Goal: Task Accomplishment & Management: Complete application form

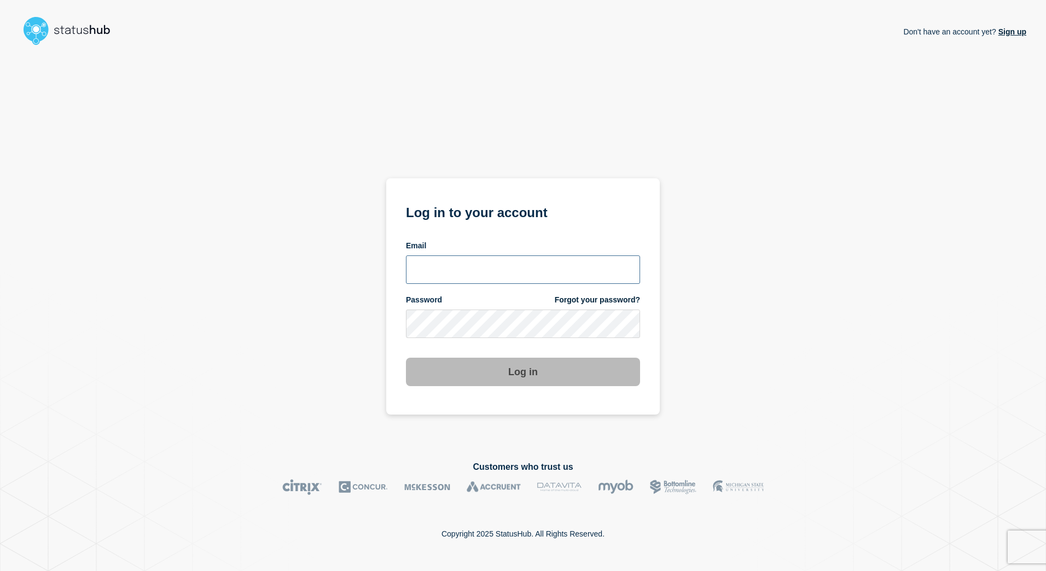
drag, startPoint x: 473, startPoint y: 267, endPoint x: 472, endPoint y: 278, distance: 11.0
click at [473, 267] on input "email input" at bounding box center [523, 269] width 234 height 28
click at [464, 263] on input "email input" at bounding box center [523, 269] width 234 height 28
type input "danielle.smith@kocho.co.uk"
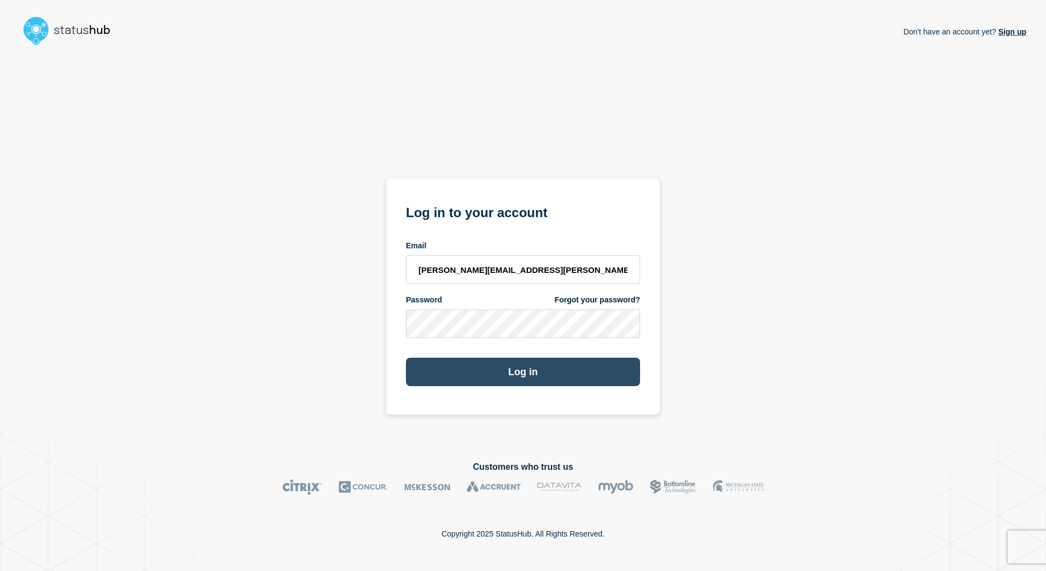
click at [520, 376] on button "Log in" at bounding box center [523, 372] width 234 height 28
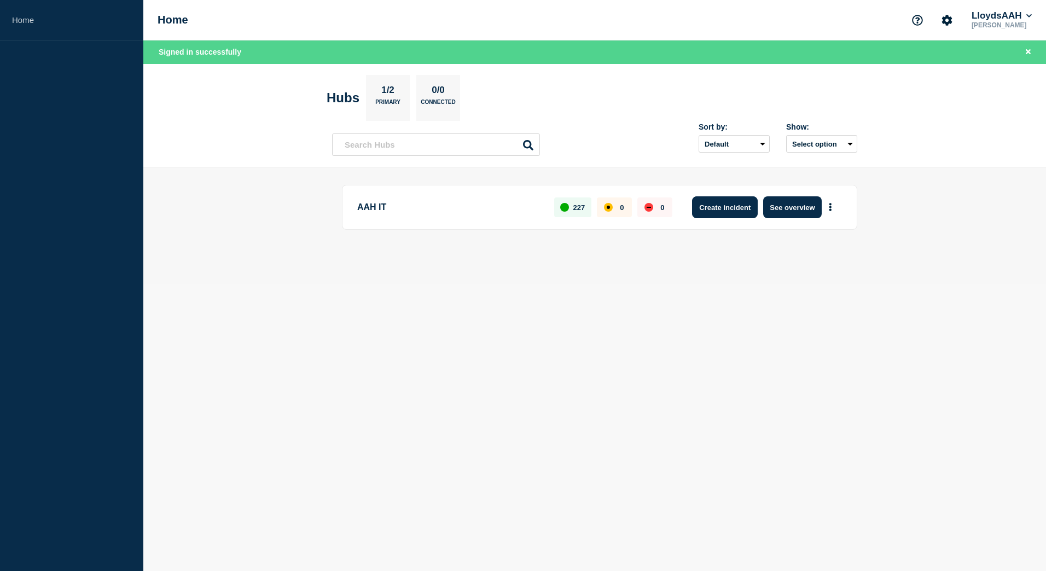
click at [709, 205] on button "Create incident" at bounding box center [725, 207] width 66 height 22
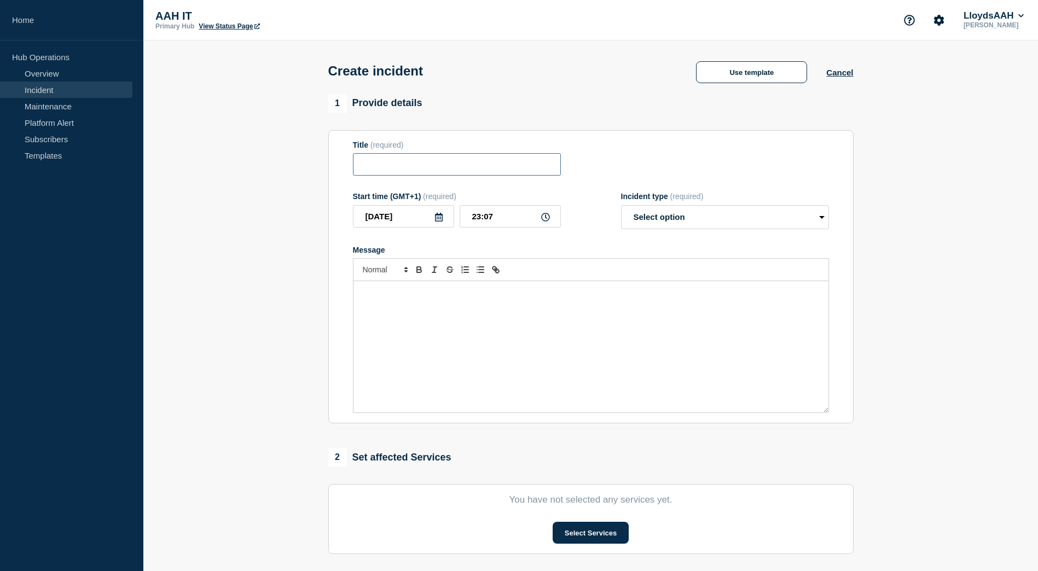
click at [476, 170] on input "Title" at bounding box center [457, 164] width 208 height 22
paste input "GoAnywhere not accessible - Affecting multiple platforms"
type input "GoAnywhere not accessible - Affecting multiple platforms"
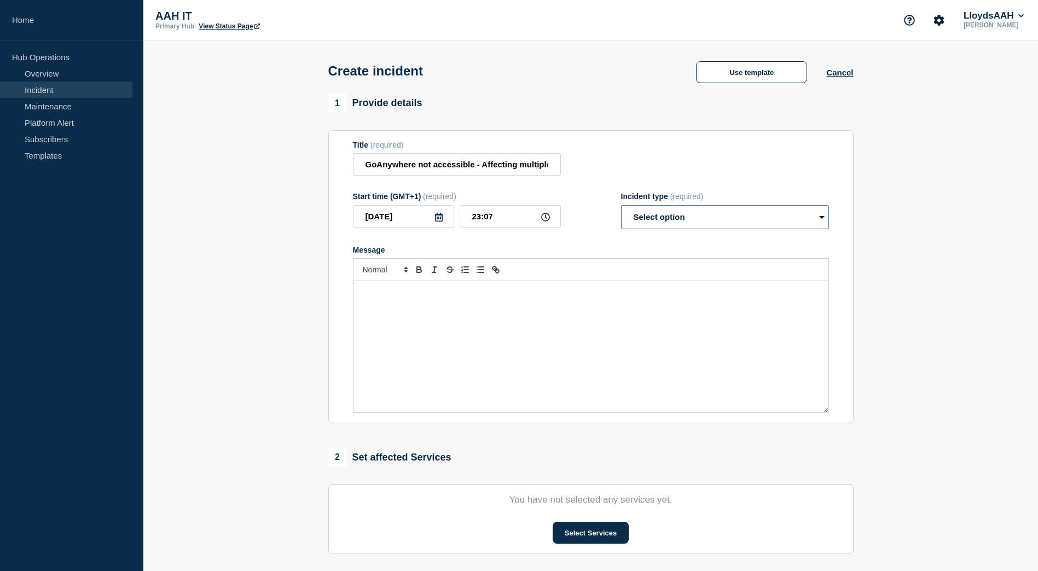
click at [714, 225] on select "Select option Investigating Identified Monitoring" at bounding box center [725, 217] width 208 height 24
select select "investigating"
click at [621, 207] on select "Select option Investigating Identified Monitoring" at bounding box center [725, 217] width 208 height 24
click at [477, 319] on div "Message" at bounding box center [590, 346] width 475 height 131
click at [555, 334] on div "Message" at bounding box center [590, 346] width 475 height 131
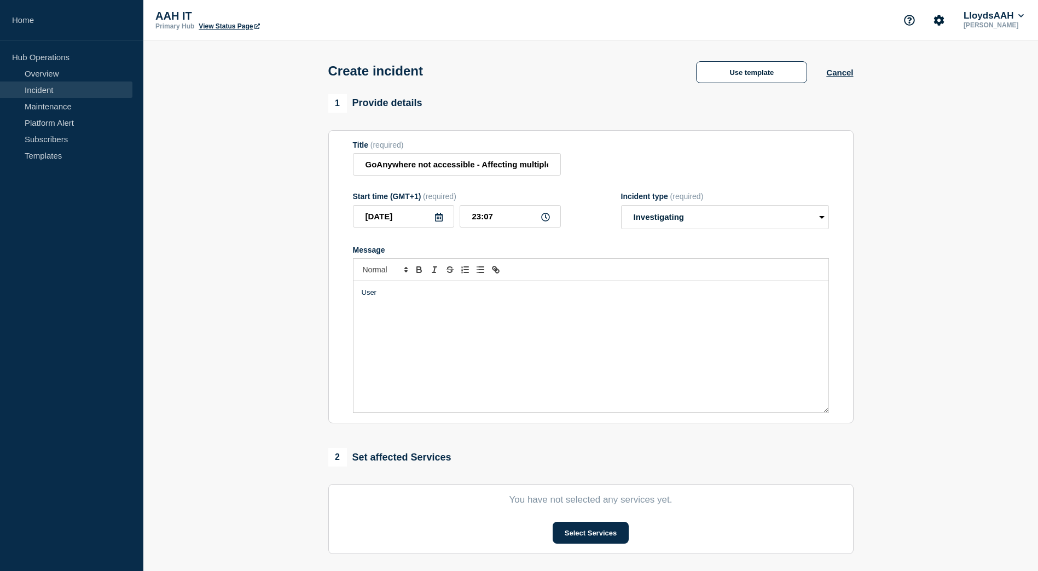
click at [394, 305] on div "User" at bounding box center [590, 346] width 475 height 131
click at [598, 302] on div "Alerts are being reported that unexpected errors are occurring" at bounding box center [590, 346] width 475 height 131
click at [613, 298] on p "Alerts are being reported that unexpected errors are occurring" at bounding box center [591, 293] width 458 height 10
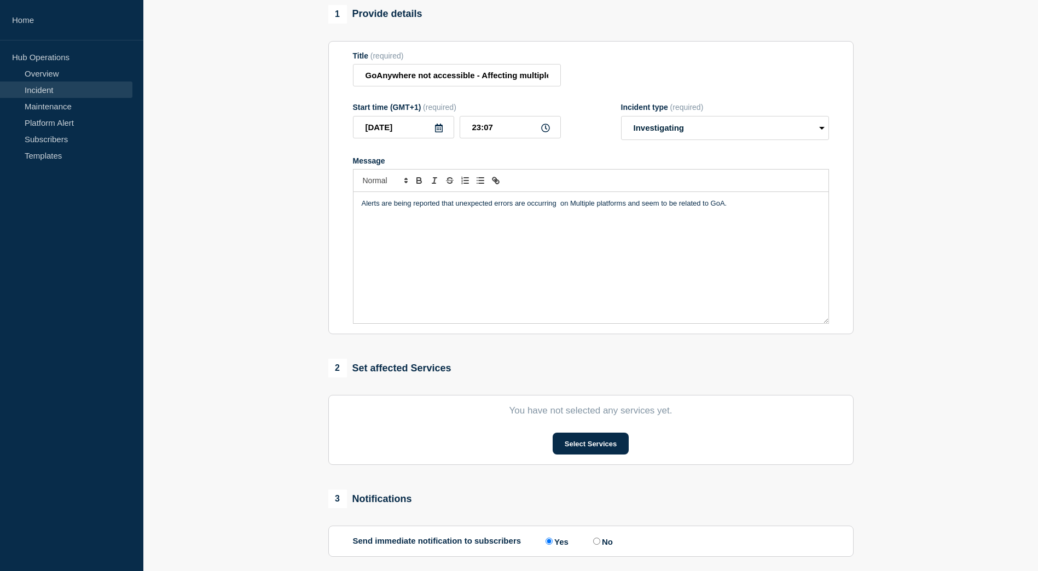
scroll to position [195, 0]
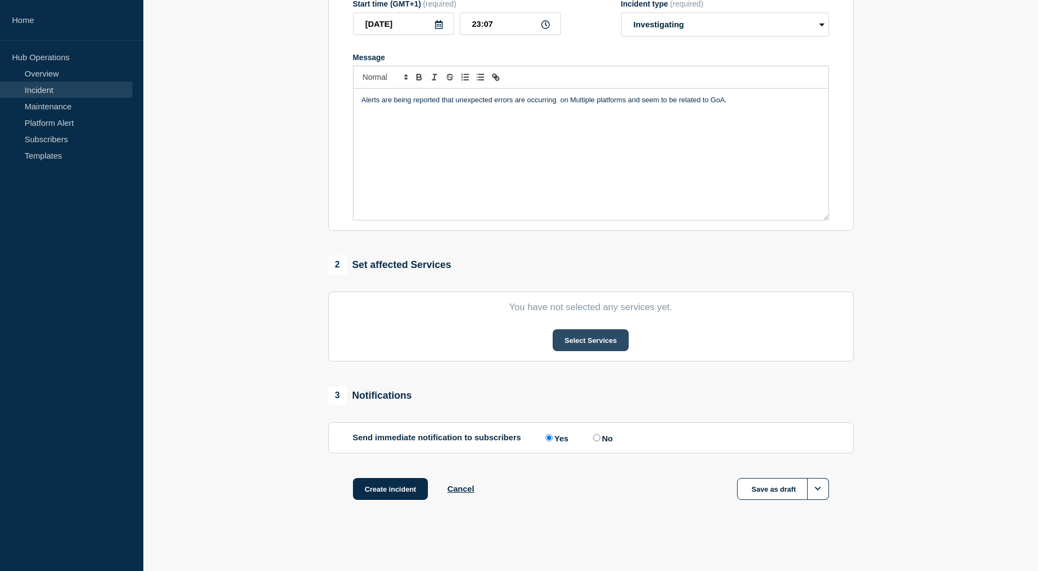
click at [592, 342] on button "Select Services" at bounding box center [590, 340] width 76 height 22
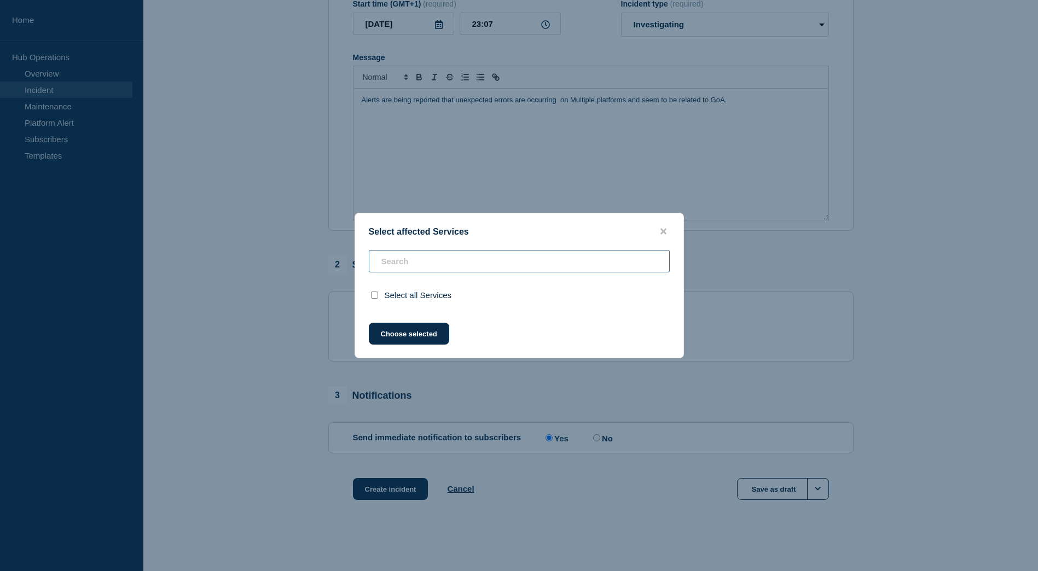
click at [438, 266] on input "text" at bounding box center [519, 261] width 301 height 22
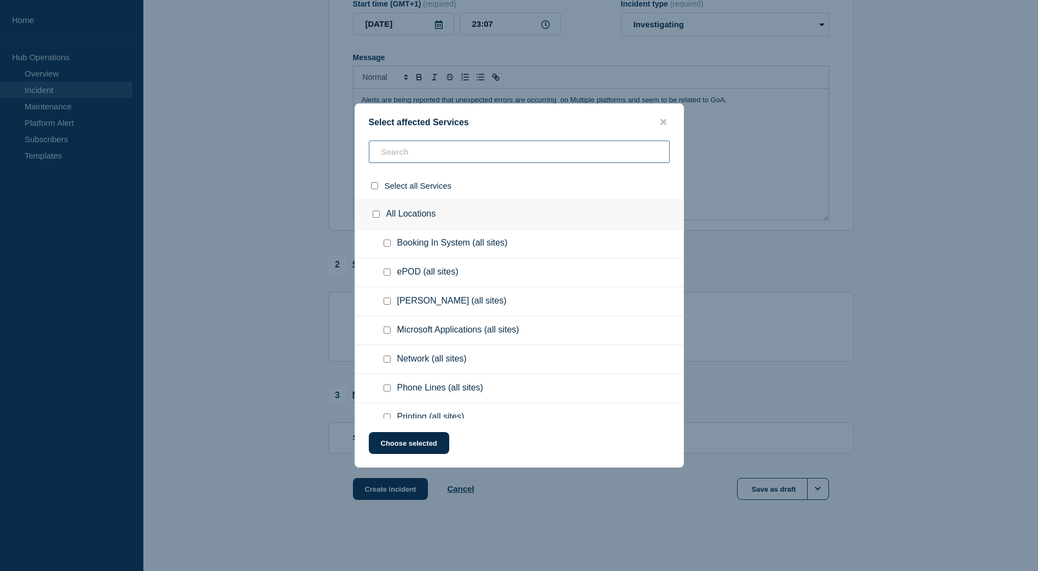
click at [473, 159] on input "text" at bounding box center [519, 152] width 301 height 22
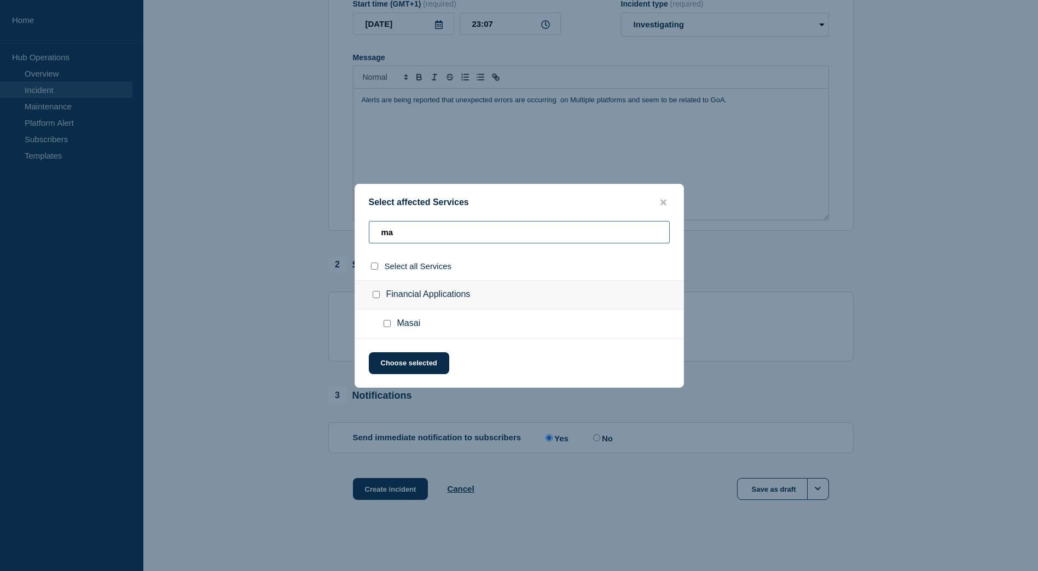
type input "ma"
click at [410, 328] on span "Masai" at bounding box center [409, 323] width 24 height 11
click at [386, 324] on input "Masai checkbox" at bounding box center [386, 323] width 7 height 7
checkbox input "true"
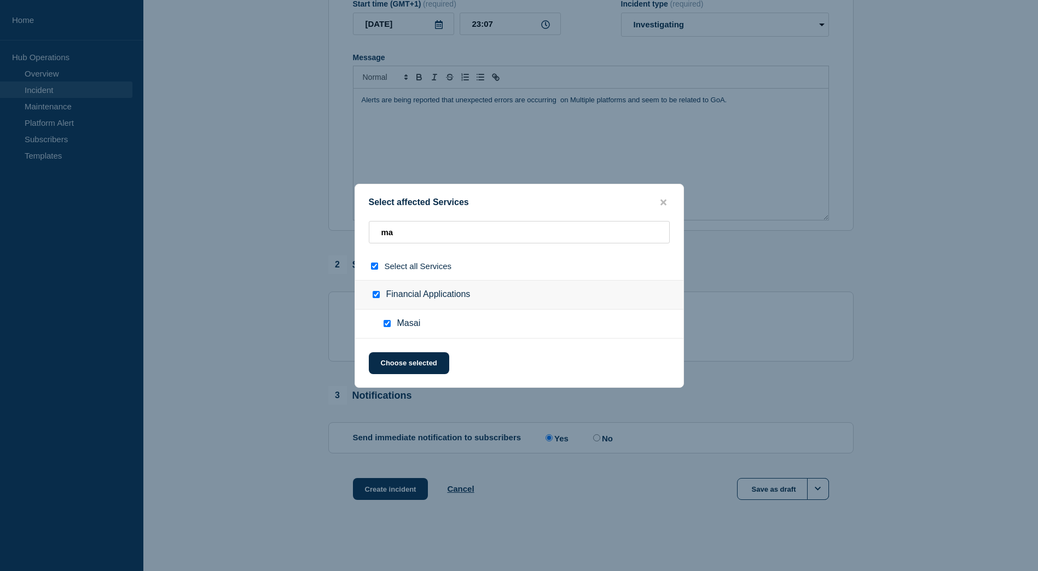
checkbox input "true"
click at [405, 233] on input "ma" at bounding box center [519, 232] width 301 height 22
drag, startPoint x: 418, startPoint y: 235, endPoint x: 368, endPoint y: 233, distance: 50.3
click at [368, 233] on div "ma" at bounding box center [519, 236] width 328 height 31
type input "i"
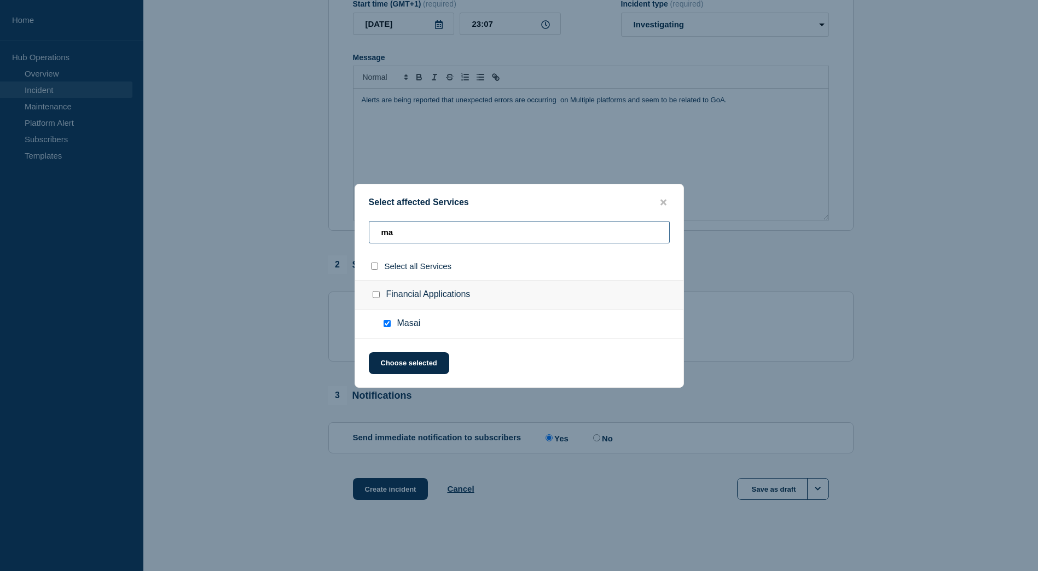
checkbox input "false"
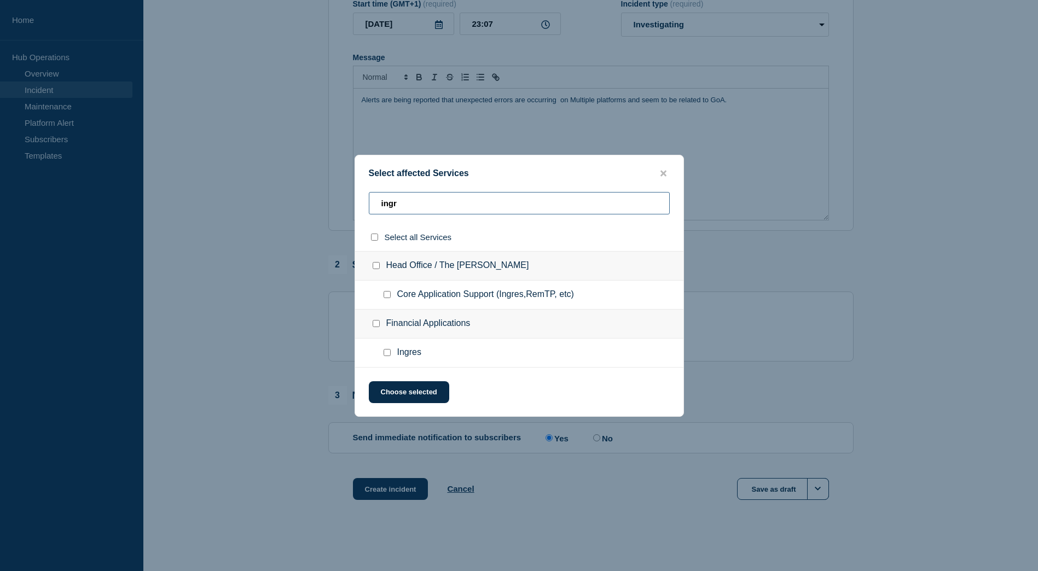
type input "ingr"
click at [409, 352] on span "Ingres" at bounding box center [409, 352] width 24 height 11
click at [385, 354] on input "Ingres checkbox" at bounding box center [386, 352] width 7 height 7
checkbox input "true"
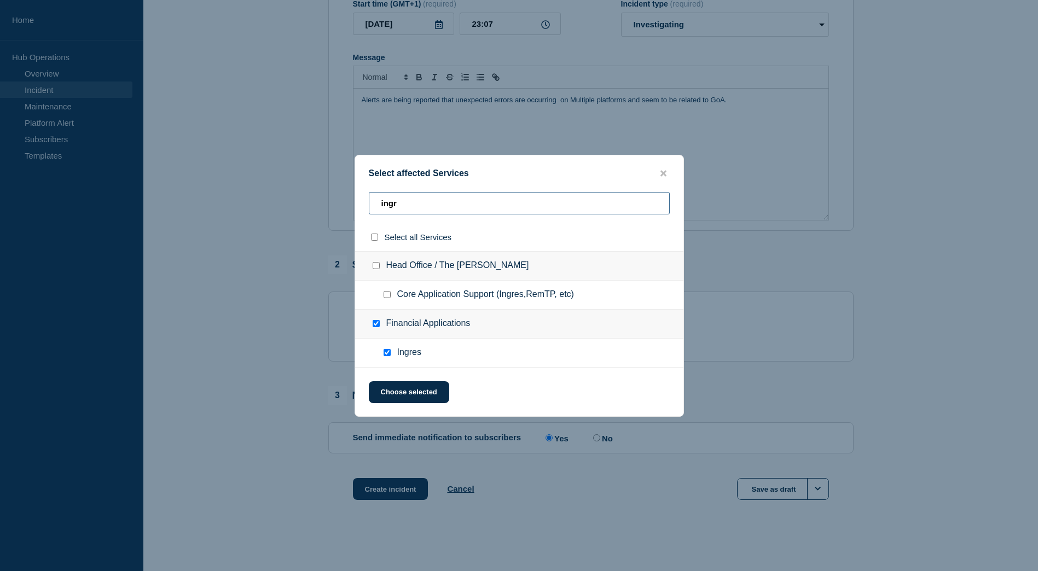
drag, startPoint x: 407, startPoint y: 203, endPoint x: 359, endPoint y: 202, distance: 48.1
click at [359, 202] on div "ingr" at bounding box center [519, 207] width 328 height 31
type input "r"
checkbox input "false"
type input "re"
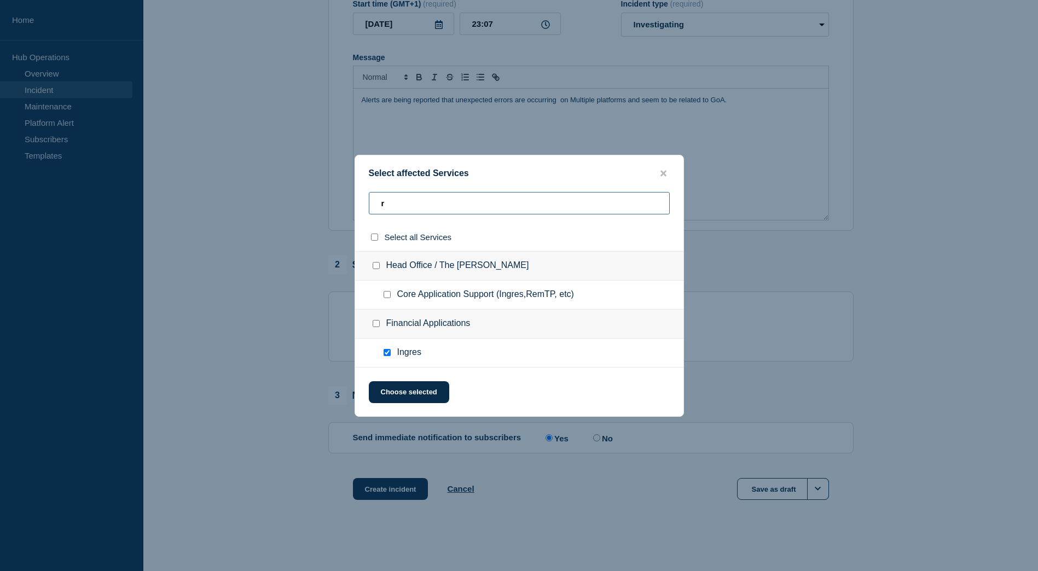
checkbox input "true"
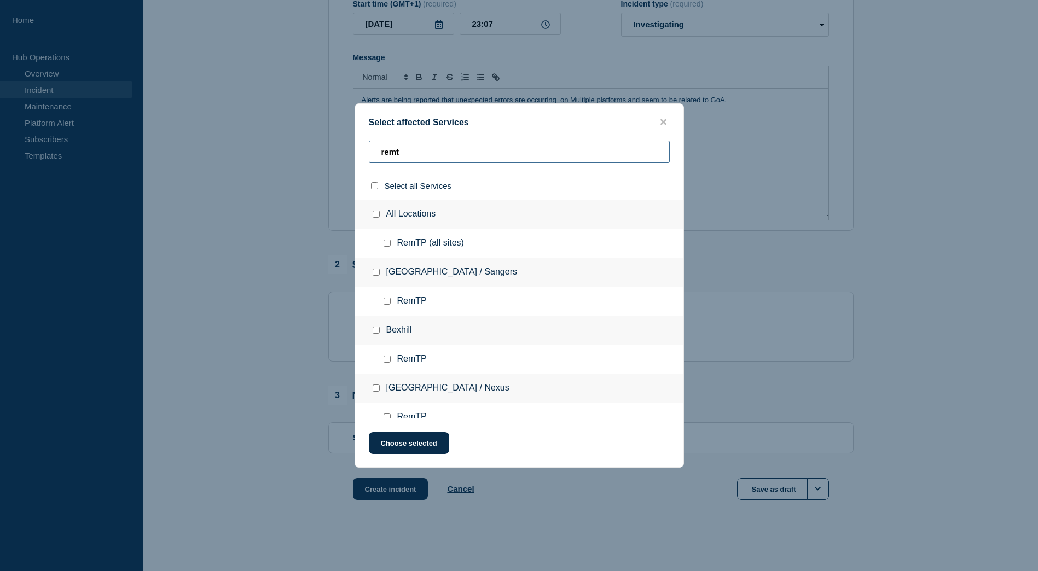
type input "remt"
click at [389, 246] on input "RemTP (all sites) checkbox" at bounding box center [386, 243] width 7 height 7
checkbox input "true"
click at [423, 154] on input "remt" at bounding box center [519, 152] width 301 height 22
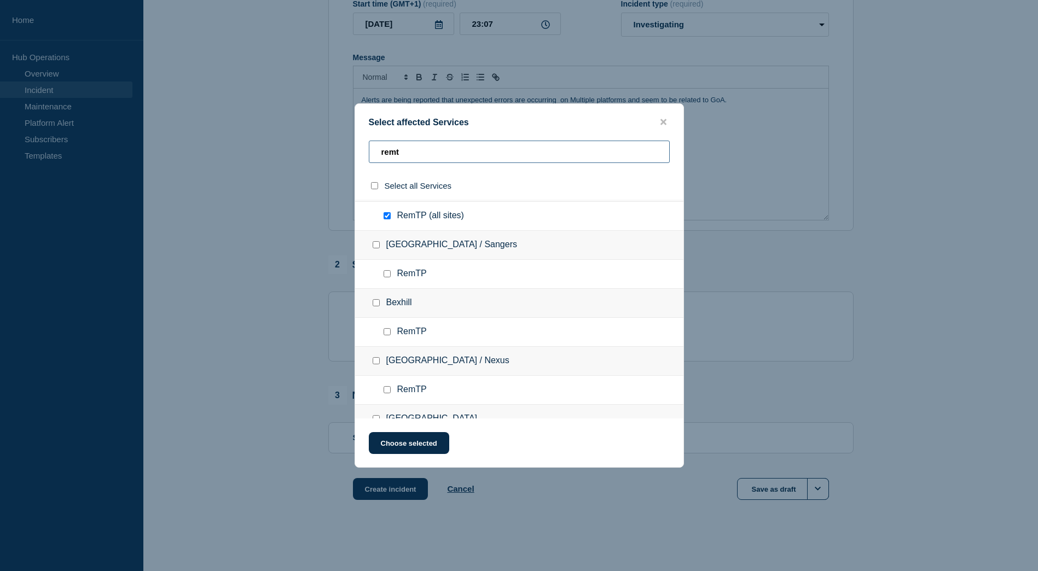
scroll to position [0, 0]
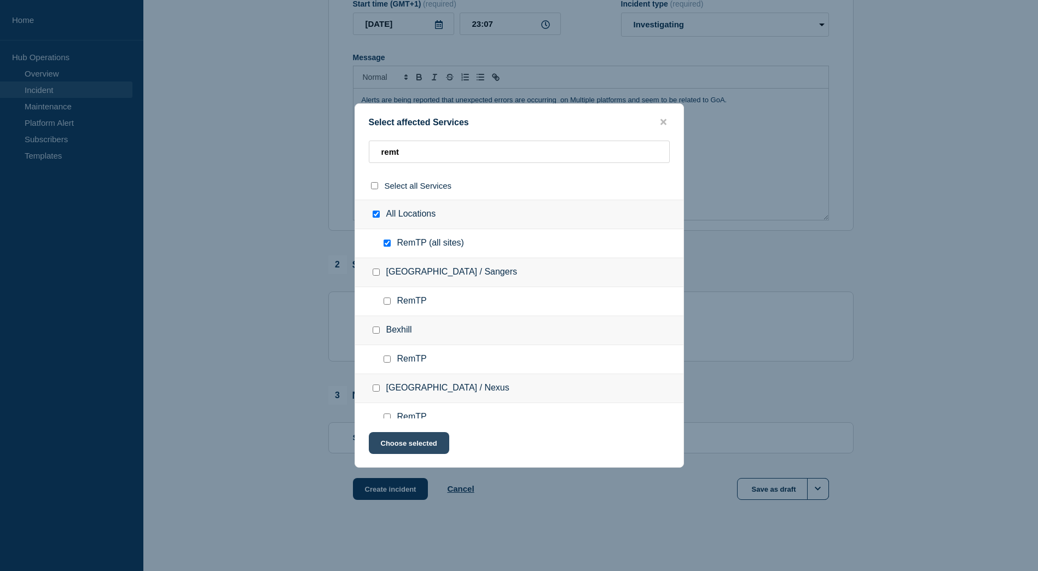
click at [412, 443] on button "Choose selected" at bounding box center [409, 443] width 80 height 22
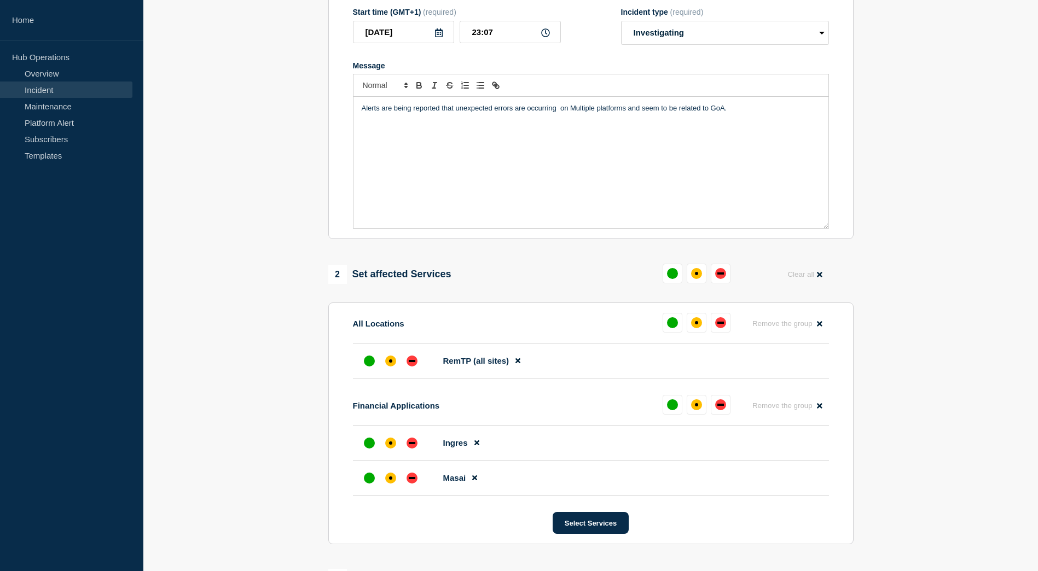
scroll to position [42, 0]
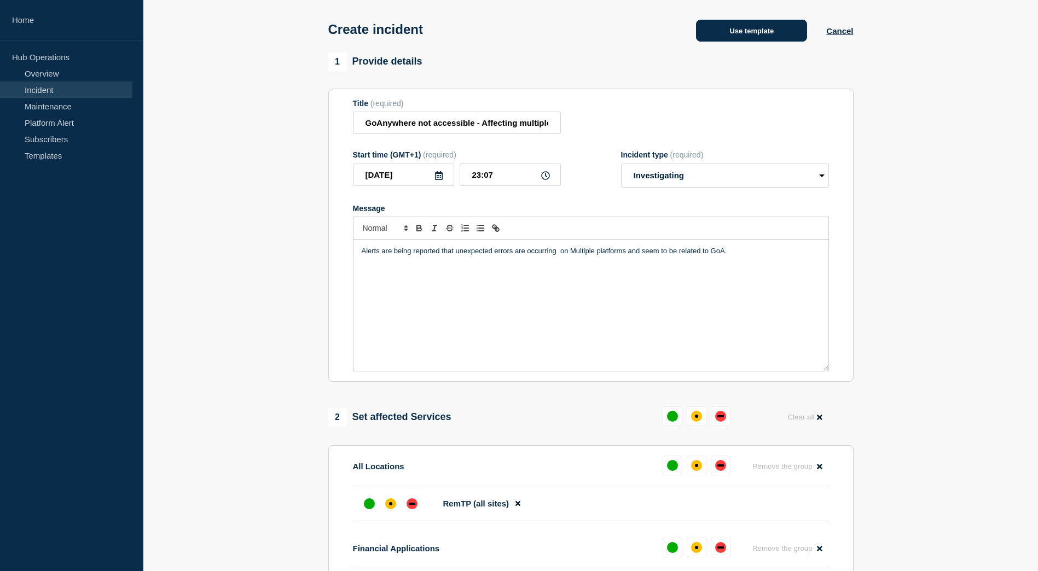
click at [752, 32] on button "Use template" at bounding box center [751, 31] width 111 height 22
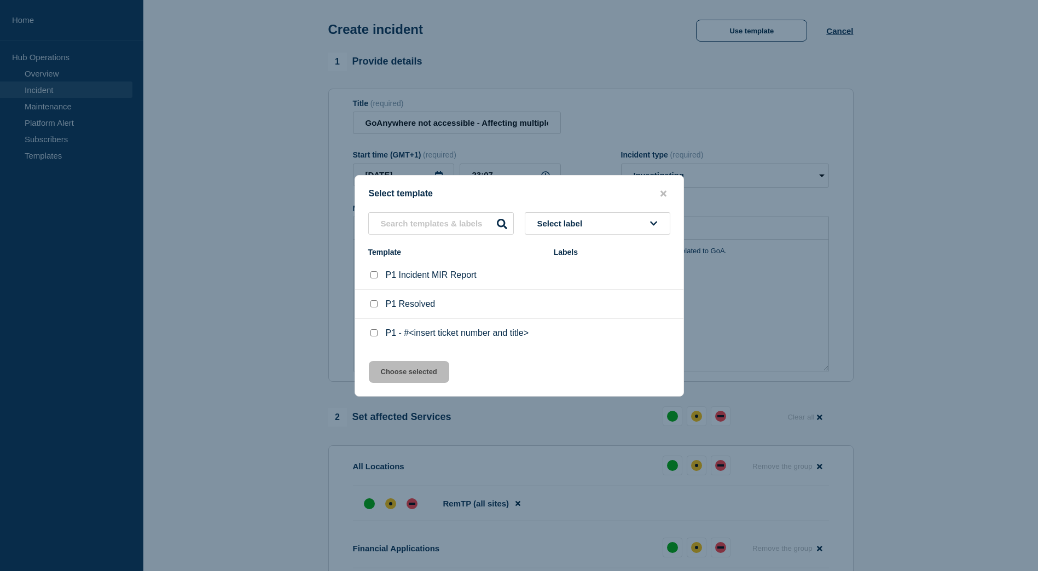
click at [372, 333] on input "P1 - #<insert ticket number and title> checkbox" at bounding box center [373, 332] width 7 height 7
checkbox input "true"
click at [408, 368] on button "Choose selected" at bounding box center [409, 372] width 80 height 22
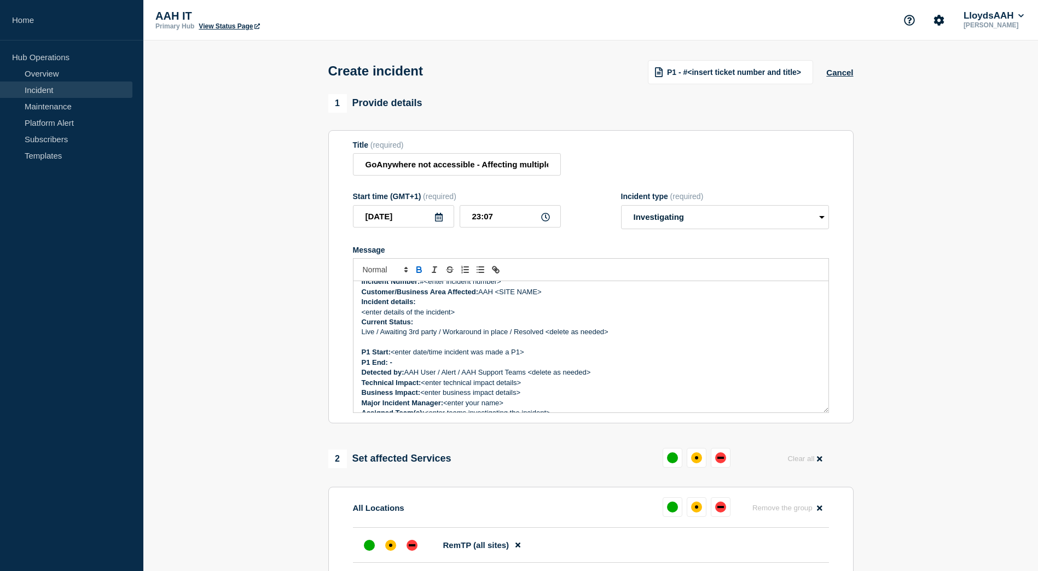
scroll to position [0, 0]
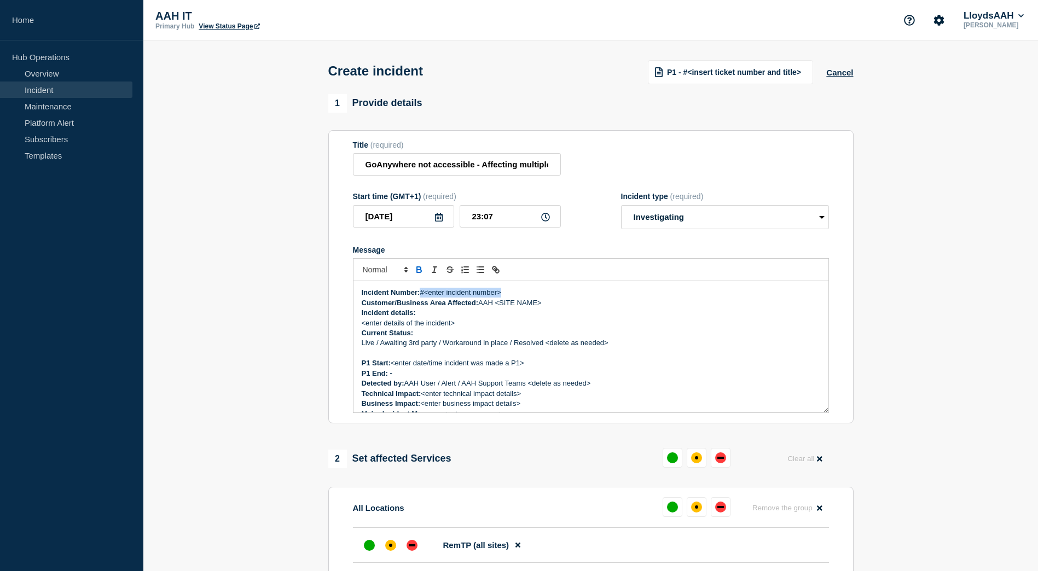
drag, startPoint x: 519, startPoint y: 296, endPoint x: 423, endPoint y: 293, distance: 95.2
click at [423, 293] on p "Incident Number: #<enter incident number>" at bounding box center [591, 293] width 458 height 10
click at [495, 294] on p "Incident Number: #<enter incident number>" at bounding box center [591, 293] width 458 height 10
drag, startPoint x: 517, startPoint y: 293, endPoint x: 423, endPoint y: 295, distance: 94.7
click at [423, 295] on p "Incident Number: #<enter incident number>" at bounding box center [591, 293] width 458 height 10
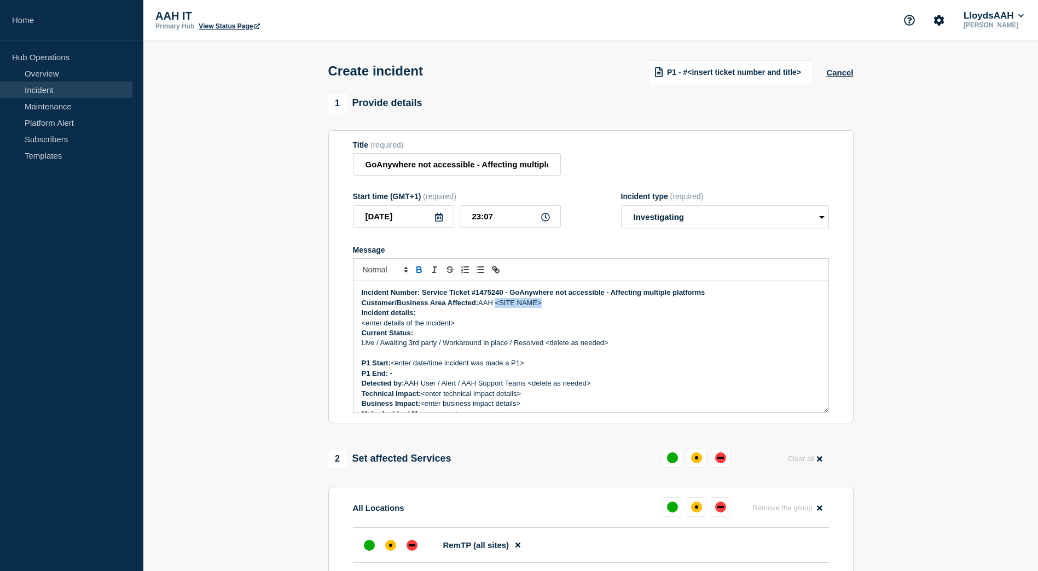
drag, startPoint x: 557, startPoint y: 307, endPoint x: 497, endPoint y: 307, distance: 60.2
click at [497, 307] on p "Customer/Business Area Affected: AAH <SITE NAME>" at bounding box center [591, 303] width 458 height 10
click at [458, 326] on p "<enter details of the incident>" at bounding box center [591, 323] width 458 height 10
drag, startPoint x: 463, startPoint y: 326, endPoint x: 347, endPoint y: 328, distance: 115.4
click at [347, 328] on section "Title (required) GoAnywhere not accessible - Affecting multiple platforms Start…" at bounding box center [590, 277] width 525 height 294
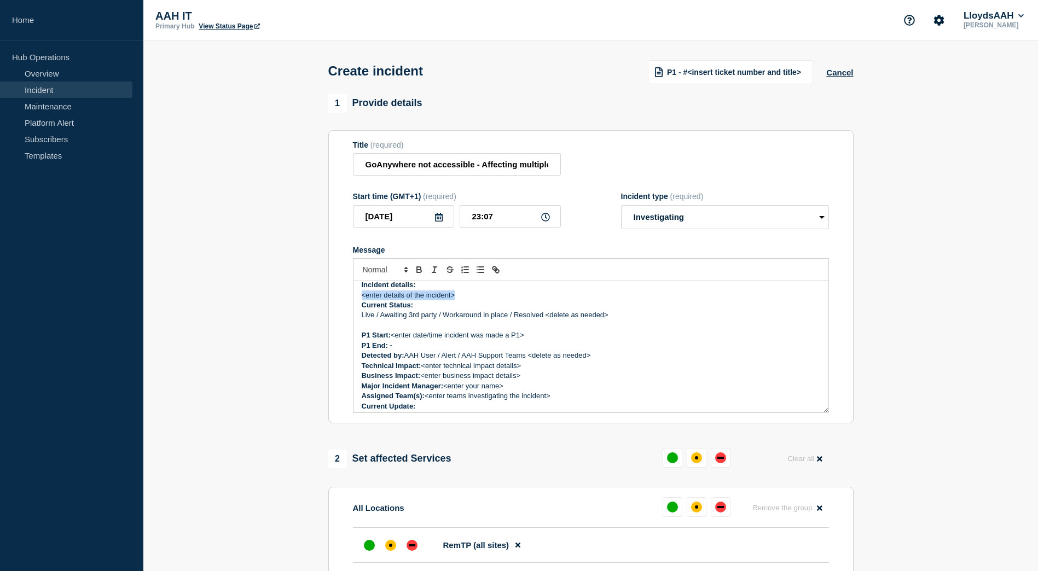
scroll to position [55, 0]
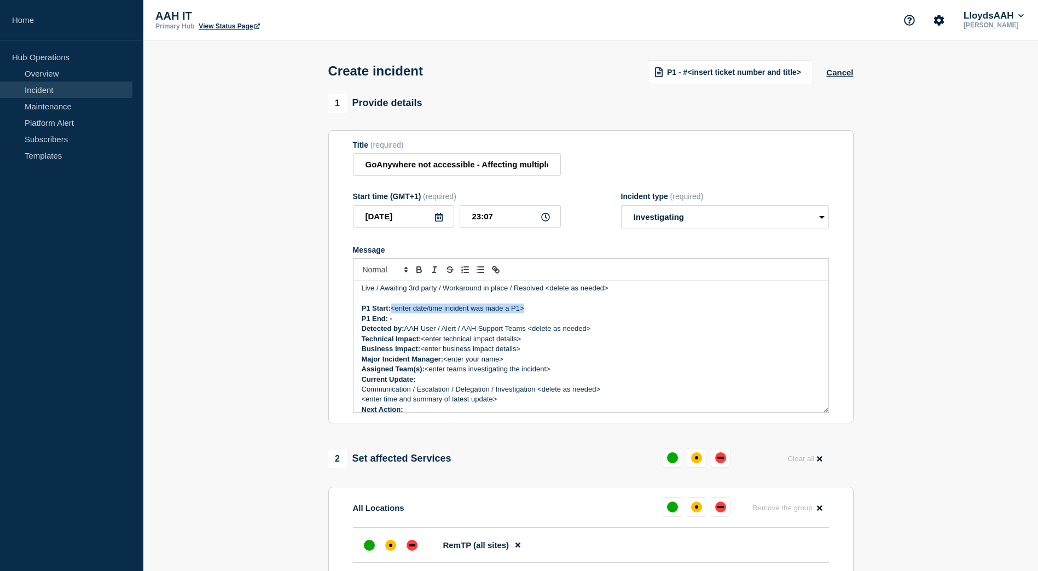
drag, startPoint x: 534, startPoint y: 310, endPoint x: 394, endPoint y: 312, distance: 139.5
click at [394, 312] on p "P1 Start: <enter date/time incident was made a P1>" at bounding box center [591, 309] width 458 height 10
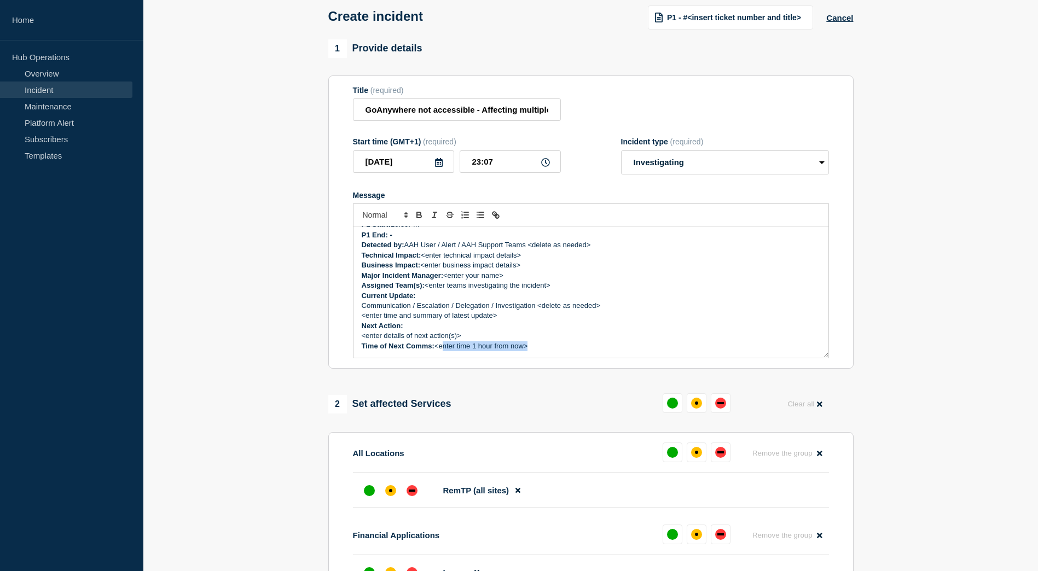
drag, startPoint x: 525, startPoint y: 351, endPoint x: 439, endPoint y: 350, distance: 85.3
click at [439, 350] on p "Time of Next Comms: <enter time 1 hour from now>" at bounding box center [591, 346] width 458 height 10
drag, startPoint x: 463, startPoint y: 338, endPoint x: 349, endPoint y: 336, distance: 113.8
click at [349, 336] on section "Title (required) GoAnywhere not accessible - Affecting multiple platforms Start…" at bounding box center [590, 222] width 525 height 294
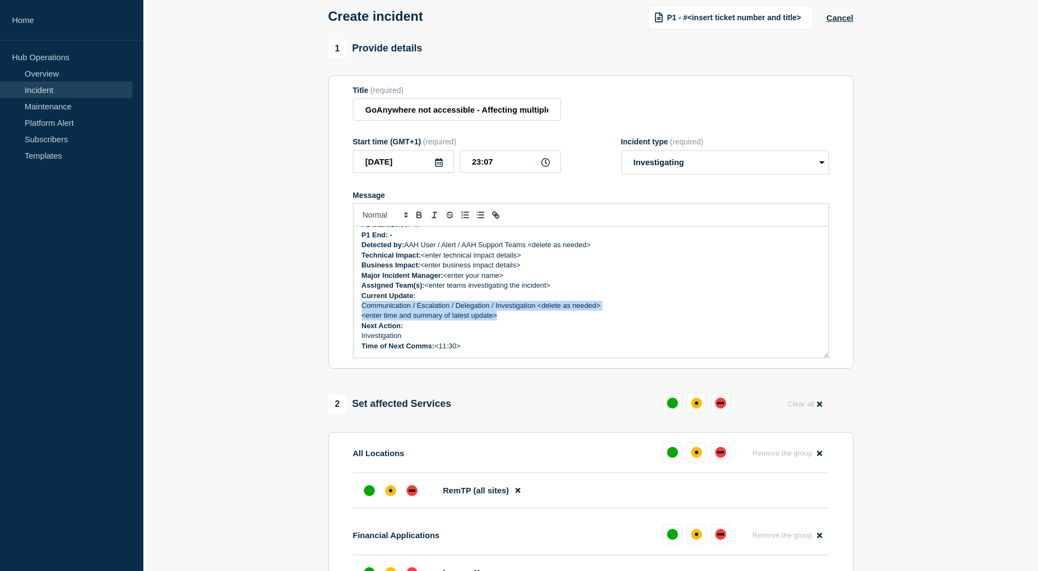
drag, startPoint x: 504, startPoint y: 317, endPoint x: 359, endPoint y: 312, distance: 145.0
click at [359, 312] on div "Incident Number: Service Ticket #1475240 - GoAnywhere not accessible - Affectin…" at bounding box center [590, 291] width 475 height 131
click at [478, 321] on p "<enter time and summary of latest update>" at bounding box center [591, 316] width 458 height 10
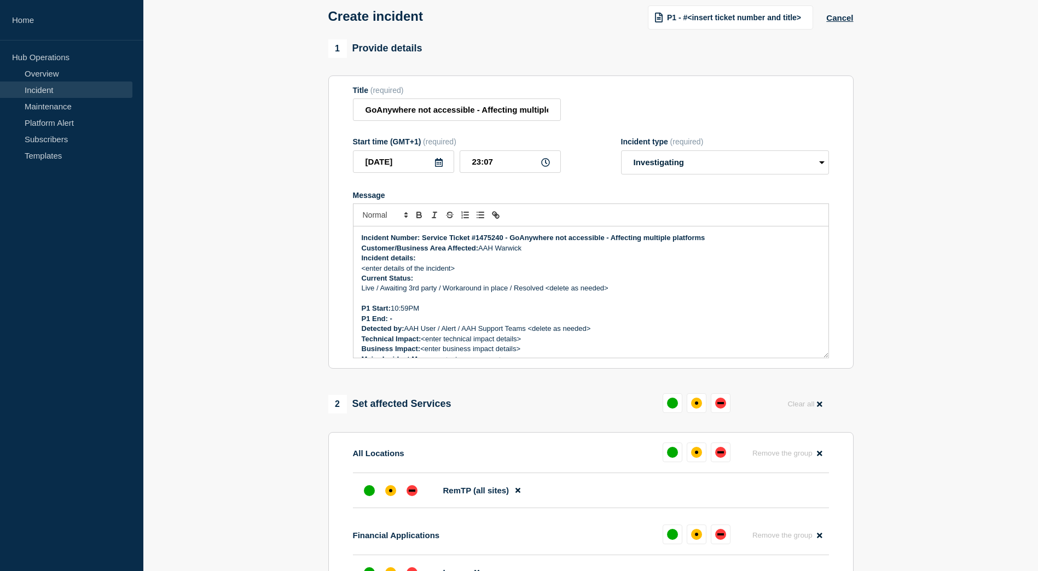
scroll to position [0, 0]
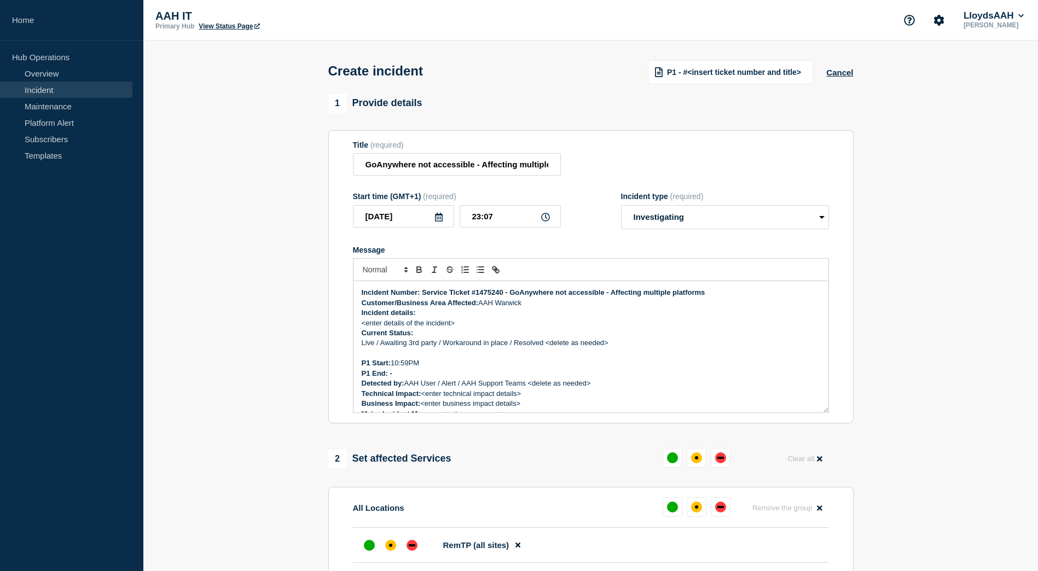
drag, startPoint x: 389, startPoint y: 323, endPoint x: 402, endPoint y: 327, distance: 13.5
click at [389, 323] on p "<enter details of the incident>" at bounding box center [591, 323] width 458 height 10
drag, startPoint x: 456, startPoint y: 324, endPoint x: 353, endPoint y: 324, distance: 103.4
click at [353, 324] on div "Incident Number: Service Ticket #1475240 - GoAnywhere not accessible - Affectin…" at bounding box center [590, 346] width 475 height 131
click at [360, 326] on div "Incident Number: Service Ticket #1475240 - GoAnywhere not accessible - Affectin…" at bounding box center [590, 346] width 475 height 131
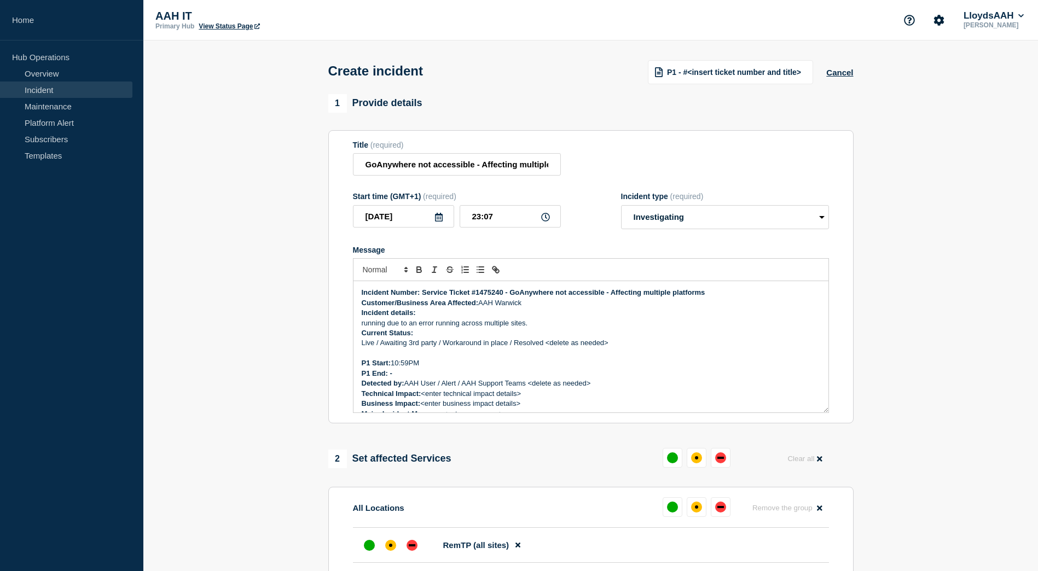
click at [528, 323] on p "running due to an error running across multiple sites." at bounding box center [591, 323] width 458 height 10
drag, startPoint x: 544, startPoint y: 325, endPoint x: 360, endPoint y: 327, distance: 184.3
click at [360, 327] on div "Incident Number: Service Ticket #1475240 - GoAnywhere not accessible - Affectin…" at bounding box center [590, 346] width 475 height 131
drag, startPoint x: 612, startPoint y: 346, endPoint x: 375, endPoint y: 344, distance: 236.9
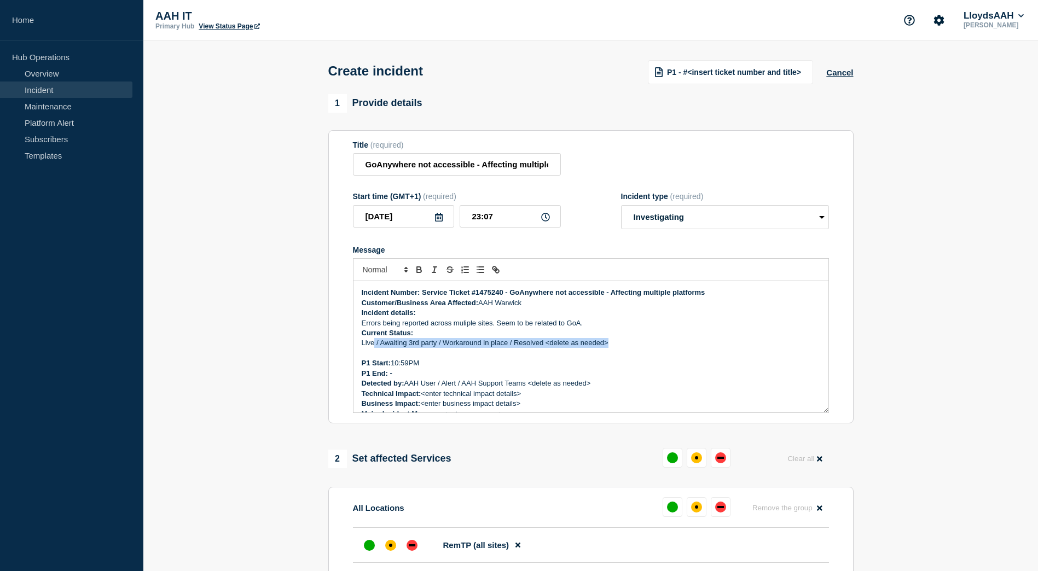
click at [375, 344] on p "Live / Awaiting 3rd party / Workaround in place / Resolved <delete as needed>" at bounding box center [591, 343] width 458 height 10
click at [362, 356] on p "Message" at bounding box center [591, 353] width 458 height 10
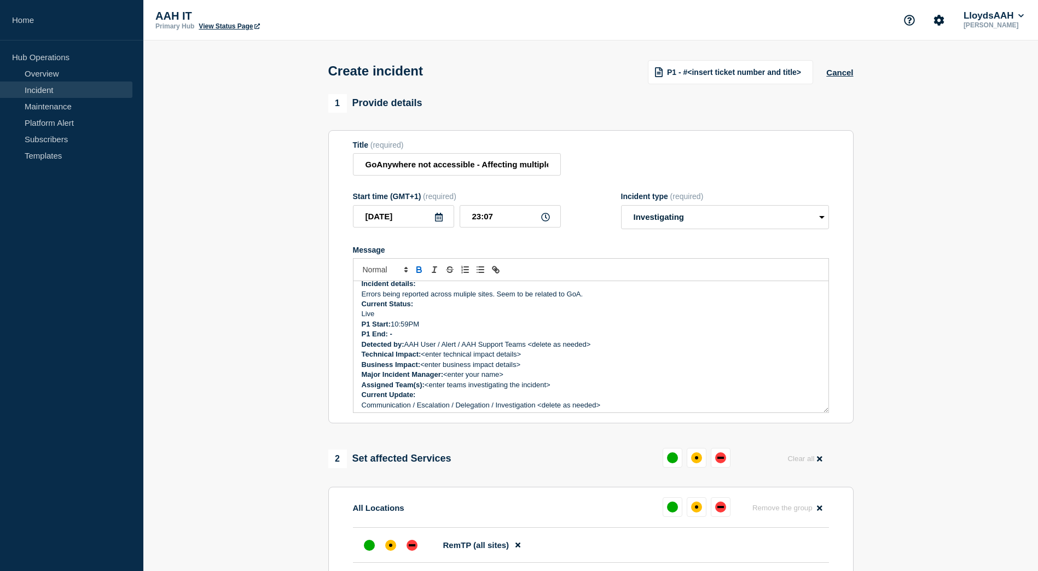
scroll to position [55, 0]
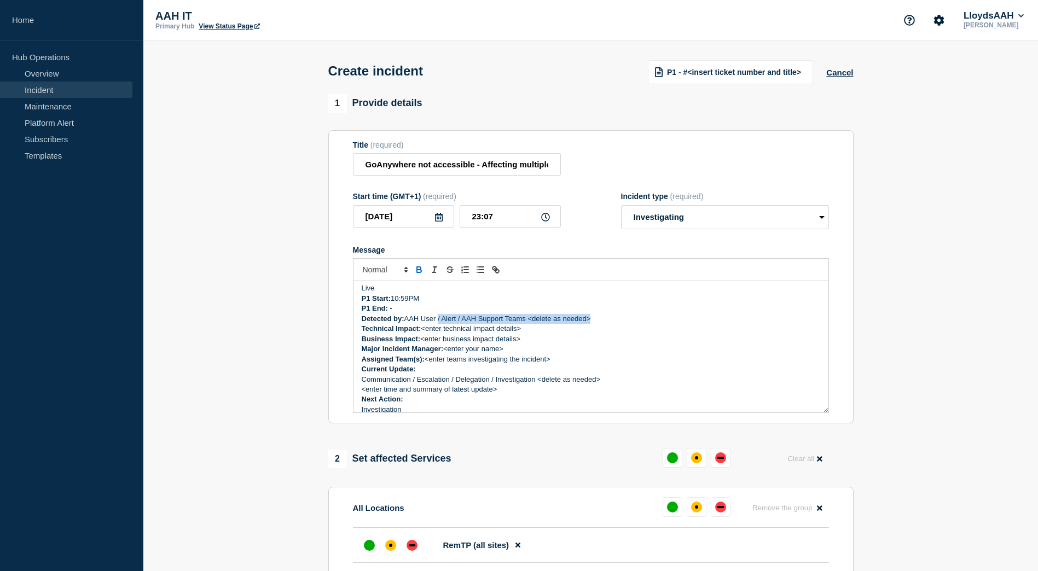
drag, startPoint x: 610, startPoint y: 319, endPoint x: 439, endPoint y: 321, distance: 171.2
click at [439, 321] on p "Detected by: AAH User / Alert / AAH Support Teams <delete as needed>" at bounding box center [591, 319] width 458 height 10
click at [488, 331] on p "Technical Impact: <enter technical impact details>" at bounding box center [591, 329] width 458 height 10
click at [489, 331] on p "Technical Impact: <enter technical impact details>" at bounding box center [591, 329] width 458 height 10
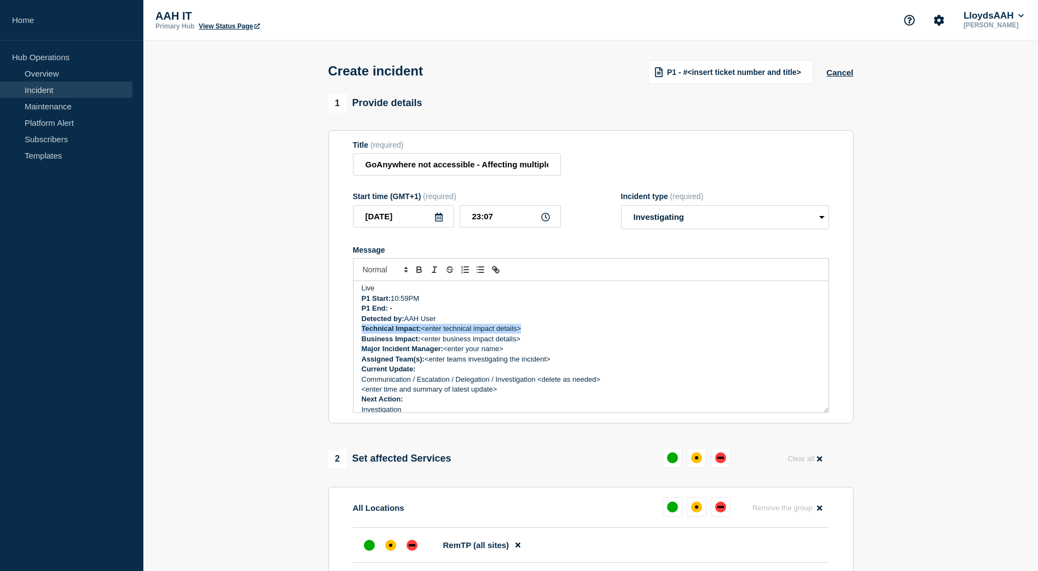
click at [545, 332] on p "Technical Impact: <enter technical impact details>" at bounding box center [591, 329] width 458 height 10
drag, startPoint x: 546, startPoint y: 327, endPoint x: 423, endPoint y: 331, distance: 123.1
click at [423, 331] on p "Technical Impact: <enter technical impact details>" at bounding box center [591, 329] width 458 height 10
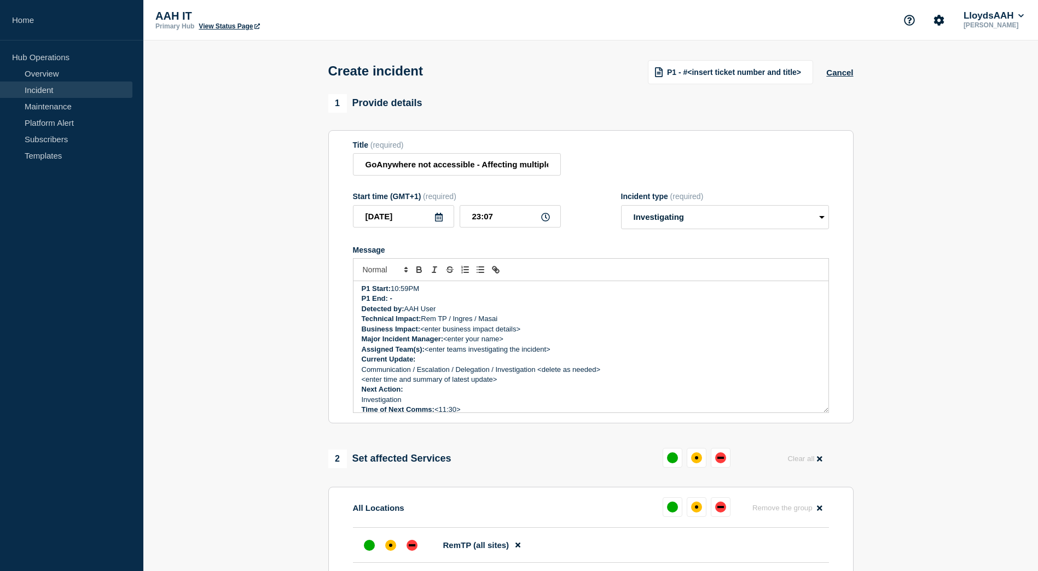
scroll to position [74, 0]
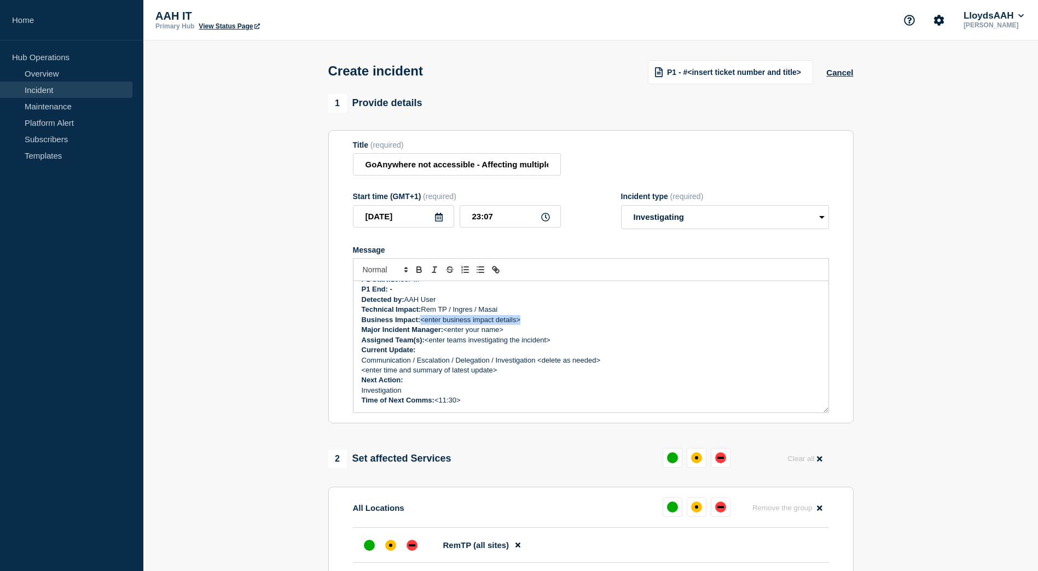
drag, startPoint x: 523, startPoint y: 323, endPoint x: 423, endPoint y: 323, distance: 99.5
click at [423, 323] on p "Business Impact: <enter business impact details>" at bounding box center [591, 320] width 458 height 10
drag, startPoint x: 499, startPoint y: 333, endPoint x: 445, endPoint y: 335, distance: 54.2
click at [445, 335] on p "Major Incident Manager: <enter your name>" at bounding box center [591, 330] width 458 height 10
drag, startPoint x: 558, startPoint y: 342, endPoint x: 429, endPoint y: 343, distance: 129.1
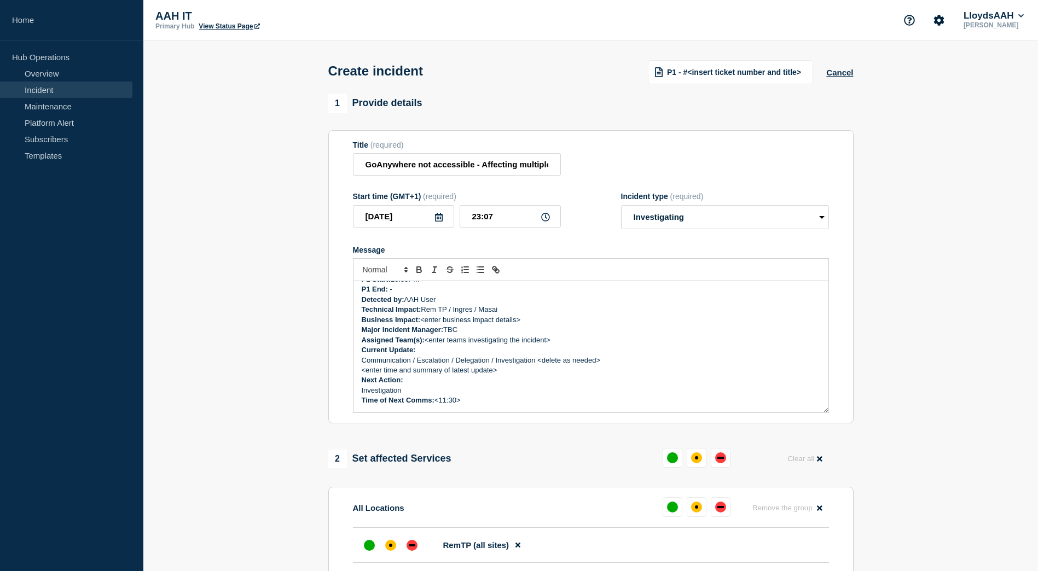
click at [429, 343] on p "Assigned Team(s): <enter teams investigating the incident>" at bounding box center [591, 340] width 458 height 10
drag, startPoint x: 515, startPoint y: 371, endPoint x: 359, endPoint y: 364, distance: 155.5
click at [359, 364] on div "Incident Number: Service Ticket #1475240 - GoAnywhere not accessible - Affectin…" at bounding box center [590, 346] width 475 height 131
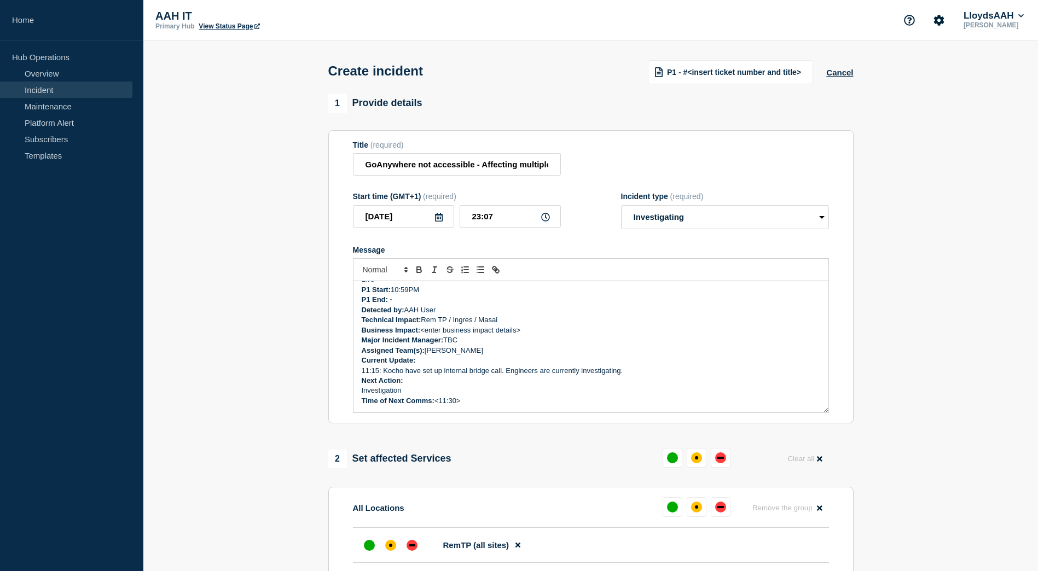
click at [457, 402] on p "Time of Next Comms: <11:30>" at bounding box center [591, 401] width 458 height 10
click at [502, 443] on div "1 Provide details Title (required) GoAnywhere not accessible - Affecting multip…" at bounding box center [591, 494] width 538 height 801
click at [545, 220] on icon at bounding box center [545, 217] width 9 height 9
click at [495, 214] on input "23:07" at bounding box center [509, 216] width 101 height 22
type input "23:15"
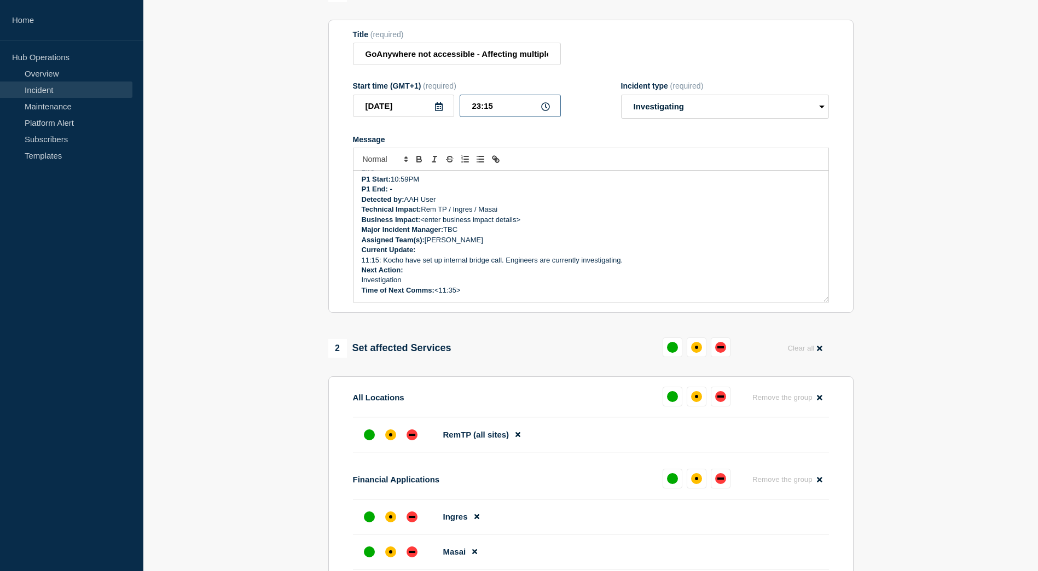
scroll to position [42, 0]
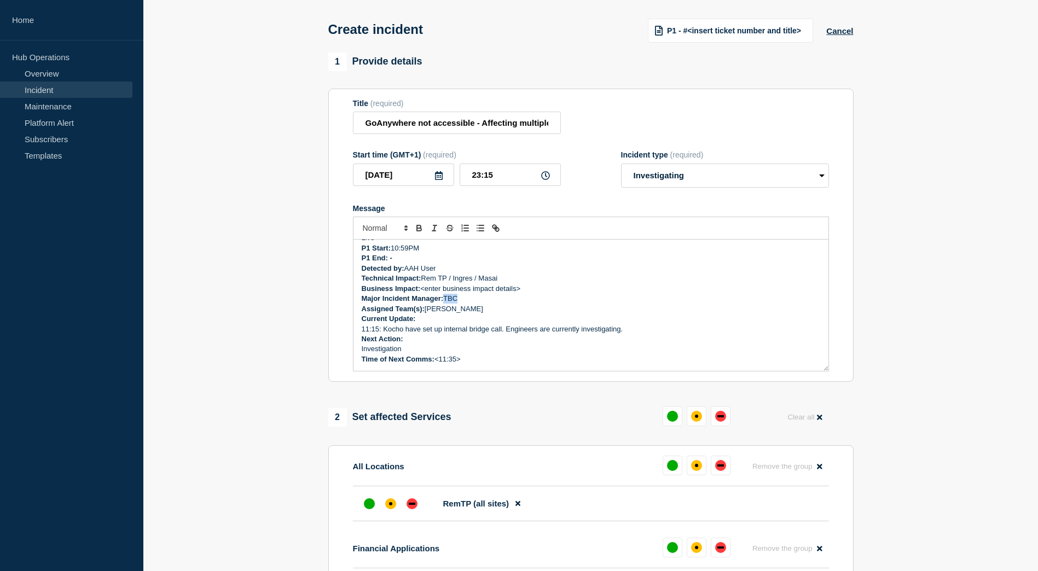
drag, startPoint x: 466, startPoint y: 300, endPoint x: 446, endPoint y: 301, distance: 20.3
click at [446, 301] on p "Major Incident Manager: TBC" at bounding box center [591, 299] width 458 height 10
click at [485, 312] on p "Assigned Team(s): Matthew Olaleye" at bounding box center [591, 309] width 458 height 10
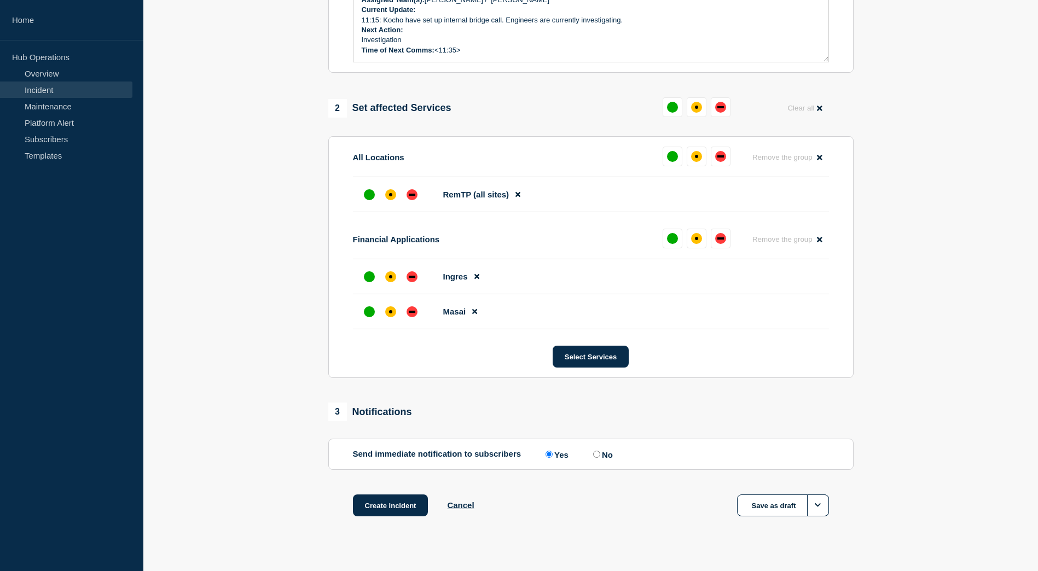
scroll to position [370, 0]
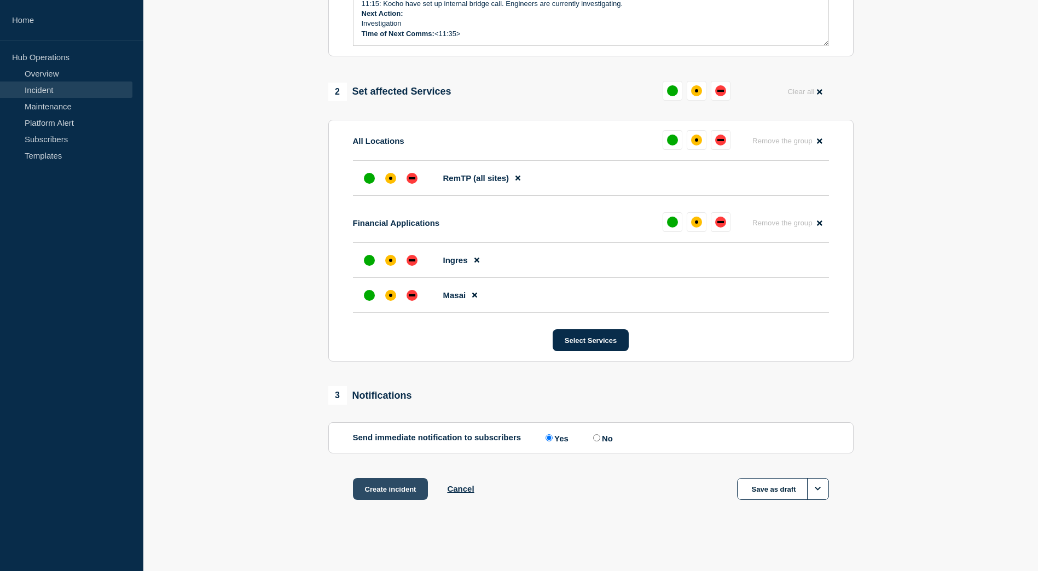
click at [406, 491] on button "Create incident" at bounding box center [390, 489] width 75 height 22
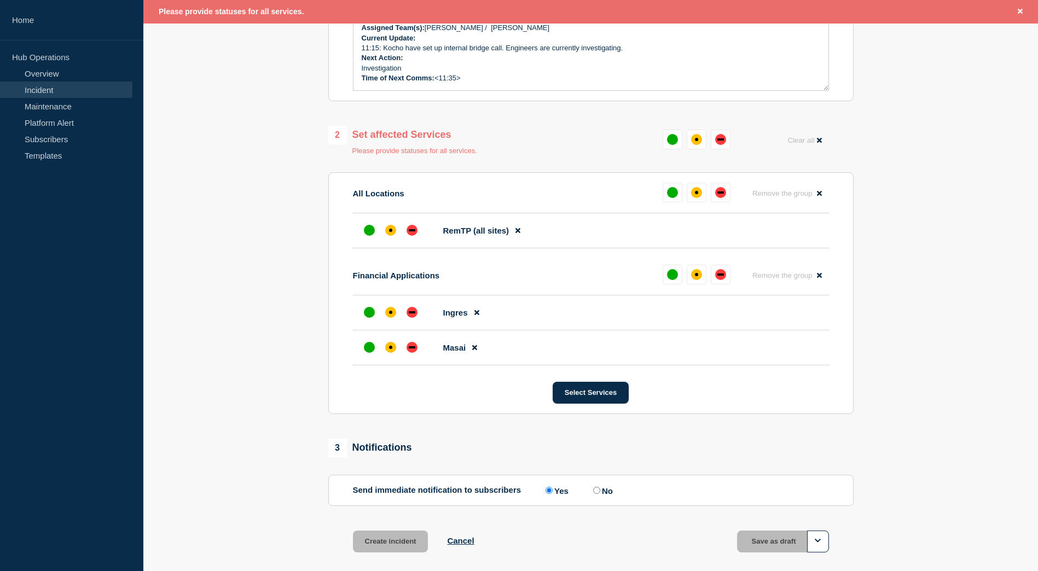
scroll to position [283, 0]
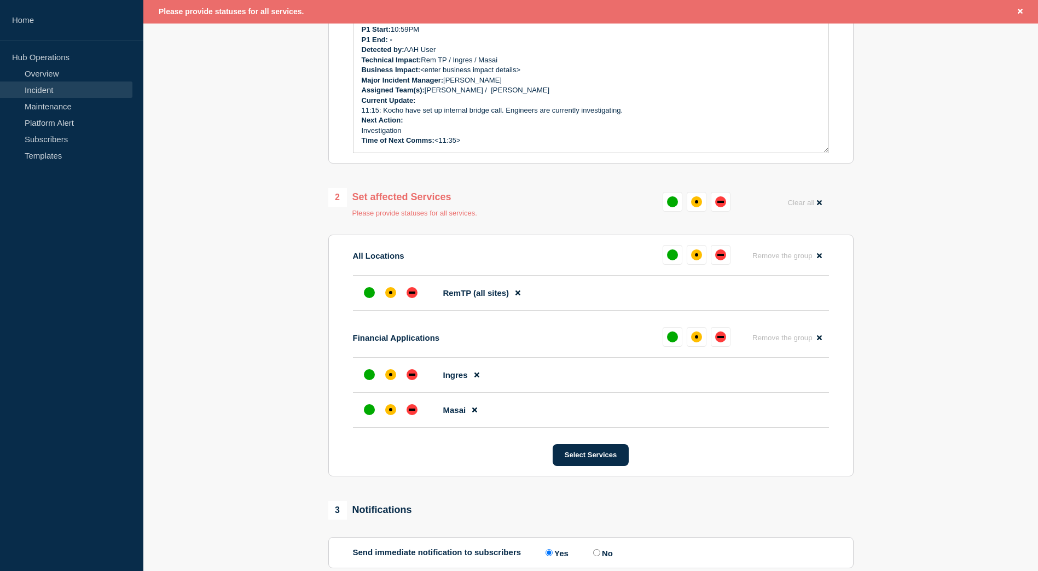
drag, startPoint x: 672, startPoint y: 296, endPoint x: 609, endPoint y: 289, distance: 63.3
click at [669, 296] on li "RemTP (all sites)" at bounding box center [591, 293] width 476 height 35
click at [410, 294] on div "down" at bounding box center [412, 293] width 7 height 2
click at [409, 376] on div "down" at bounding box center [412, 375] width 7 height 2
click at [411, 411] on div "down" at bounding box center [412, 410] width 7 height 2
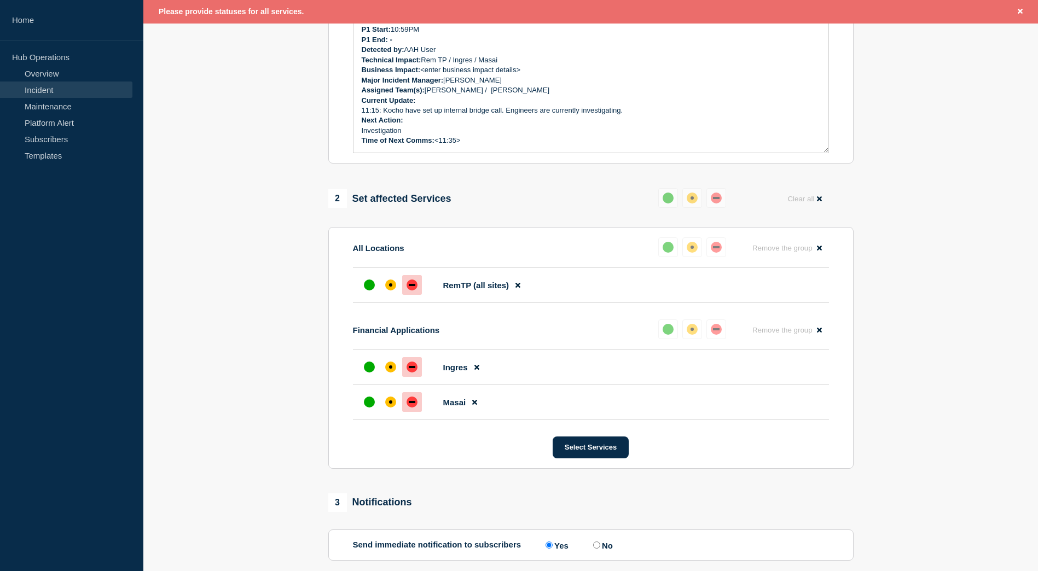
drag, startPoint x: 603, startPoint y: 446, endPoint x: 702, endPoint y: 422, distance: 101.4
click at [702, 422] on section "All Locations Reset Remove the group Remove RemTP (all sites) Financial Applica…" at bounding box center [590, 348] width 525 height 242
click at [388, 283] on div "affected" at bounding box center [390, 285] width 11 height 11
click at [386, 367] on div "affected" at bounding box center [390, 367] width 11 height 11
click at [389, 406] on div "affected" at bounding box center [390, 402] width 11 height 11
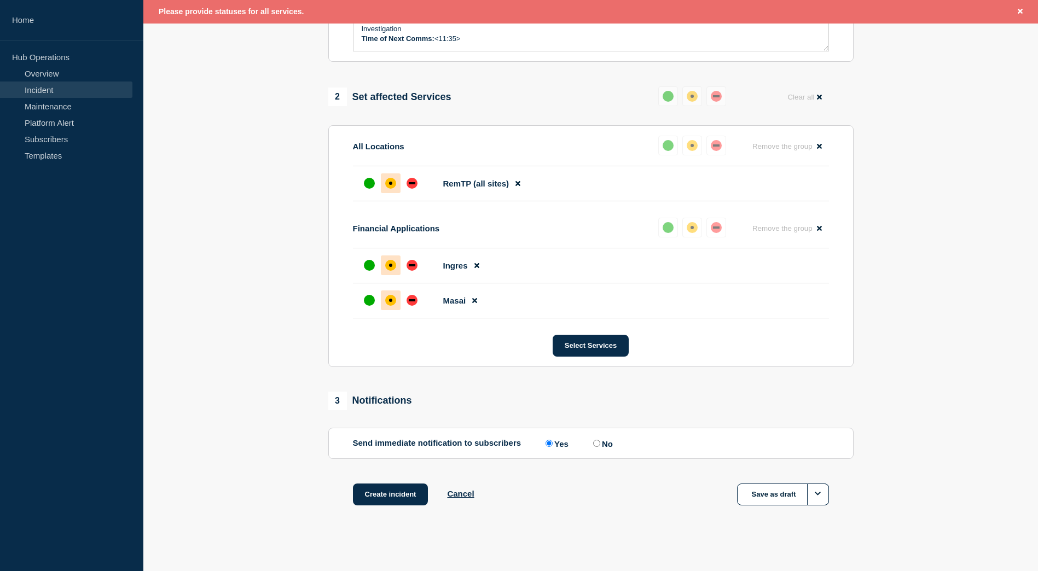
scroll to position [393, 0]
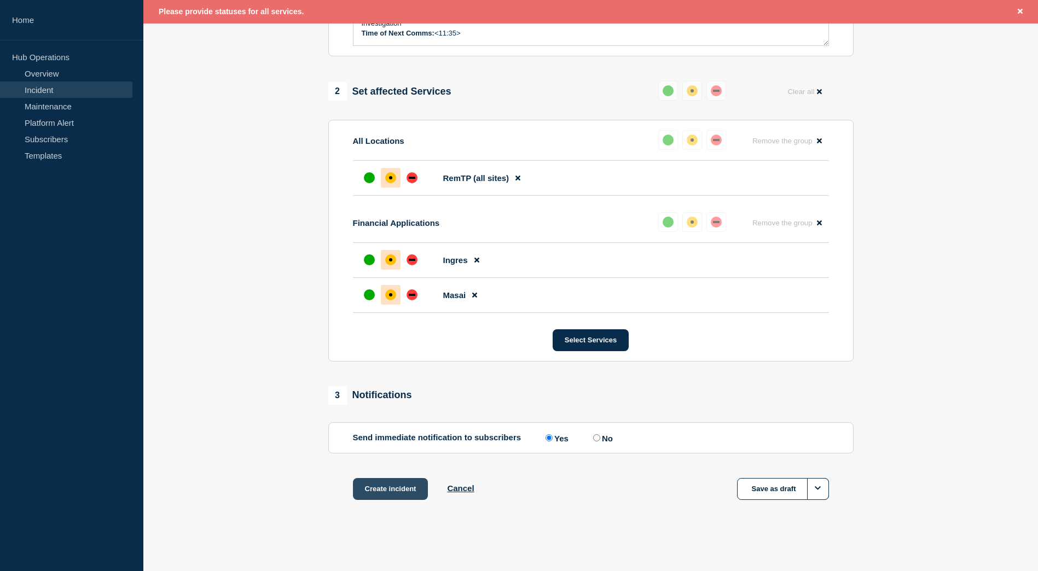
click at [392, 485] on button "Create incident" at bounding box center [390, 489] width 75 height 22
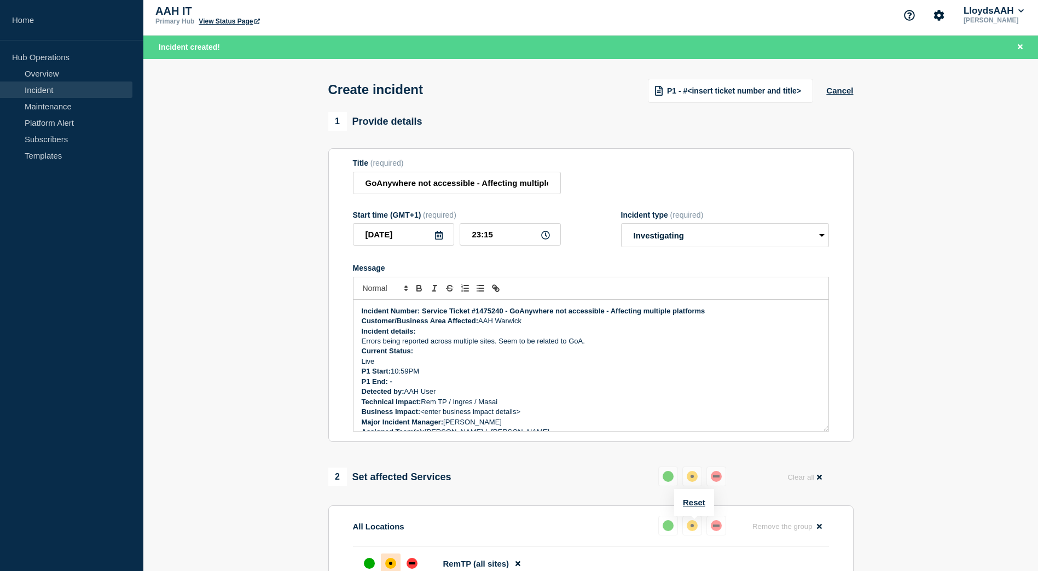
scroll to position [0, 0]
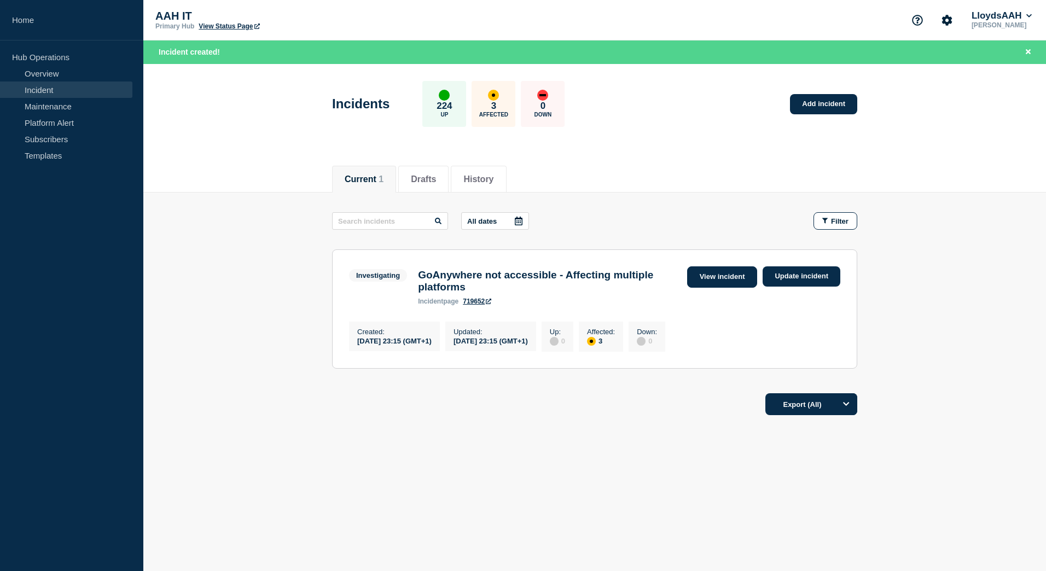
click at [725, 281] on link "View incident" at bounding box center [722, 276] width 71 height 21
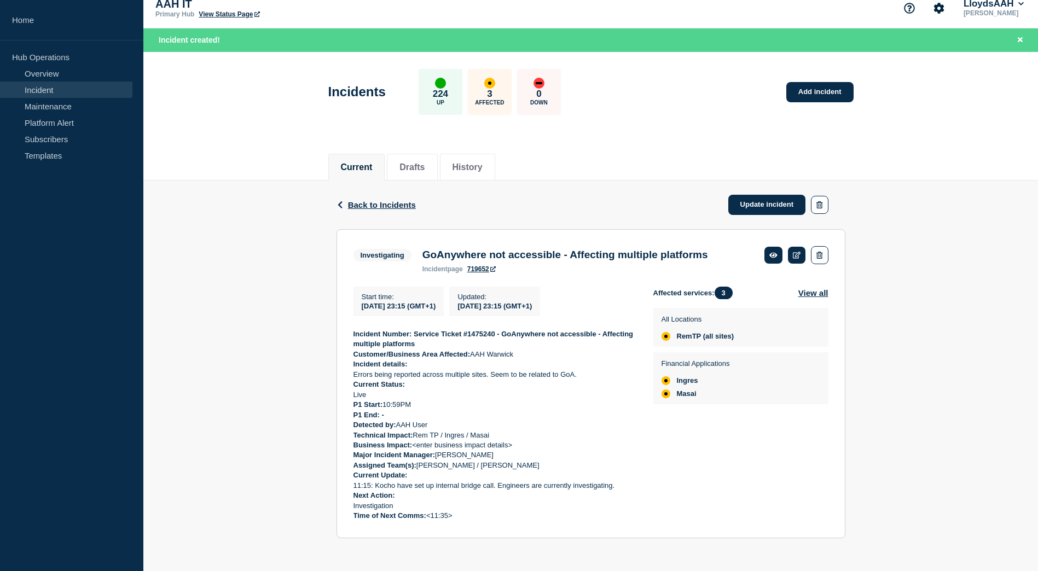
scroll to position [16, 0]
drag, startPoint x: 459, startPoint y: 515, endPoint x: 350, endPoint y: 334, distance: 212.3
click at [350, 334] on section "Investigating GoAnywhere not accessible - Affecting multiple platforms incident…" at bounding box center [590, 383] width 509 height 309
drag, startPoint x: 350, startPoint y: 334, endPoint x: 390, endPoint y: 351, distance: 43.9
copy div "Incident Number: Service Ticket #1475240 - GoAnywhere not accessible - Affectin…"
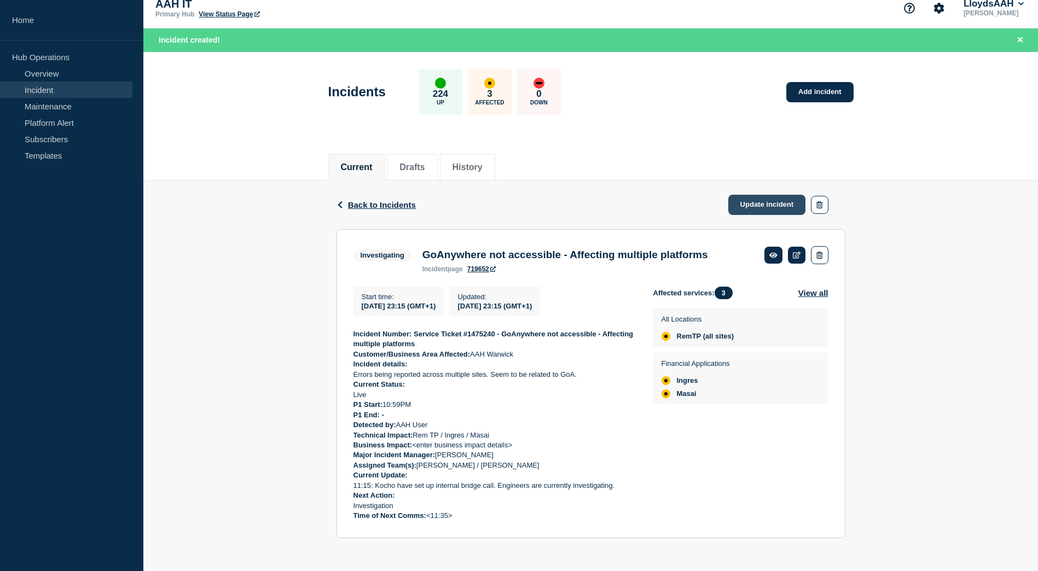
click at [771, 202] on link "Update incident" at bounding box center [767, 205] width 78 height 20
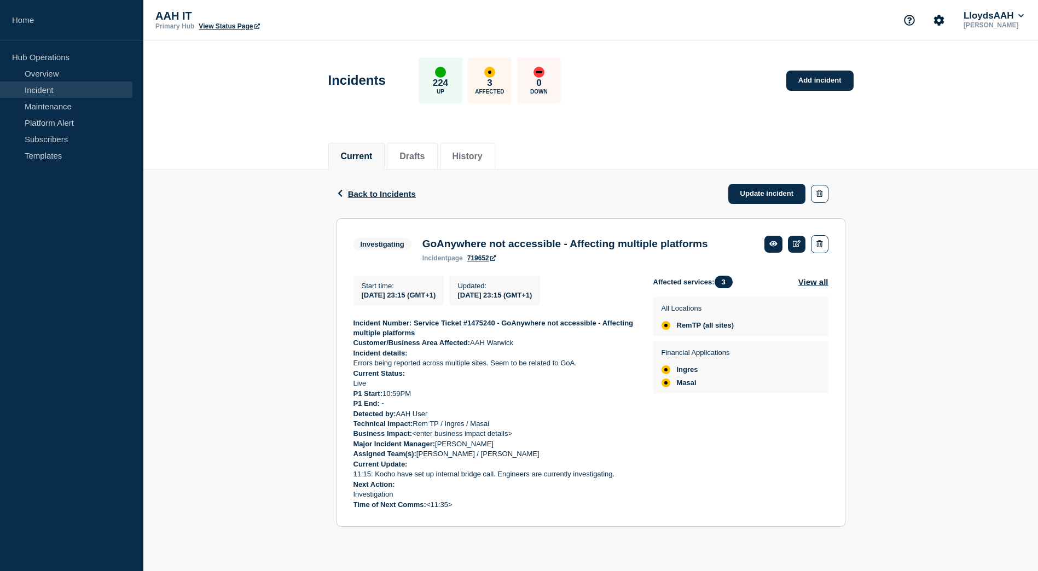
scroll to position [0, 0]
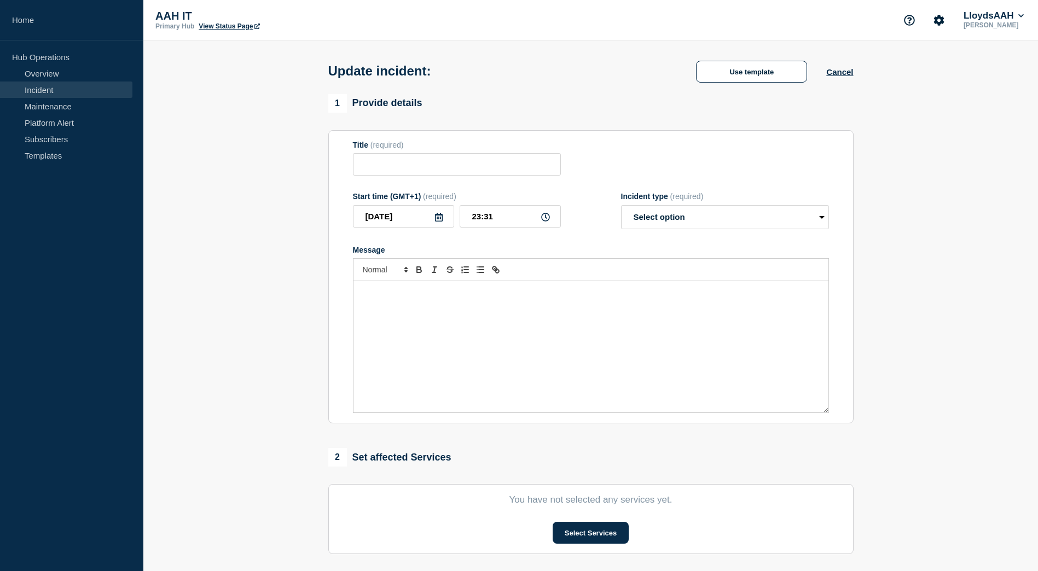
type input "GoAnywhere not accessible - Affecting multiple platforms"
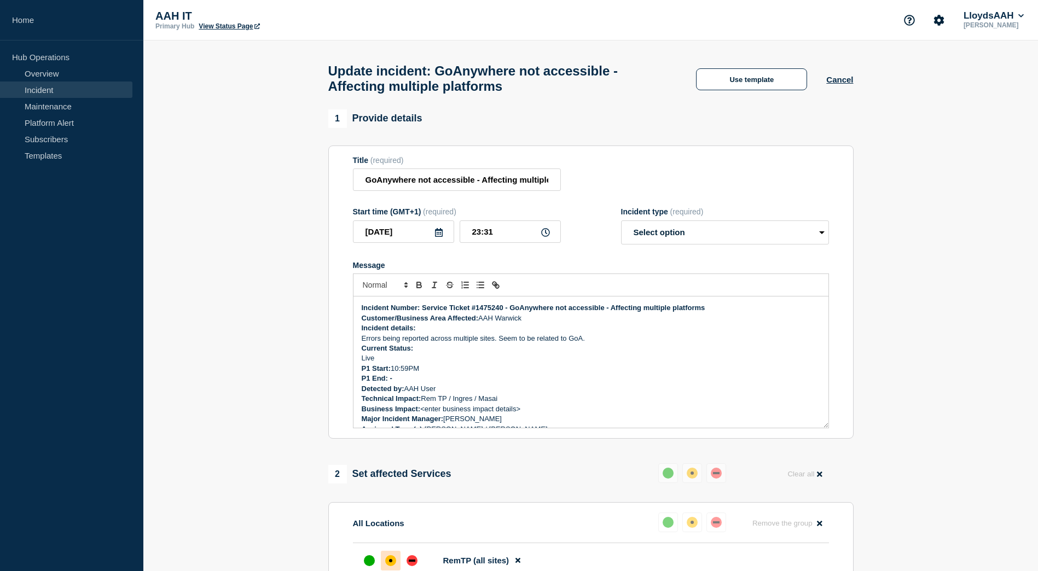
click at [721, 313] on p "Incident Number: Service Ticket #1475240 - GoAnywhere not accessible - Affectin…" at bounding box center [591, 308] width 458 height 10
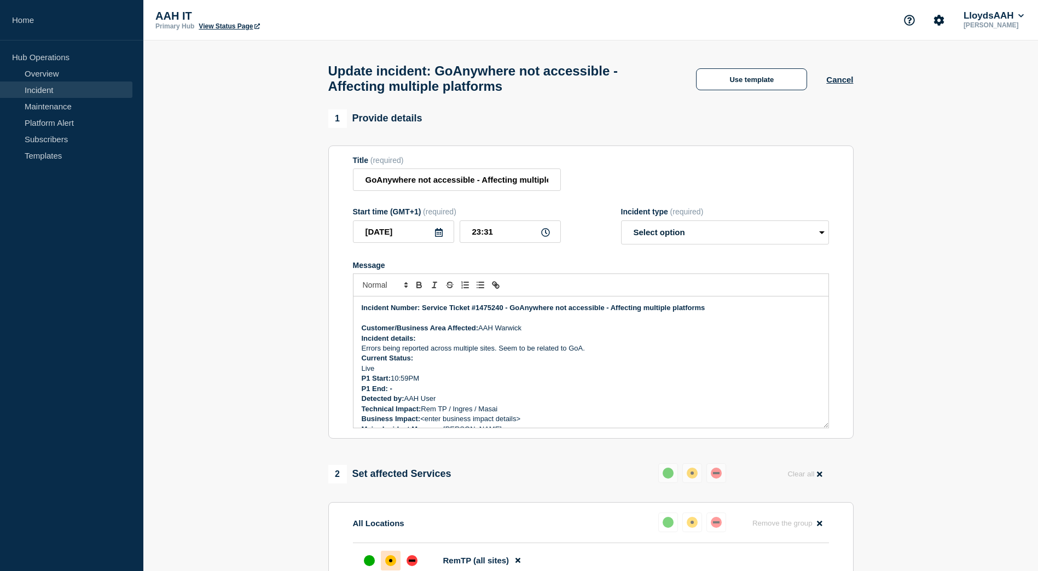
drag, startPoint x: 707, startPoint y: 313, endPoint x: 727, endPoint y: 317, distance: 20.6
click at [708, 313] on p "Incident Number: Service Ticket #1475240 - GoAnywhere not accessible - Affectin…" at bounding box center [591, 308] width 458 height 10
click at [535, 331] on p "Customer/Business Area Affected: AAH Warwick" at bounding box center [591, 328] width 458 height 10
click at [615, 363] on p "Errors being reported across multiple sites. Seem to be related to GoA." at bounding box center [591, 358] width 458 height 10
drag, startPoint x: 499, startPoint y: 363, endPoint x: 599, endPoint y: 361, distance: 100.1
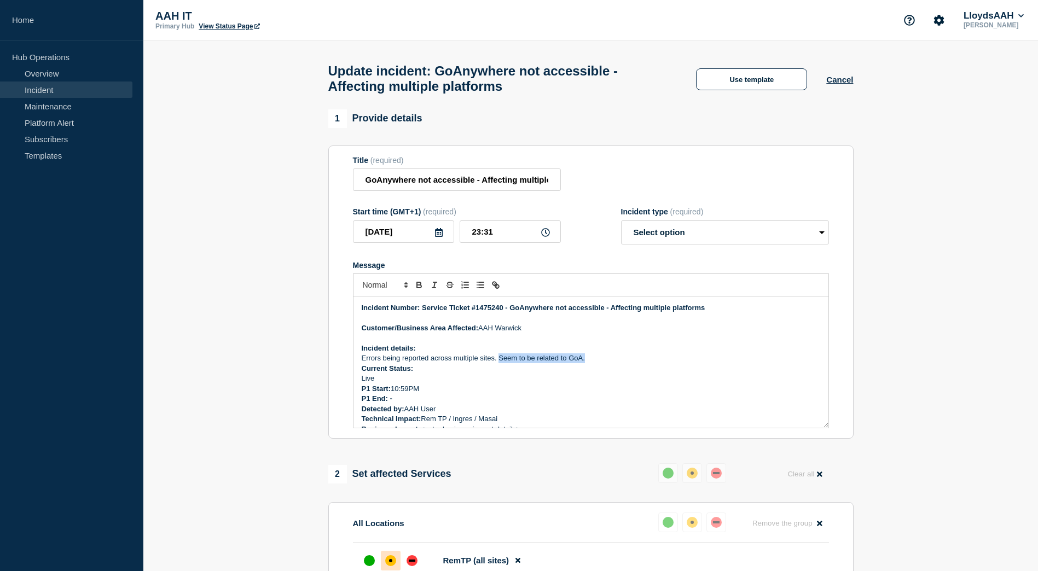
click at [599, 361] on p "Errors being reported across multiple sites. Seem to be related to GoA." at bounding box center [591, 358] width 458 height 10
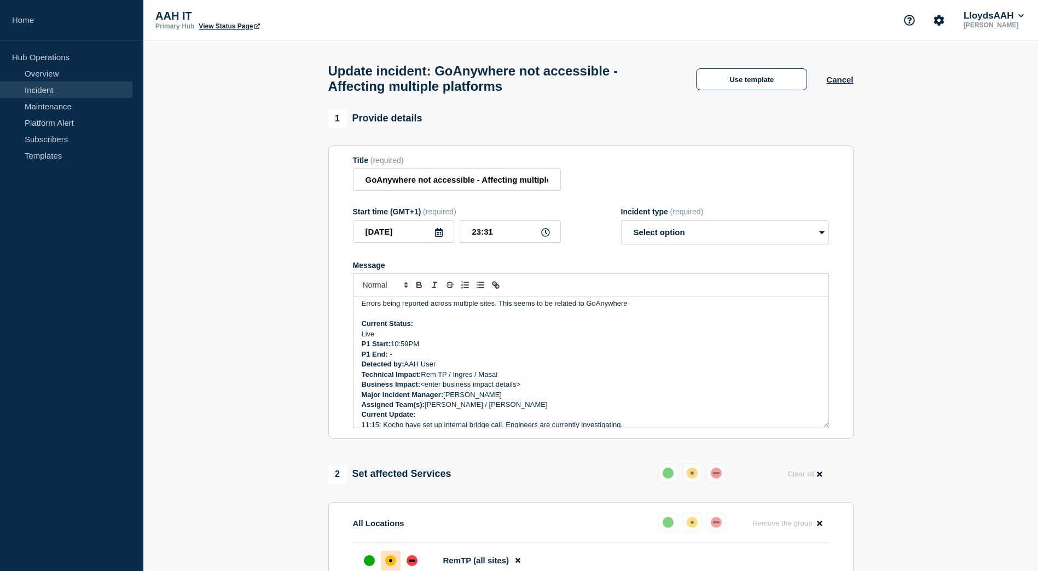
click at [441, 339] on p "Live" at bounding box center [591, 334] width 458 height 10
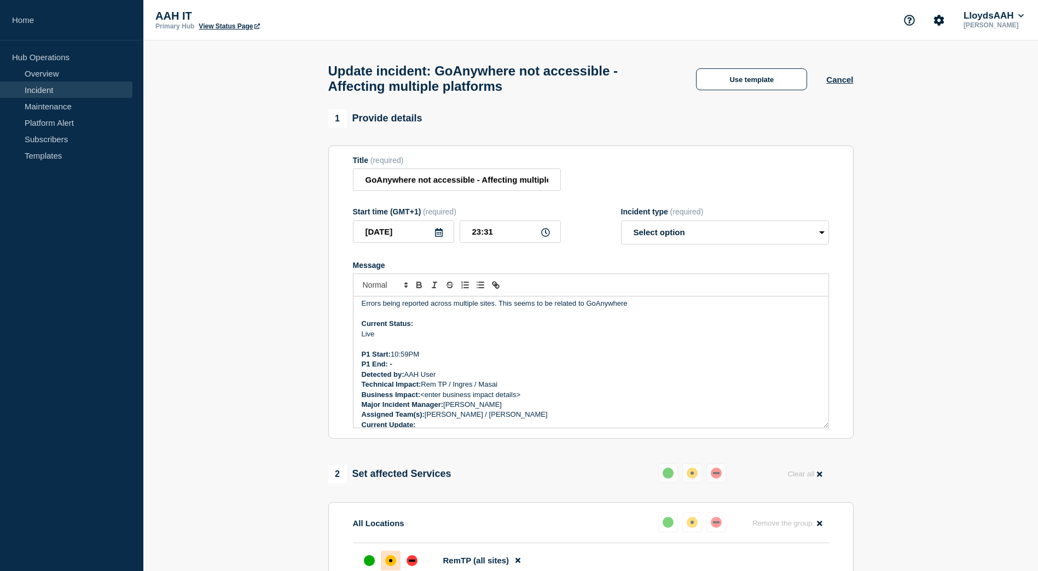
click at [444, 359] on p "P1 Start: 10:59PM" at bounding box center [591, 355] width 458 height 10
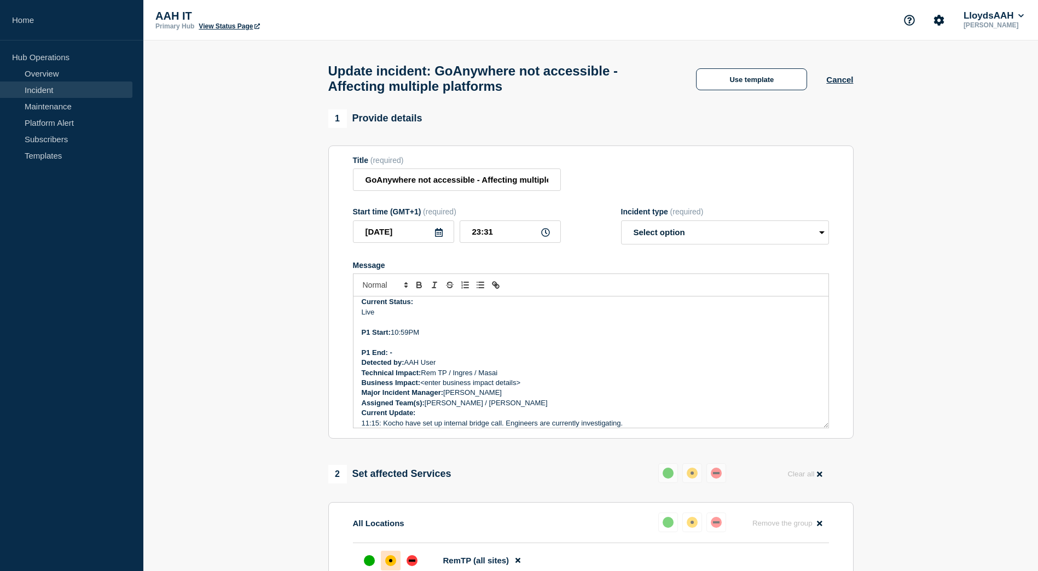
scroll to position [114, 0]
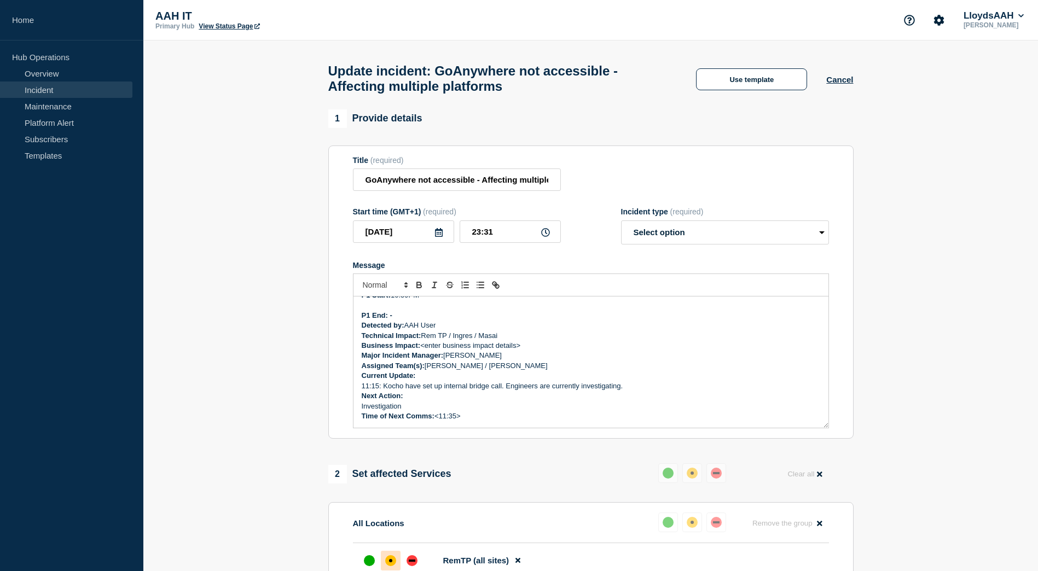
click at [427, 321] on p "P1 End: -" at bounding box center [591, 316] width 458 height 10
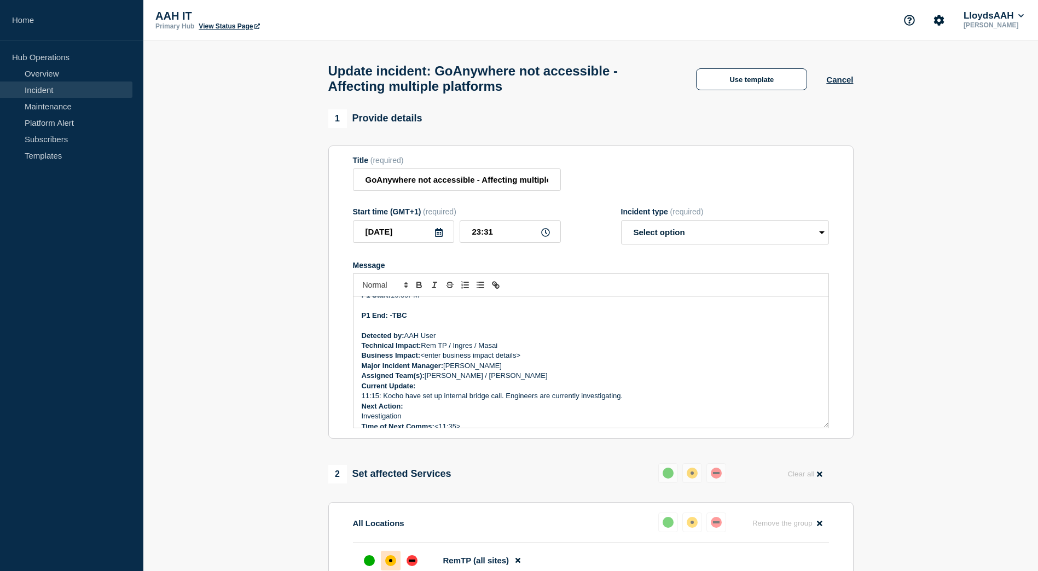
click at [447, 340] on p "Detected by: AAH User" at bounding box center [591, 336] width 458 height 10
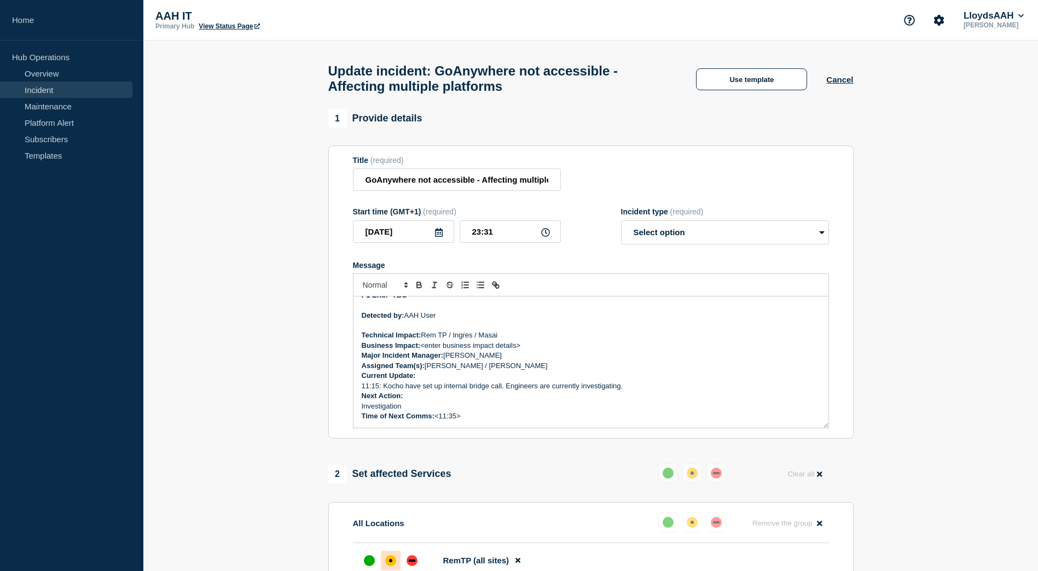
click at [510, 340] on p "Technical Impact: Rem TP / Ingres / Masai" at bounding box center [591, 335] width 458 height 10
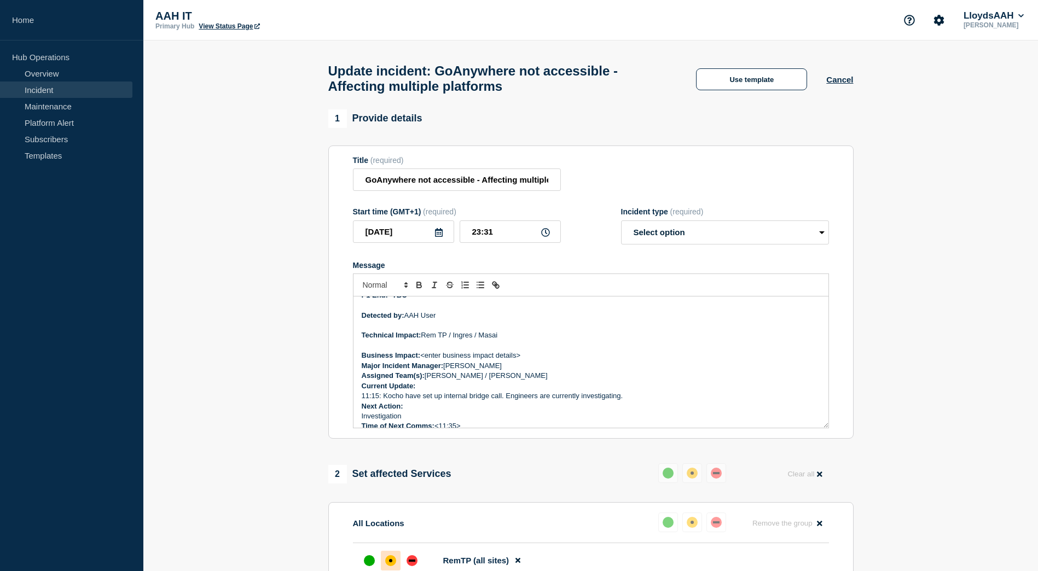
click at [534, 351] on p "Message" at bounding box center [591, 346] width 458 height 10
click at [539, 360] on p "Business Impact: <enter business impact details>" at bounding box center [591, 356] width 458 height 10
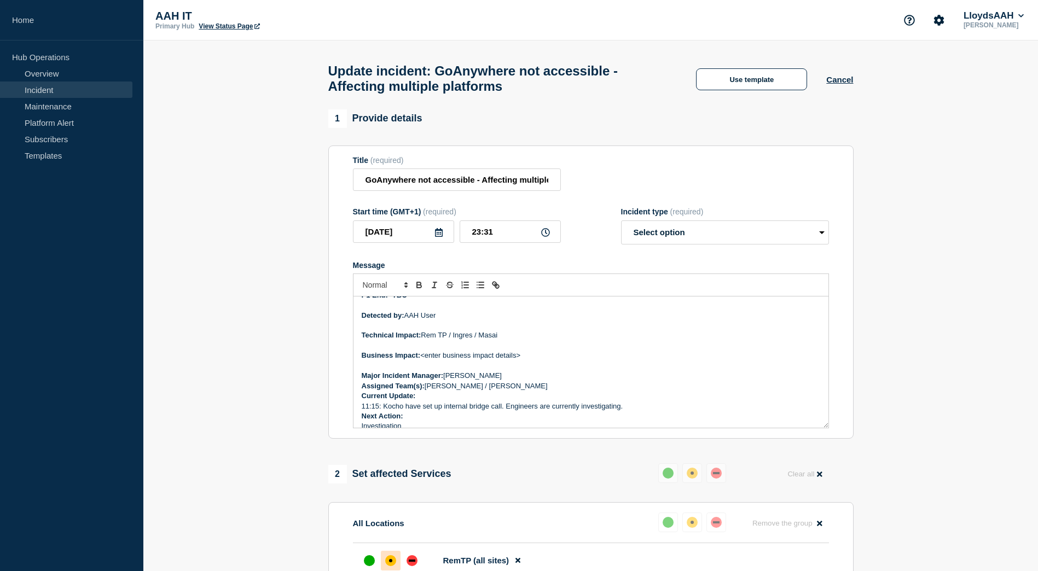
click at [524, 381] on p "Major Incident Manager: Danielle Smith" at bounding box center [591, 376] width 458 height 10
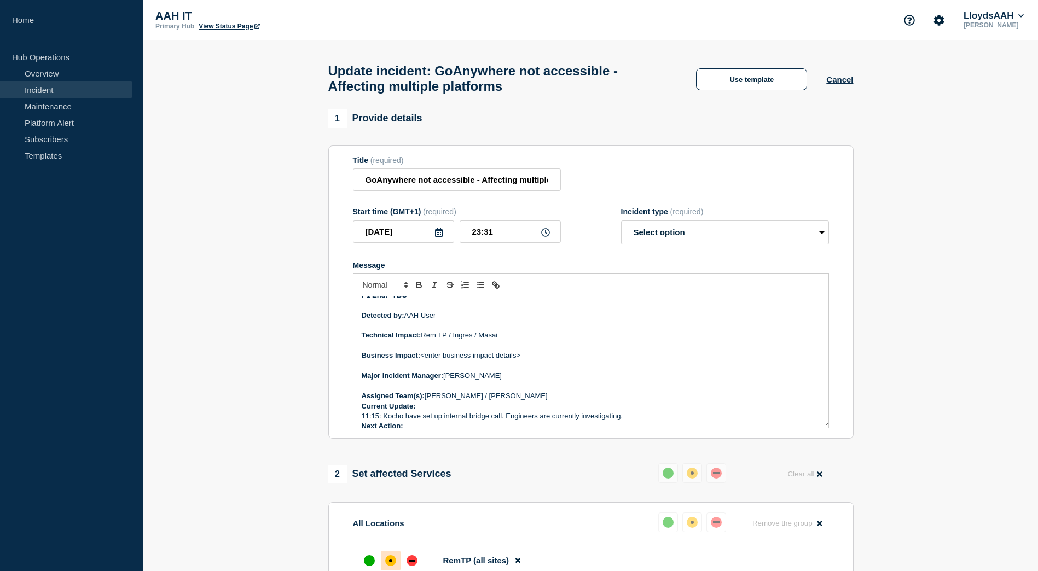
click at [566, 401] on p "Assigned Team(s): Matthew Olaleye / Sandile Magopeni" at bounding box center [591, 396] width 458 height 10
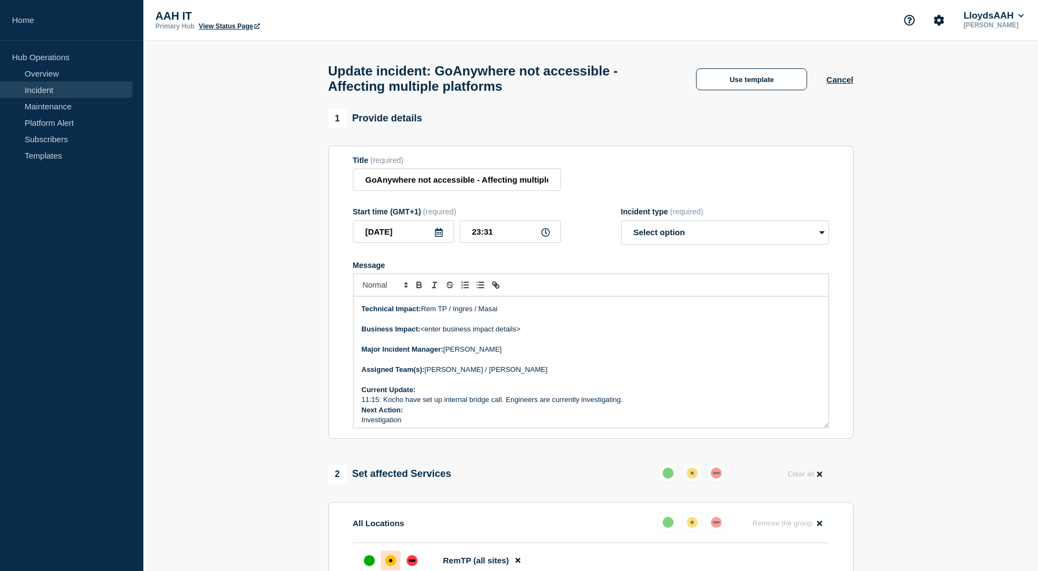
scroll to position [174, 0]
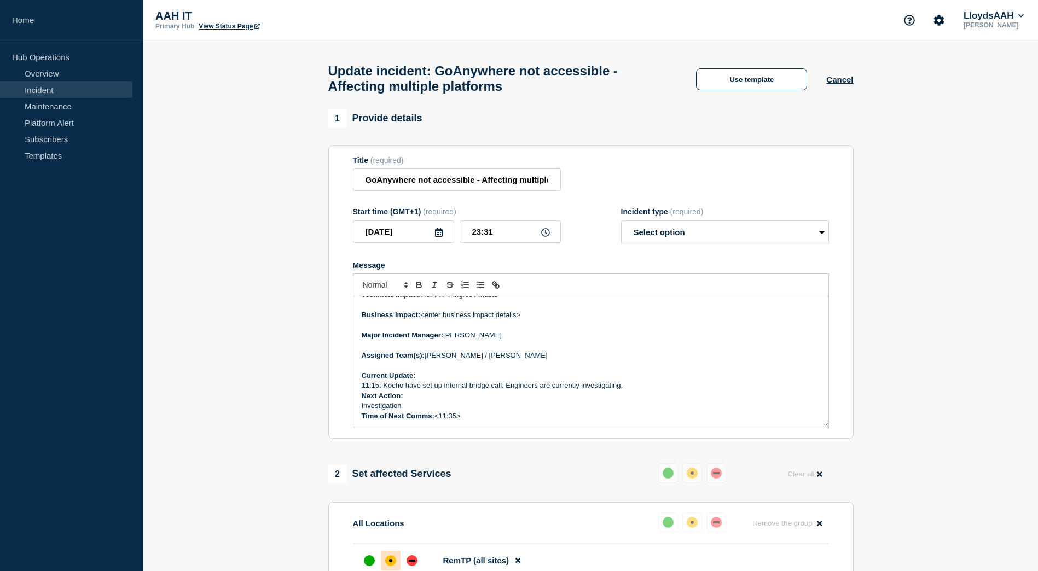
click at [480, 378] on p "Current Update:" at bounding box center [591, 376] width 458 height 10
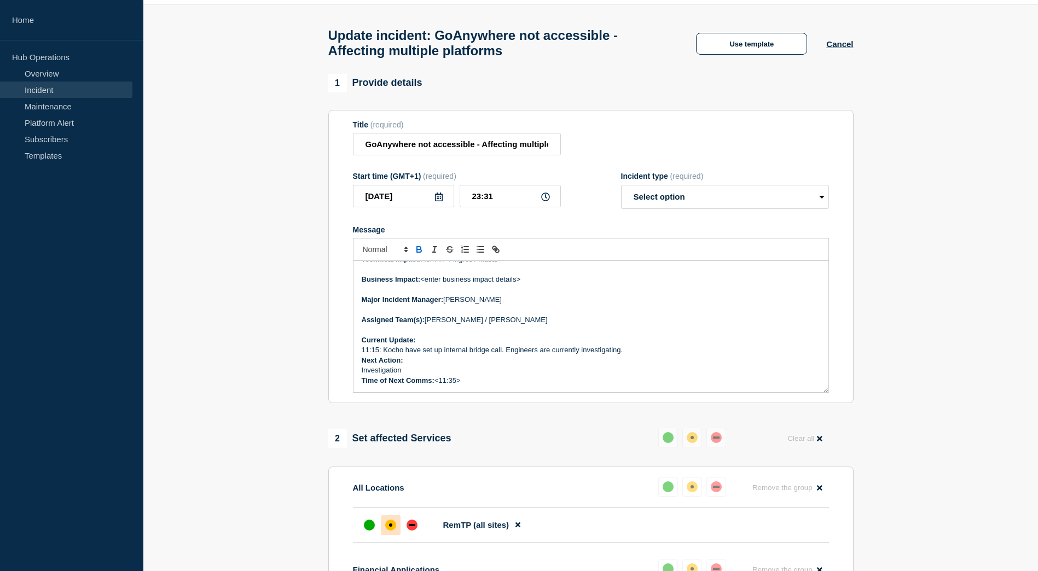
scroll to position [55, 0]
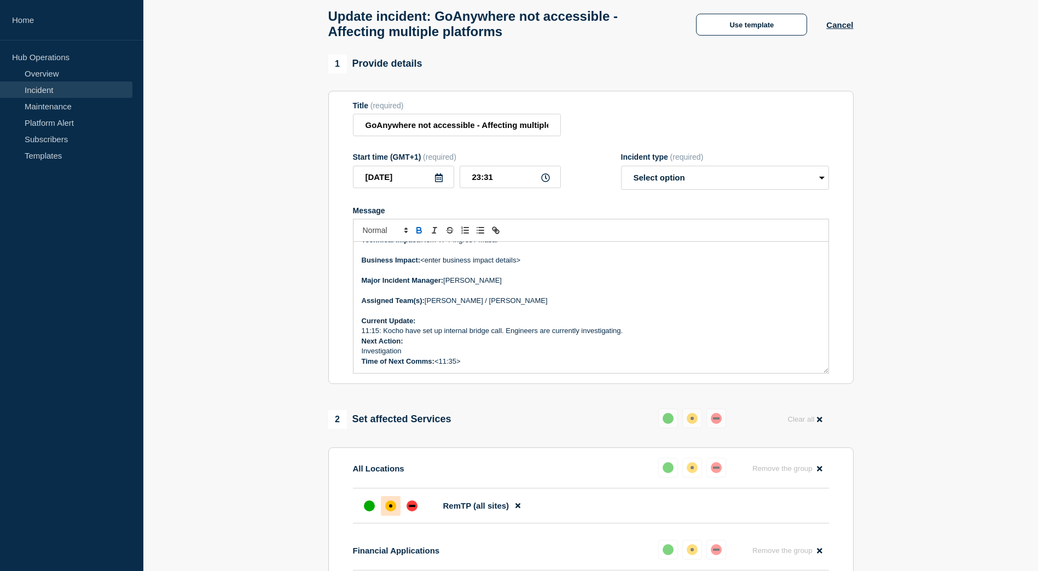
drag, startPoint x: 633, startPoint y: 331, endPoint x: 636, endPoint y: 341, distance: 10.2
click at [634, 334] on p "11:15: Kocho have set up internal bridge call. Engineers are currently investig…" at bounding box center [591, 331] width 458 height 10
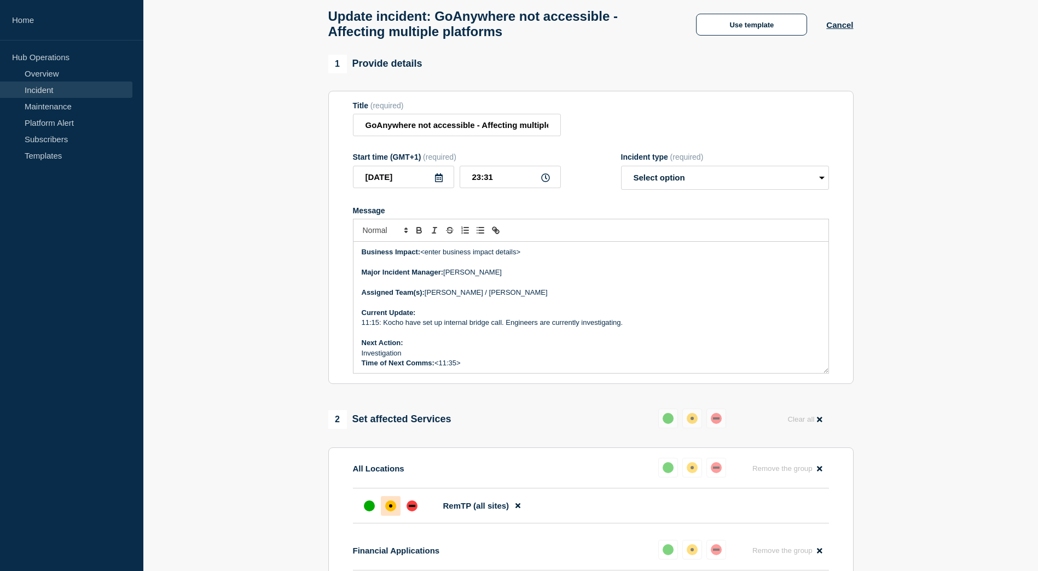
scroll to position [185, 0]
click at [428, 346] on p "Next Action:" at bounding box center [591, 341] width 458 height 10
click at [449, 356] on p "Investigation" at bounding box center [591, 351] width 458 height 10
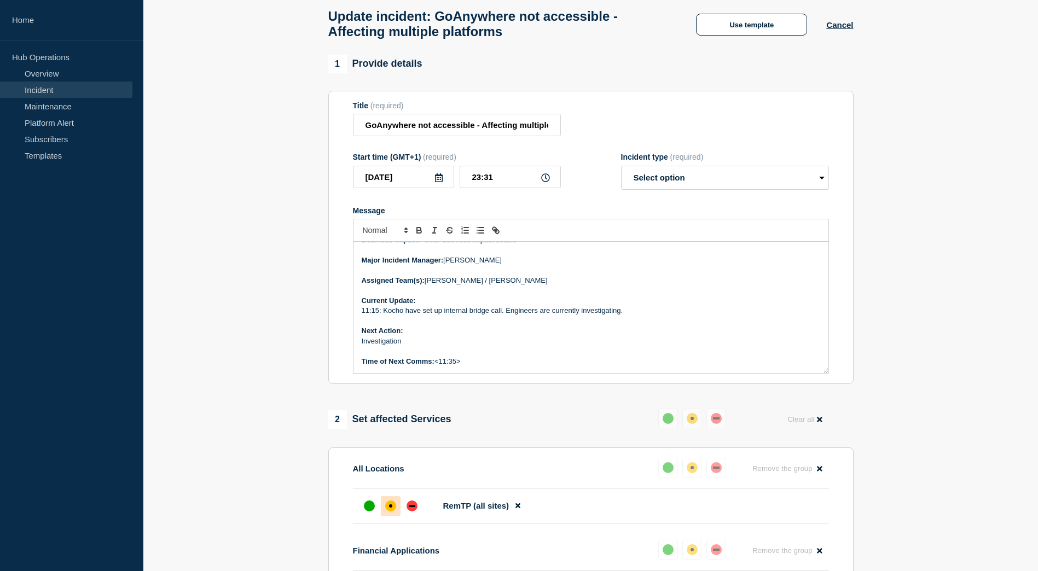
click at [464, 365] on p "Time of Next Comms: <11:35>" at bounding box center [591, 362] width 458 height 10
click at [439, 366] on p "Time of Next Comms: <11:35" at bounding box center [591, 362] width 458 height 10
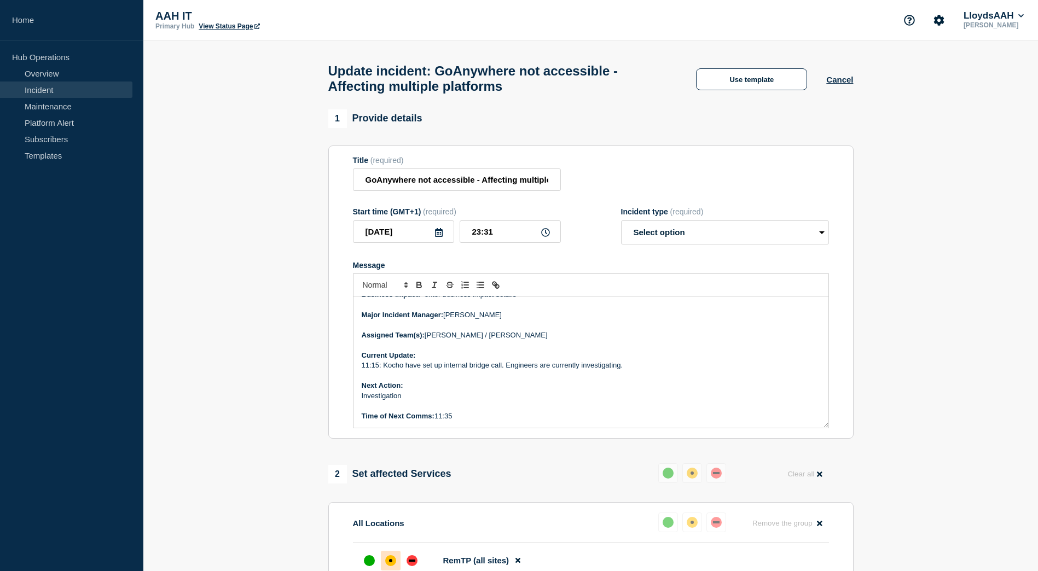
click at [636, 370] on p "11:15: Kocho have set up internal bridge call. Engineers are currently investig…" at bounding box center [591, 365] width 458 height 10
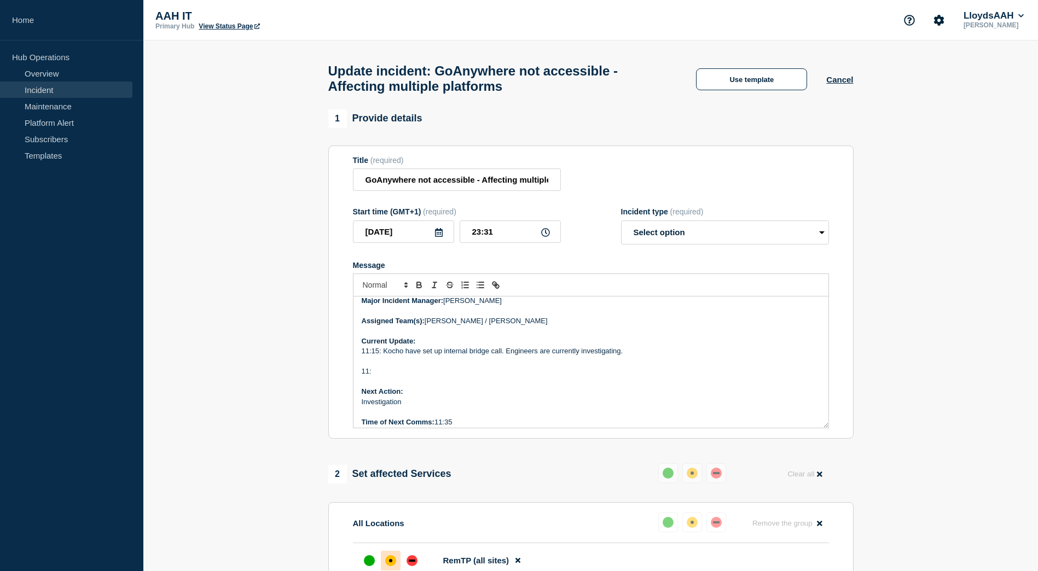
scroll to position [215, 0]
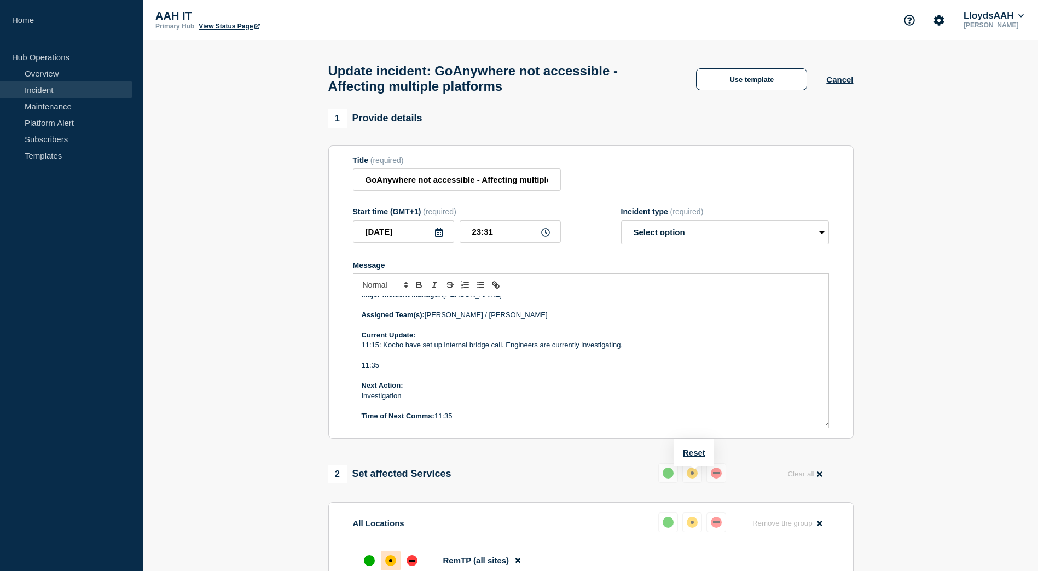
click at [407, 370] on p "11:35" at bounding box center [591, 365] width 458 height 10
drag, startPoint x: 461, startPoint y: 373, endPoint x: 533, endPoint y: 382, distance: 72.8
click at [533, 381] on p "Message" at bounding box center [591, 376] width 458 height 10
drag, startPoint x: 531, startPoint y: 373, endPoint x: 382, endPoint y: 368, distance: 148.9
click at [382, 368] on p "11:35: There are 2 servers realted to Goanywhere." at bounding box center [591, 365] width 458 height 10
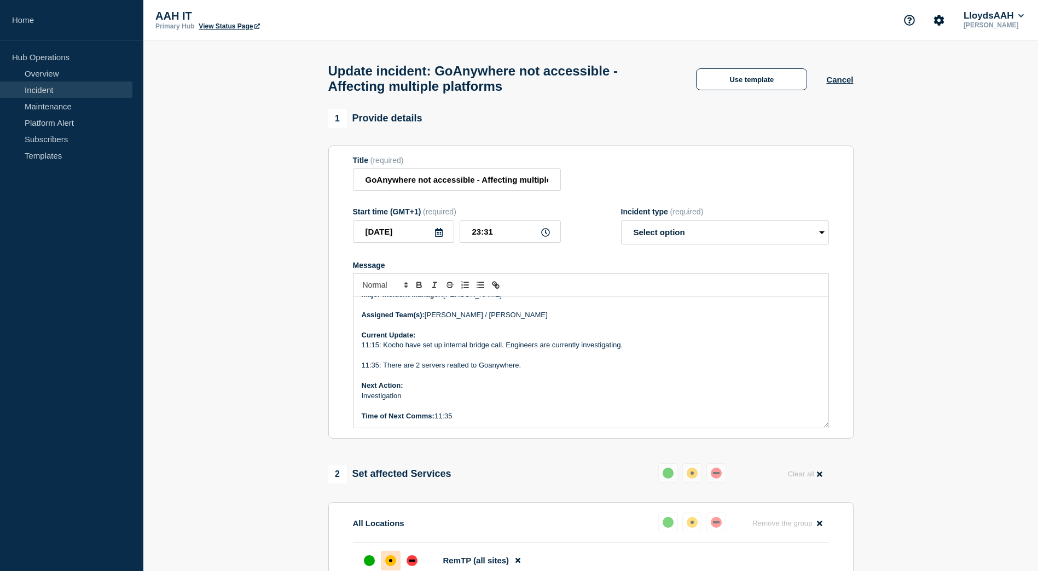
click at [449, 380] on p "Message" at bounding box center [591, 376] width 458 height 10
drag, startPoint x: 529, startPoint y: 369, endPoint x: 384, endPoint y: 371, distance: 145.0
click at [384, 370] on p "11:35: There are 2 servers realted to Goanywhere." at bounding box center [591, 365] width 458 height 10
drag, startPoint x: 478, startPoint y: 372, endPoint x: 383, endPoint y: 369, distance: 94.7
click at [383, 369] on p "11:35: Server is being restarted." at bounding box center [591, 365] width 458 height 10
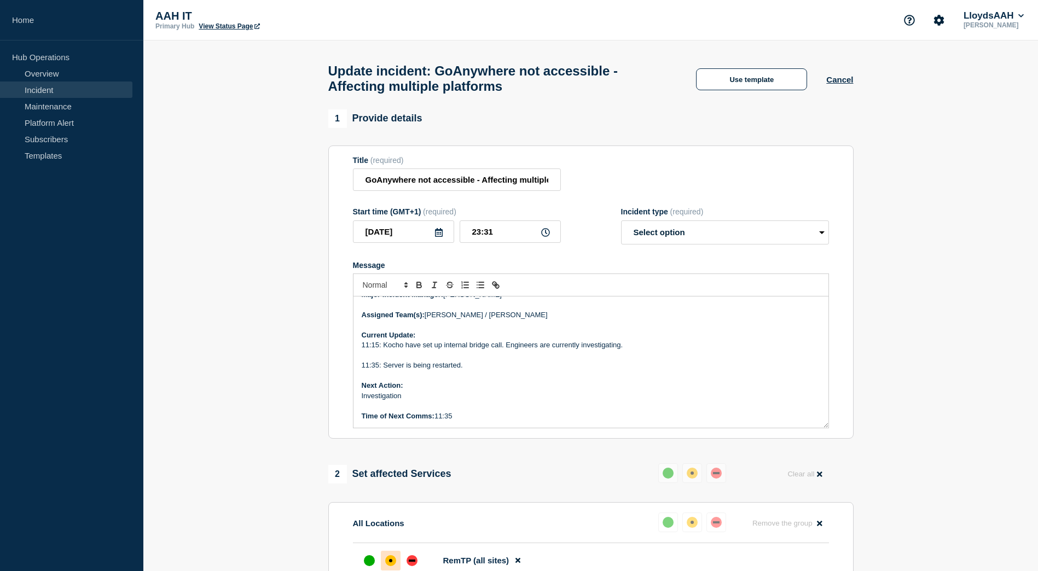
copy p "Server is being restarted."
click at [428, 377] on p "Message" at bounding box center [591, 376] width 458 height 10
click at [453, 369] on p "11:35: Server is being restarted." at bounding box center [591, 365] width 458 height 10
drag, startPoint x: 465, startPoint y: 369, endPoint x: 383, endPoint y: 370, distance: 81.5
click at [383, 370] on p "11:35: Server is being restarted." at bounding box center [591, 365] width 458 height 10
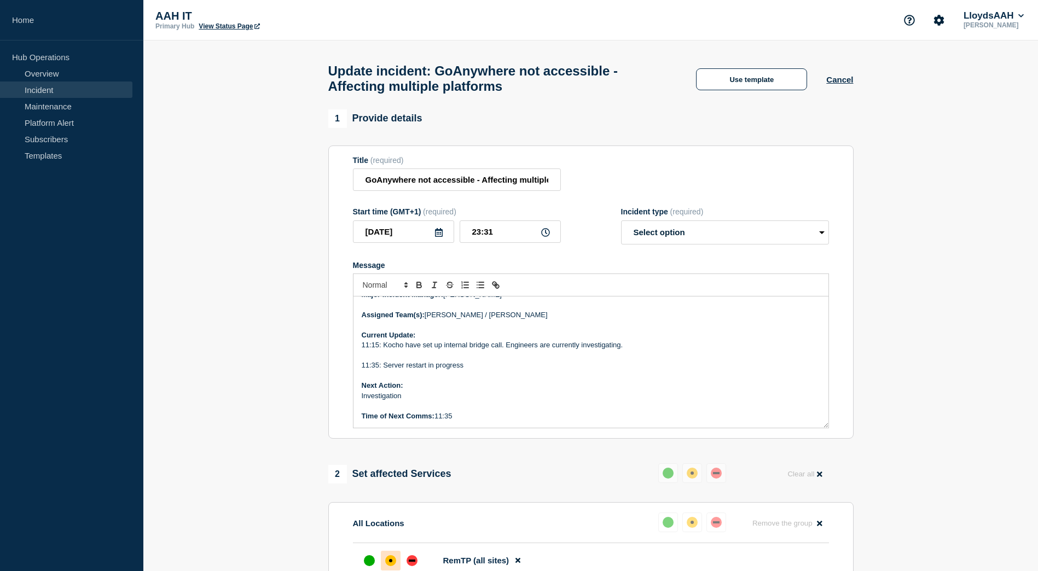
click at [494, 370] on p "11:35: Server restart in progress" at bounding box center [591, 365] width 458 height 10
click at [464, 370] on p "11:35: Server restart in progress.Investigation is still underway." at bounding box center [591, 365] width 458 height 10
drag, startPoint x: 555, startPoint y: 318, endPoint x: 607, endPoint y: 330, distance: 53.3
click at [555, 319] on p "Assigned Team(s): Matthew Olaleye / Sandile Magopeni" at bounding box center [591, 315] width 458 height 10
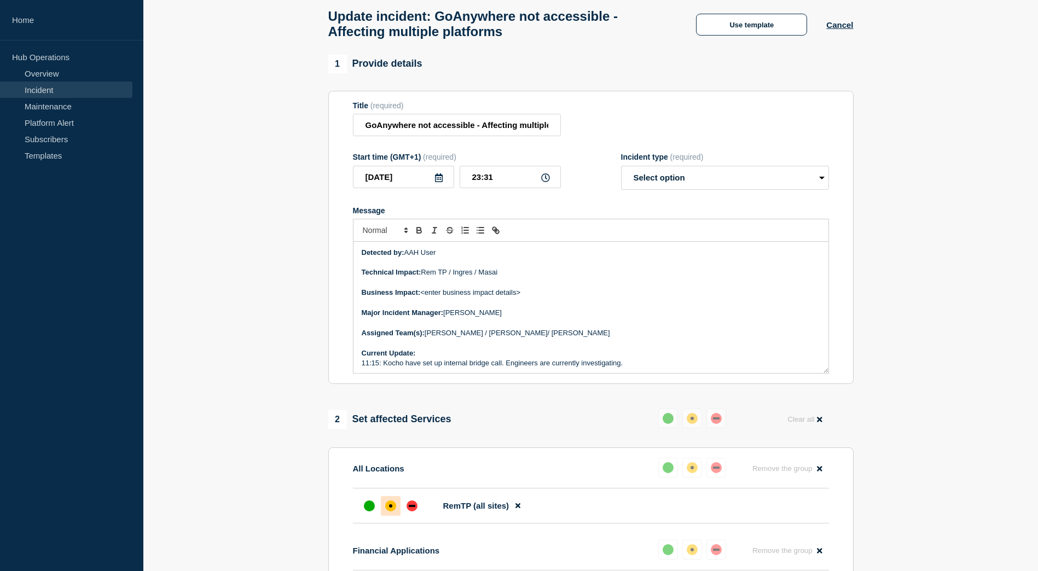
scroll to position [0, 0]
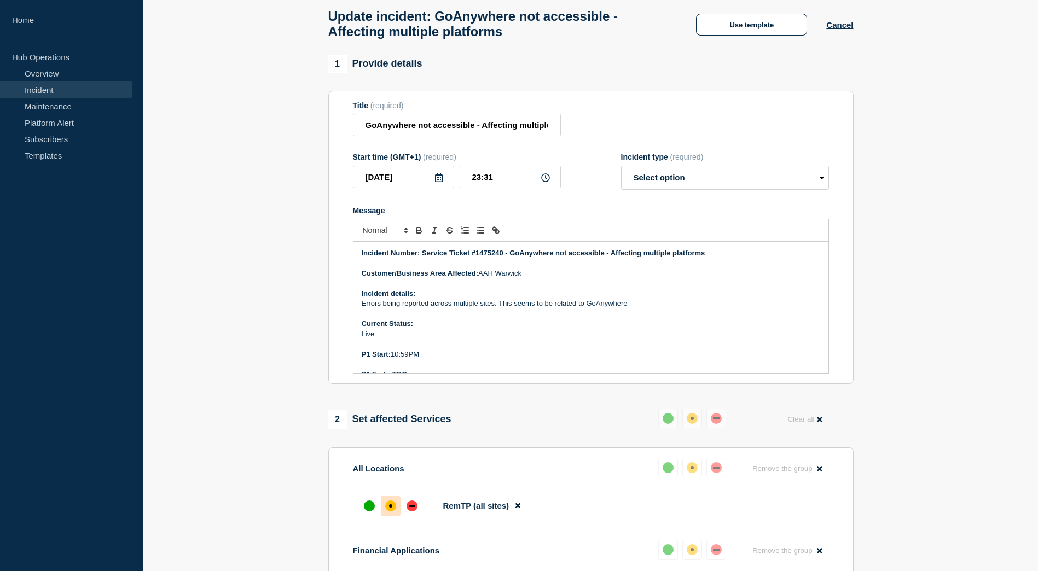
drag, startPoint x: 462, startPoint y: 366, endPoint x: 358, endPoint y: 214, distance: 183.7
click at [358, 214] on div "Message Incident Number: Service Ticket #1475240 - GoAnywhere not accessible - …" at bounding box center [591, 290] width 476 height 168
copy div "Incident Number: Service Ticket #1475240 - GoAnywhere not accessible - Affectin…"
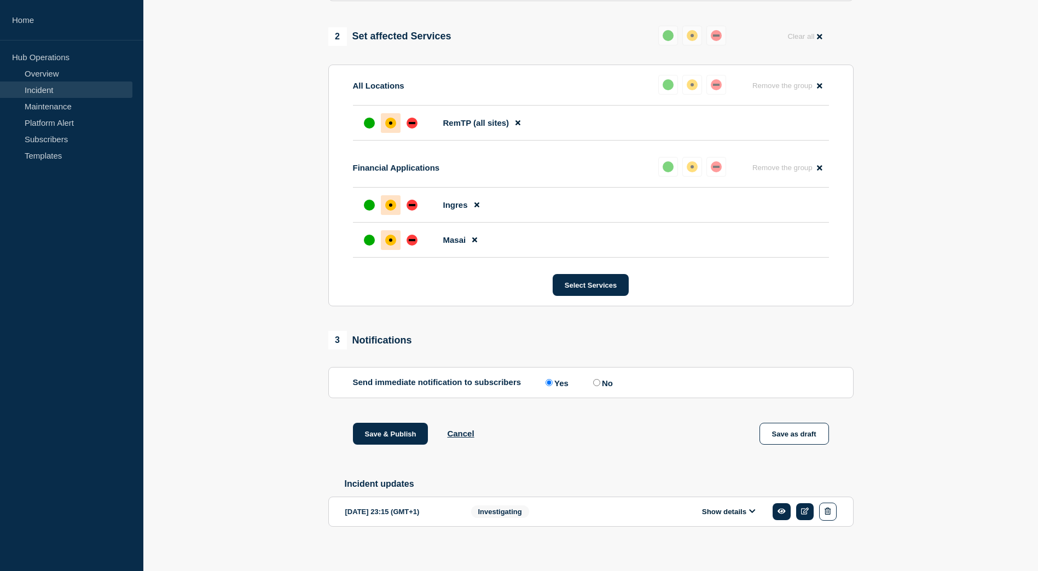
scroll to position [452, 0]
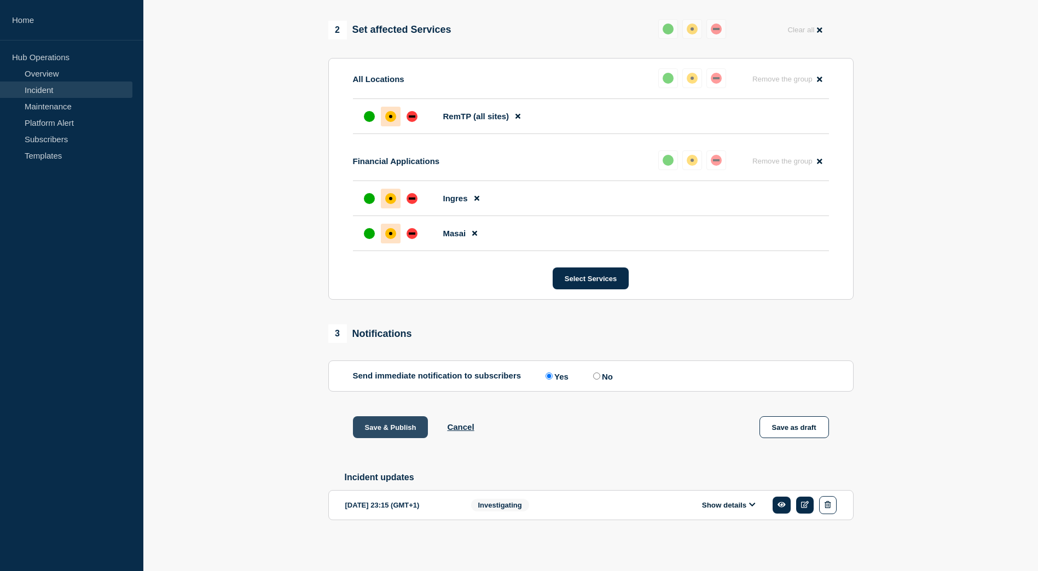
click at [393, 420] on button "Save & Publish" at bounding box center [390, 427] width 75 height 22
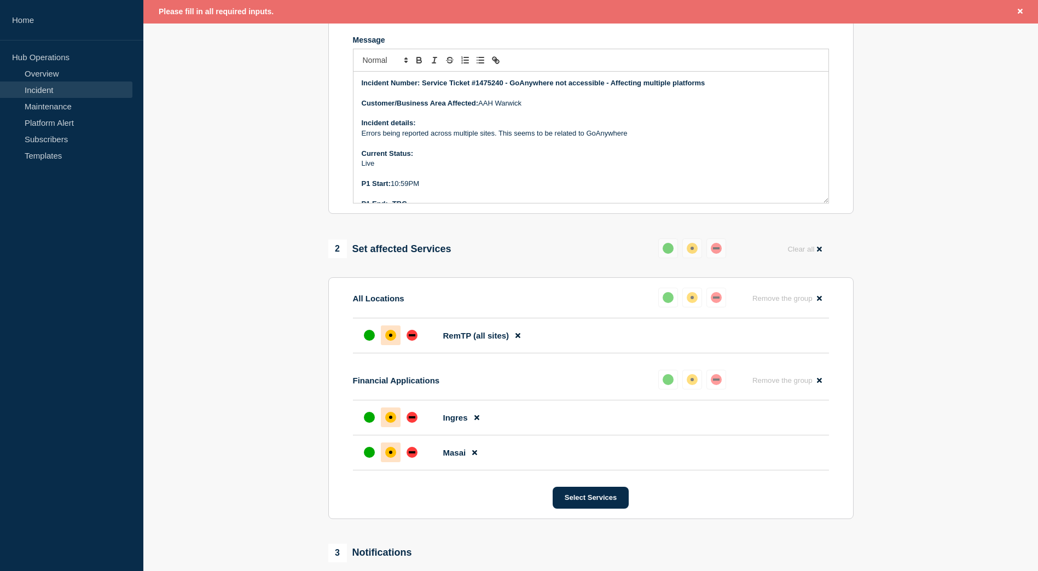
scroll to position [0, 0]
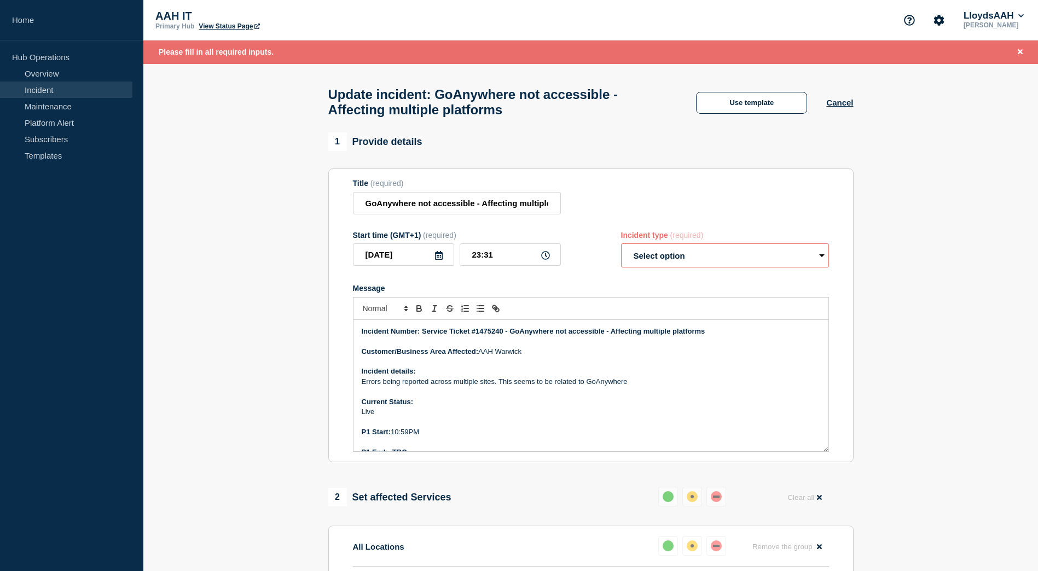
click at [674, 261] on select "Select option Investigating Identified Monitoring Resolved" at bounding box center [725, 255] width 208 height 24
select select "investigating"
click at [621, 249] on select "Select option Investigating Identified Monitoring Resolved" at bounding box center [725, 255] width 208 height 24
click at [308, 343] on section "1 Provide details Title (required) GoAnywhere not accessible - Affecting multip…" at bounding box center [590, 576] width 894 height 889
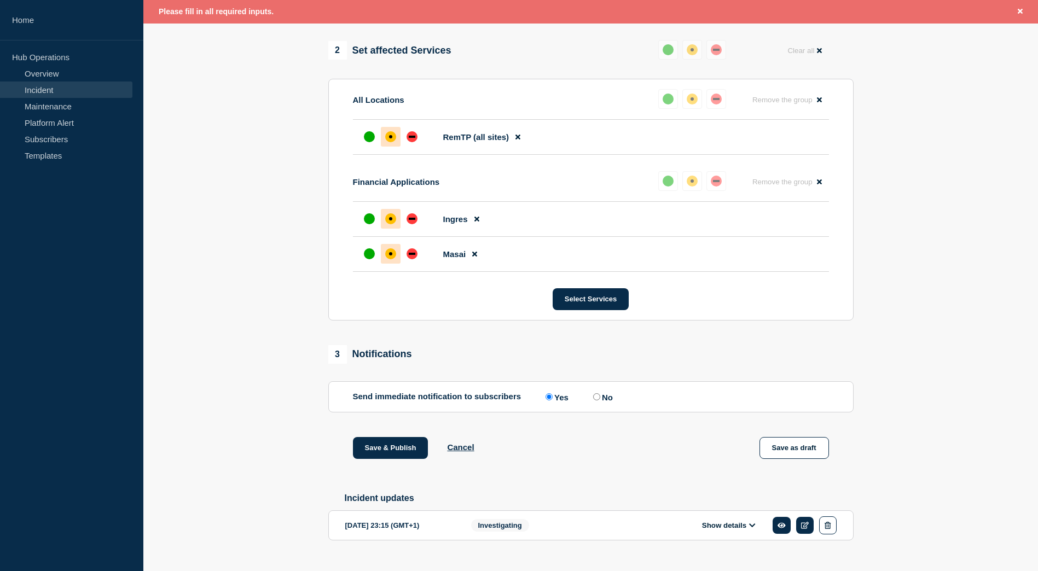
scroll to position [475, 0]
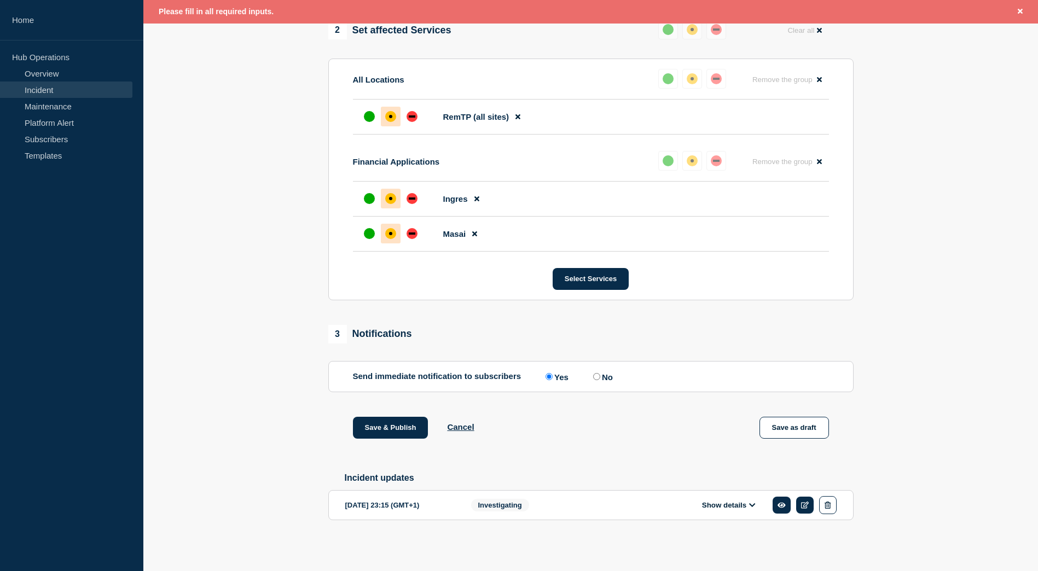
drag, startPoint x: 392, startPoint y: 424, endPoint x: 282, endPoint y: 338, distance: 139.9
click at [282, 338] on section "1 Provide details Title (required) GoAnywhere not accessible - Affecting multip…" at bounding box center [590, 109] width 894 height 889
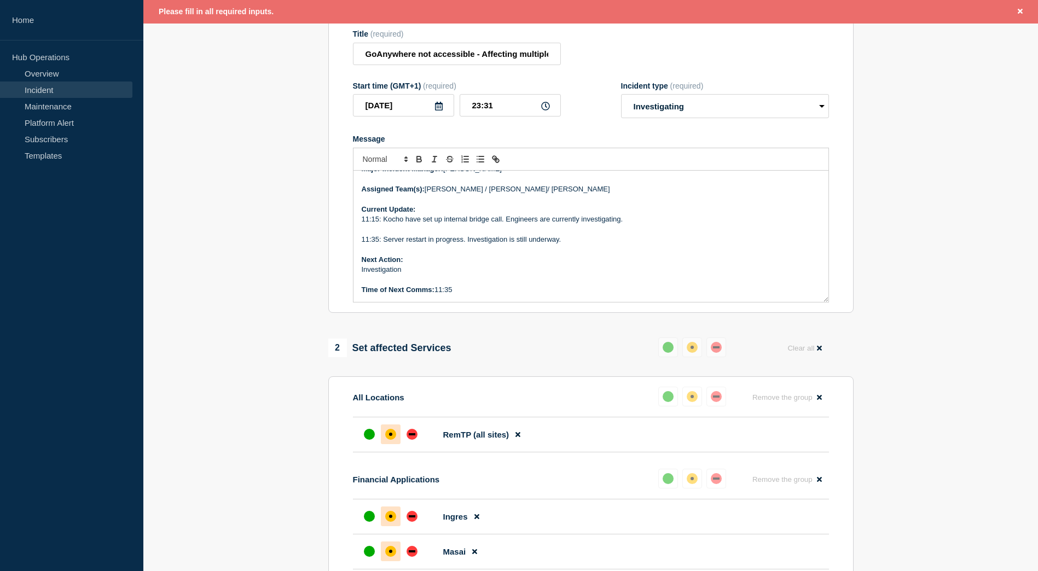
scroll to position [202, 0]
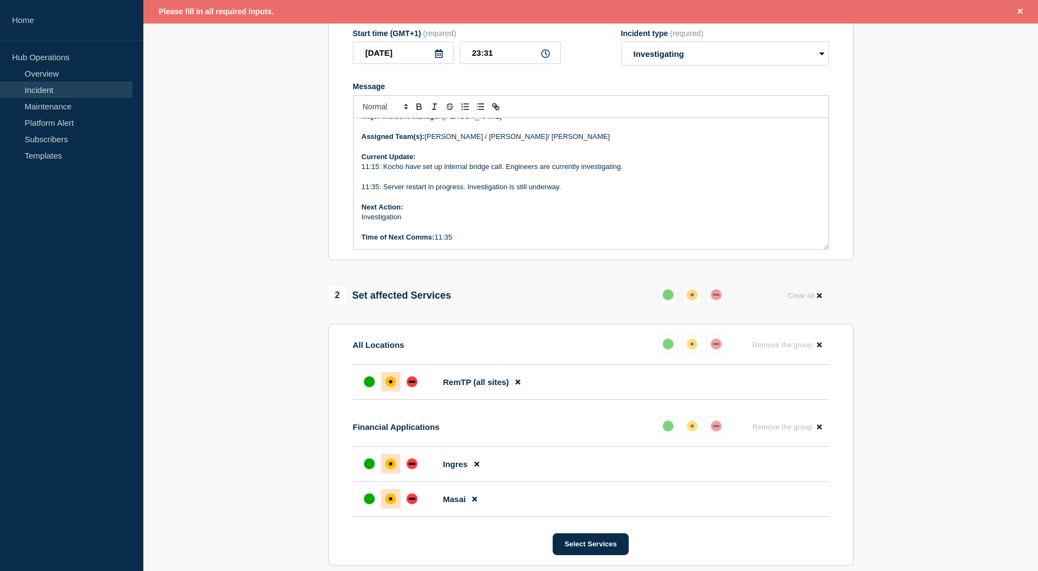
drag, startPoint x: 454, startPoint y: 242, endPoint x: 445, endPoint y: 242, distance: 8.8
click at [445, 242] on p "Time of Next Comms: 11:35" at bounding box center [591, 237] width 458 height 10
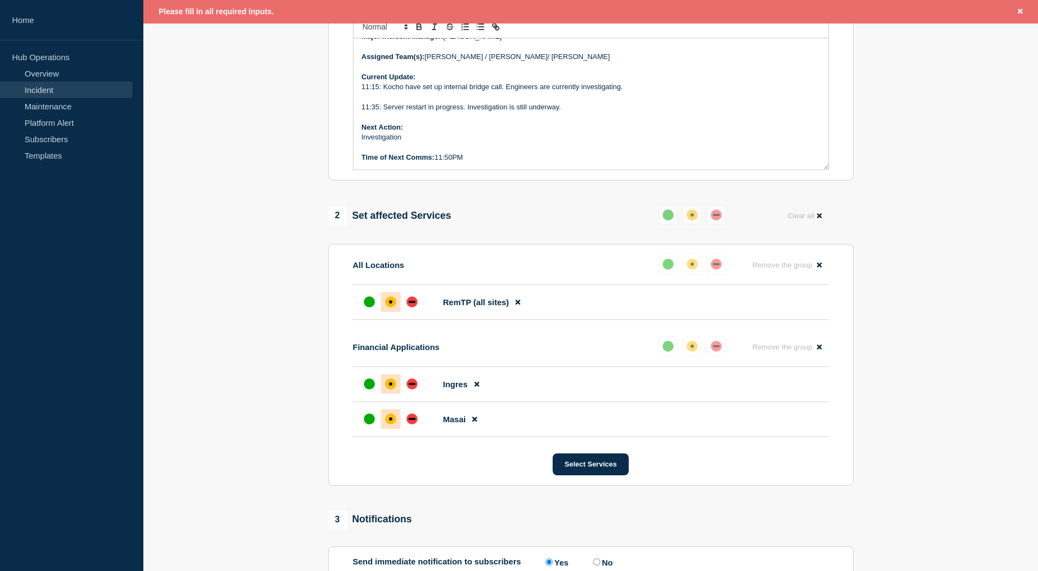
scroll to position [475, 0]
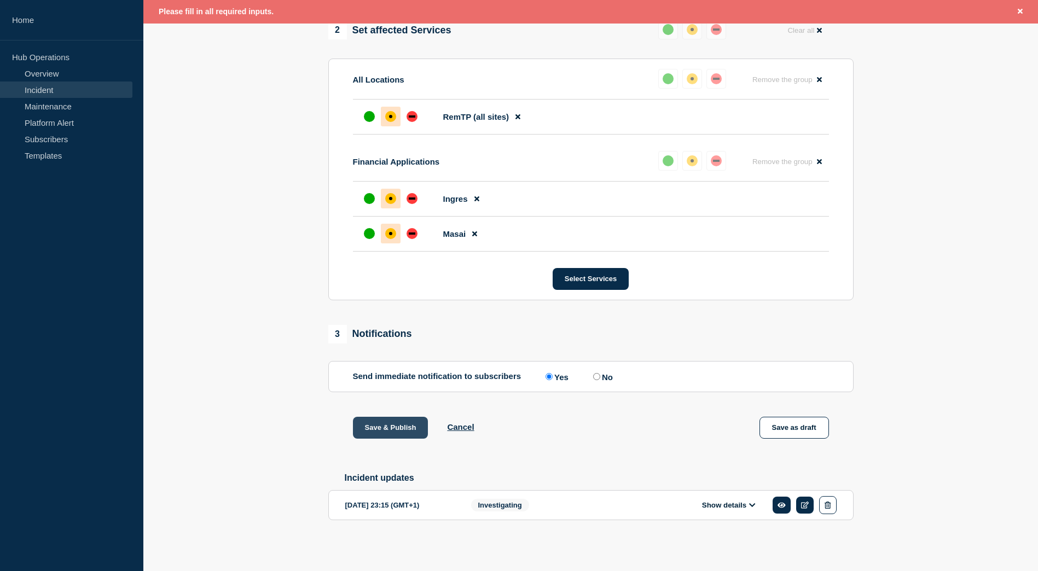
click at [389, 427] on button "Save & Publish" at bounding box center [390, 428] width 75 height 22
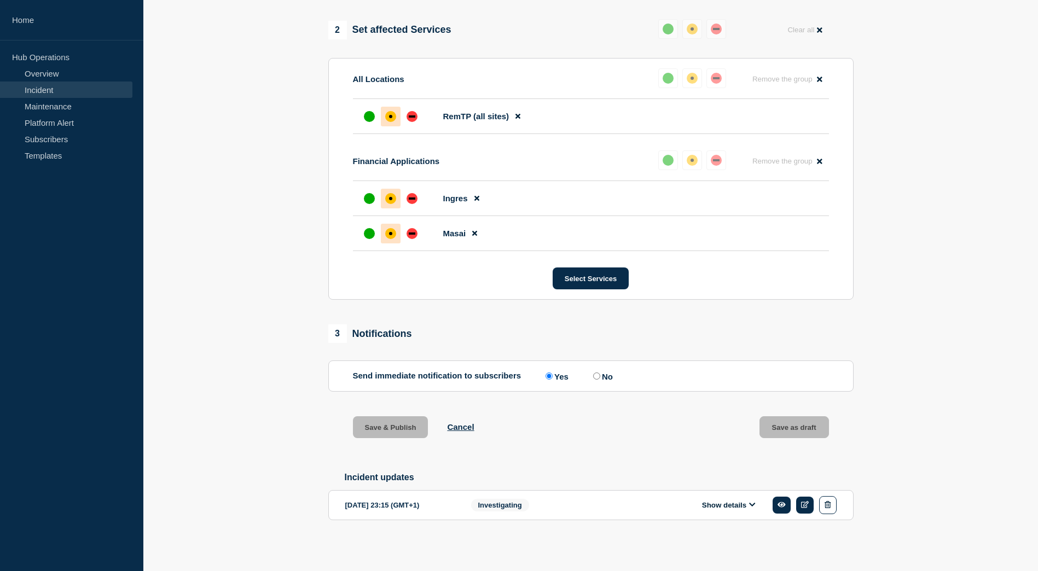
scroll to position [452, 0]
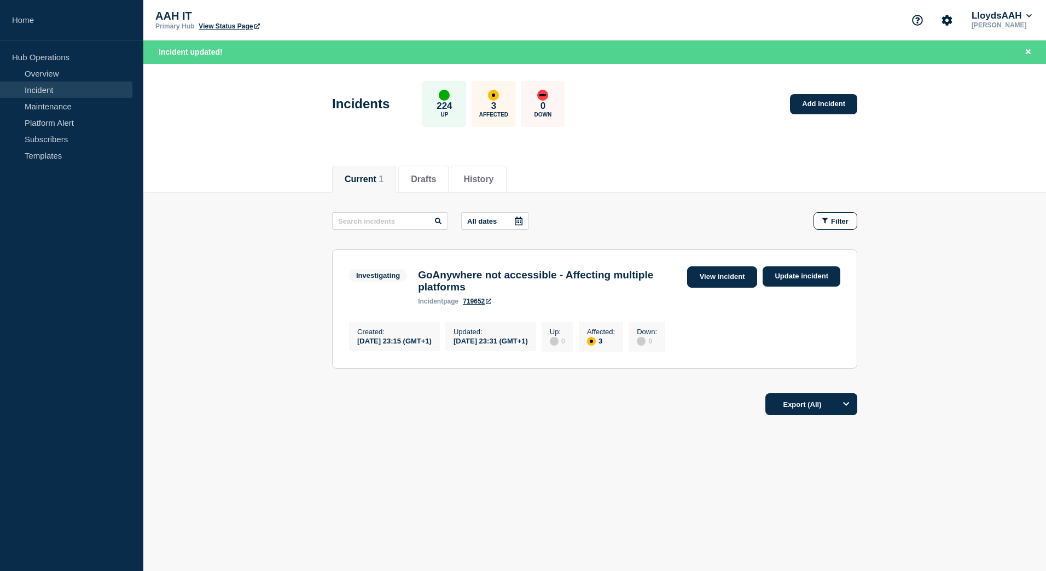
click at [720, 277] on link "View incident" at bounding box center [722, 276] width 71 height 21
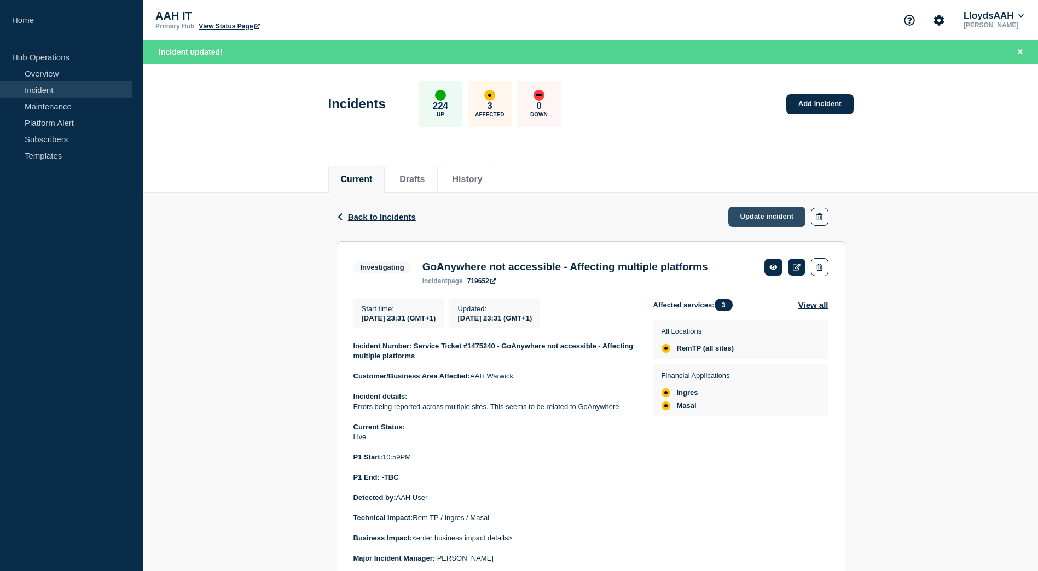
click at [760, 216] on link "Update incident" at bounding box center [767, 217] width 78 height 20
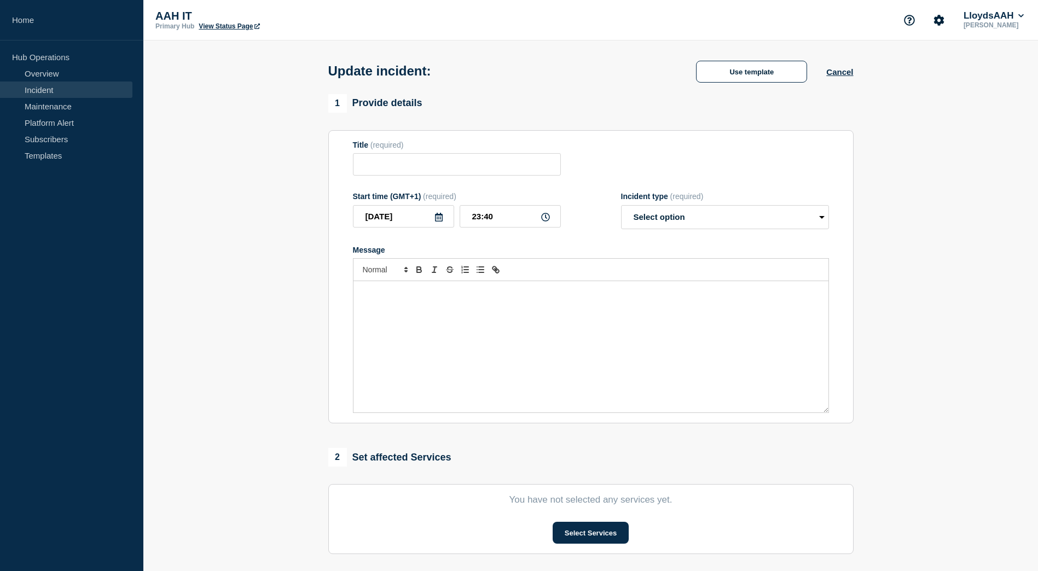
type input "GoAnywhere not accessible - Affecting multiple platforms"
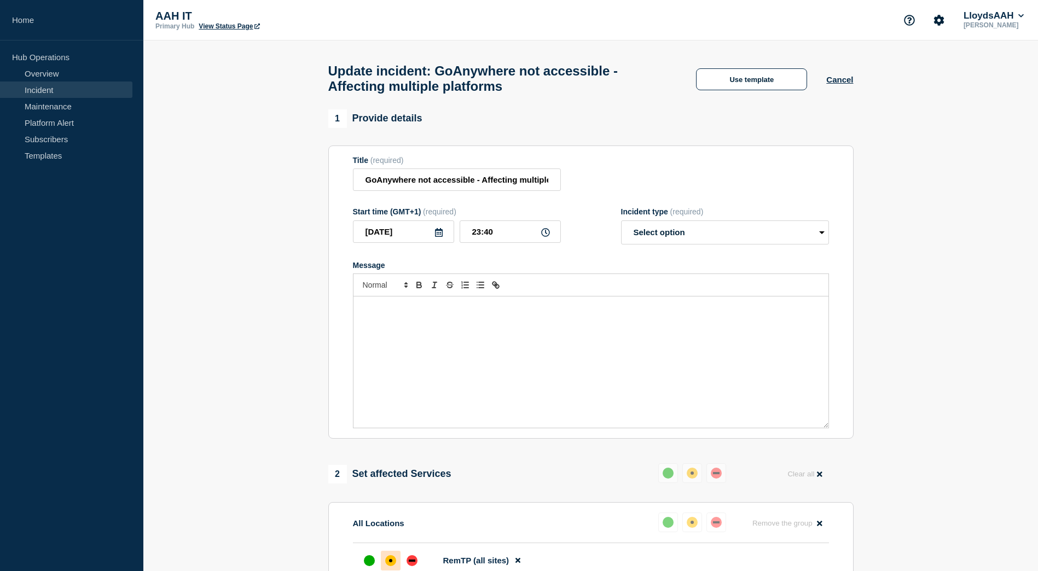
click at [403, 313] on p "Message" at bounding box center [591, 308] width 458 height 10
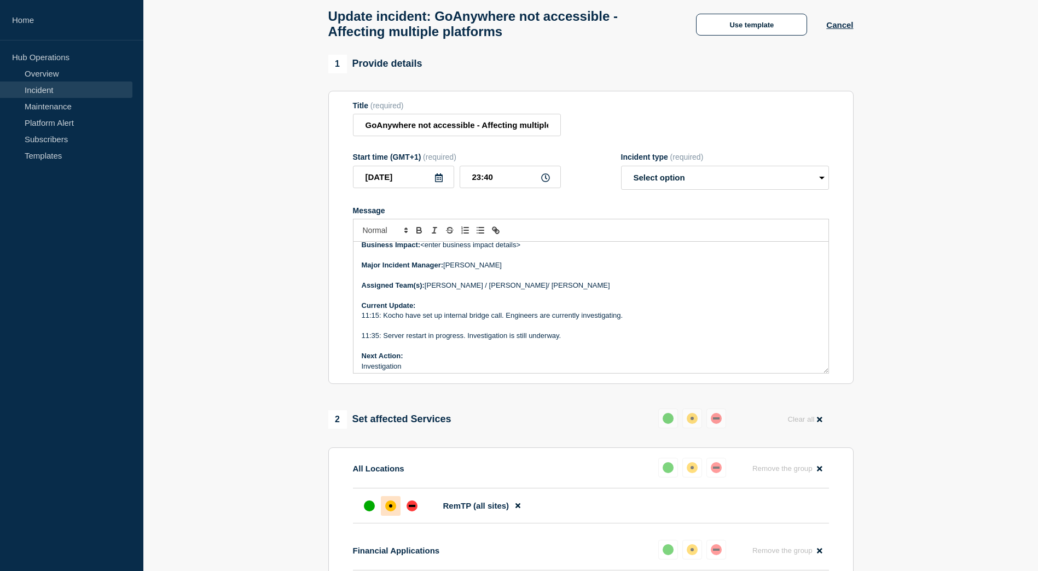
scroll to position [215, 0]
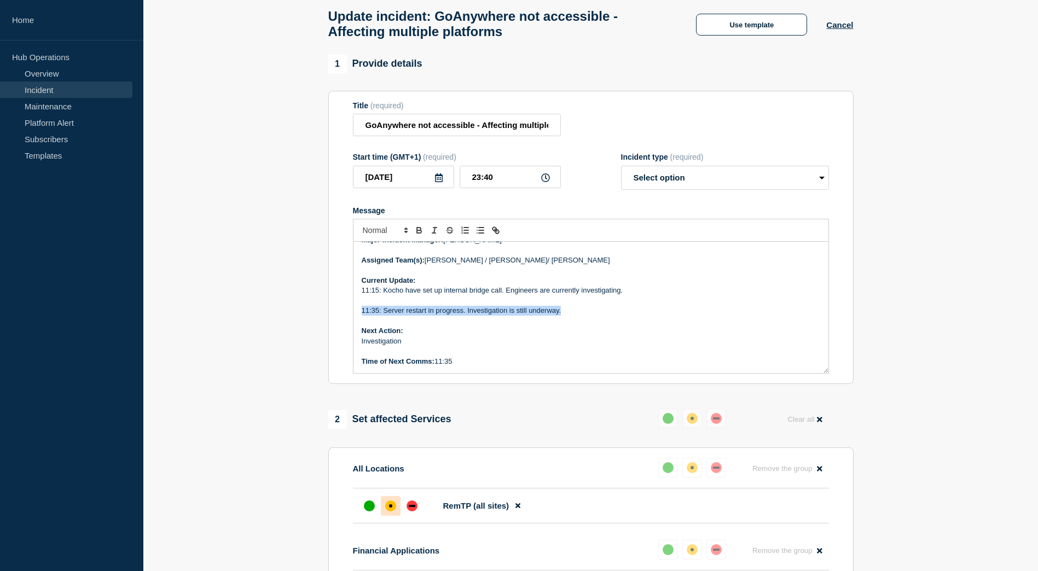
drag, startPoint x: 562, startPoint y: 315, endPoint x: 343, endPoint y: 315, distance: 219.3
click at [343, 315] on section "Title (required) GoAnywhere not accessible - Affecting multiple platforms Start…" at bounding box center [590, 238] width 525 height 294
copy p "11:35: Server restart in progress. Investigation is still underway."
click at [449, 286] on p "Current Update:" at bounding box center [591, 281] width 458 height 10
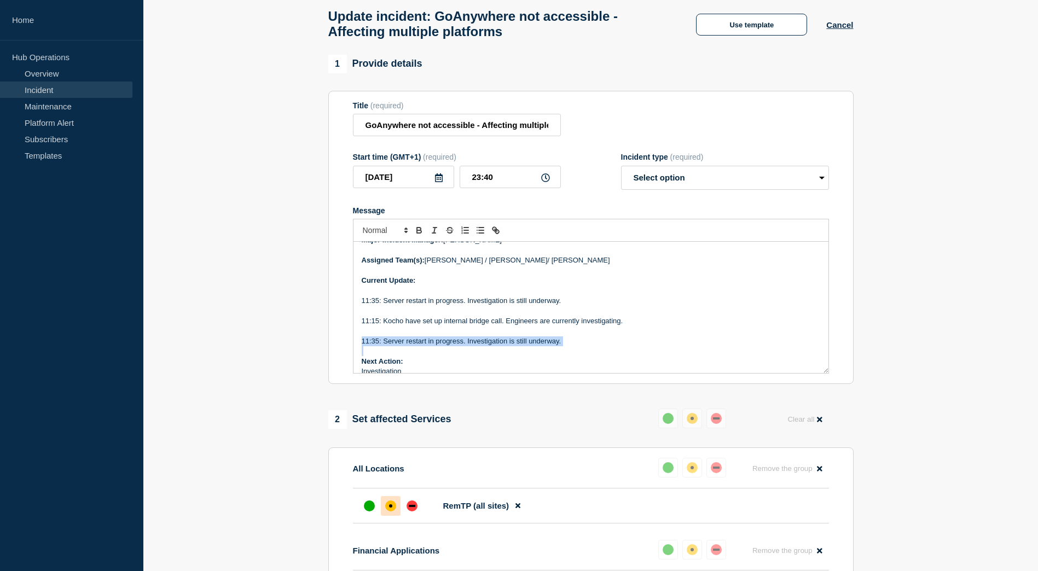
drag, startPoint x: 566, startPoint y: 352, endPoint x: 360, endPoint y: 348, distance: 205.7
click at [360, 348] on div "Incident Number: Service Ticket #1475240 - GoAnywhere not accessible - Affectin…" at bounding box center [590, 307] width 475 height 131
click at [442, 286] on p "Current Update:" at bounding box center [591, 281] width 458 height 10
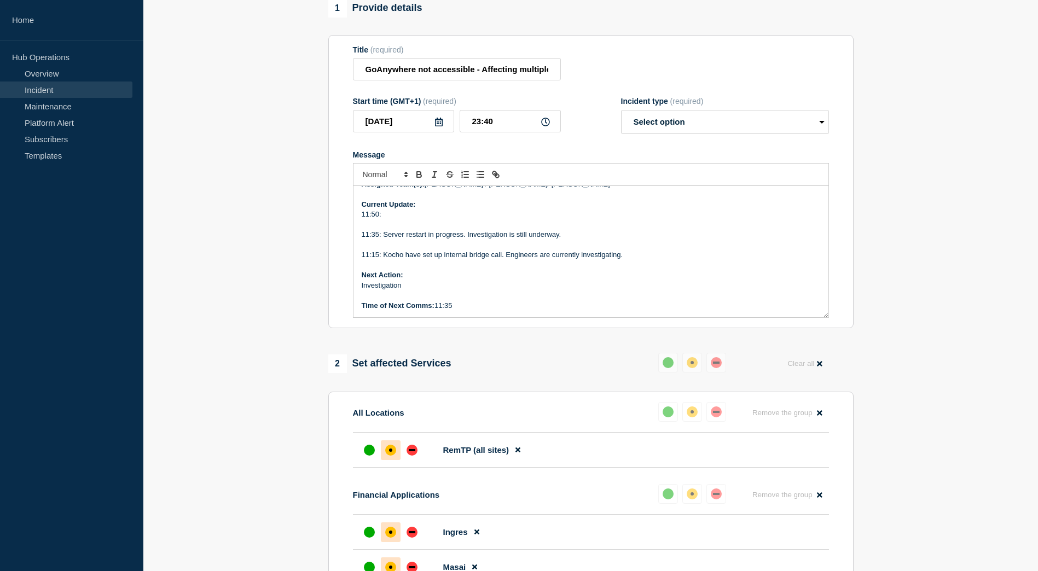
scroll to position [109, 0]
drag, startPoint x: 456, startPoint y: 315, endPoint x: 438, endPoint y: 316, distance: 18.1
click at [438, 312] on p "Time of Next Comms: 11:35" at bounding box center [591, 307] width 458 height 10
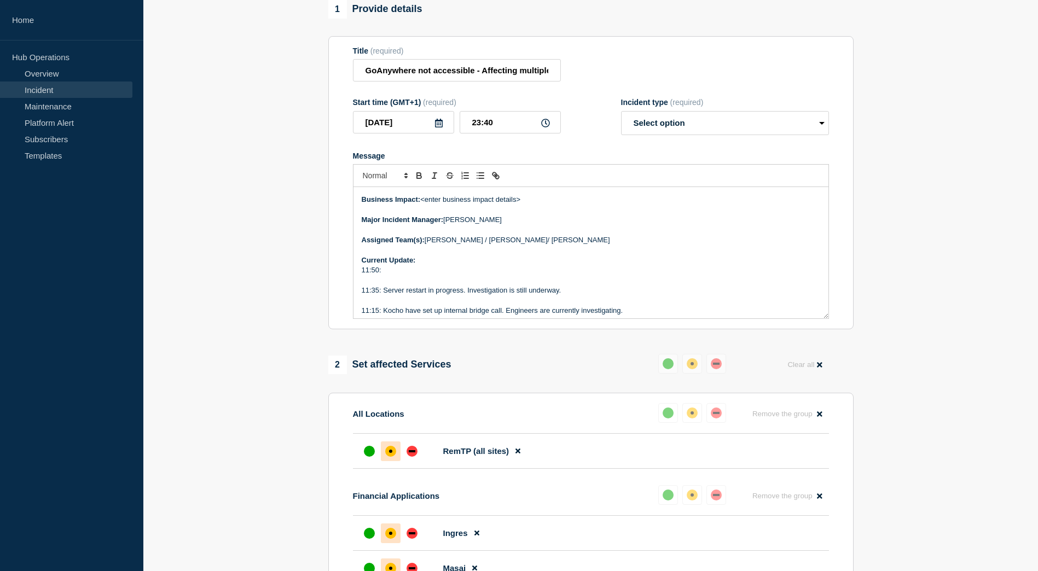
click at [446, 265] on p "Current Update:" at bounding box center [591, 260] width 458 height 10
click at [434, 286] on p "11:50:" at bounding box center [591, 281] width 458 height 10
click at [720, 130] on select "Select option Investigating Identified Monitoring Resolved" at bounding box center [725, 123] width 208 height 24
select select "investigating"
click at [621, 116] on select "Select option Investigating Identified Monitoring Resolved" at bounding box center [725, 123] width 208 height 24
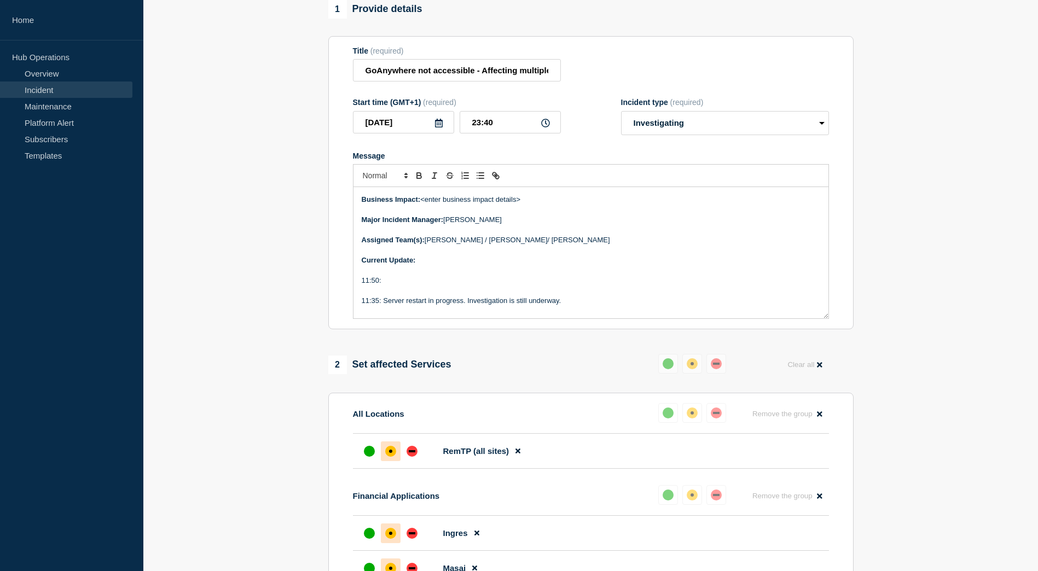
click at [548, 127] on icon at bounding box center [545, 123] width 9 height 9
click at [538, 124] on input "23:40" at bounding box center [509, 122] width 101 height 22
drag, startPoint x: 520, startPoint y: 127, endPoint x: 469, endPoint y: 130, distance: 50.9
click at [469, 130] on input "23:40" at bounding box center [509, 122] width 101 height 22
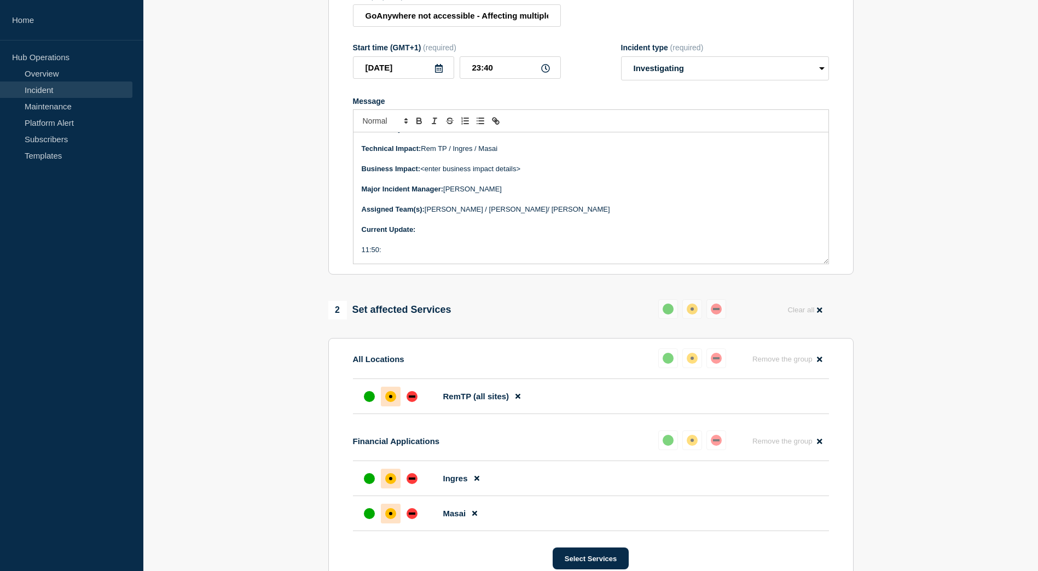
scroll to position [0, 0]
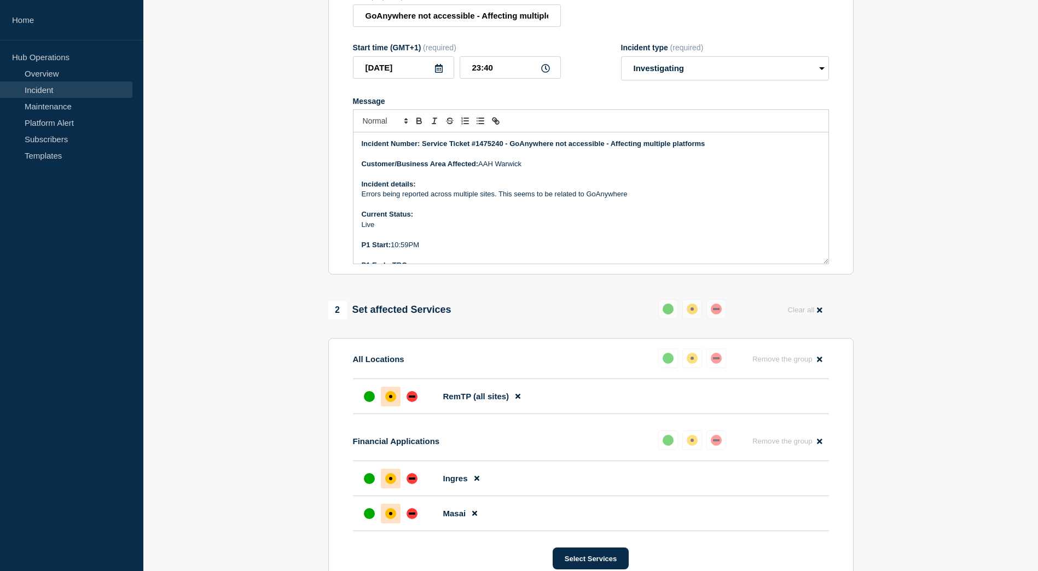
drag, startPoint x: 486, startPoint y: 261, endPoint x: 352, endPoint y: 114, distance: 198.6
click at [352, 114] on section "Title (required) GoAnywhere not accessible - Affecting multiple platforms Start…" at bounding box center [590, 128] width 525 height 294
copy div "Incident Number: Service Ticket #1475240 - GoAnywhere not accessible - Affectin…"
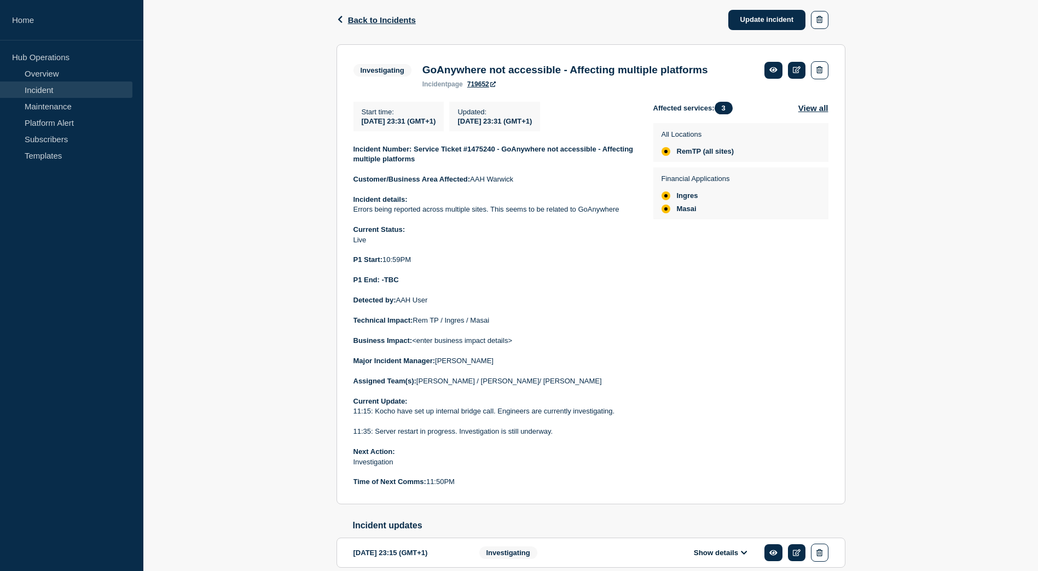
scroll to position [65, 0]
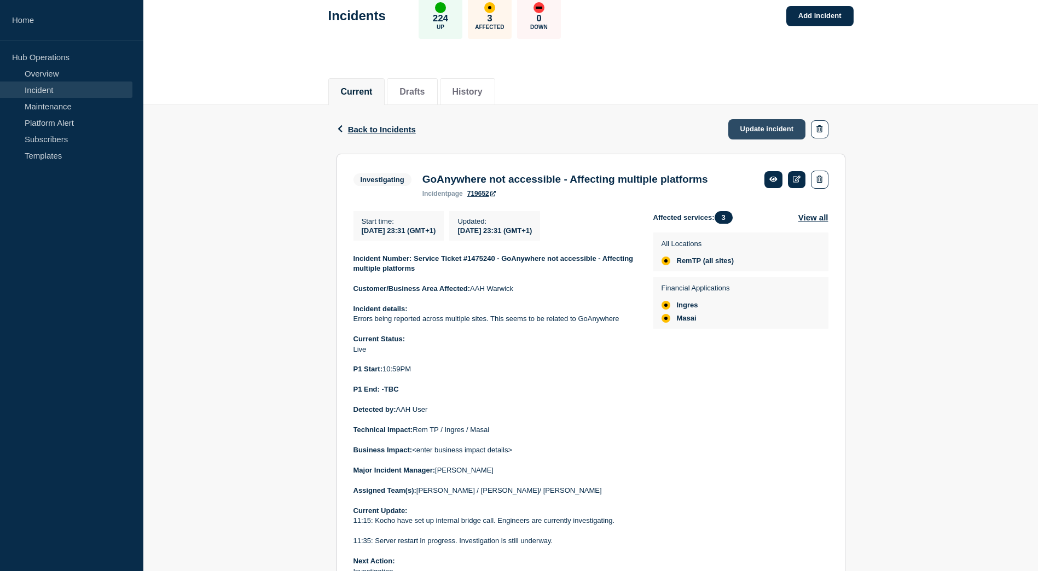
click at [755, 130] on link "Update incident" at bounding box center [767, 129] width 78 height 20
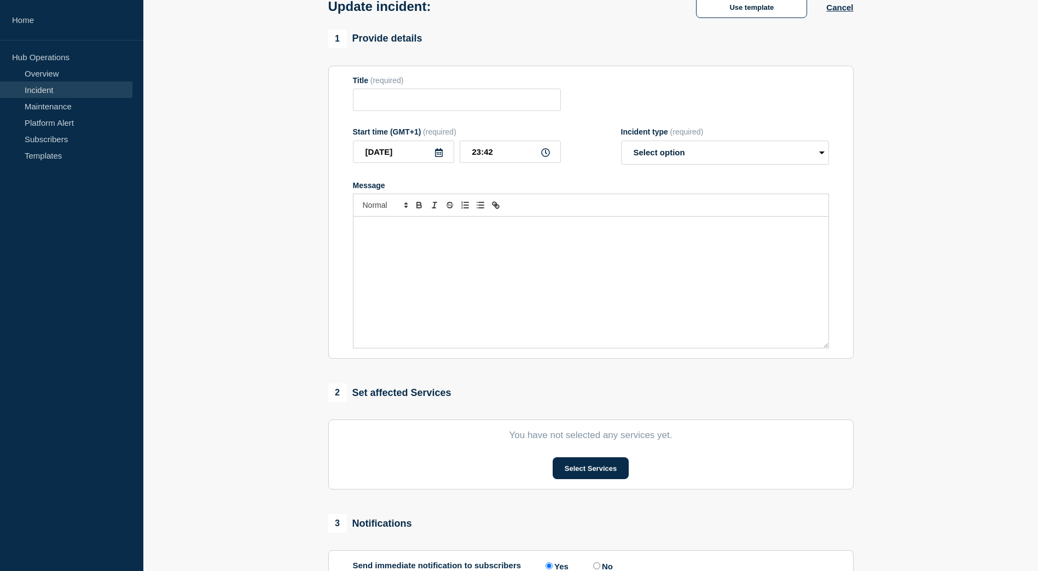
type input "GoAnywhere not accessible - Affecting multiple platforms"
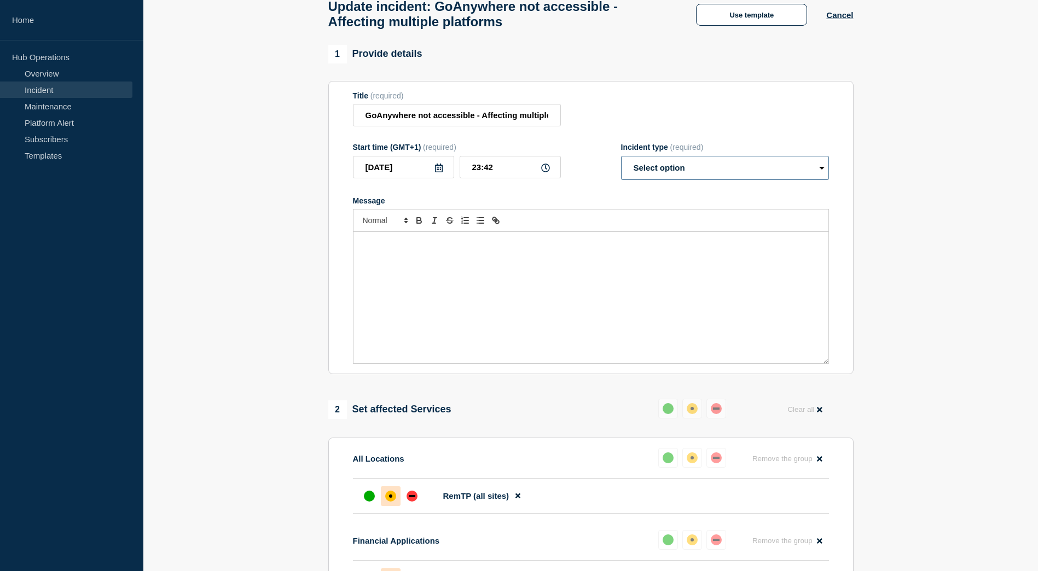
click at [685, 170] on select "Select option Investigating Identified Monitoring Resolved" at bounding box center [725, 168] width 208 height 24
select select "investigating"
click at [621, 161] on select "Select option Investigating Identified Monitoring Resolved" at bounding box center [725, 168] width 208 height 24
click at [483, 248] on p "Message" at bounding box center [591, 243] width 458 height 10
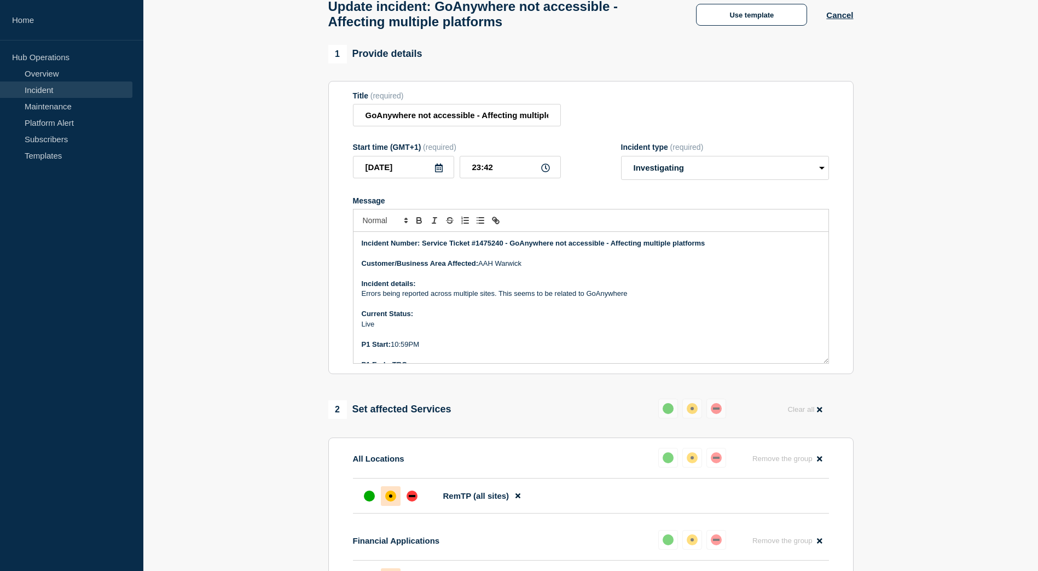
scroll to position [237, 0]
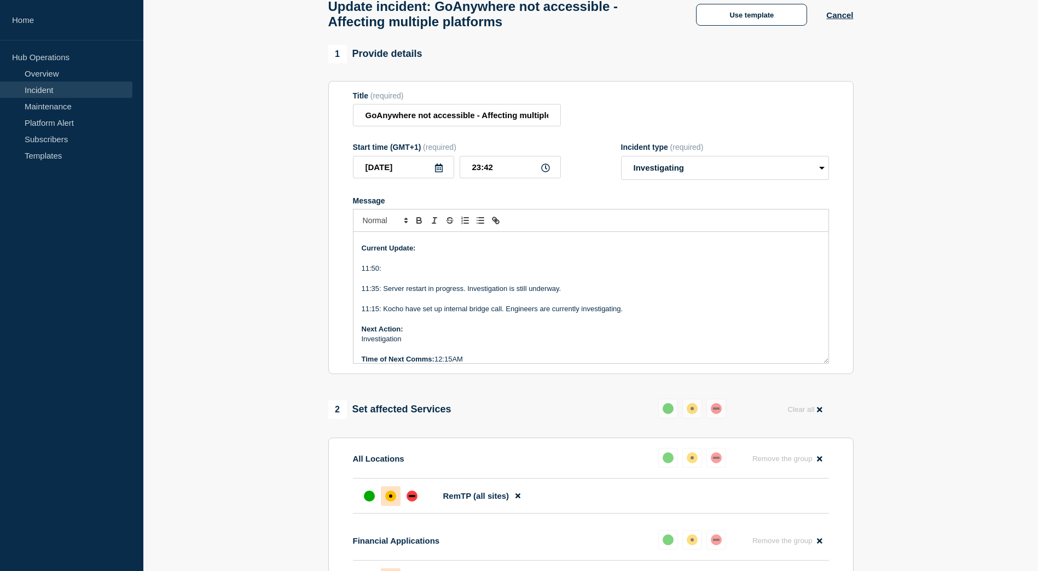
click at [377, 314] on p "11:15: Kocho have set up internal bridge call. Engineers are currently investig…" at bounding box center [591, 309] width 458 height 10
click at [377, 289] on p "11:35: Server restart in progress. Investigation is still underway." at bounding box center [591, 289] width 458 height 10
click at [379, 272] on p "11:50:" at bounding box center [591, 269] width 458 height 10
click at [414, 273] on p "11:50PM:" at bounding box center [591, 269] width 458 height 10
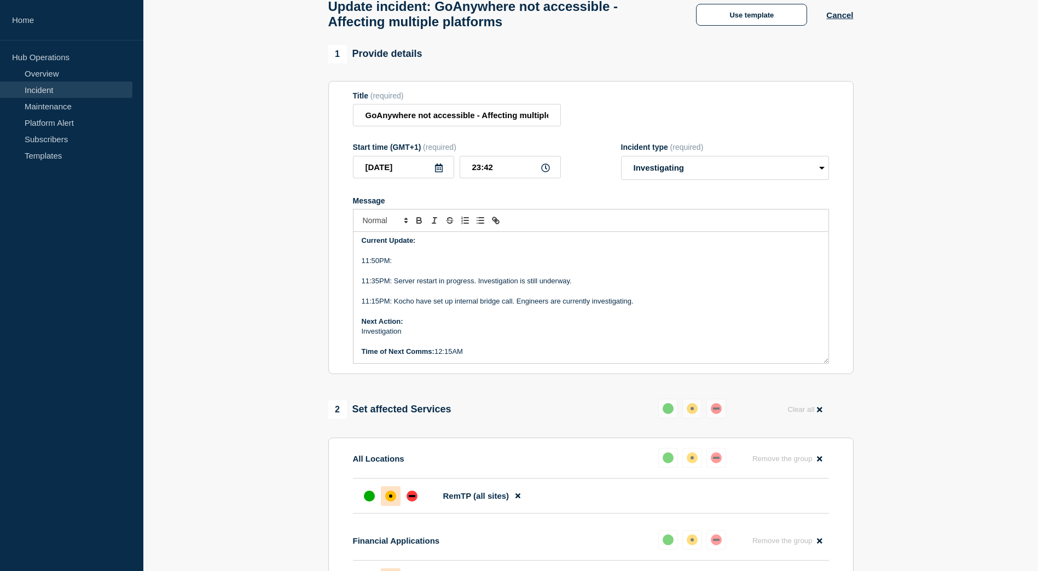
click at [497, 264] on p "11:50PM:" at bounding box center [591, 261] width 458 height 10
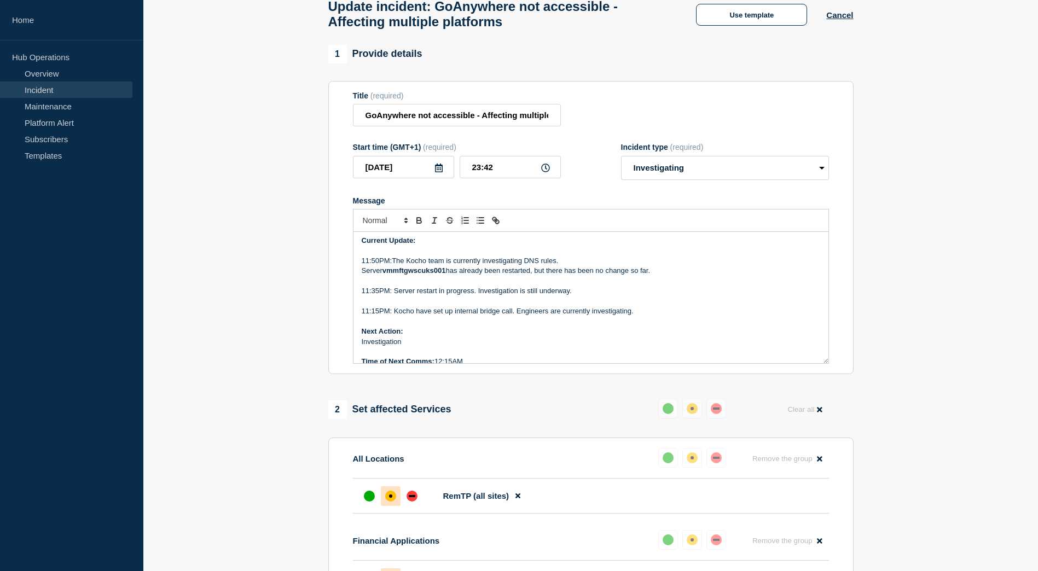
click at [363, 276] on p "Server vmmftgwscuks001 has already been restarted, but there has been no change…" at bounding box center [591, 271] width 458 height 10
click at [674, 267] on p "11:50PM:The Kocho team is currently investigating DNS rules.Server vmmftgwscuks…" at bounding box center [591, 266] width 458 height 20
click at [441, 274] on p "11:50PM:The Kocho team is currently investigating DNS rules.Server vmmftgwscuks…" at bounding box center [591, 266] width 458 height 20
click at [558, 266] on p "11:50PM:The Kocho team is currently investigating DNS rules.Server vmmftgwscuks…" at bounding box center [591, 266] width 458 height 20
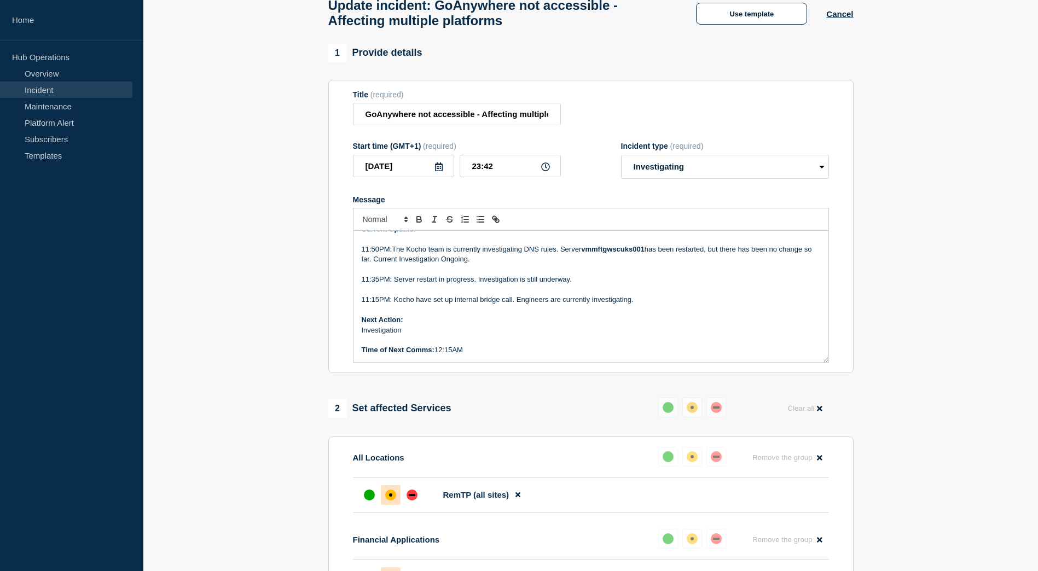
scroll to position [65, 0]
click at [452, 356] on p "Time of Next Comms: 12:15AM" at bounding box center [591, 351] width 458 height 10
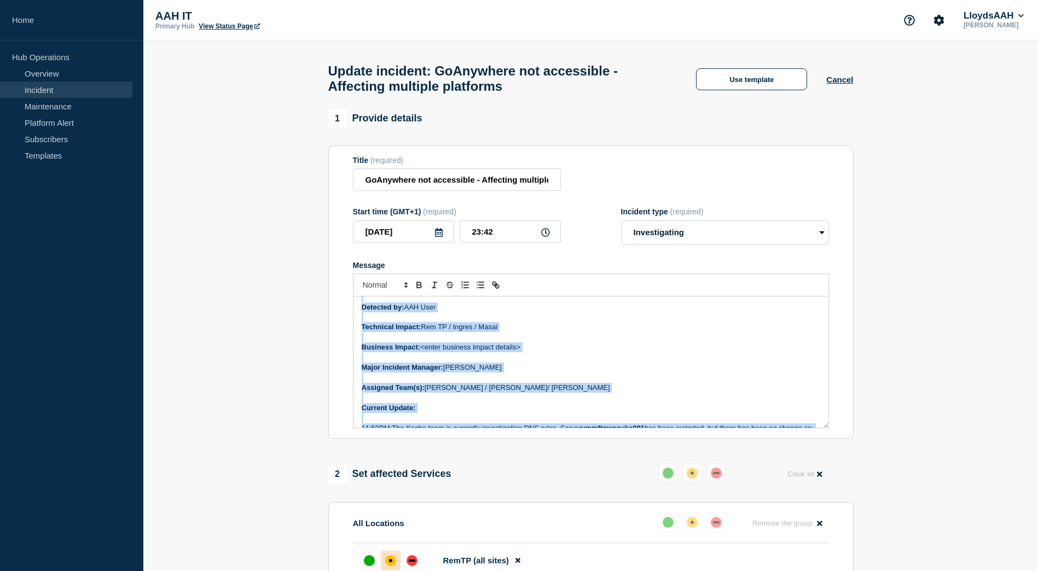
scroll to position [255, 0]
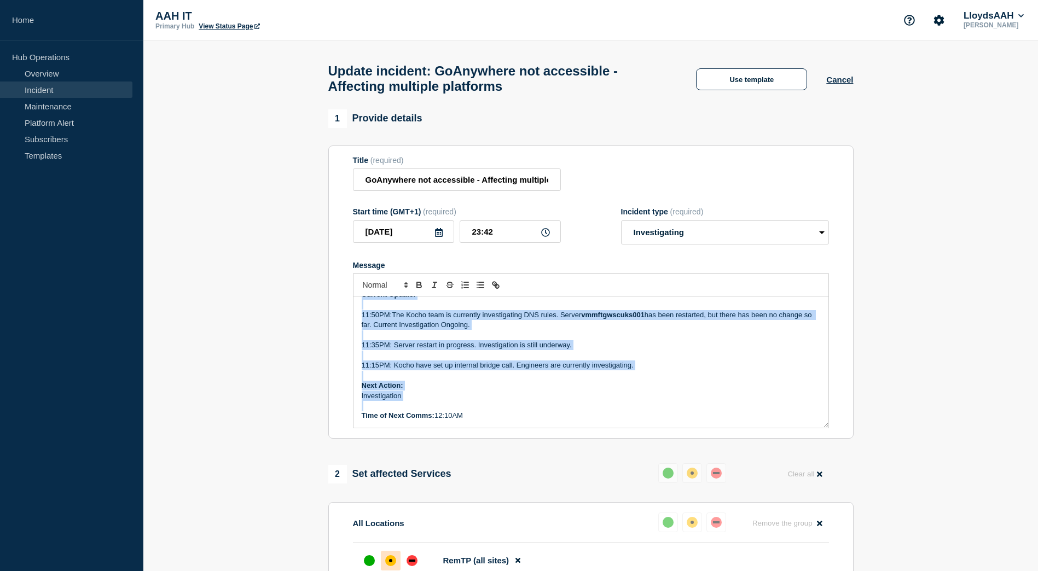
drag, startPoint x: 359, startPoint y: 311, endPoint x: 508, endPoint y: 450, distance: 203.2
click at [508, 450] on div "1 Provide details Title (required) GoAnywhere not accessible - Affecting multip…" at bounding box center [591, 571] width 538 height 925
copy div "Incident Number: Service Ticket #1475240 - GoAnywhere not accessible - Affectin…"
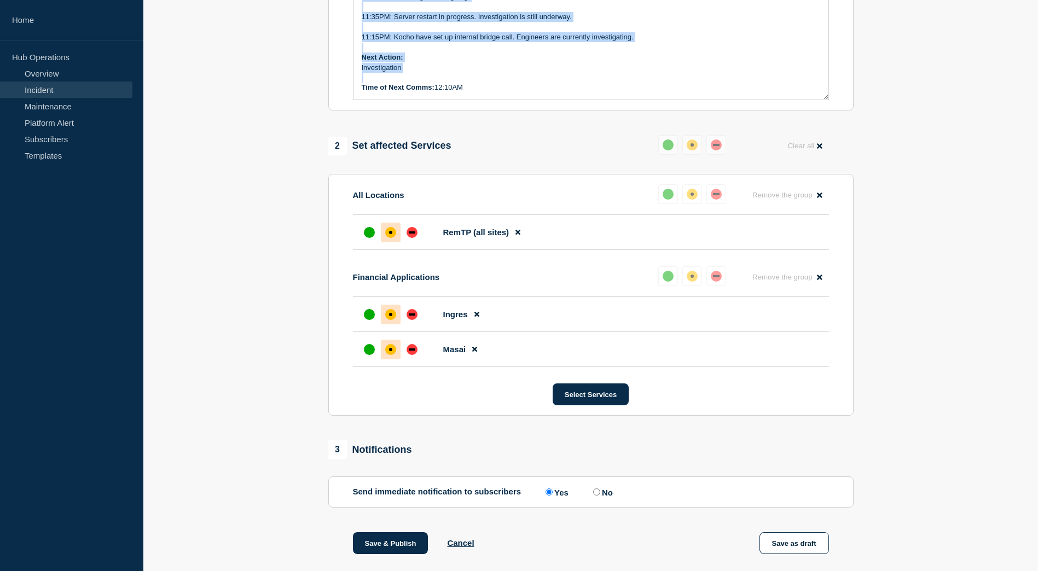
scroll to position [488, 0]
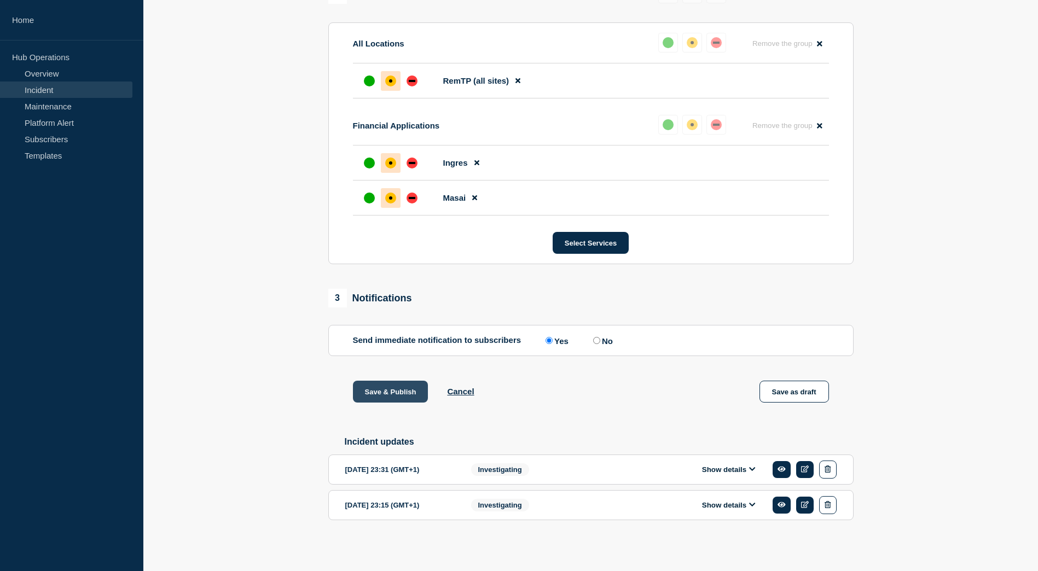
click at [391, 388] on button "Save & Publish" at bounding box center [390, 392] width 75 height 22
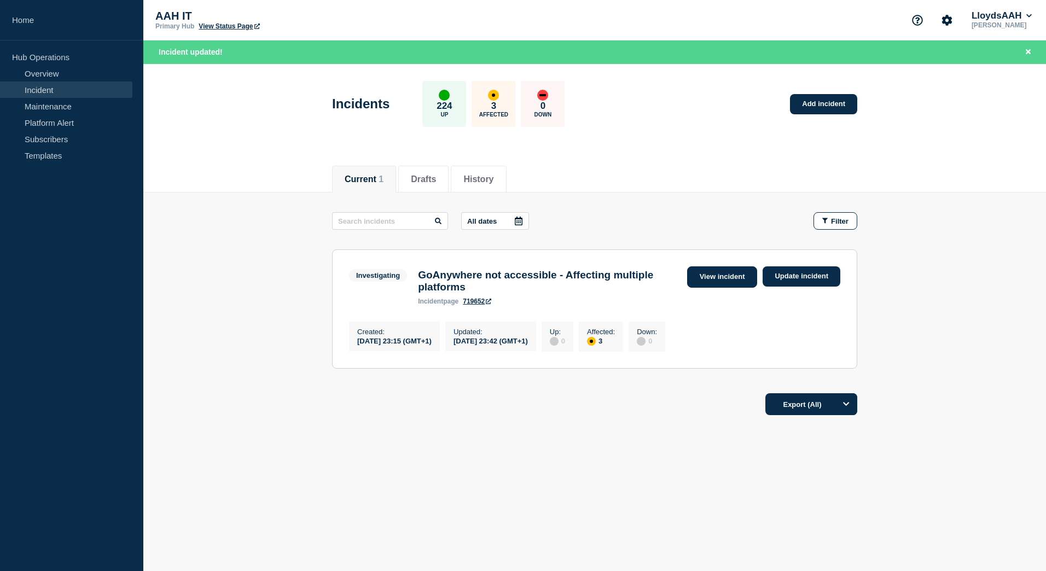
click at [711, 278] on link "View incident" at bounding box center [722, 276] width 71 height 21
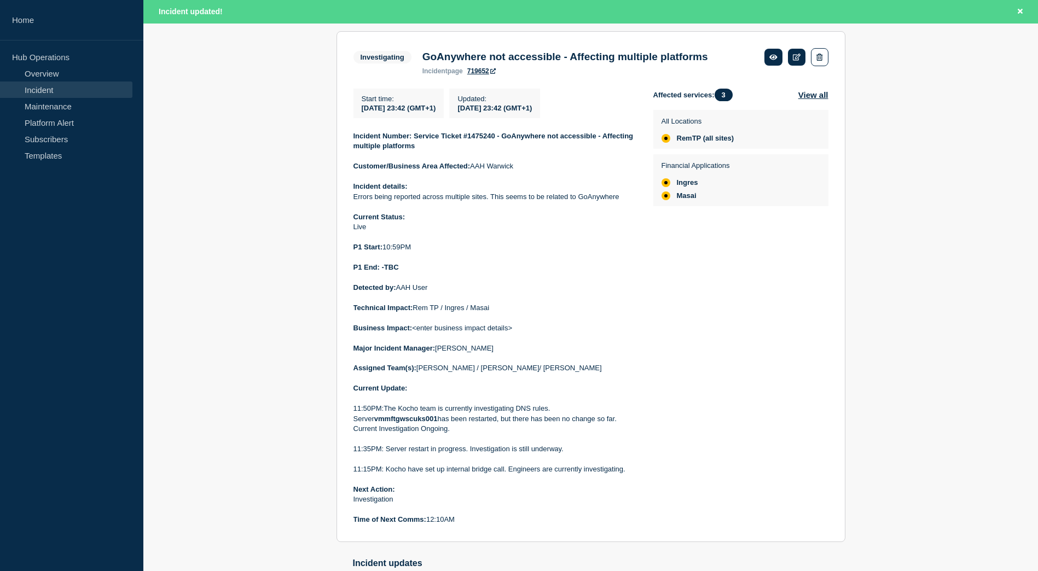
scroll to position [219, 0]
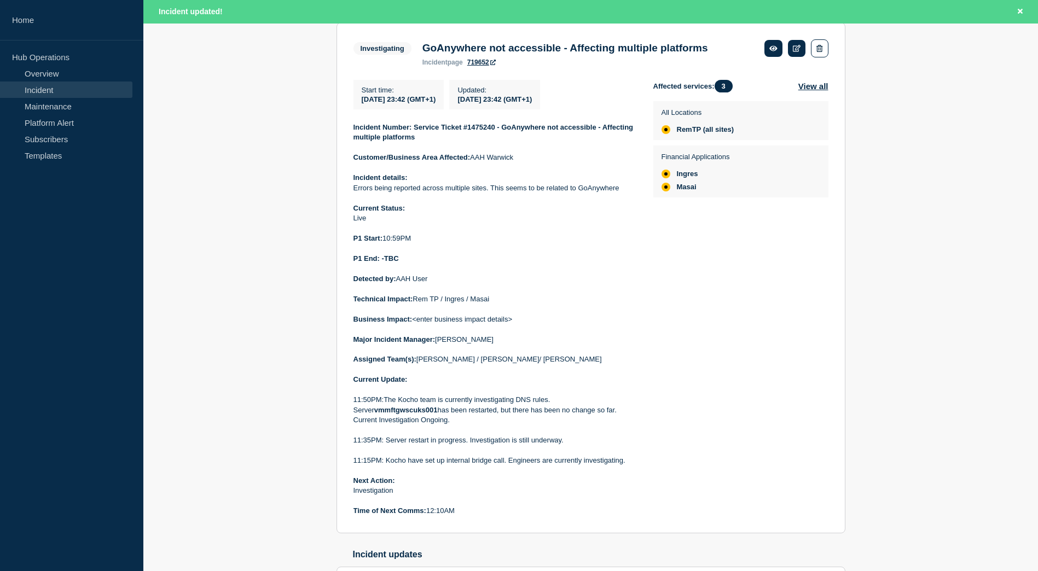
drag, startPoint x: 475, startPoint y: 519, endPoint x: 354, endPoint y: 136, distance: 401.2
click at [354, 136] on div "Incident Number: Service Ticket #1475240 - GoAnywhere not accessible - Affectin…" at bounding box center [494, 320] width 282 height 394
drag, startPoint x: 354, startPoint y: 136, endPoint x: 374, endPoint y: 138, distance: 19.8
copy div "Incident Number: Service Ticket #1475240 - GoAnywhere not accessible - Affectin…"
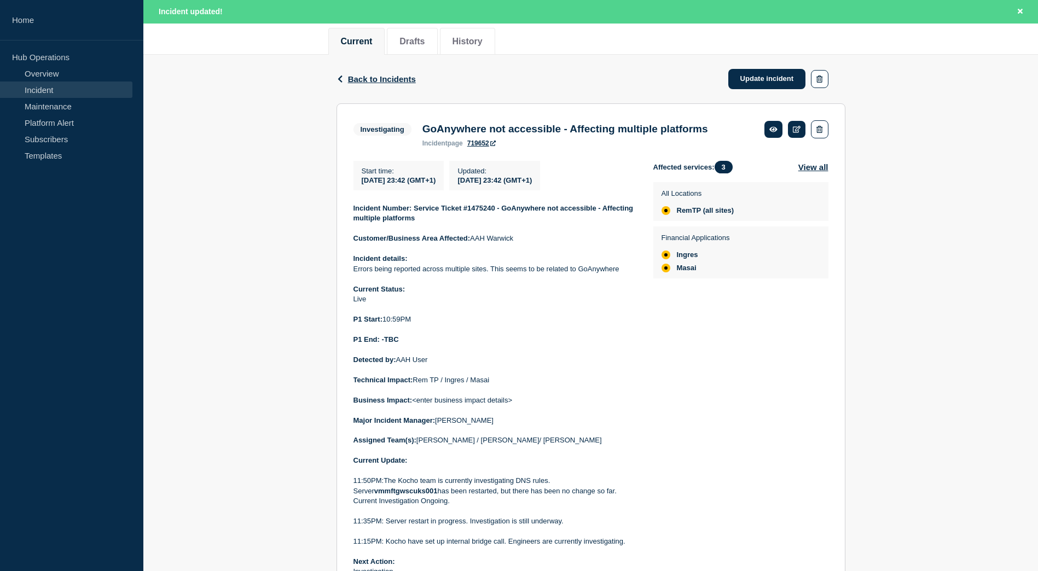
scroll to position [55, 0]
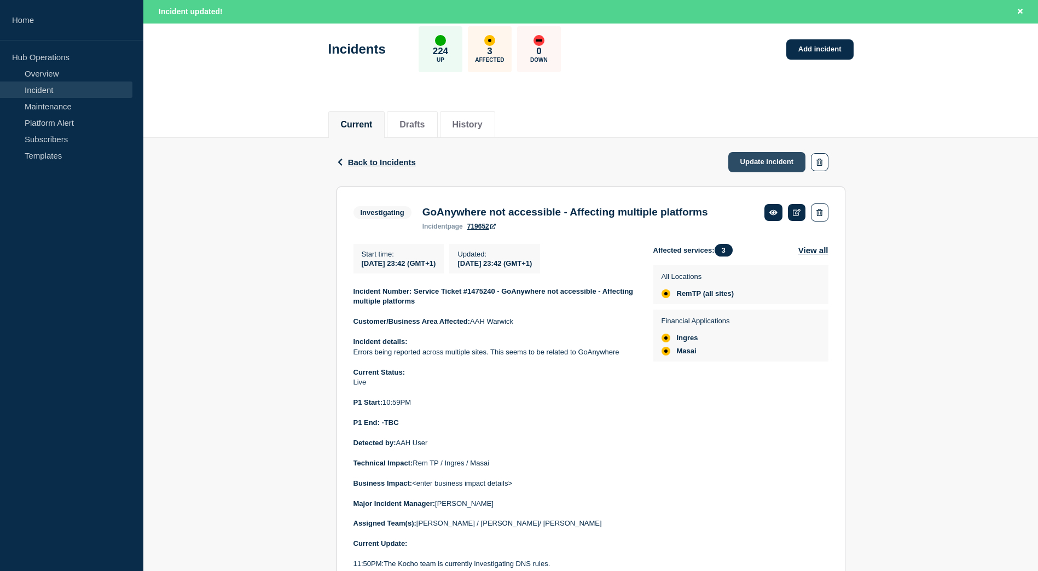
click at [753, 162] on link "Update incident" at bounding box center [767, 162] width 78 height 20
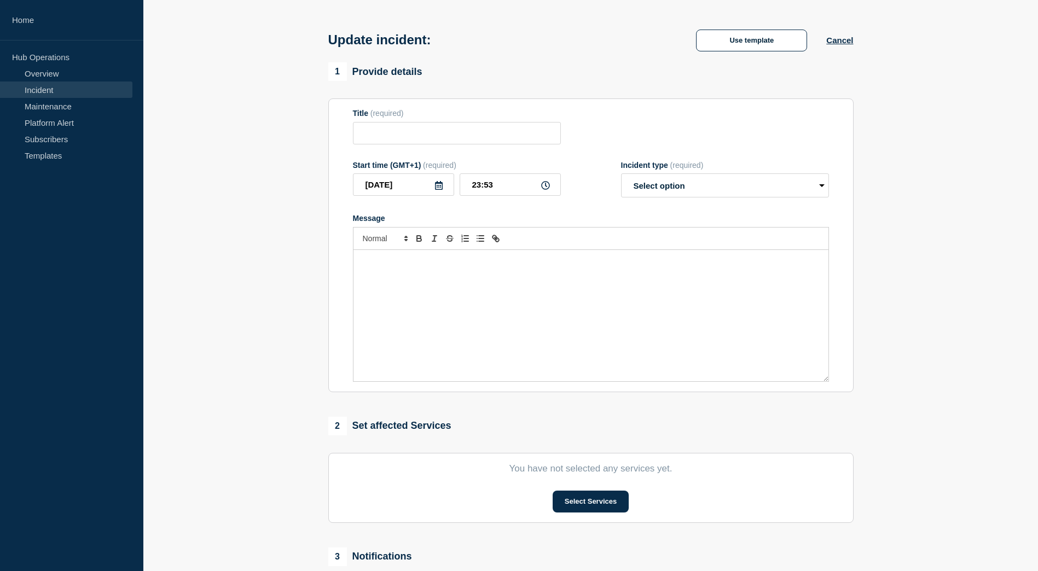
type input "GoAnywhere not accessible - Affecting multiple platforms"
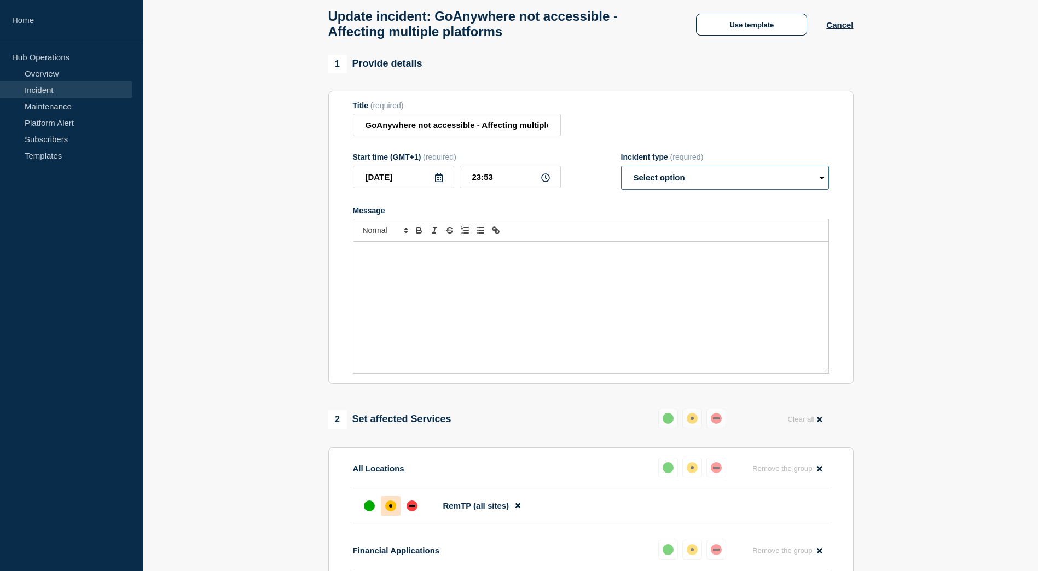
click at [710, 184] on select "Select option Investigating Identified Monitoring Resolved" at bounding box center [725, 178] width 208 height 24
select select "investigating"
click at [621, 171] on select "Select option Investigating Identified Monitoring Resolved" at bounding box center [725, 178] width 208 height 24
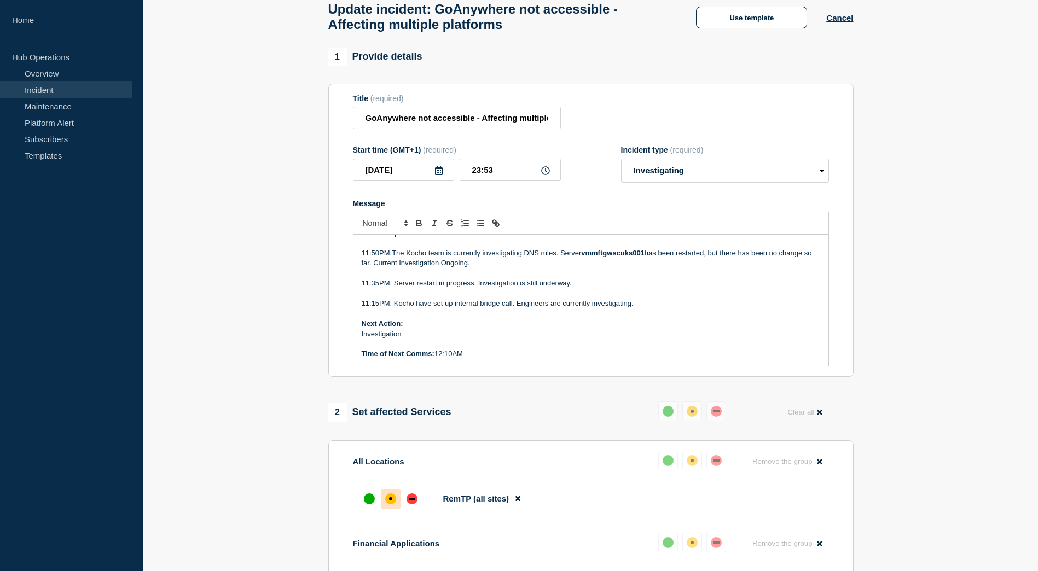
scroll to position [109, 0]
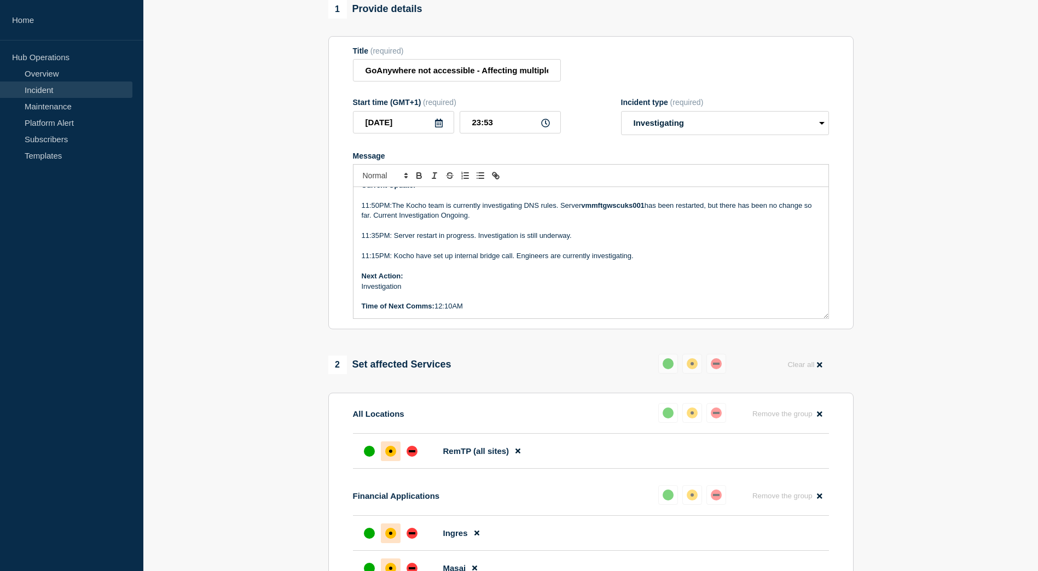
click at [453, 311] on p "Time of Next Comms: 12:10AM" at bounding box center [591, 306] width 458 height 10
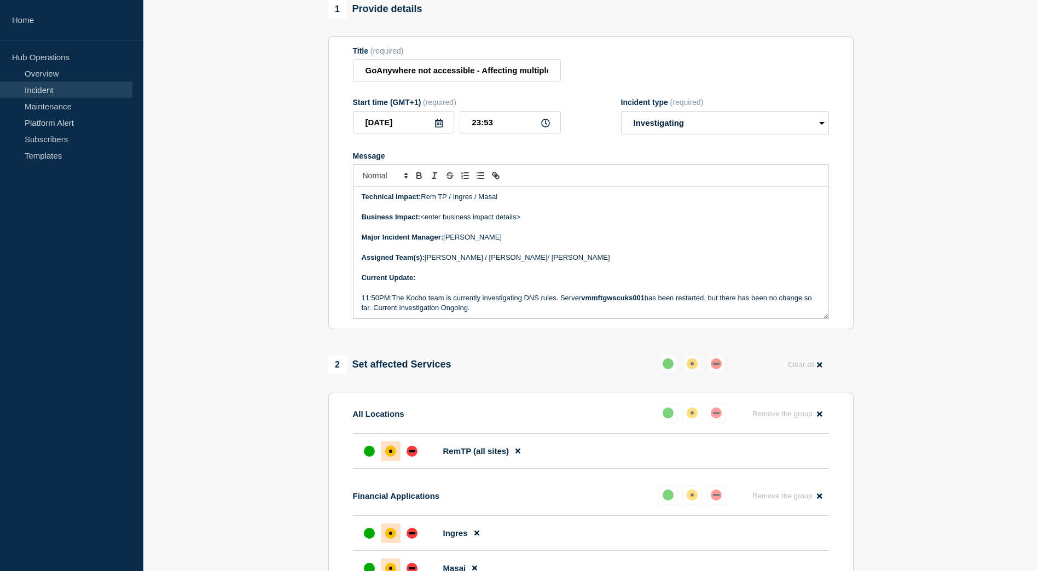
scroll to position [146, 0]
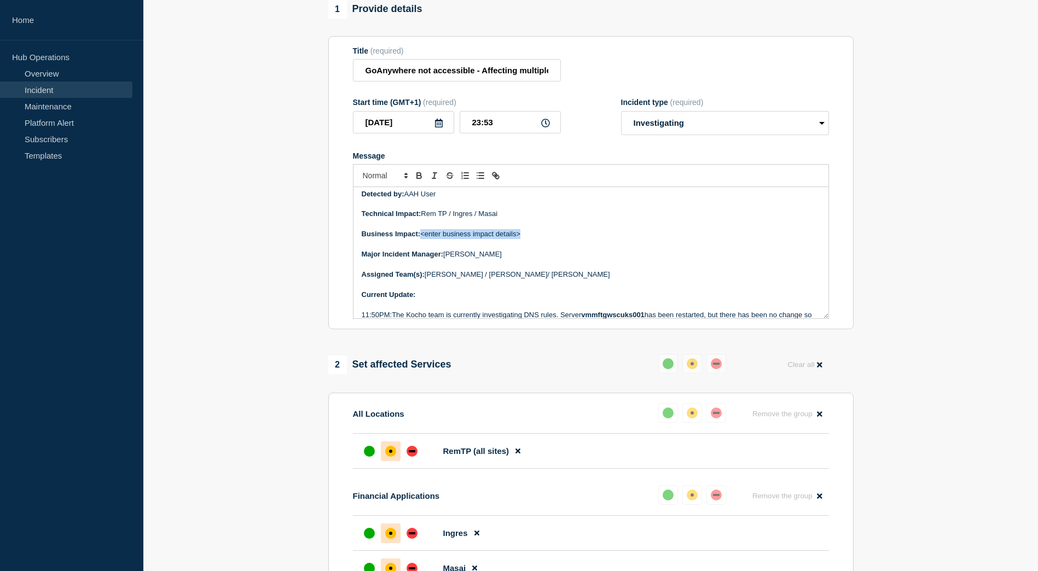
drag, startPoint x: 512, startPoint y: 240, endPoint x: 423, endPoint y: 236, distance: 89.3
click at [423, 236] on p "Business Impact: <enter business impact details>" at bounding box center [591, 234] width 458 height 10
click at [487, 247] on p "Message" at bounding box center [591, 245] width 458 height 10
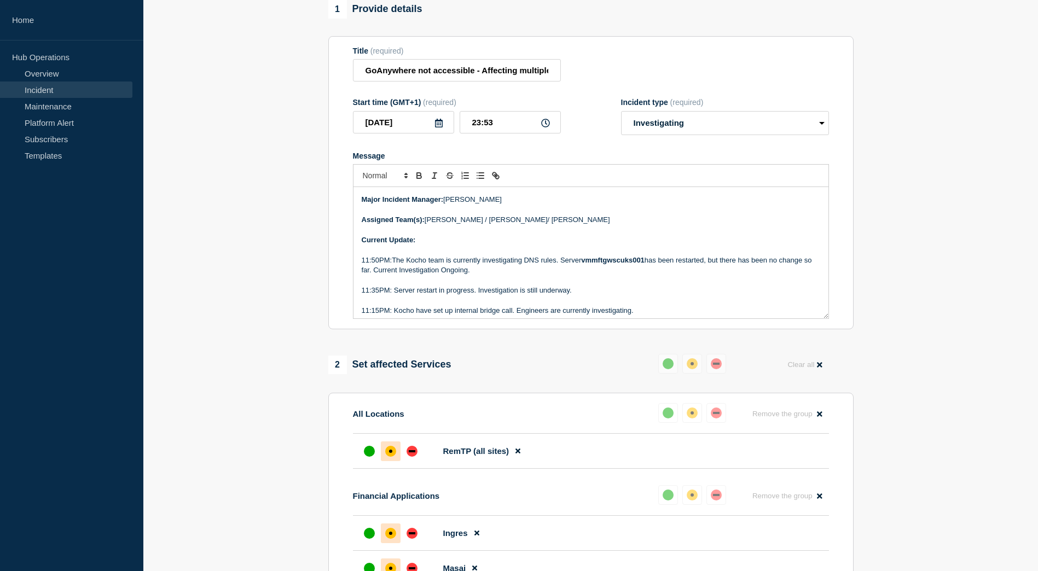
click at [449, 243] on p "Current Update:" at bounding box center [591, 240] width 458 height 10
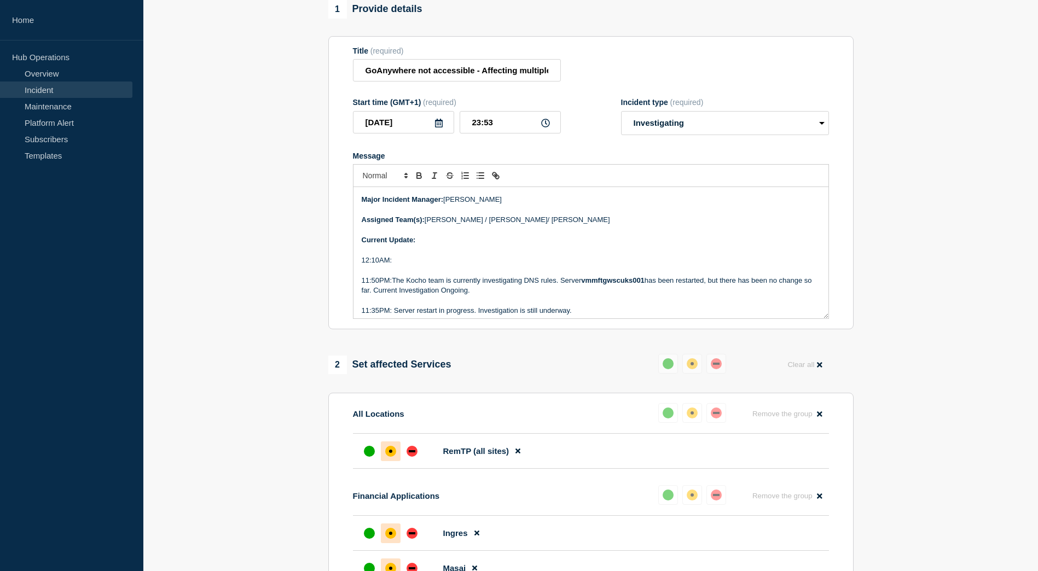
click at [455, 262] on p "12:10AM:" at bounding box center [591, 260] width 458 height 10
drag, startPoint x: 455, startPoint y: 262, endPoint x: 429, endPoint y: 267, distance: 25.7
click at [429, 265] on p "12:10AM:" at bounding box center [591, 260] width 458 height 10
click at [429, 265] on p "12:10AM:vmmftscuks002" at bounding box center [591, 260] width 458 height 10
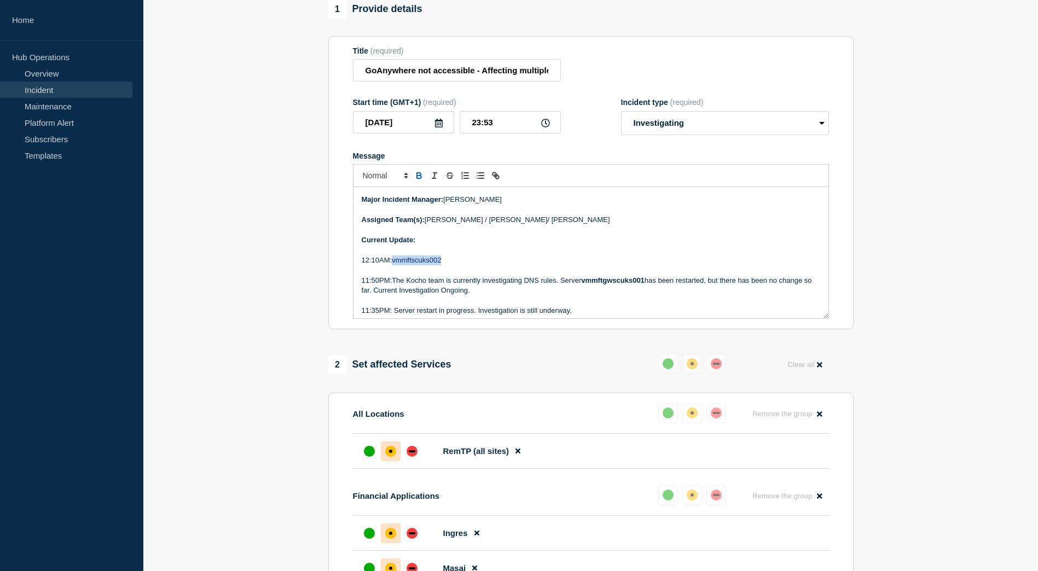
click at [420, 178] on icon "Toggle bold text" at bounding box center [419, 177] width 4 height 3
click at [392, 264] on strong "vmmftscuks002" at bounding box center [419, 260] width 54 height 8
click at [467, 265] on p "12:10AM: vmmftscuks002" at bounding box center [591, 260] width 458 height 10
click at [417, 178] on icon "Toggle bold text" at bounding box center [419, 177] width 4 height 3
click at [494, 264] on p "12:10AM: vmmftscuks002 ﻿" at bounding box center [591, 260] width 458 height 10
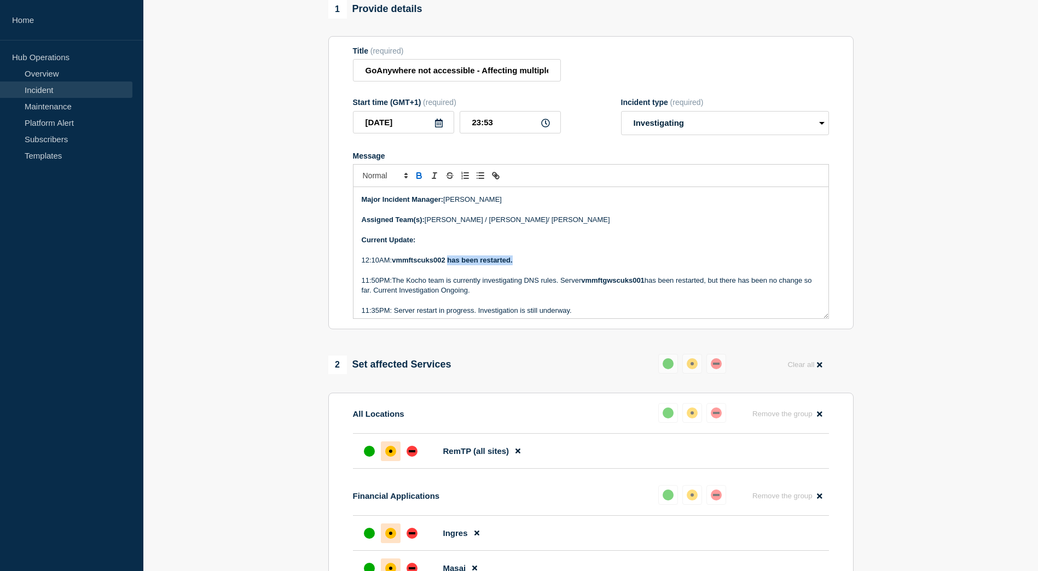
drag, startPoint x: 487, startPoint y: 271, endPoint x: 450, endPoint y: 268, distance: 36.7
click at [450, 265] on p "12:10AM: vmmftscuks002 has been restarted." at bounding box center [591, 260] width 458 height 10
click at [419, 180] on icon "Toggle bold text" at bounding box center [419, 176] width 10 height 10
click at [518, 265] on p "12:10AM: vmmftscuks002 has been restarted." at bounding box center [591, 260] width 458 height 10
click at [567, 263] on p "12:10AM: vmmftscuks002 has been restarted." at bounding box center [591, 260] width 458 height 10
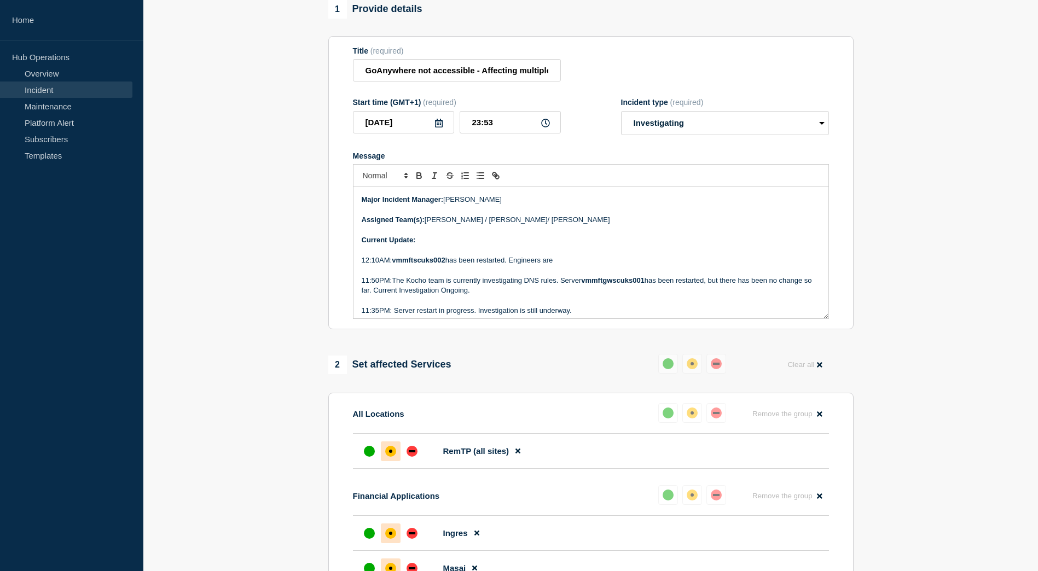
click at [588, 265] on p "12:10AM: vmmftscuks002 has been restarted. Engineers are" at bounding box center [591, 260] width 458 height 10
click at [605, 264] on p "12:10AM: vmmftscuks002 has been restarted. Engineers are" at bounding box center [591, 260] width 458 height 10
click at [601, 265] on p "12:10AM: vmmftscuks002 has been restarted. Engineers are" at bounding box center [591, 260] width 458 height 10
click at [501, 235] on p "Message" at bounding box center [591, 230] width 458 height 10
click at [537, 245] on p "Current Update:" at bounding box center [591, 240] width 458 height 10
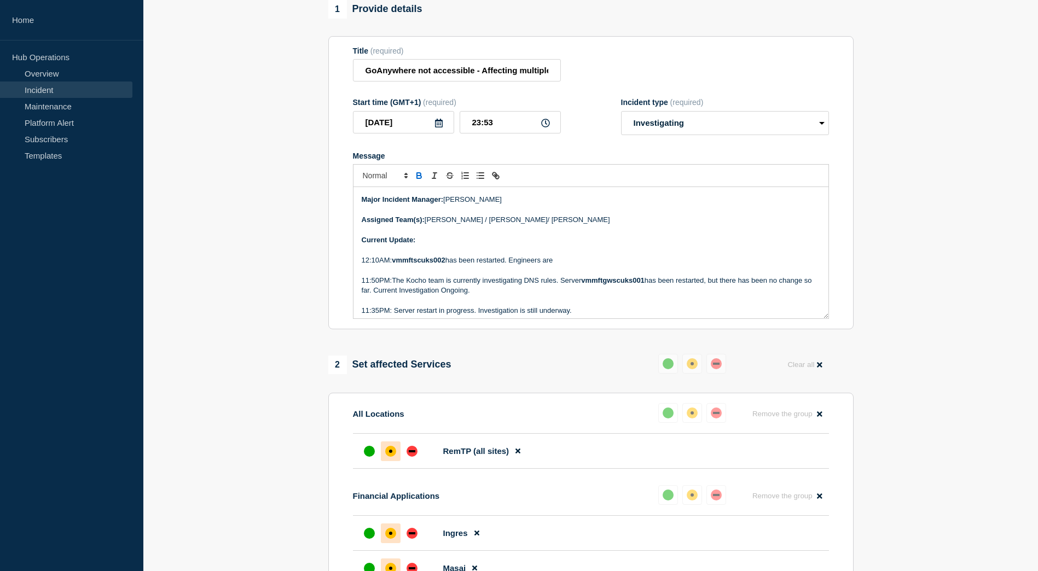
click at [446, 245] on p "Current Update:" at bounding box center [591, 240] width 458 height 10
click at [569, 260] on p "12:10AM: vmmftscuks002 has been restarted. Engineers are" at bounding box center [591, 260] width 458 height 10
click at [514, 245] on p "Current Update:" at bounding box center [591, 240] width 458 height 10
click at [647, 263] on p "12:10AM: vmmftscuks002 has been restarted. Engineers are reviewing the database" at bounding box center [591, 260] width 458 height 10
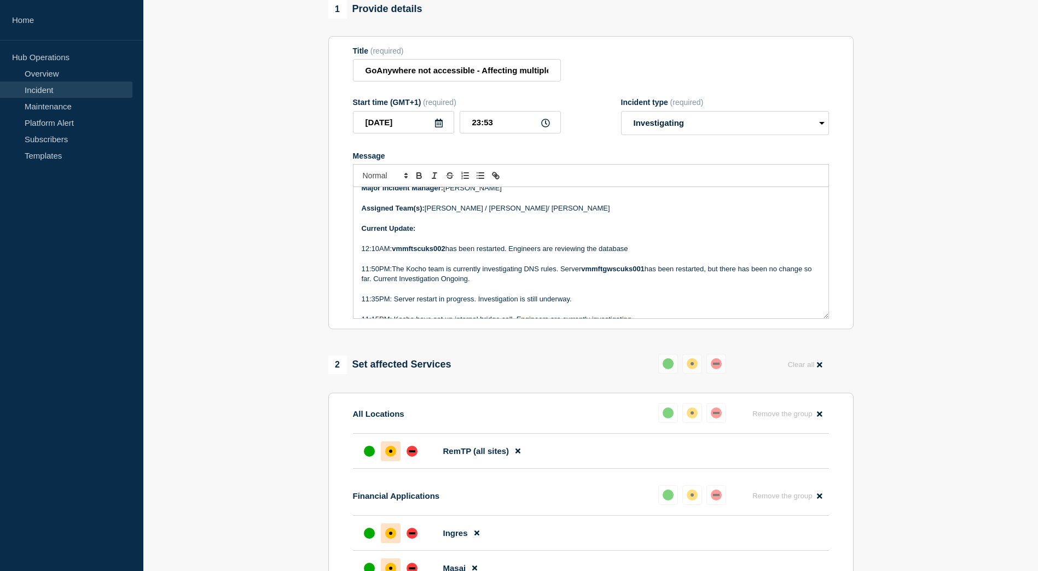
scroll to position [221, 0]
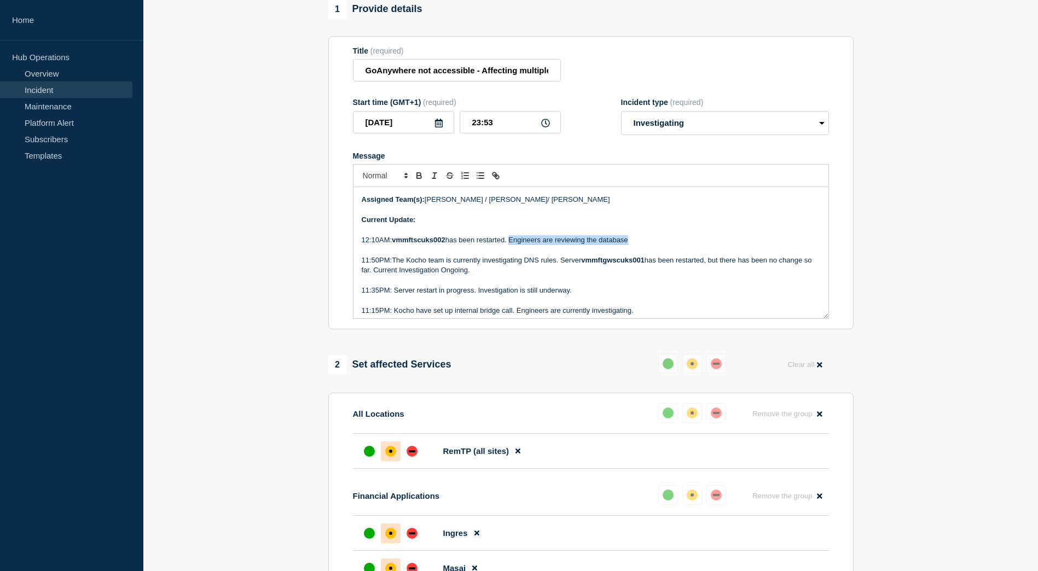
drag, startPoint x: 643, startPoint y: 241, endPoint x: 511, endPoint y: 248, distance: 132.0
click at [511, 245] on p "12:10AM: vmmftscuks002 has been restarted. Engineers are reviewing the database" at bounding box center [591, 240] width 458 height 10
click at [626, 235] on p "Message" at bounding box center [591, 230] width 458 height 10
drag, startPoint x: 641, startPoint y: 243, endPoint x: 512, endPoint y: 247, distance: 129.1
click at [512, 245] on p "12:10AM: vmmftscuks002 has been restarted. Engineers are reviewing the database" at bounding box center [591, 240] width 458 height 10
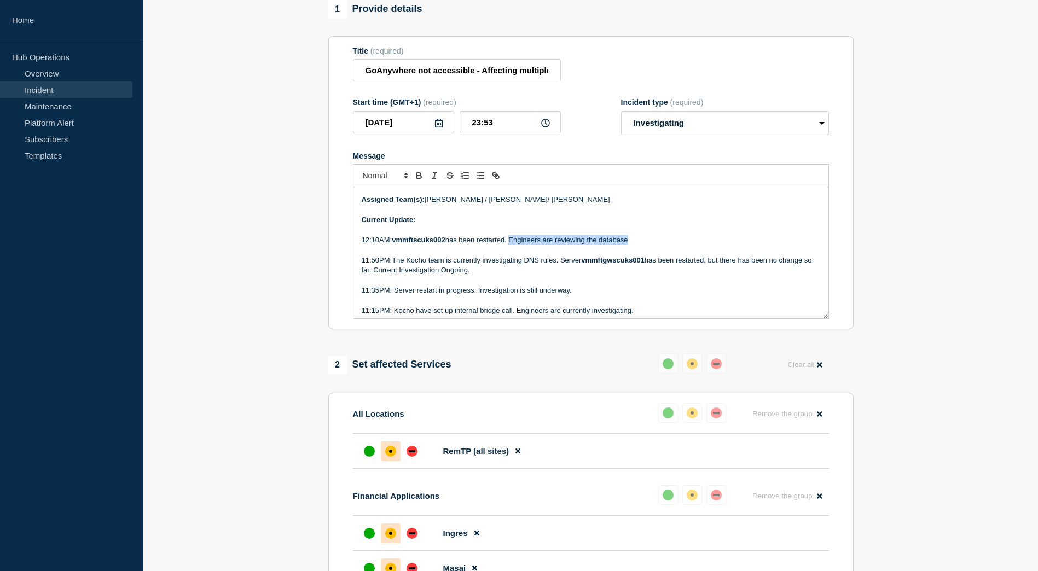
click at [541, 245] on p "12:10AM: vmmftscuks002 has been restarted. Engineers are reviewing the database" at bounding box center [591, 240] width 458 height 10
drag, startPoint x: 648, startPoint y: 247, endPoint x: 558, endPoint y: 248, distance: 90.3
click at [558, 245] on p "12:10AM: vmmftscuks002 has been restarted. Engineers are reviewing the database" at bounding box center [591, 240] width 458 height 10
click at [739, 242] on p "12:10AM: vmmftscuks002 has been restarted. Kocho are trying to get in touche wi…" at bounding box center [591, 240] width 458 height 10
click at [631, 235] on p "Message" at bounding box center [591, 230] width 458 height 10
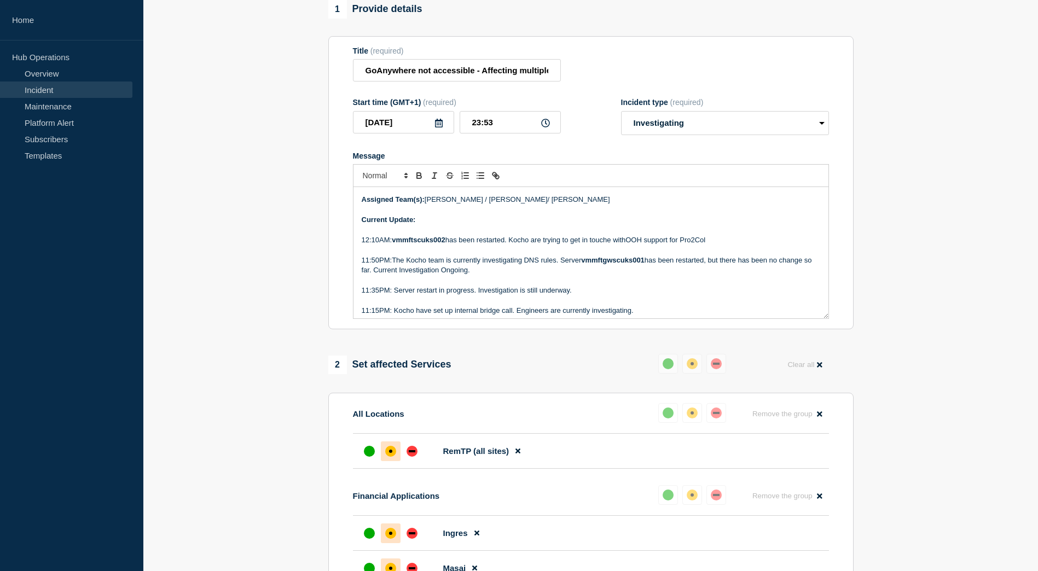
click at [628, 245] on p "12:10AM: vmmftscuks002 has been restarted. Kocho are trying to get in touche wi…" at bounding box center [591, 240] width 458 height 10
click at [755, 242] on p "12:10AM: vmmftscuks002 has been restarted. Kocho are trying to get in touche wi…" at bounding box center [591, 240] width 458 height 10
click at [741, 245] on p "12:10AM: vmmftscuks002 has been restarted. Kocho are trying to get in touche wi…" at bounding box center [591, 240] width 458 height 10
click at [613, 243] on p "12:10AM: vmmftscuks002 has been restarted. Kocho are trying to get in touche wi…" at bounding box center [591, 240] width 458 height 10
click at [761, 245] on p "12:10AM: vmmftscuks002 has been restarted. Kocho are trying to get in touch wit…" at bounding box center [591, 240] width 458 height 10
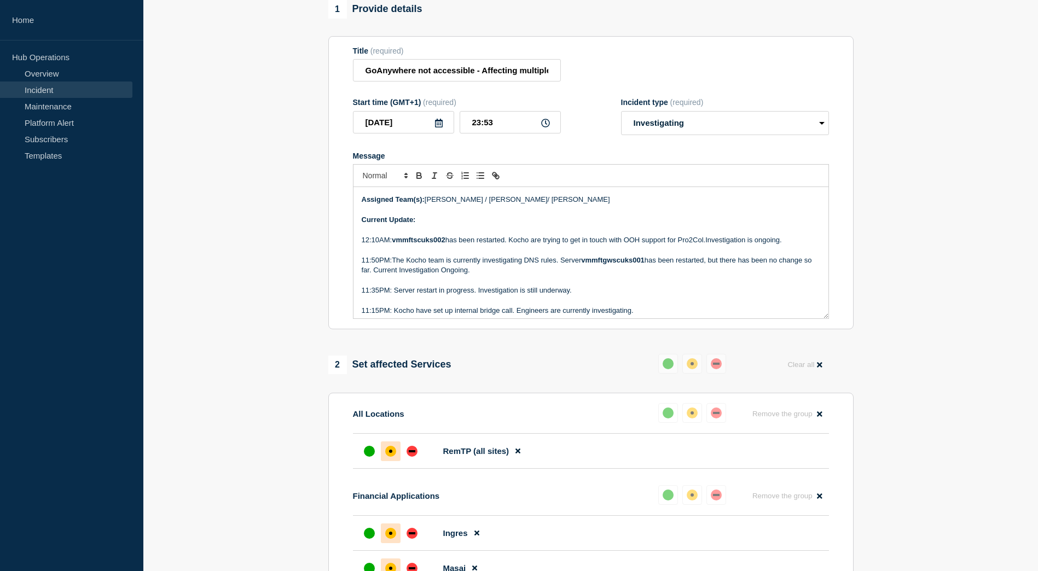
scroll to position [276, 0]
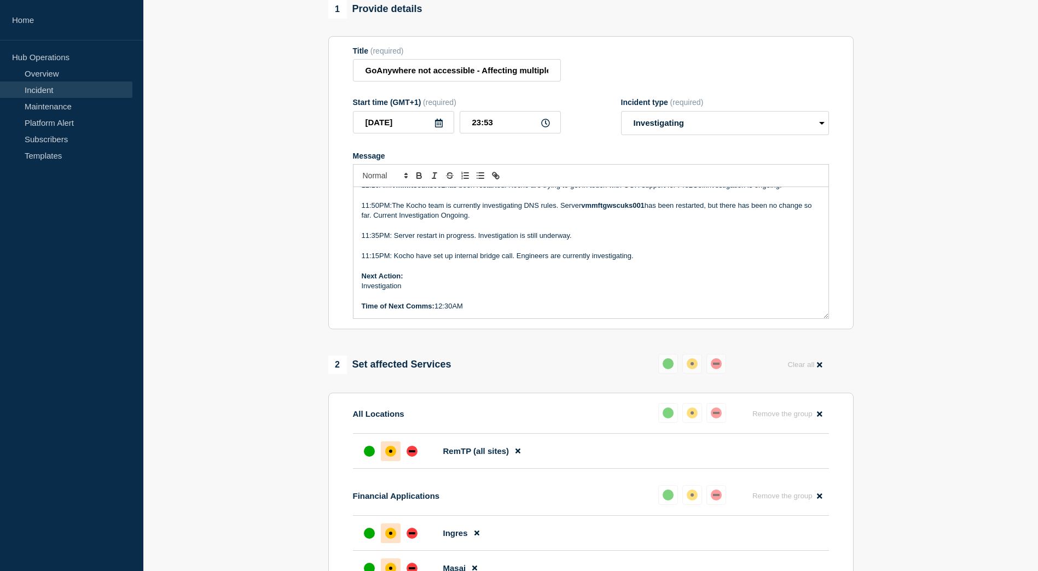
click at [452, 311] on p "Time of Next Comms: 12:30AM" at bounding box center [591, 306] width 458 height 10
click at [455, 308] on p "Time of Next Comms: 12:30AM" at bounding box center [591, 306] width 458 height 10
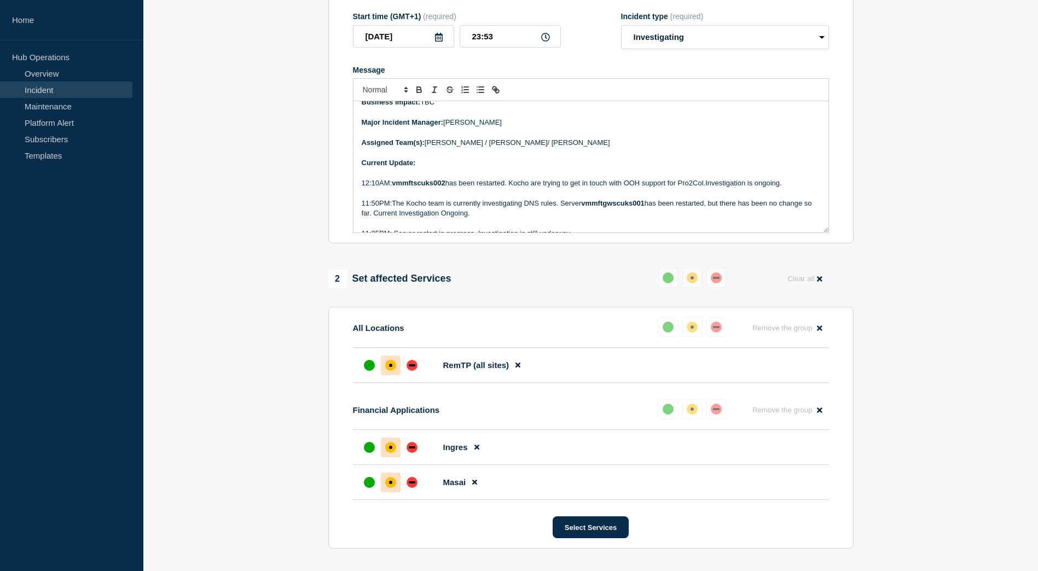
scroll to position [0, 0]
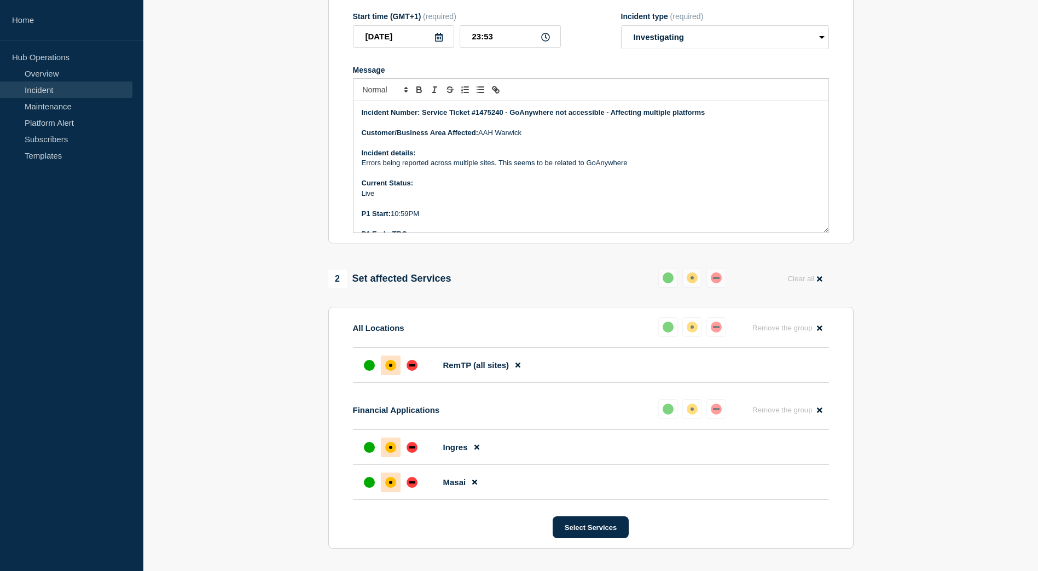
drag, startPoint x: 485, startPoint y: 227, endPoint x: 347, endPoint y: 78, distance: 203.2
click at [347, 78] on section "Title (required) GoAnywhere not accessible - Affecting multiple platforms Start…" at bounding box center [590, 97] width 525 height 294
copy div "Incident Number: Service Ticket #1475240 - GoAnywhere not accessible - Affectin…"
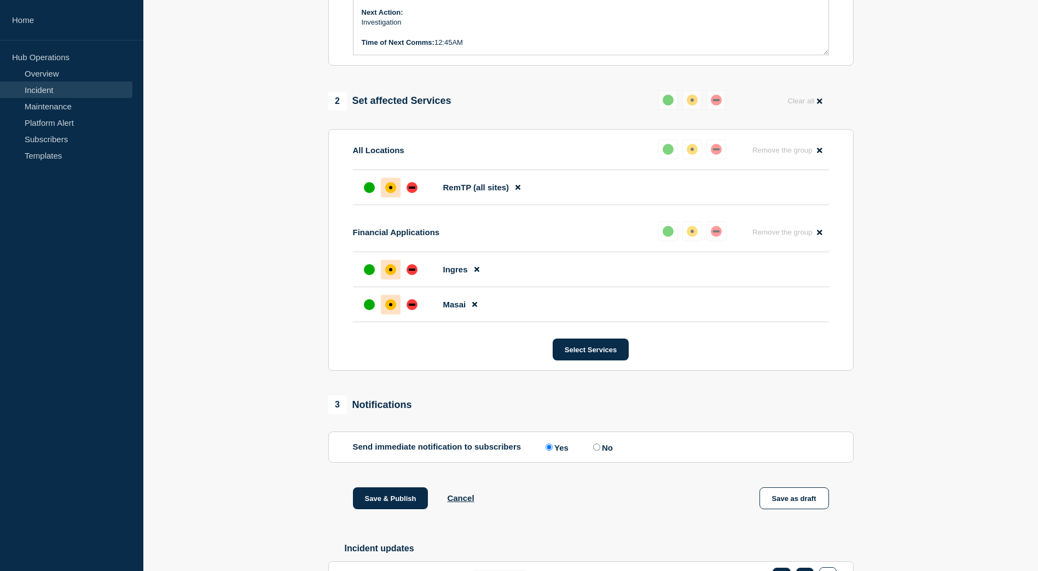
scroll to position [523, 0]
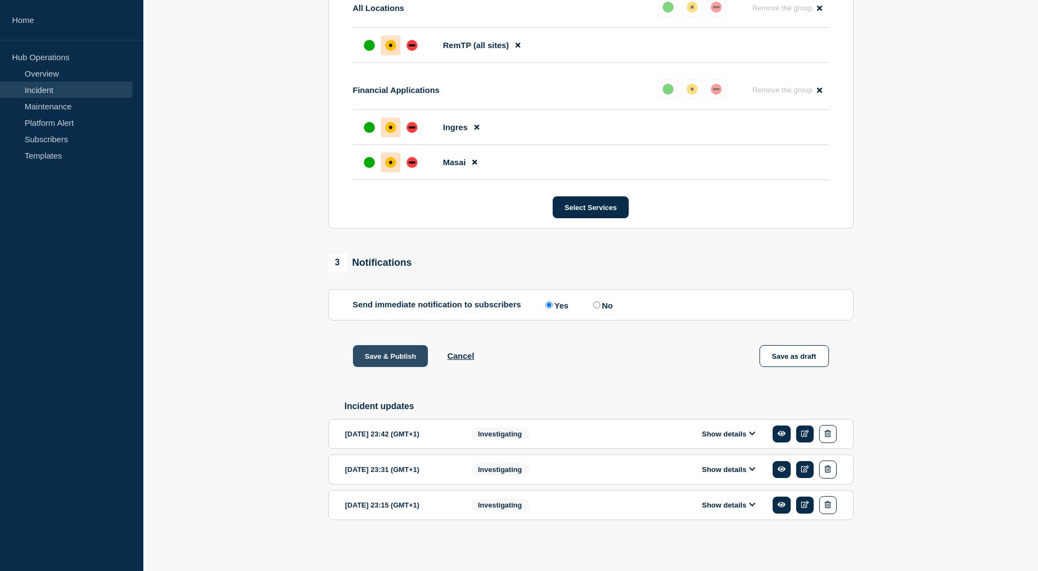
click at [386, 348] on button "Save & Publish" at bounding box center [390, 356] width 75 height 22
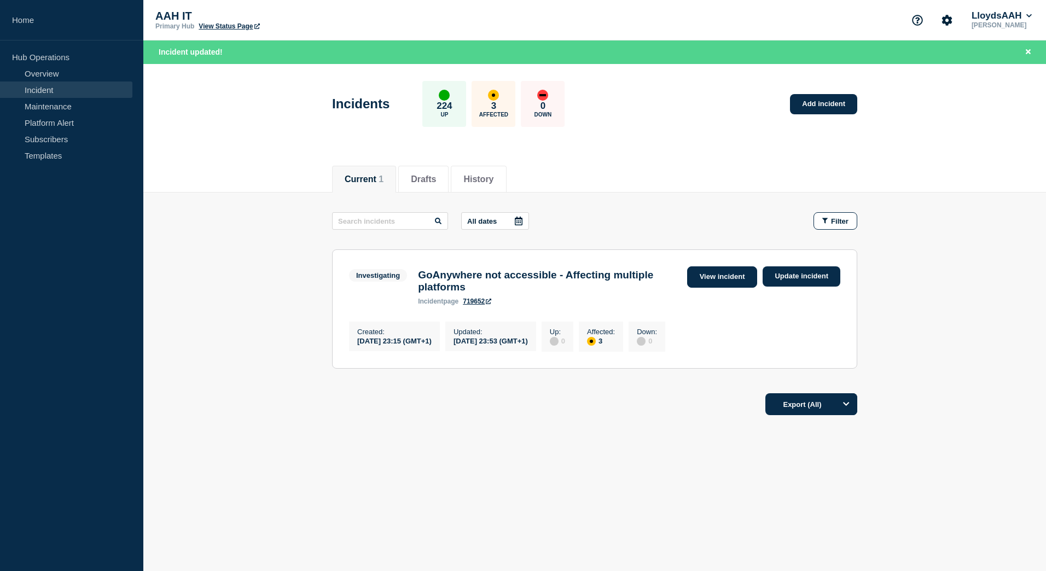
click at [725, 281] on link "View incident" at bounding box center [722, 276] width 71 height 21
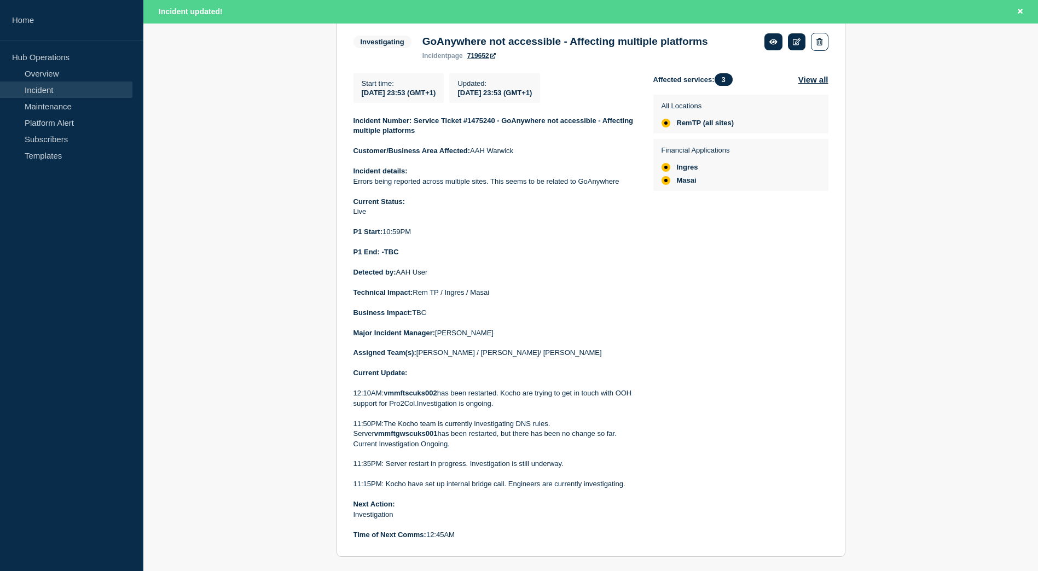
scroll to position [200, 0]
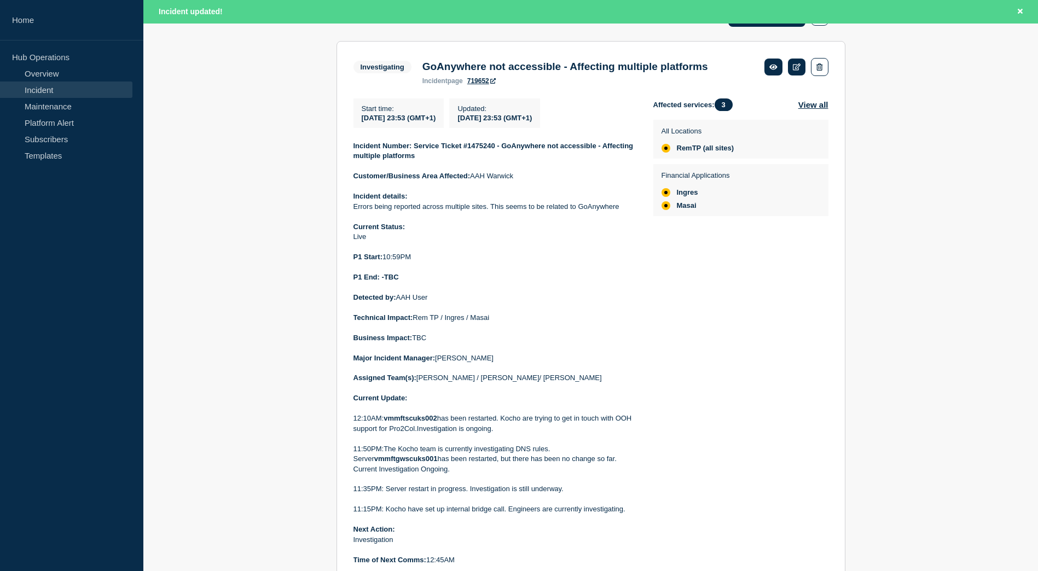
drag, startPoint x: 469, startPoint y: 384, endPoint x: 348, endPoint y: 150, distance: 263.5
click at [348, 150] on section "Investigating GoAnywhere not accessible - Affecting multiple platforms incident…" at bounding box center [590, 311] width 509 height 541
drag, startPoint x: 348, startPoint y: 150, endPoint x: 381, endPoint y: 152, distance: 32.9
copy div "Incident Number: Service Ticket #1475240 - GoAnywhere not accessible - Affectin…"
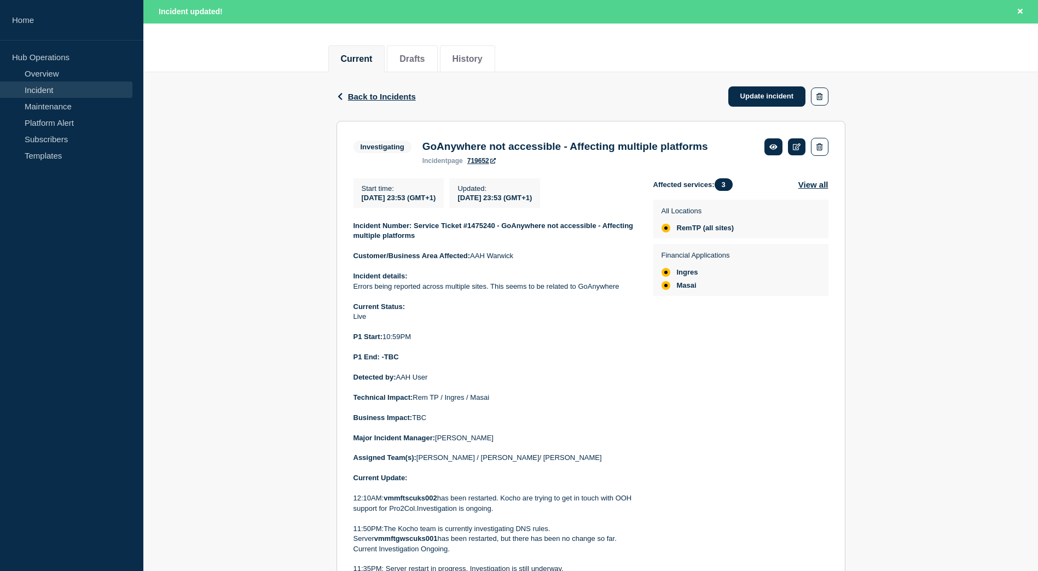
scroll to position [36, 0]
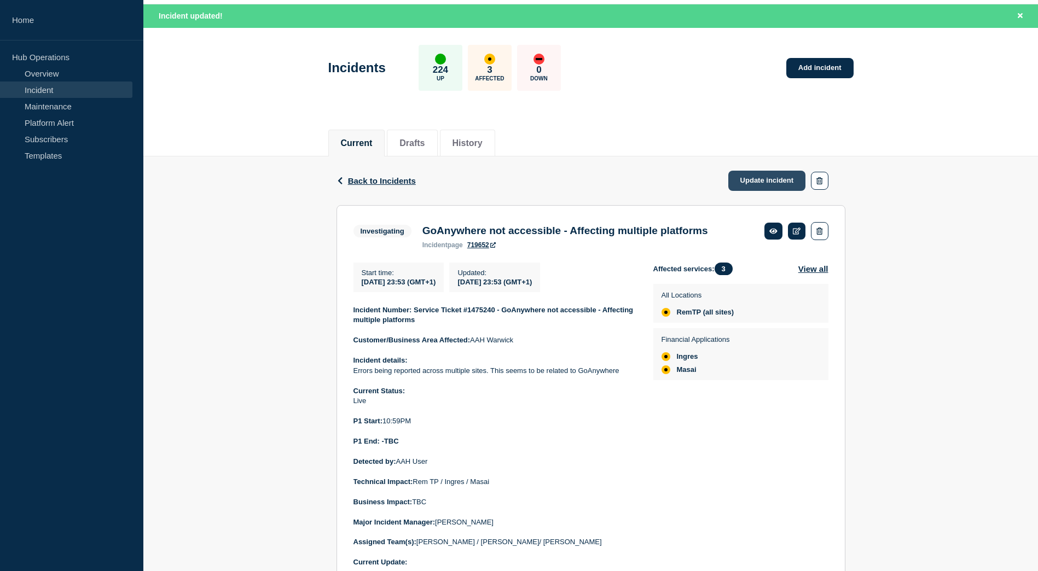
click at [761, 179] on link "Update incident" at bounding box center [767, 181] width 78 height 20
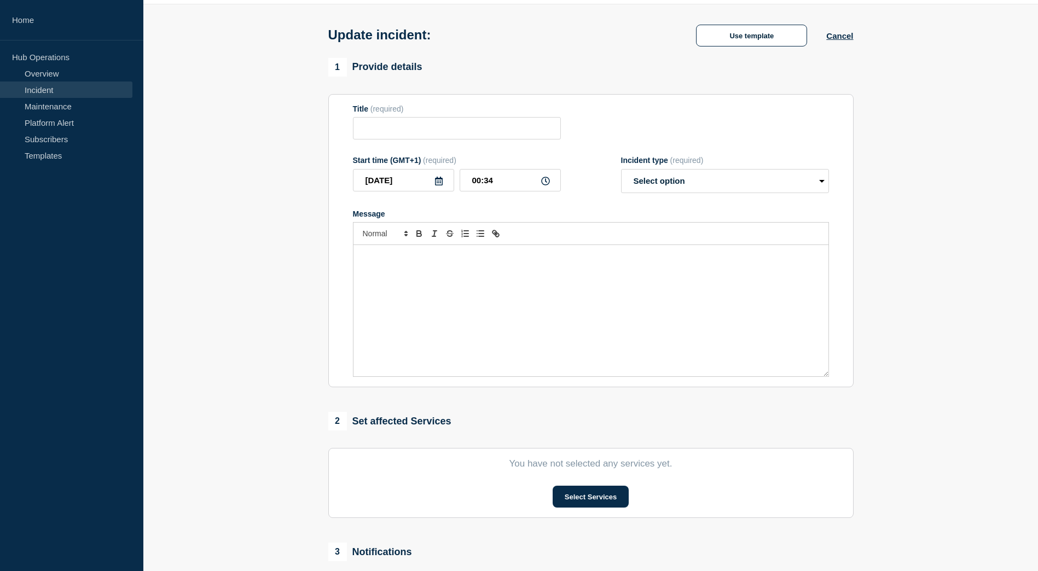
type input "GoAnywhere not accessible - Affecting multiple platforms"
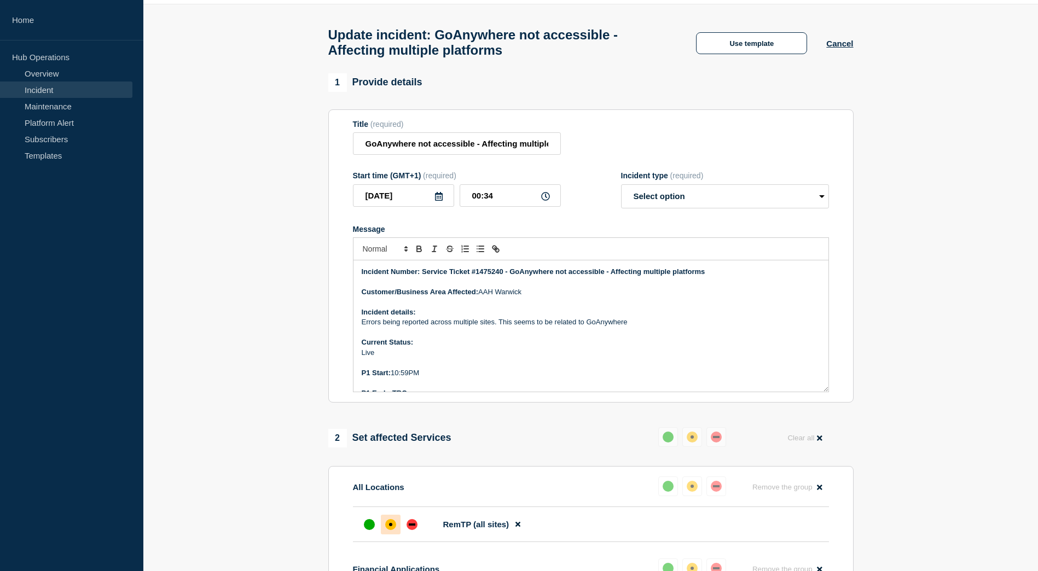
click at [599, 327] on p "Errors being reported across multiple sites. This seems to be related to GoAnyw…" at bounding box center [591, 322] width 458 height 10
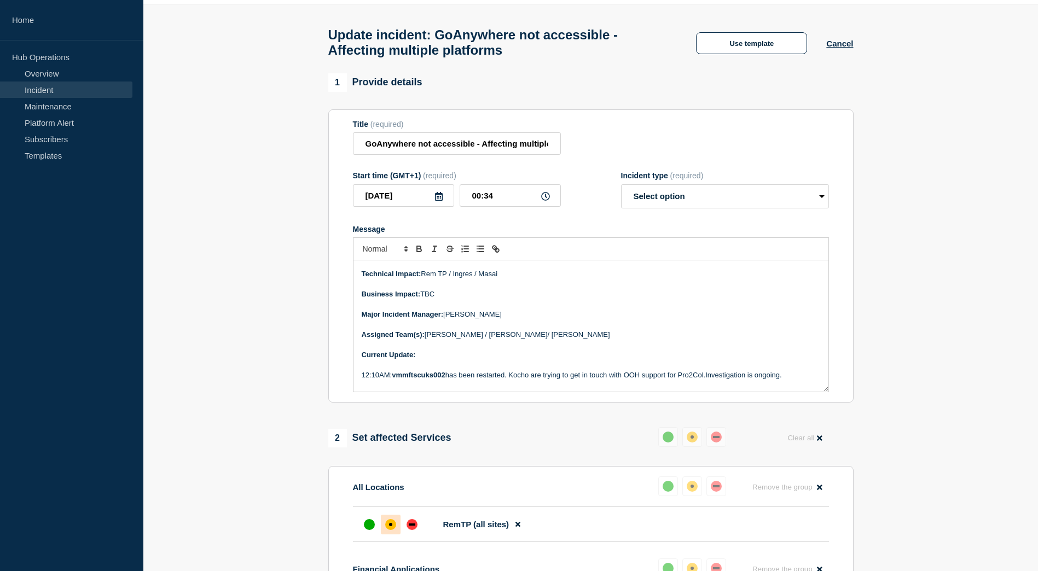
scroll to position [219, 0]
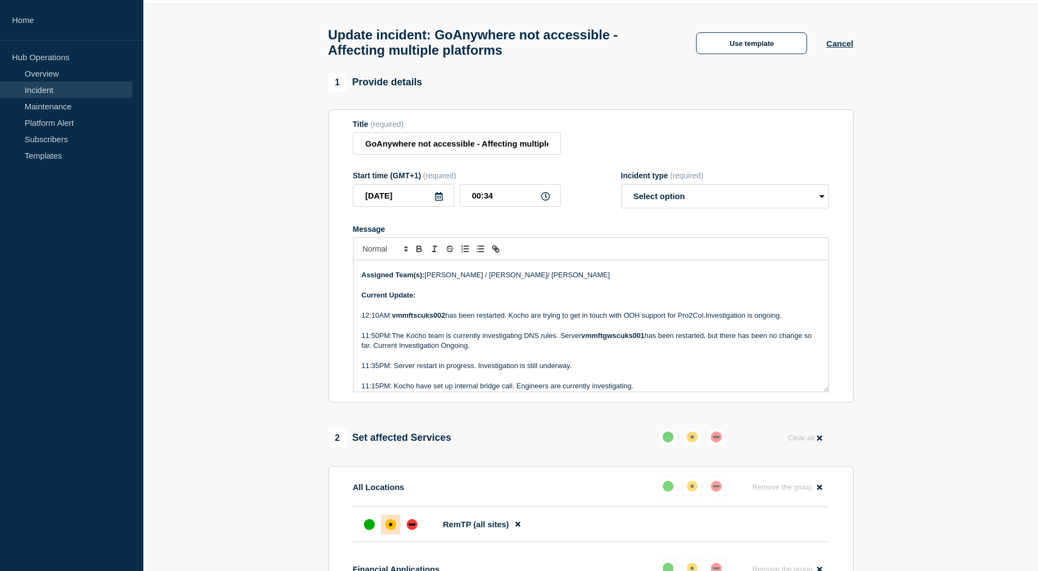
click at [462, 308] on p "Message" at bounding box center [591, 305] width 458 height 10
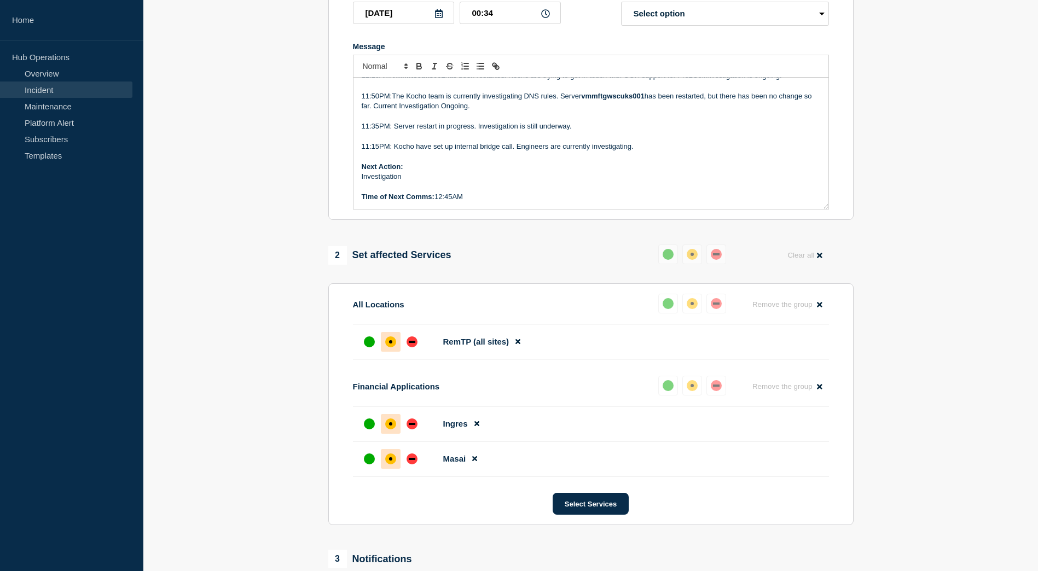
drag, startPoint x: 470, startPoint y: 259, endPoint x: 437, endPoint y: 218, distance: 52.9
click at [437, 218] on section "Title (required) GoAnywhere not accessible - Affecting multiple platforms Start…" at bounding box center [590, 74] width 525 height 294
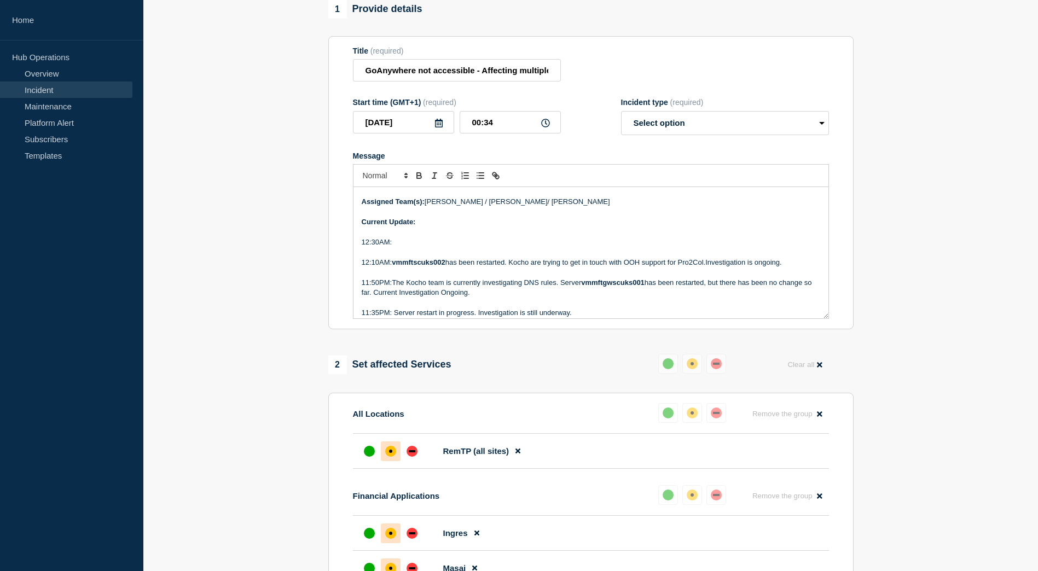
click at [412, 246] on p "12:30AM:" at bounding box center [591, 242] width 458 height 10
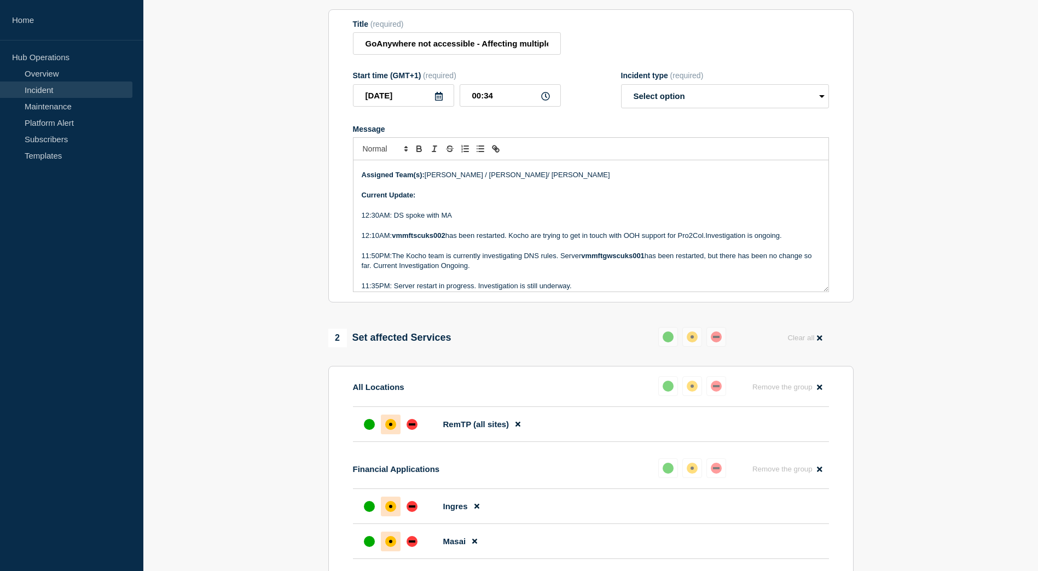
scroll to position [55, 0]
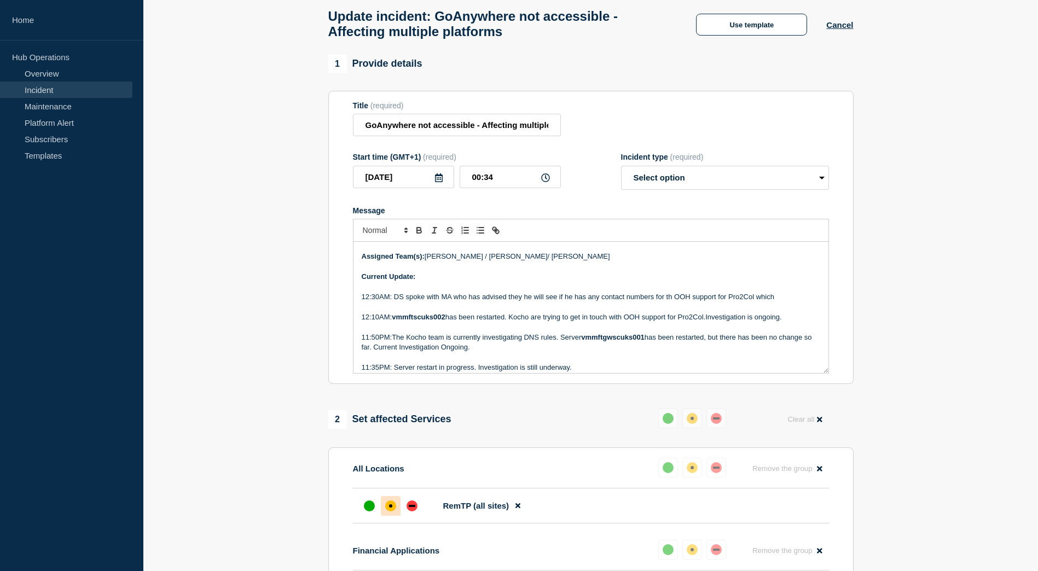
click at [671, 301] on p "12:30AM: DS spoke with MA who has advised they he will see if he has any contac…" at bounding box center [591, 297] width 458 height 10
click at [793, 302] on p "12:30AM: DS spoke with MA who has advised they he will see if he has any contac…" at bounding box center [591, 297] width 458 height 10
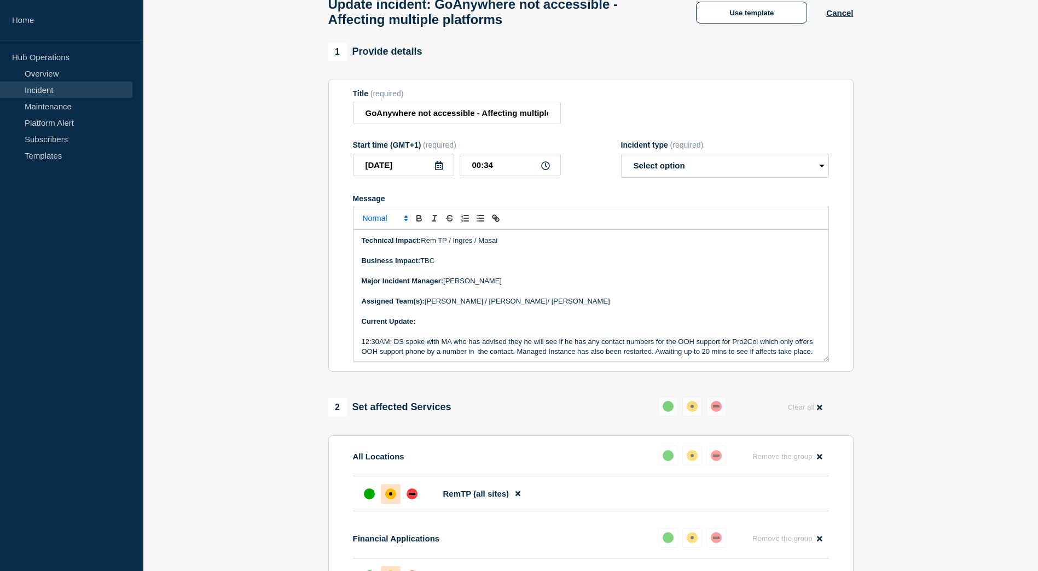
scroll to position [0, 0]
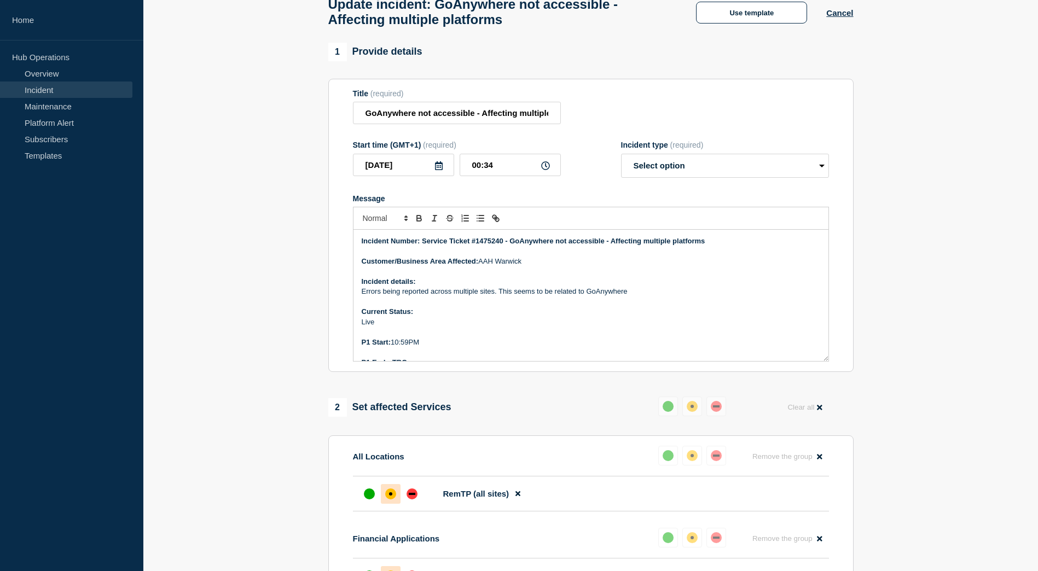
drag, startPoint x: 471, startPoint y: 353, endPoint x: 354, endPoint y: 226, distance: 173.4
click at [354, 226] on div "Incident Number: Service Ticket #1475240 - GoAnywhere not accessible - Affectin…" at bounding box center [591, 284] width 476 height 155
copy div "Incident Number: Service Ticket #1475240 - GoAnywhere not accessible - Affectin…"
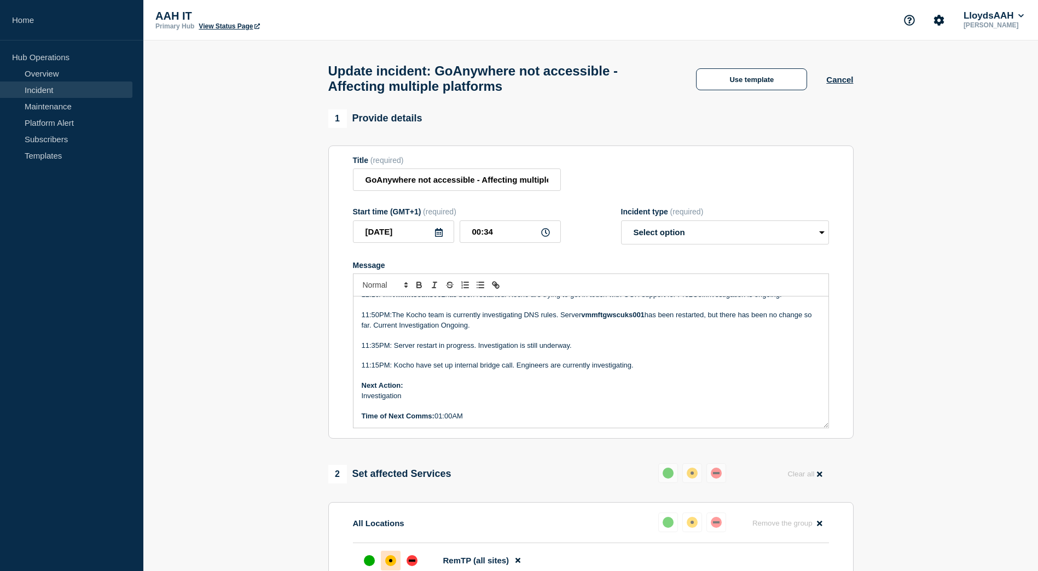
click at [423, 351] on p "11:35PM: Server restart in progress. Investigation is still underway." at bounding box center [591, 346] width 458 height 10
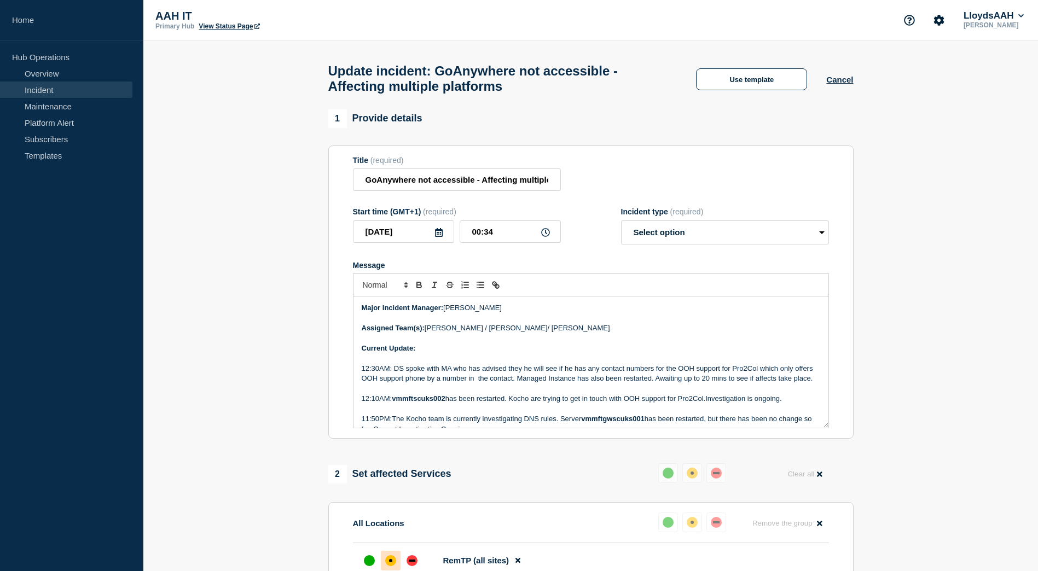
scroll to position [219, 0]
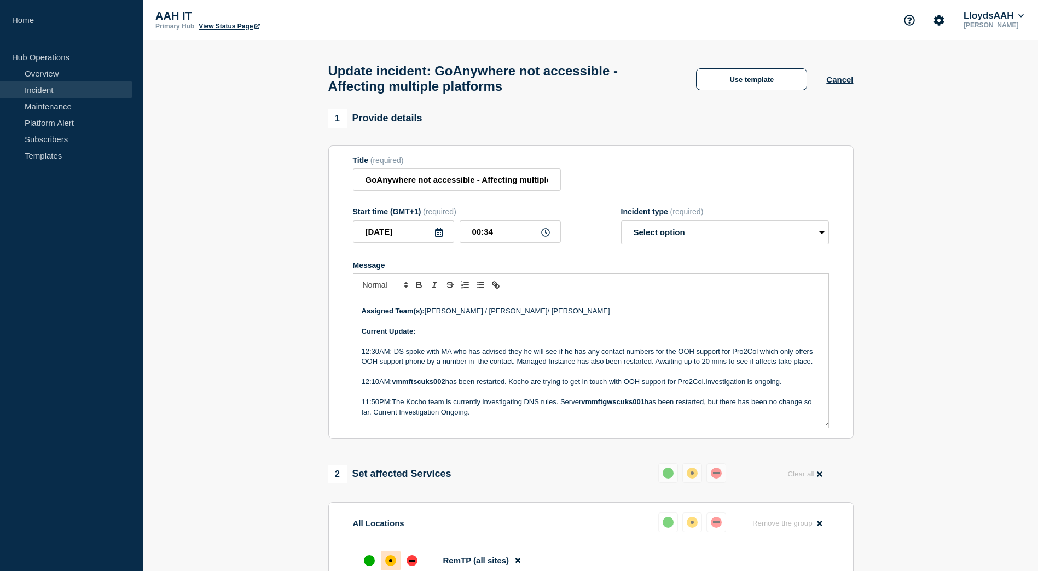
click at [379, 358] on p "12:30AM: DS spoke with MA who has advised they he will see if he has any contac…" at bounding box center [591, 357] width 458 height 20
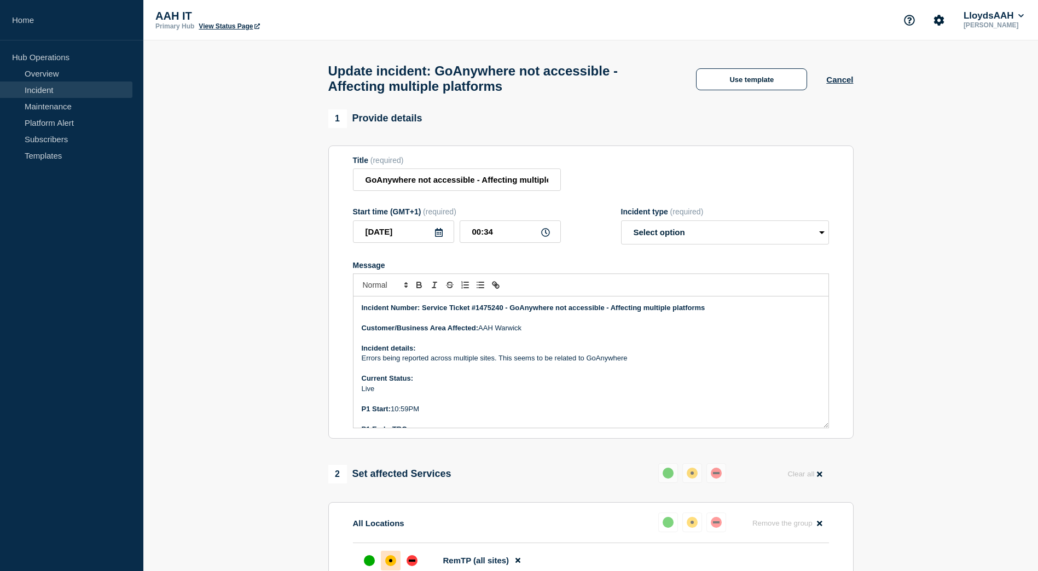
scroll to position [316, 0]
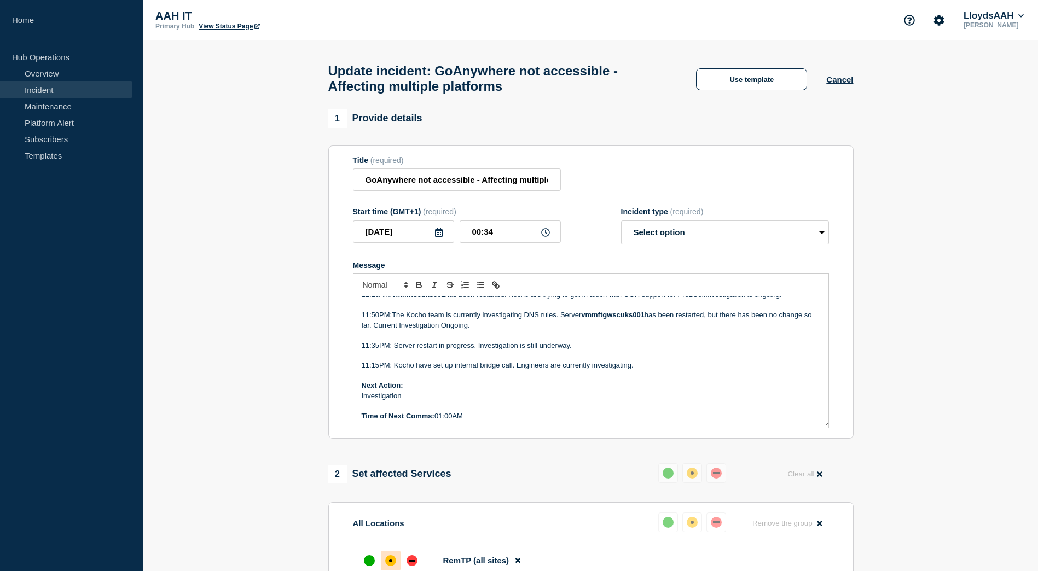
drag, startPoint x: 359, startPoint y: 312, endPoint x: 513, endPoint y: 497, distance: 240.4
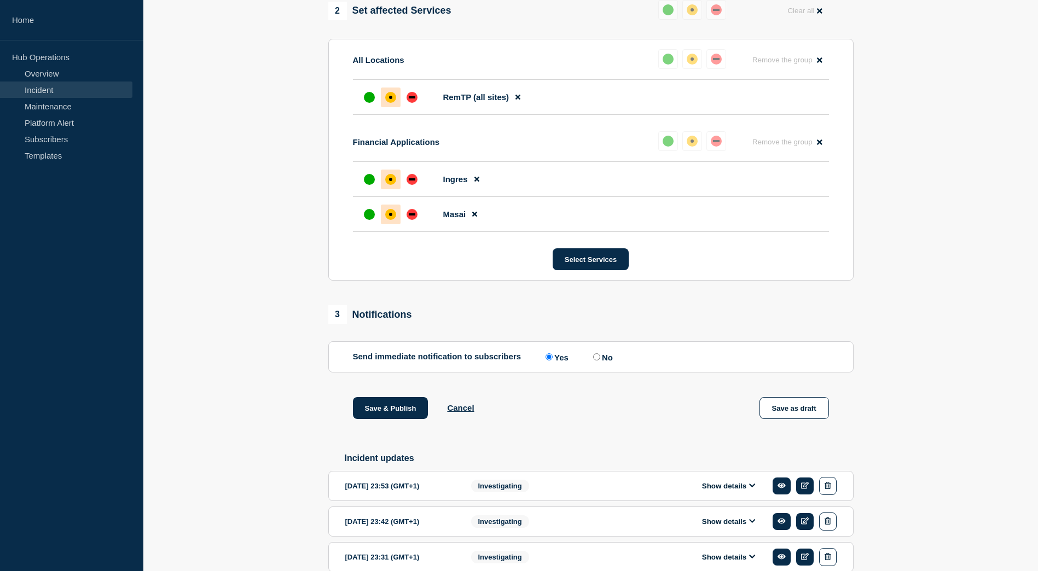
scroll to position [492, 0]
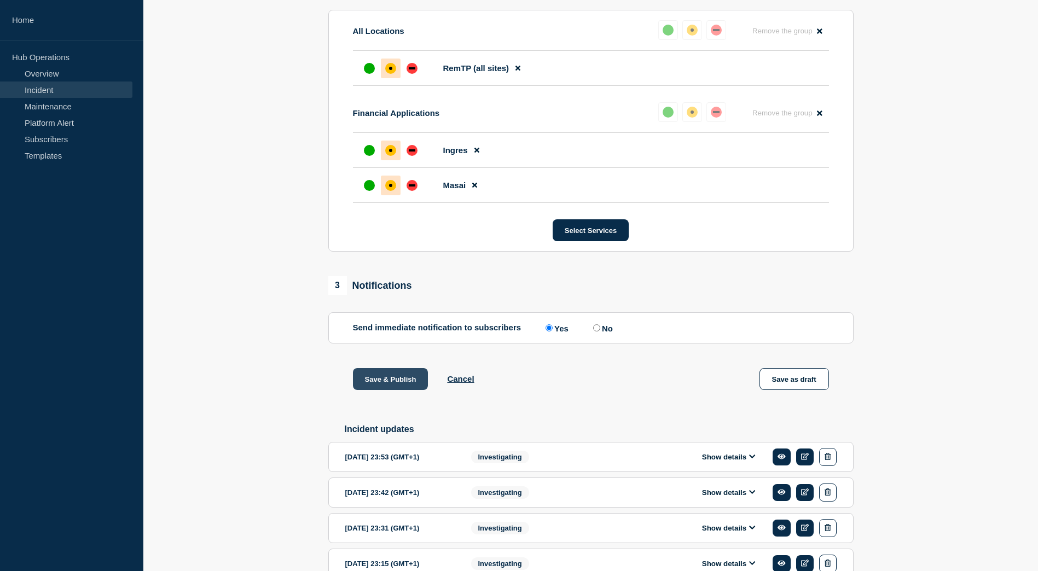
click at [383, 381] on button "Save & Publish" at bounding box center [390, 379] width 75 height 22
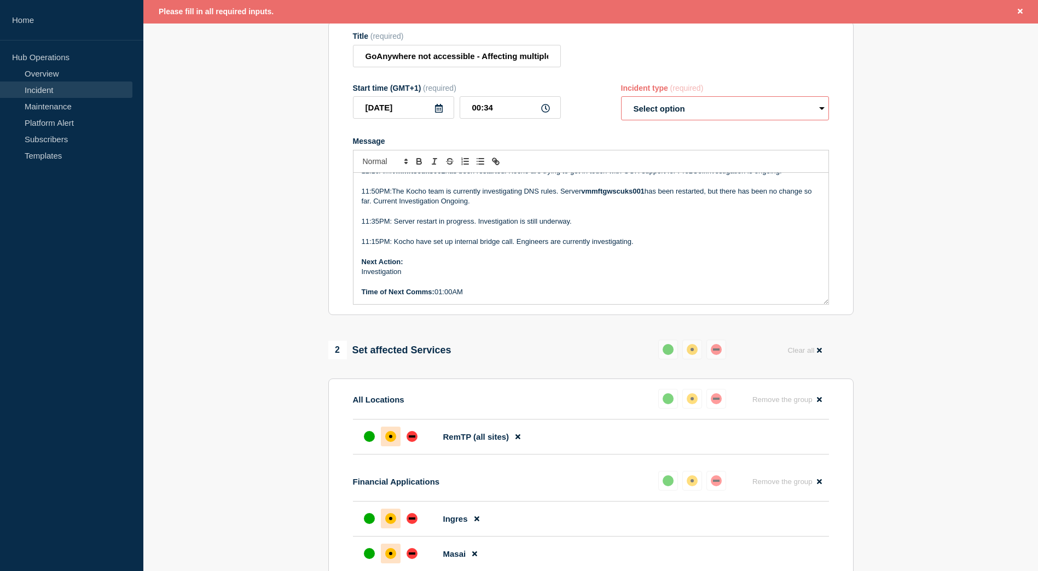
scroll to position [78, 0]
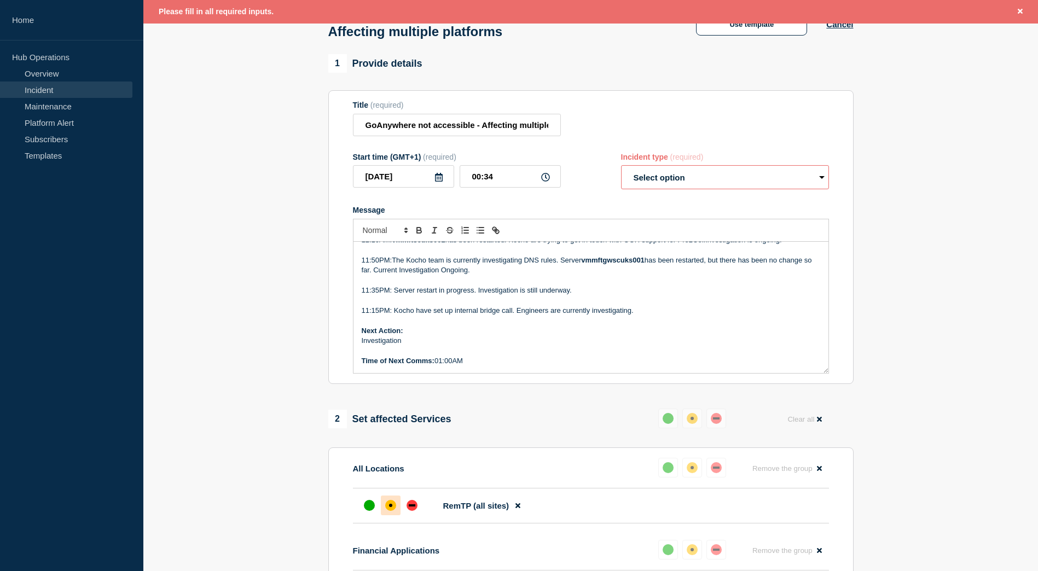
click at [752, 189] on select "Select option Investigating Identified Monitoring Resolved" at bounding box center [725, 177] width 208 height 24
select select "investigating"
click at [621, 171] on select "Select option Investigating Identified Monitoring Resolved" at bounding box center [725, 177] width 208 height 24
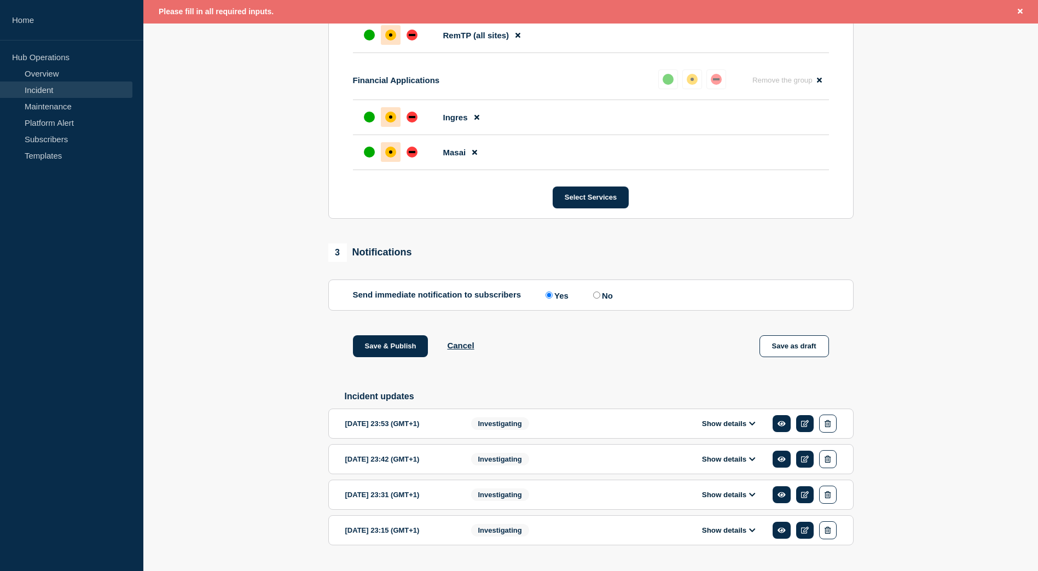
scroll to position [582, 0]
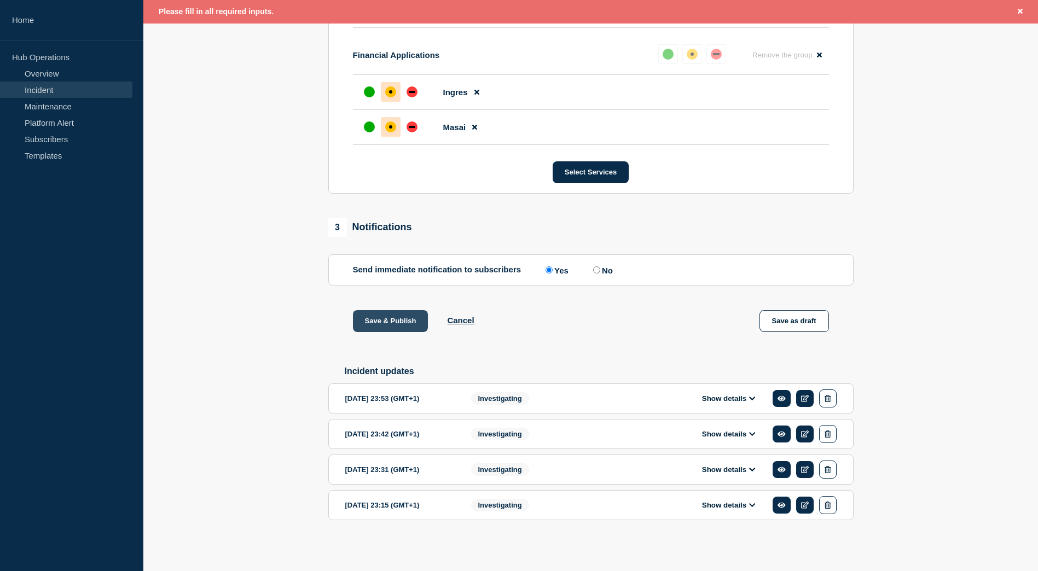
click at [379, 315] on button "Save & Publish" at bounding box center [390, 321] width 75 height 22
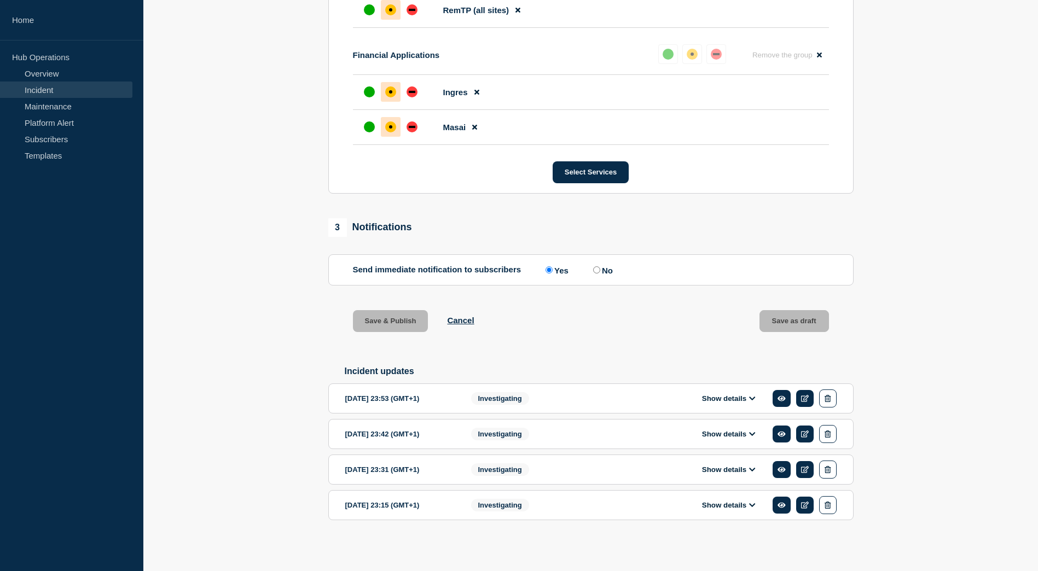
scroll to position [559, 0]
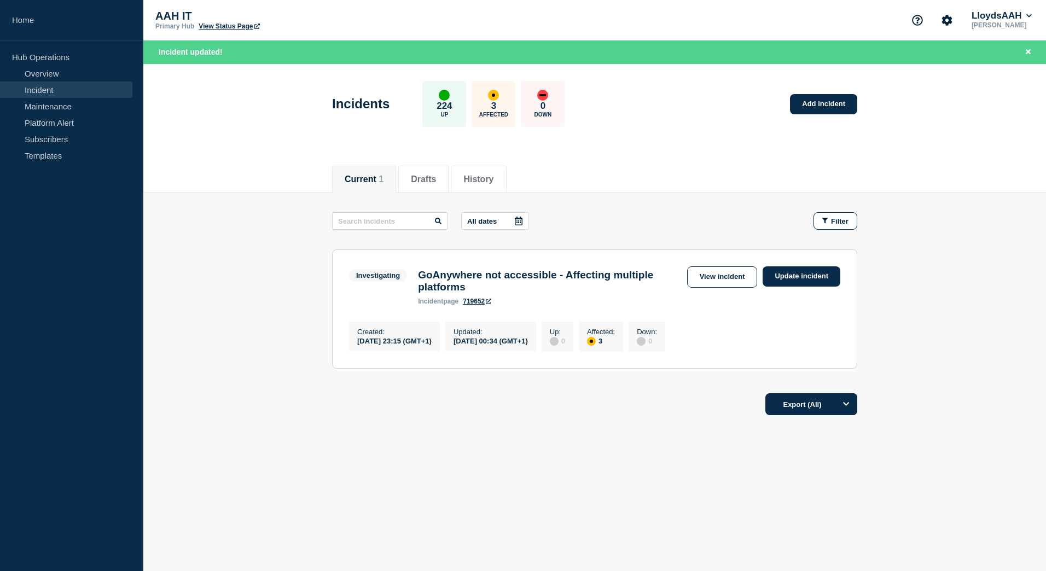
click at [717, 278] on link "View incident" at bounding box center [722, 276] width 71 height 21
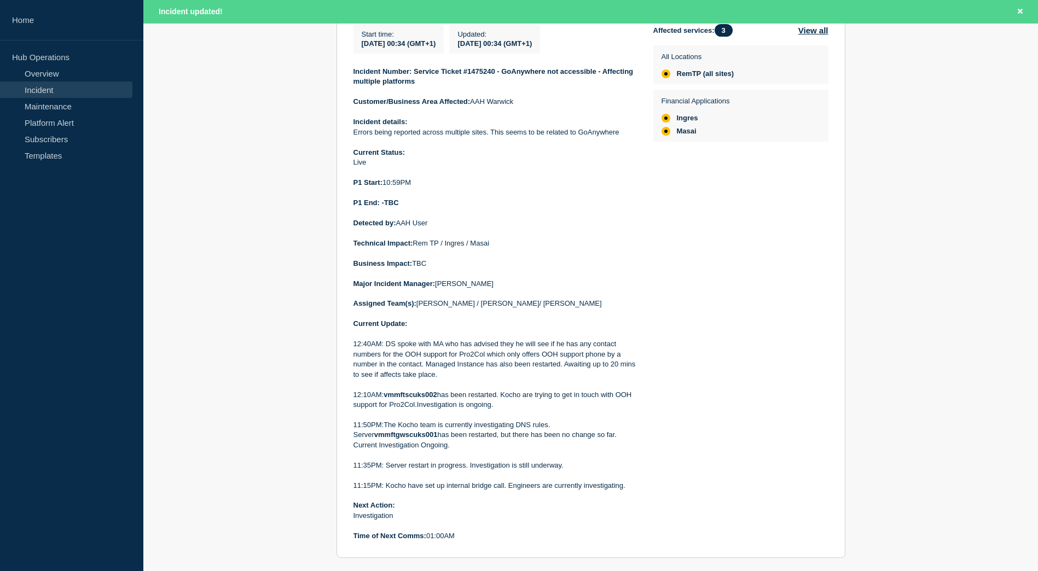
scroll to position [272, 0]
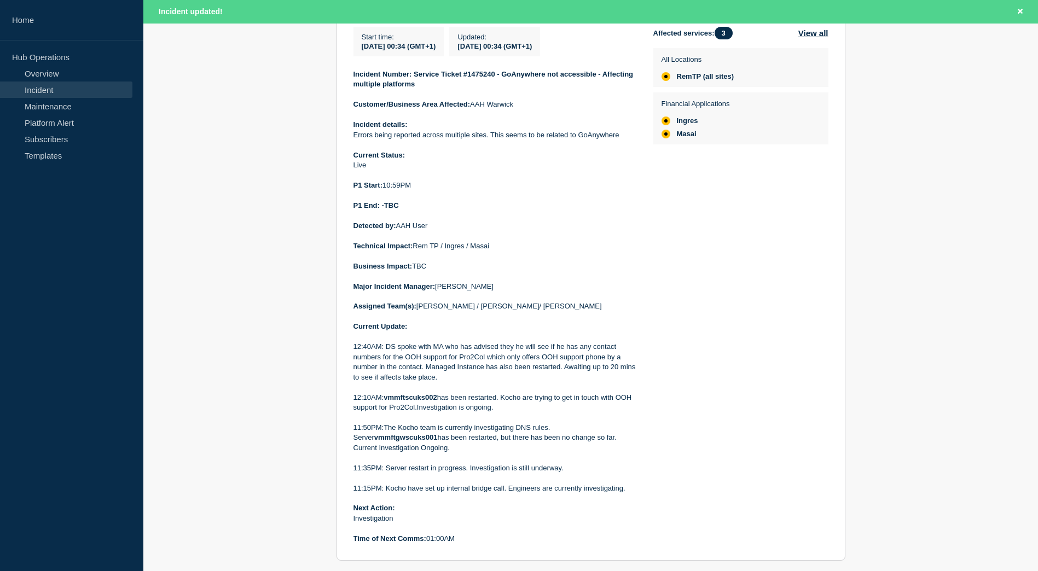
drag, startPoint x: 458, startPoint y: 328, endPoint x: 351, endPoint y: 79, distance: 270.5
click at [351, 79] on section "Investigating GoAnywhere not accessible - Affecting multiple platforms incident…" at bounding box center [590, 264] width 509 height 591
drag, startPoint x: 351, startPoint y: 79, endPoint x: 408, endPoint y: 83, distance: 57.0
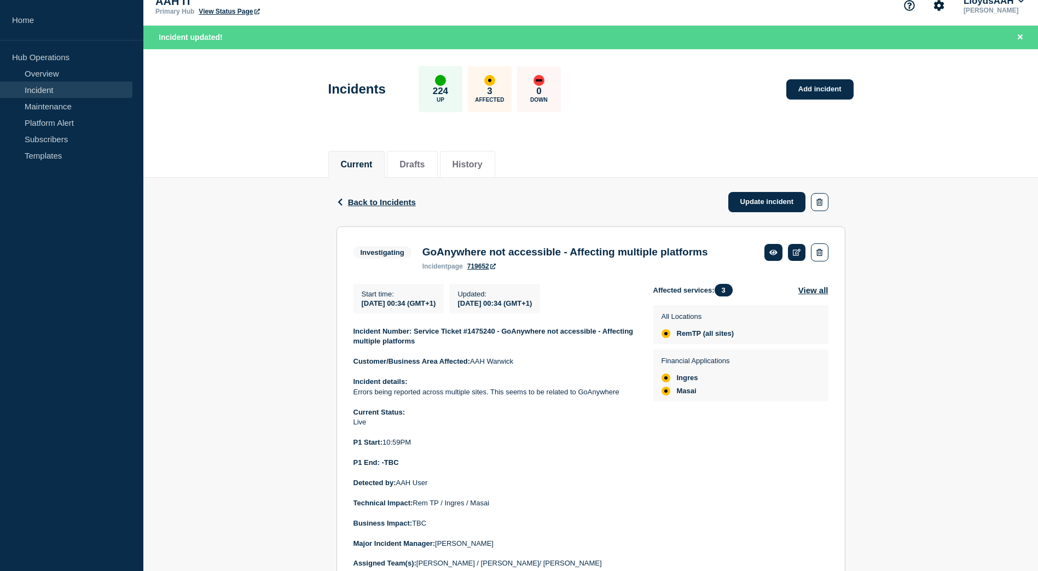
scroll to position [0, 0]
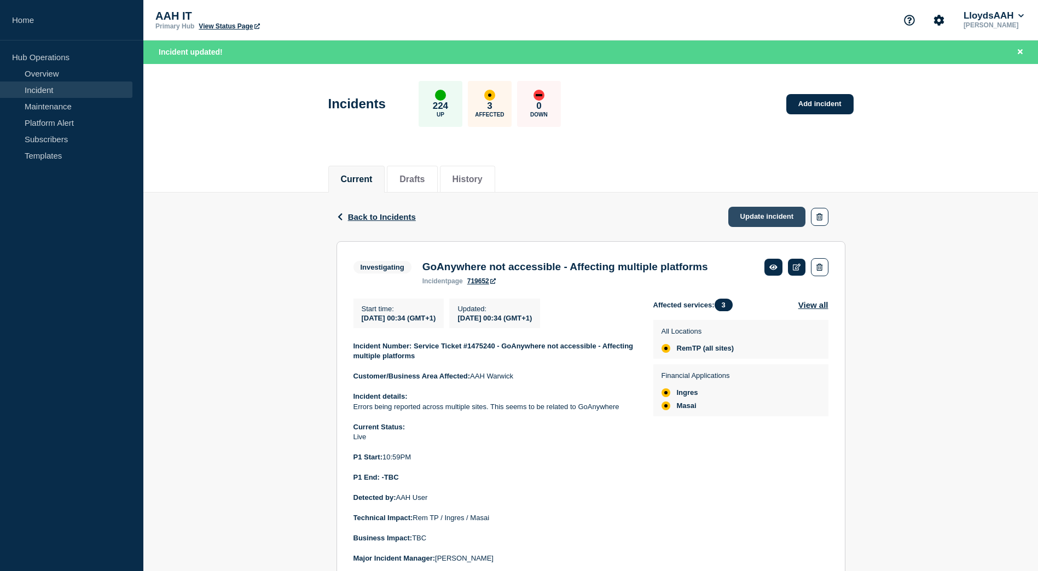
click at [777, 217] on link "Update incident" at bounding box center [767, 217] width 78 height 20
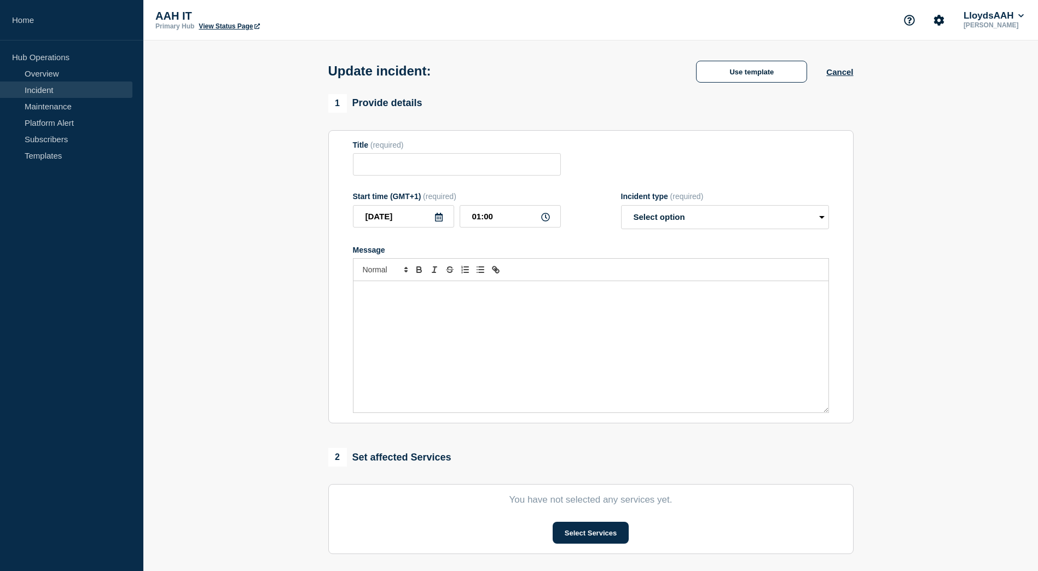
type input "GoAnywhere not accessible - Affecting multiple platforms"
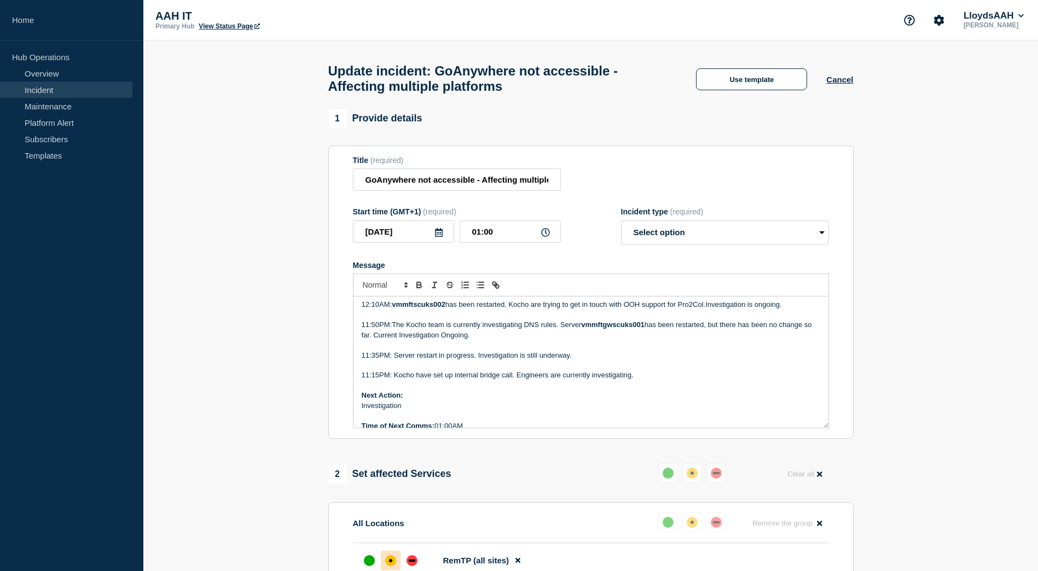
scroll to position [316, 0]
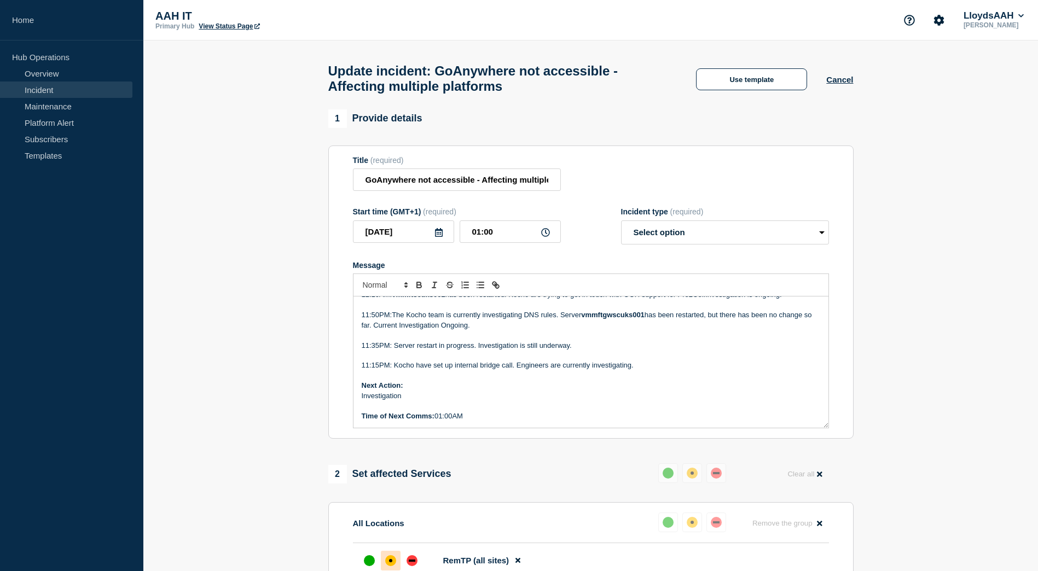
click at [453, 421] on p "Time of Next Comms: 01:00AM" at bounding box center [591, 416] width 458 height 10
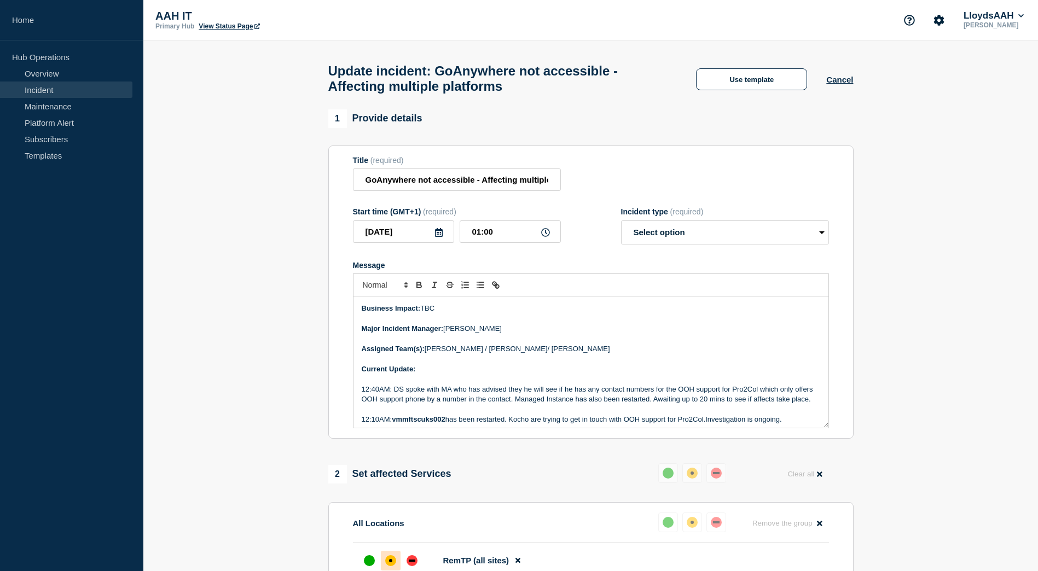
scroll to position [164, 0]
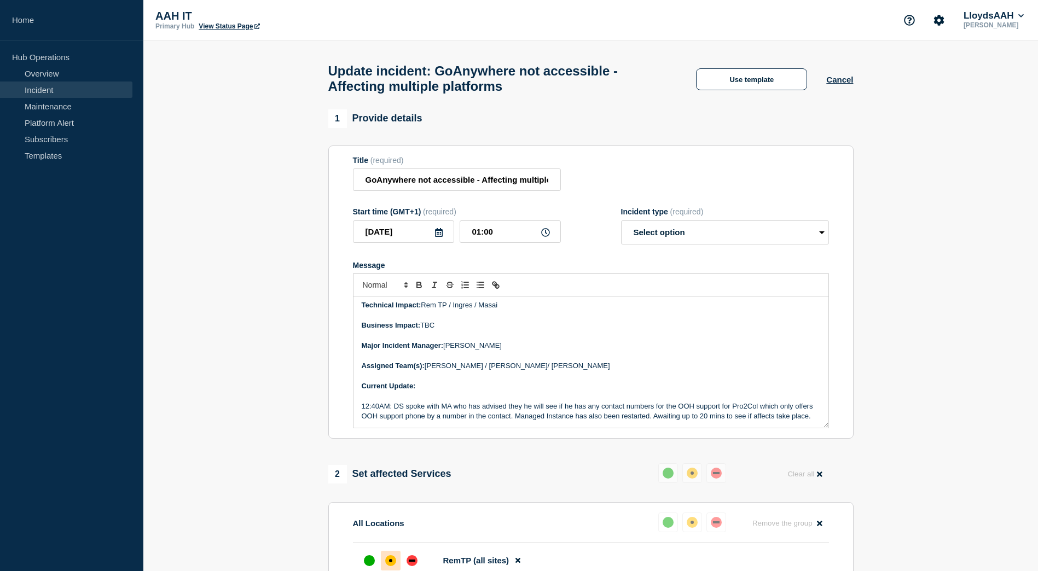
click at [453, 399] on p "Message" at bounding box center [591, 396] width 458 height 10
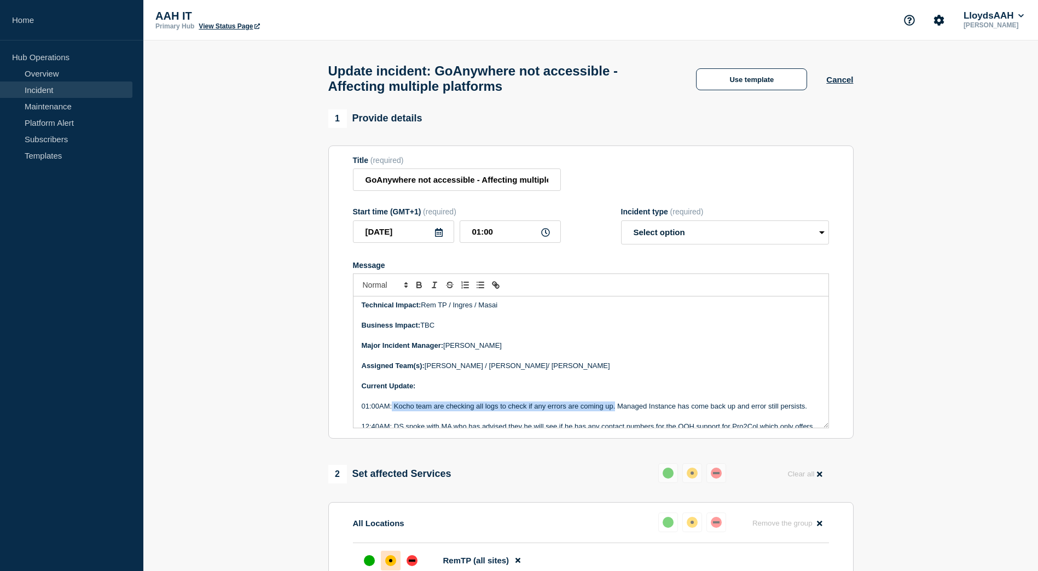
drag, startPoint x: 615, startPoint y: 410, endPoint x: 392, endPoint y: 415, distance: 223.2
click at [392, 411] on p "01:00AM: Kocho team are checking all logs to check if any errors are coming up.…" at bounding box center [591, 406] width 458 height 10
drag, startPoint x: 414, startPoint y: 410, endPoint x: 809, endPoint y: 411, distance: 395.5
click at [809, 411] on p "01:00AM: Kocho team are checking all logs to check if any errors are coming up.…" at bounding box center [591, 406] width 458 height 10
drag, startPoint x: 614, startPoint y: 412, endPoint x: 393, endPoint y: 415, distance: 221.5
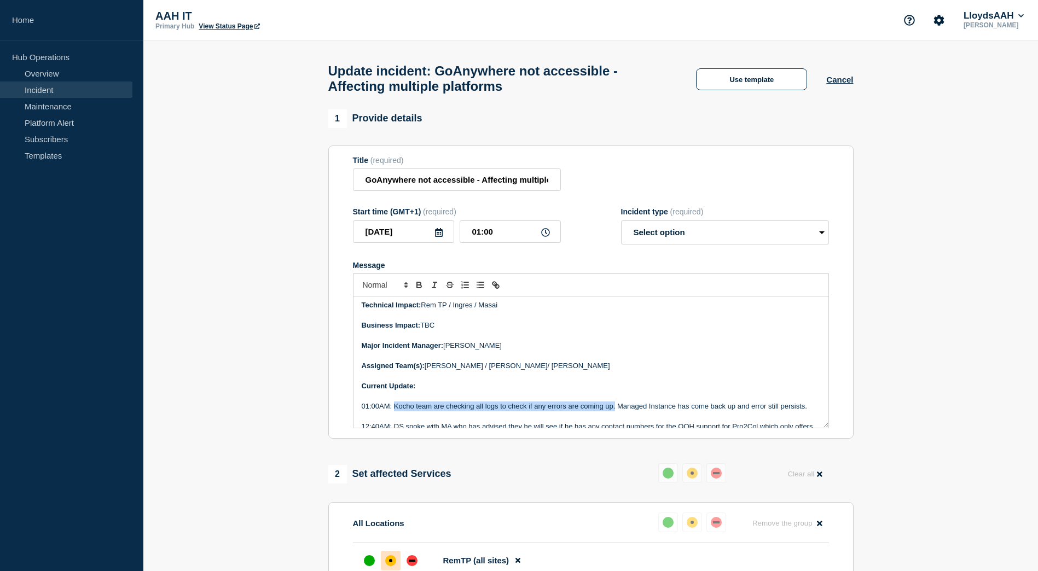
click at [393, 411] on p "01:00AM: Kocho team are checking all logs to check if any errors are coming up.…" at bounding box center [591, 406] width 458 height 10
click at [617, 410] on p "01:00AM: Managed Instance has come back up and error still persists." at bounding box center [591, 406] width 458 height 10
click at [585, 411] on p "01:00AM: Managed Instance has come back up and error still persists.Kocho team …" at bounding box center [591, 406] width 458 height 10
click at [810, 411] on p "01:00AM: Managed Instance has come back up and error still persists. Kocho team…" at bounding box center [591, 406] width 458 height 10
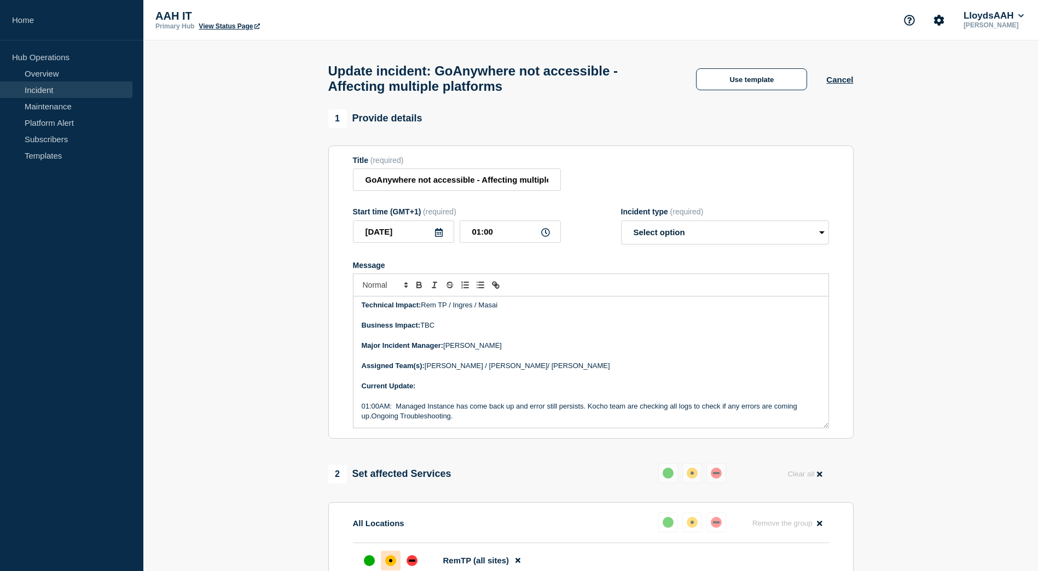
click at [371, 422] on p "01:00AM: Managed Instance has come back up and error still persists. Kocho team…" at bounding box center [591, 411] width 458 height 20
click at [731, 413] on p "01:00AM: Managed Instance has come back up and error still persists. Kocho team…" at bounding box center [591, 411] width 458 height 20
click at [725, 410] on p "01:00AM: Managed Instance has come back up and error still persists. Kocho team…" at bounding box center [591, 411] width 458 height 20
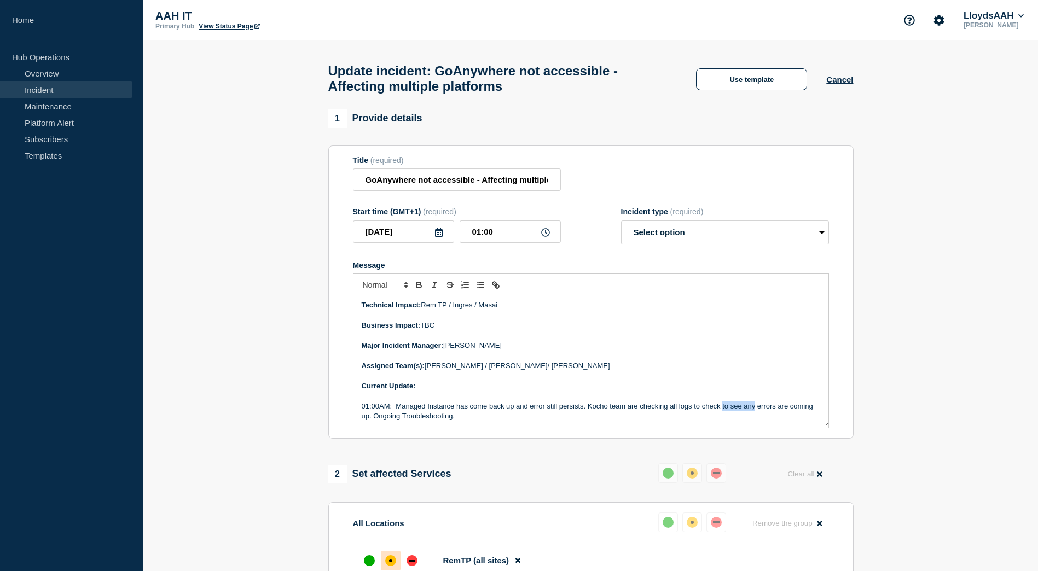
drag, startPoint x: 754, startPoint y: 412, endPoint x: 723, endPoint y: 415, distance: 30.7
click at [723, 415] on p "01:00AM: Managed Instance has come back up and error still persists. Kocho team…" at bounding box center [591, 411] width 458 height 20
drag, startPoint x: 764, startPoint y: 411, endPoint x: 796, endPoint y: 415, distance: 33.0
click at [796, 415] on p "01:00AM: Managed Instance has come back up and error still persists. Kocho team…" at bounding box center [591, 411] width 458 height 20
click at [732, 411] on p "01:00AM: Managed Instance has come back up and error still persists. Kocho team…" at bounding box center [591, 411] width 458 height 20
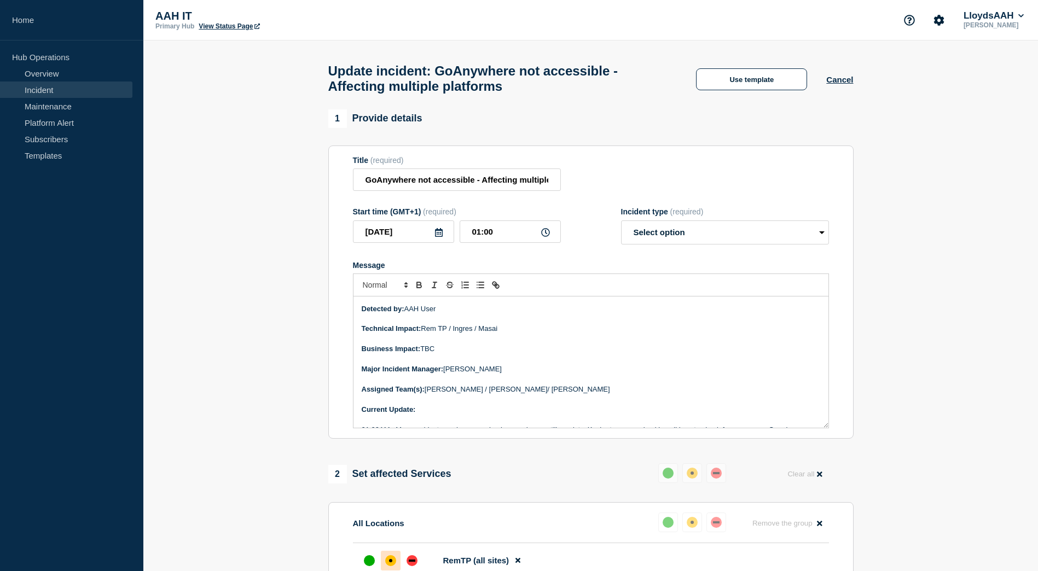
scroll to position [0, 0]
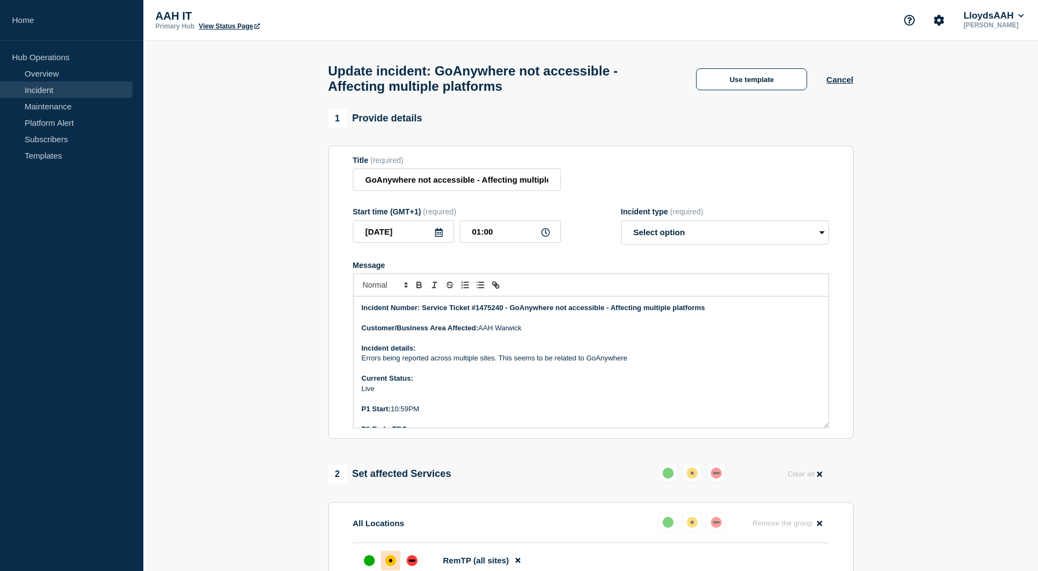
drag, startPoint x: 475, startPoint y: 418, endPoint x: 353, endPoint y: 263, distance: 197.5
click at [353, 263] on form "Title (required) GoAnywhere not accessible - Affecting multiple platforms Start…" at bounding box center [591, 292] width 476 height 273
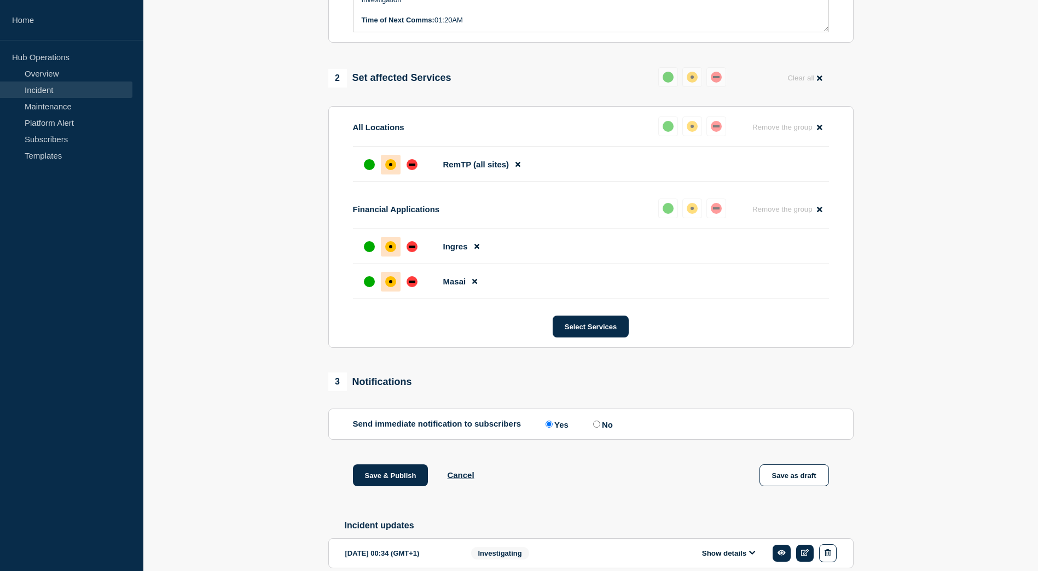
scroll to position [595, 0]
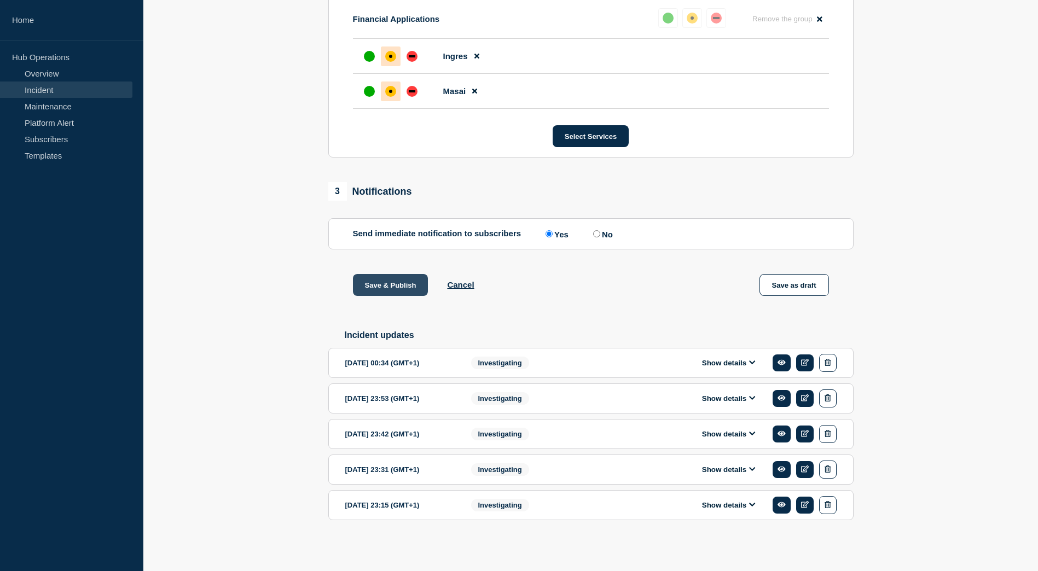
click at [393, 279] on button "Save & Publish" at bounding box center [390, 285] width 75 height 22
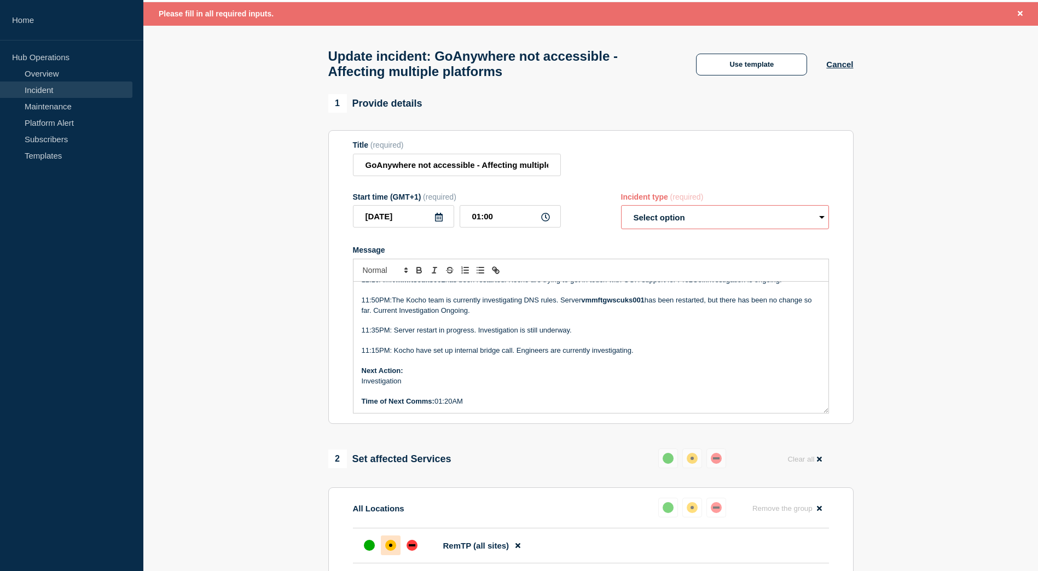
scroll to position [16, 0]
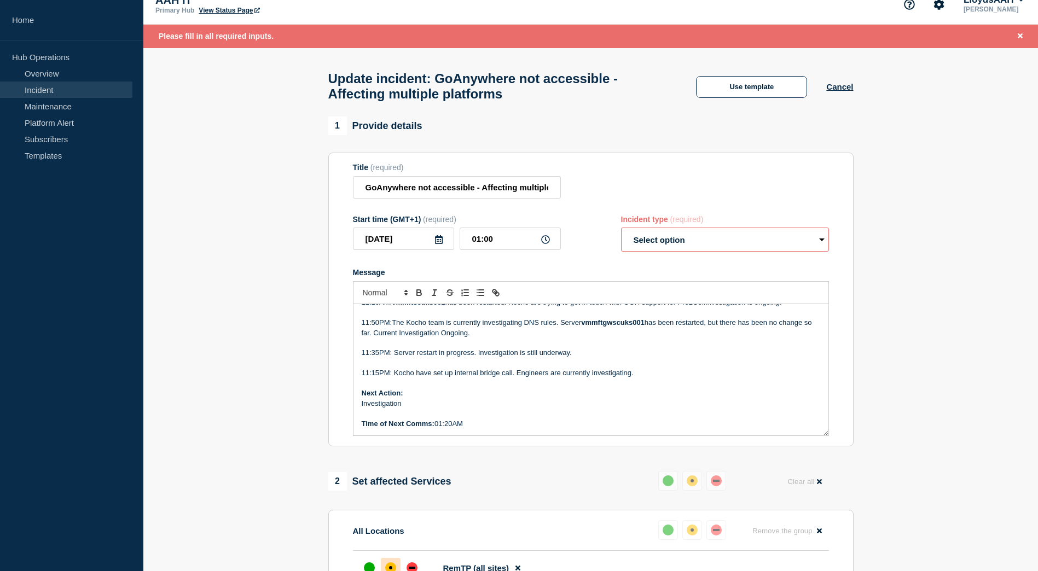
click at [753, 236] on select "Select option Investigating Identified Monitoring Resolved" at bounding box center [725, 240] width 208 height 24
select select "investigating"
click at [621, 233] on select "Select option Investigating Identified Monitoring Resolved" at bounding box center [725, 240] width 208 height 24
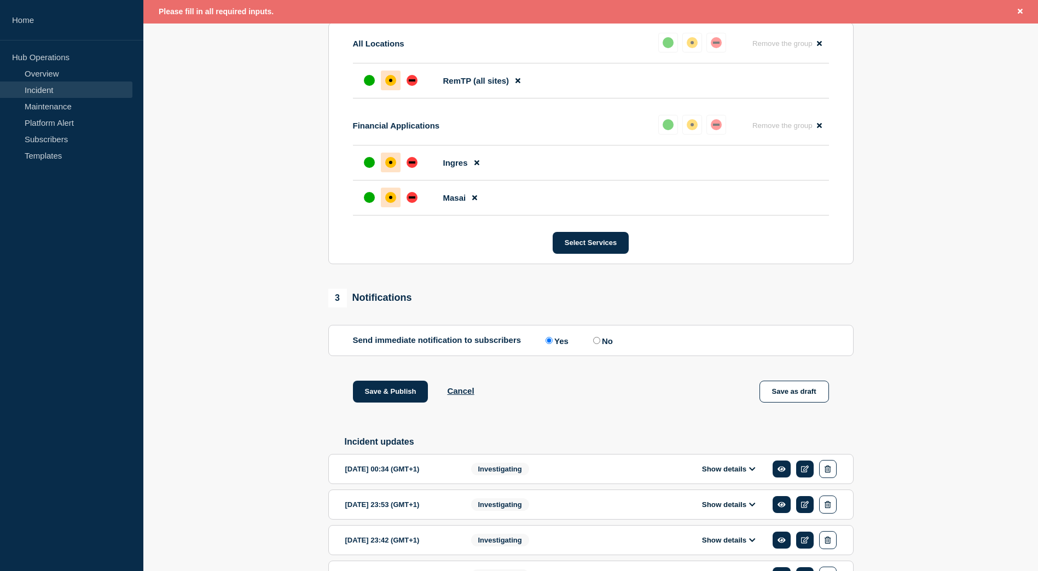
scroll to position [618, 0]
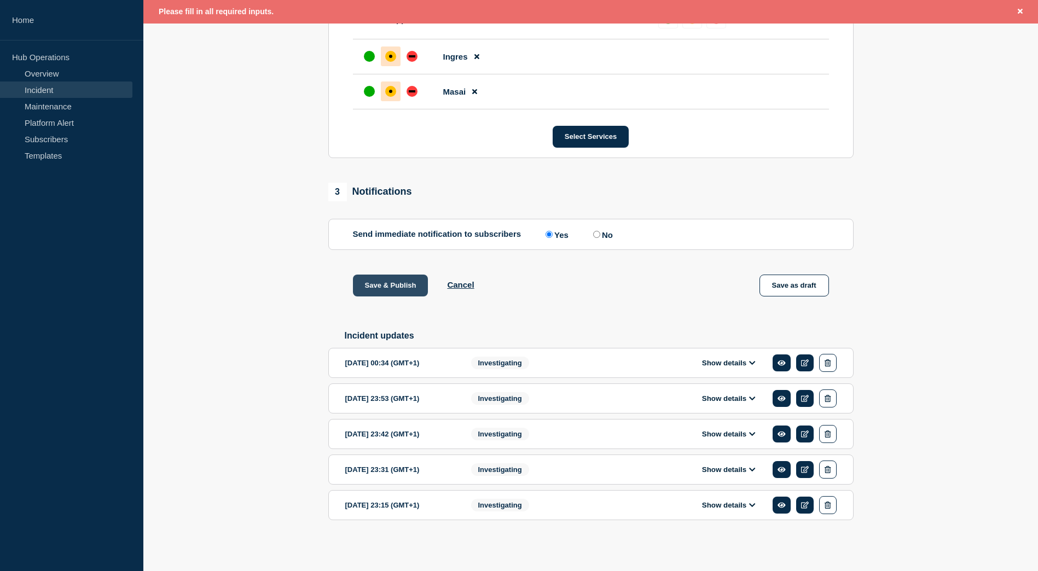
click at [403, 278] on button "Save & Publish" at bounding box center [390, 286] width 75 height 22
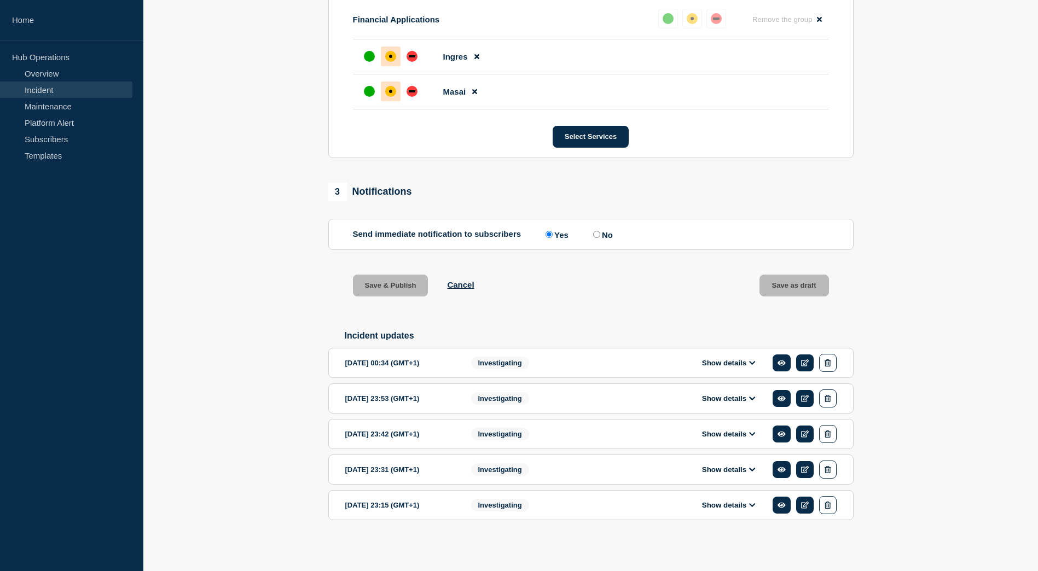
scroll to position [594, 0]
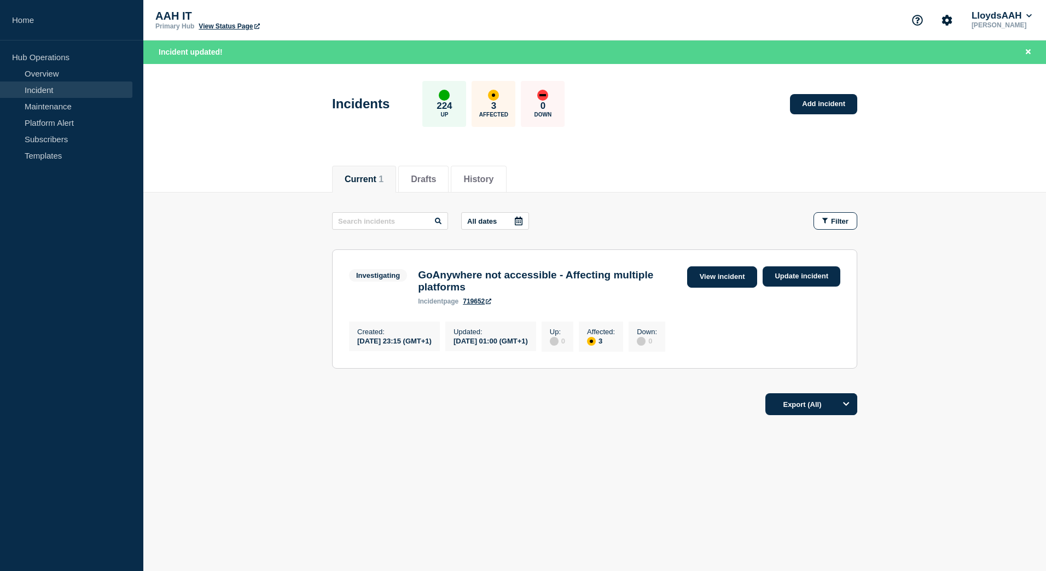
click at [725, 280] on link "View incident" at bounding box center [722, 276] width 71 height 21
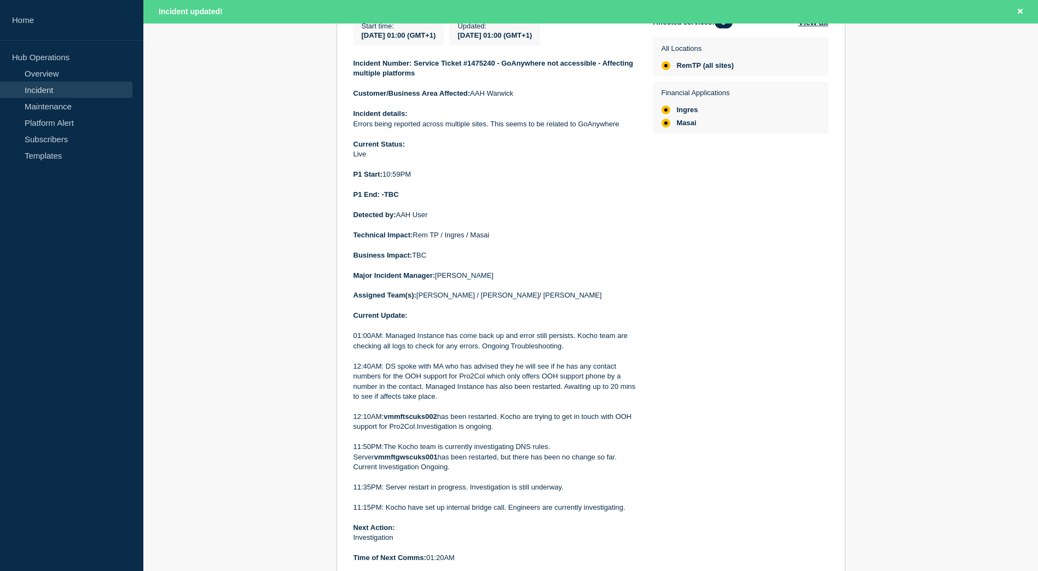
scroll to position [243, 0]
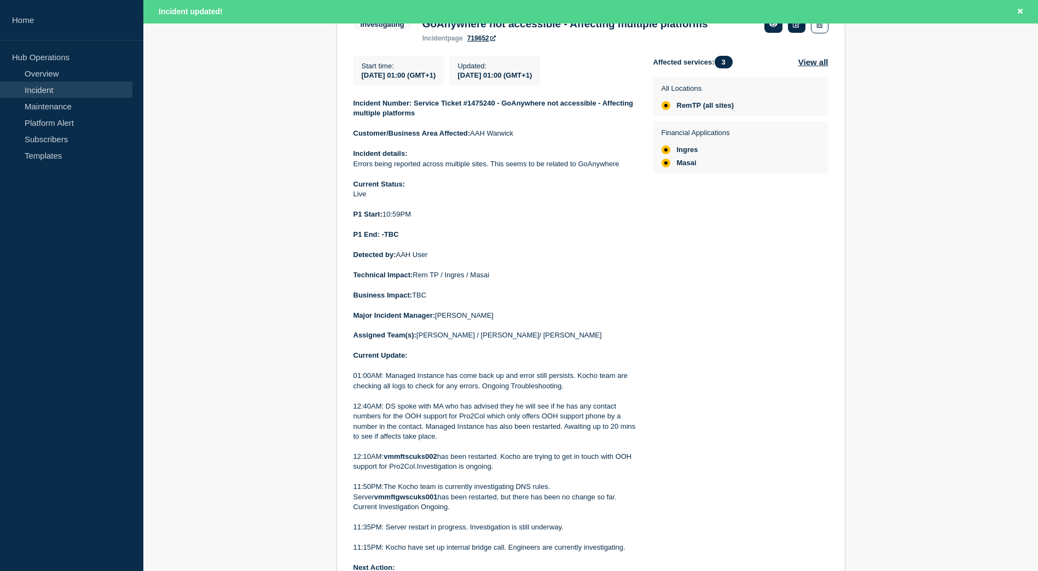
drag, startPoint x: 463, startPoint y: 353, endPoint x: 350, endPoint y: 101, distance: 277.1
click at [350, 101] on section "Investigating GoAnywhere not accessible - Affecting multiple platforms incident…" at bounding box center [590, 309] width 509 height 622
drag, startPoint x: 350, startPoint y: 101, endPoint x: 372, endPoint y: 113, distance: 25.5
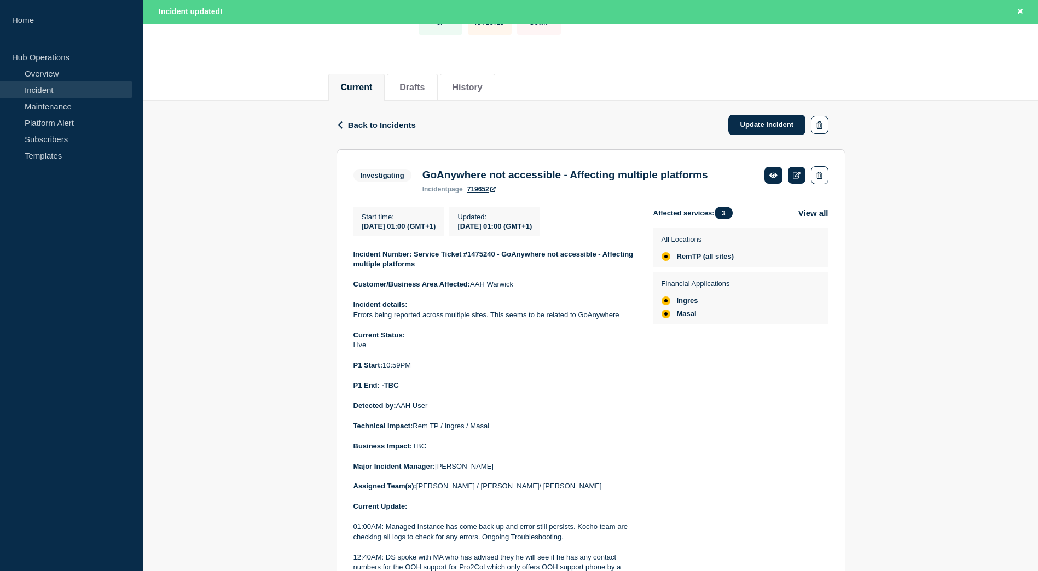
scroll to position [79, 0]
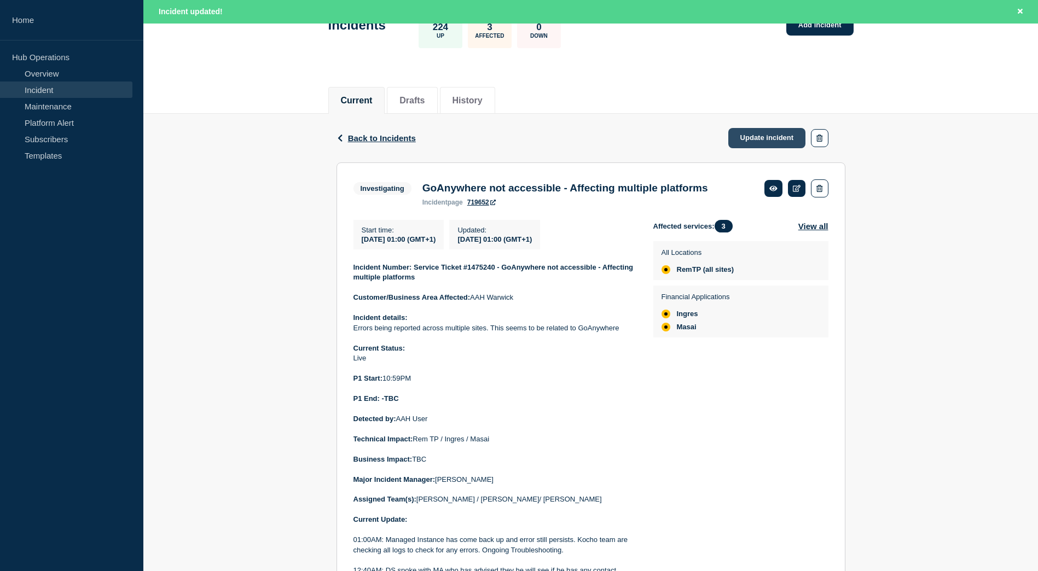
click at [769, 135] on link "Update incident" at bounding box center [767, 138] width 78 height 20
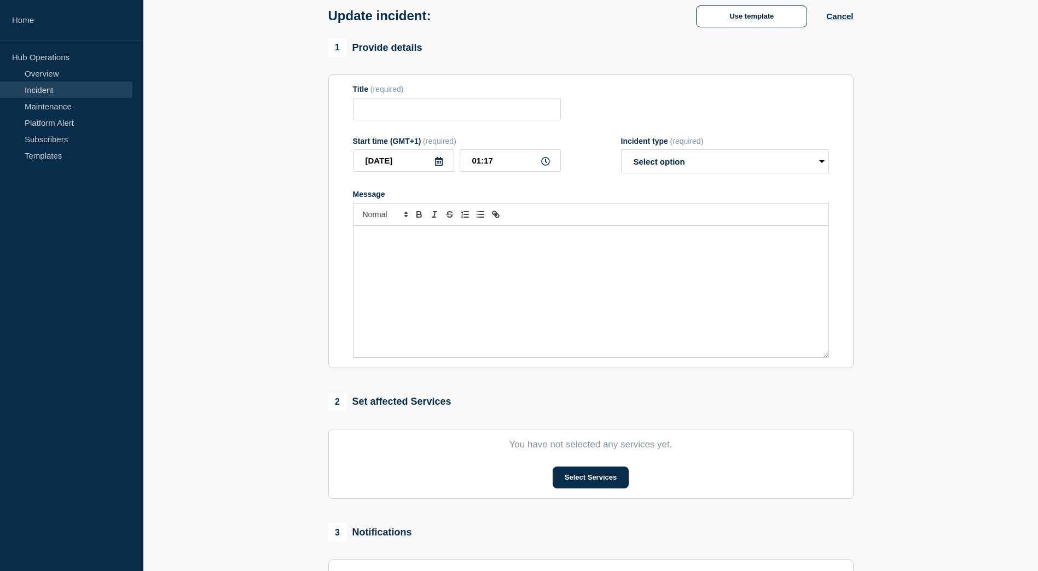
type input "GoAnywhere not accessible - Affecting multiple platforms"
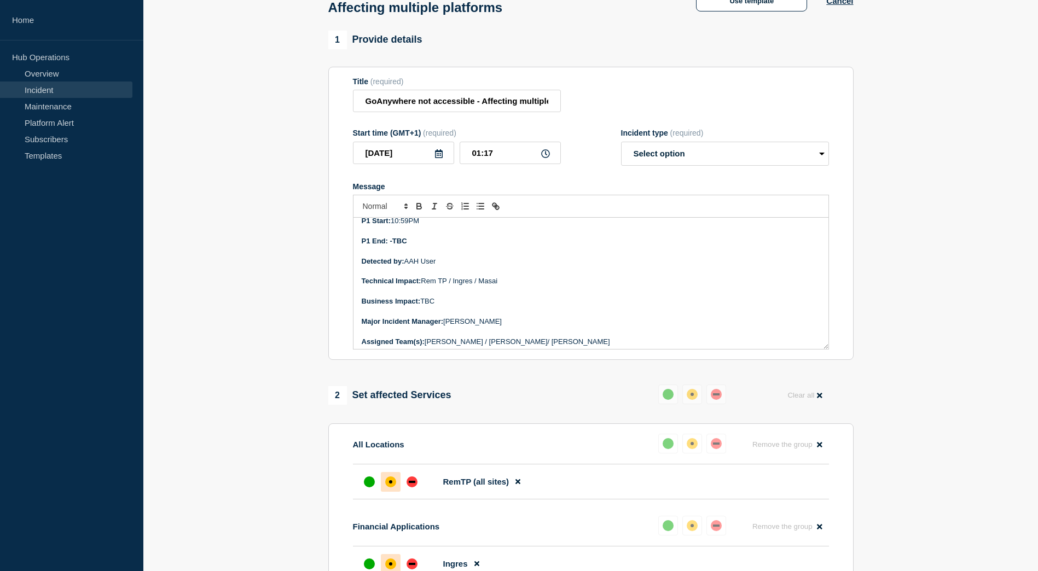
scroll to position [55, 0]
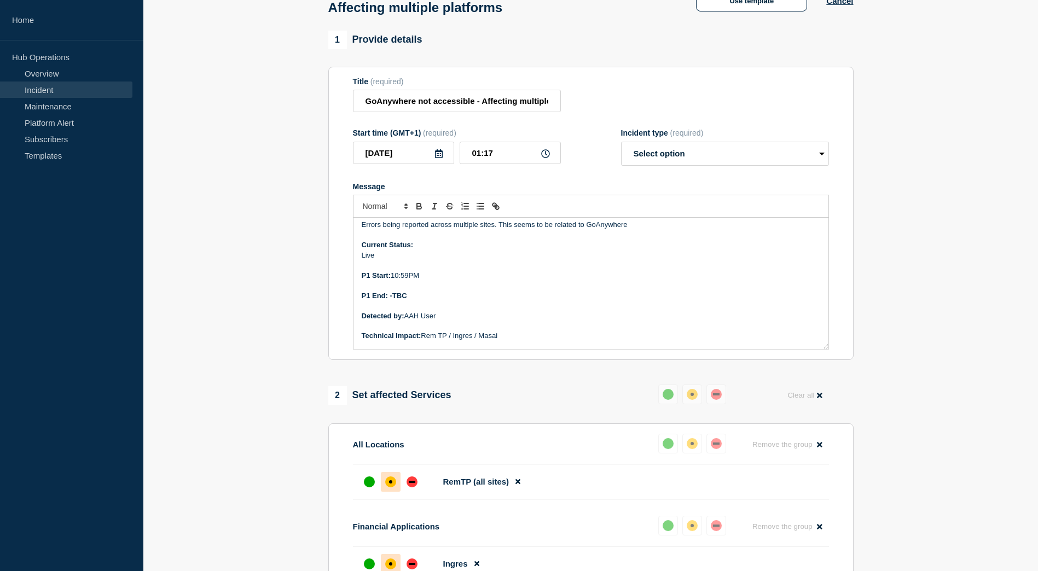
click at [457, 270] on p "Message" at bounding box center [591, 265] width 458 height 10
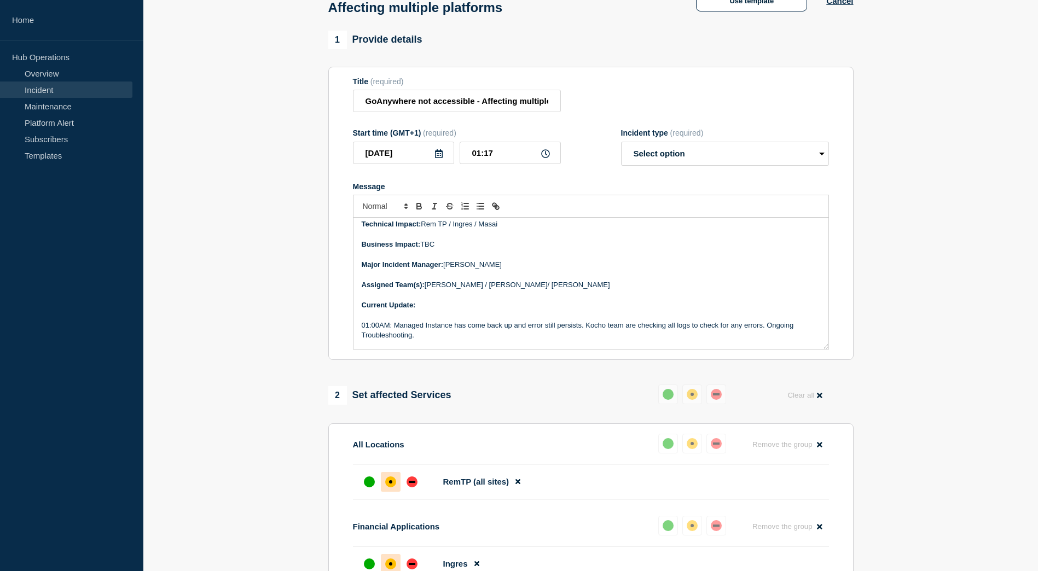
scroll to position [219, 0]
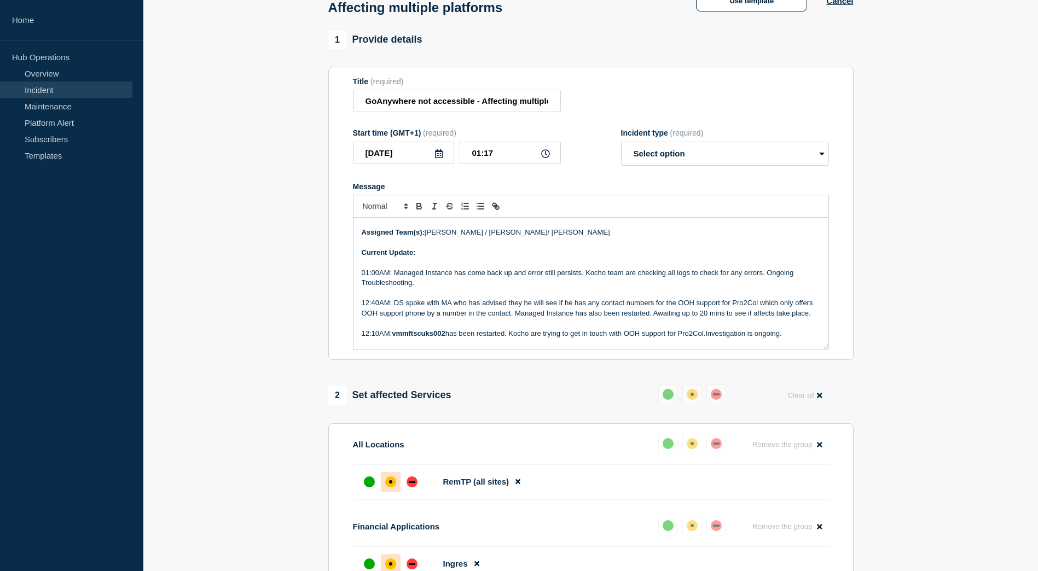
click at [496, 288] on p "01:00AM: Managed Instance has come back up and error still persists. Kocho team…" at bounding box center [591, 278] width 458 height 20
click at [466, 256] on p "Current Update:" at bounding box center [591, 253] width 458 height 10
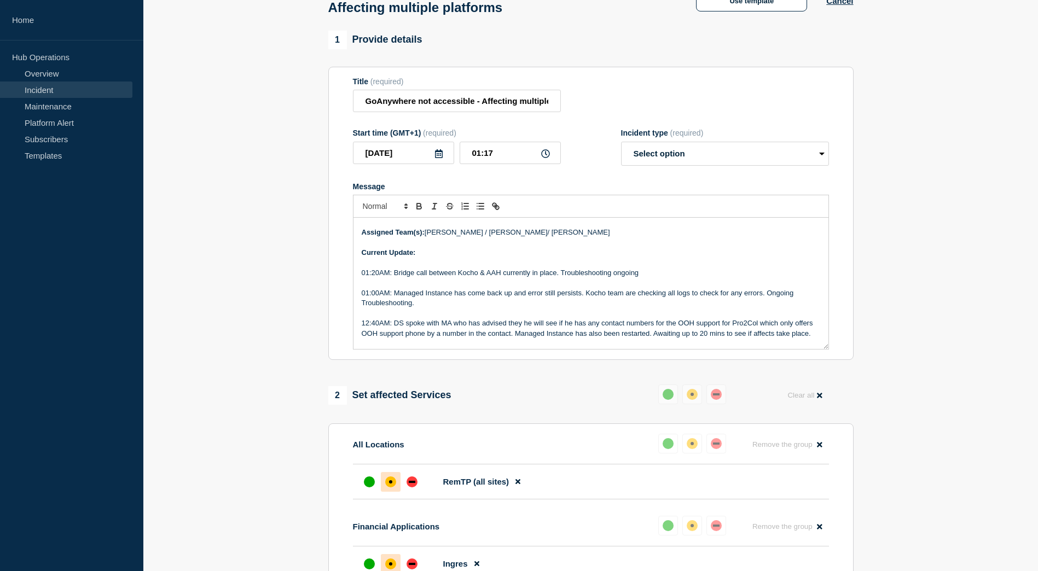
click at [656, 278] on p "01:20AM: Bridge call between Kocho & AAH currently in place. Troubleshooting on…" at bounding box center [591, 273] width 458 height 10
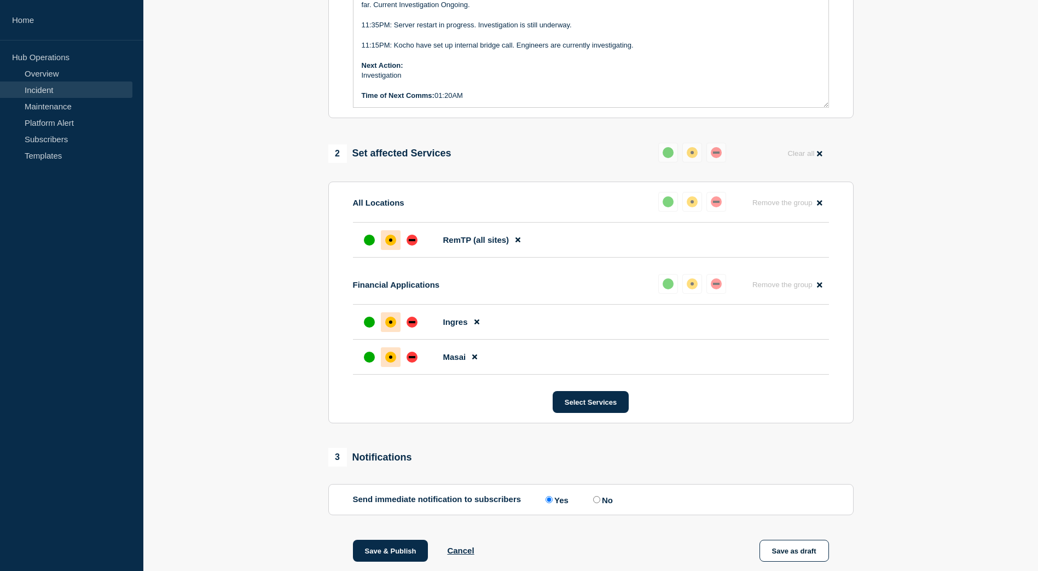
scroll to position [133, 0]
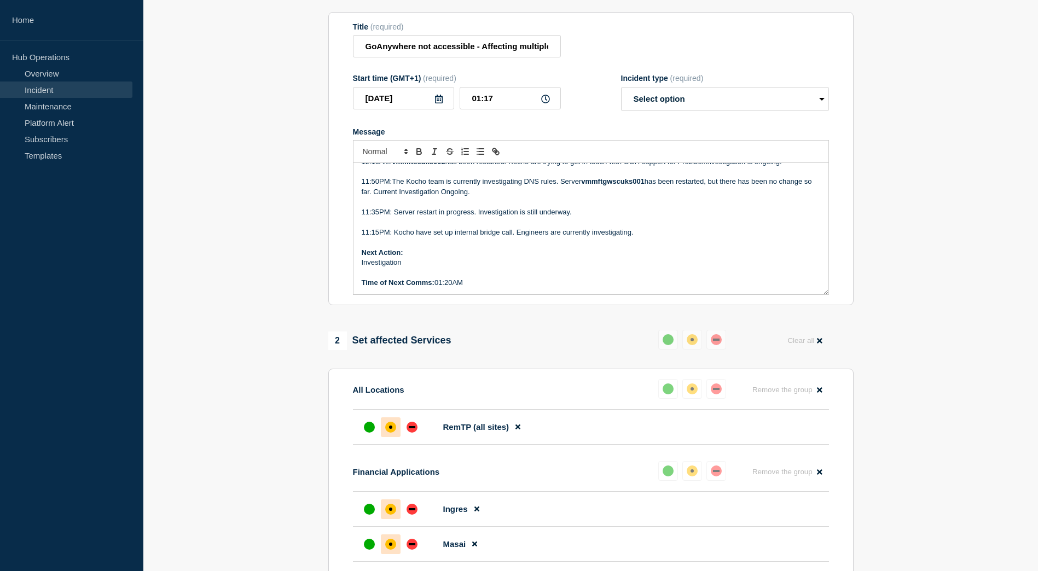
click at [453, 287] on p "Time of Next Comms: 01:20AM" at bounding box center [591, 283] width 458 height 10
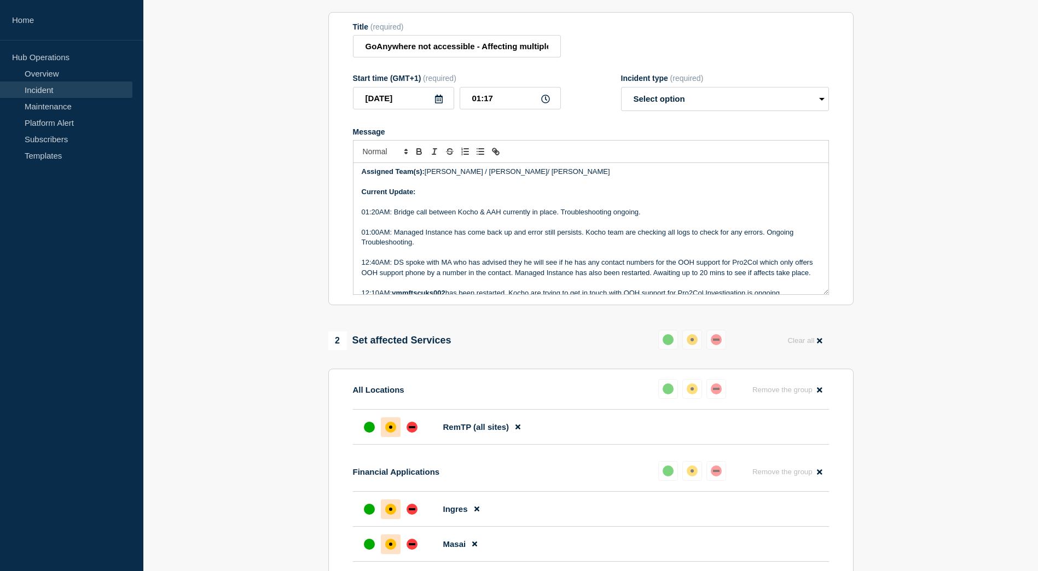
scroll to position [0, 0]
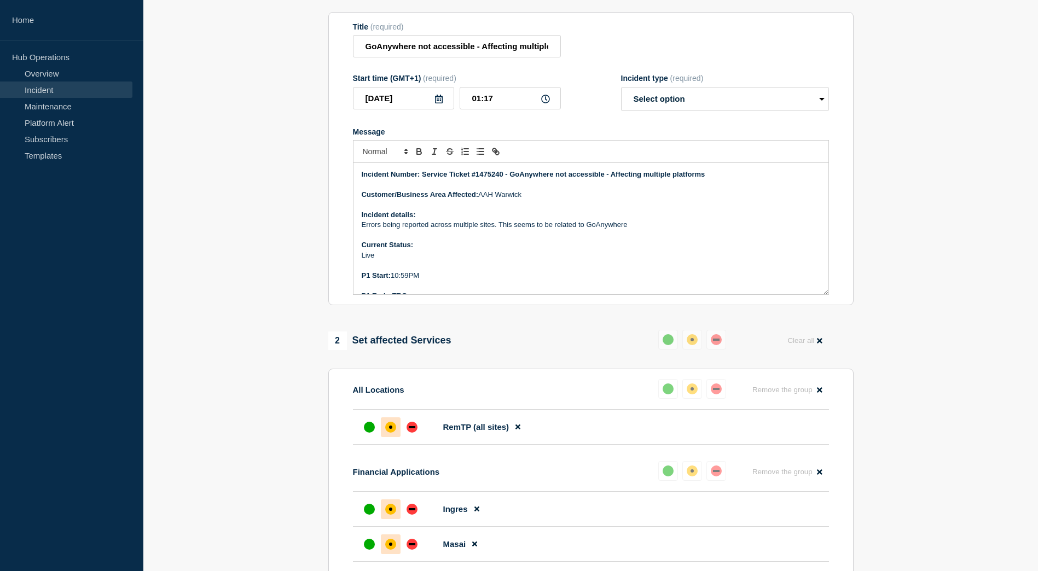
drag, startPoint x: 472, startPoint y: 289, endPoint x: 352, endPoint y: 148, distance: 185.1
click at [353, 148] on div "Incident Number: Service Ticket #1475240 - GoAnywhere not accessible - Affectin…" at bounding box center [591, 217] width 476 height 155
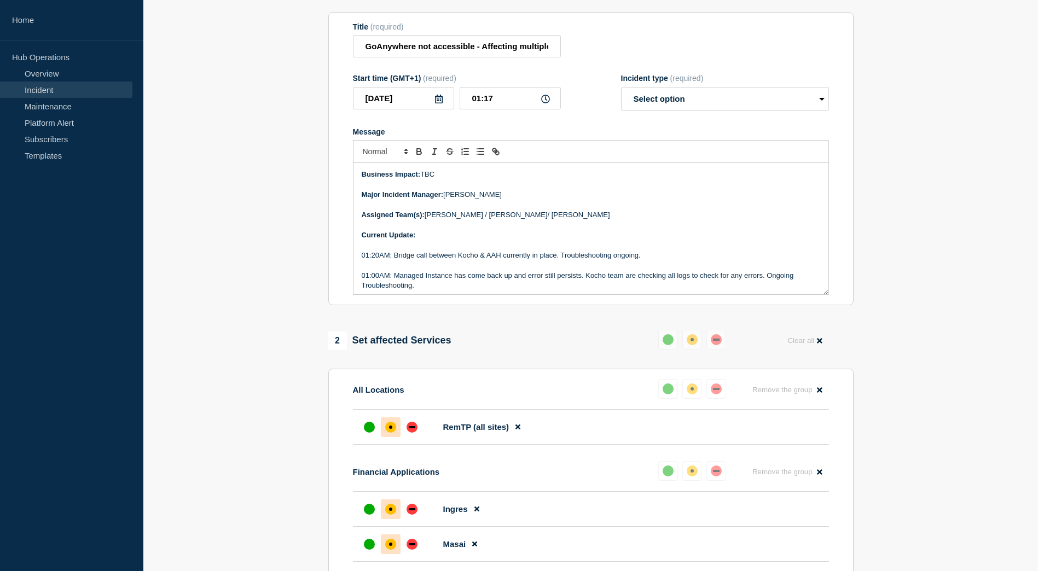
scroll to position [219, 0]
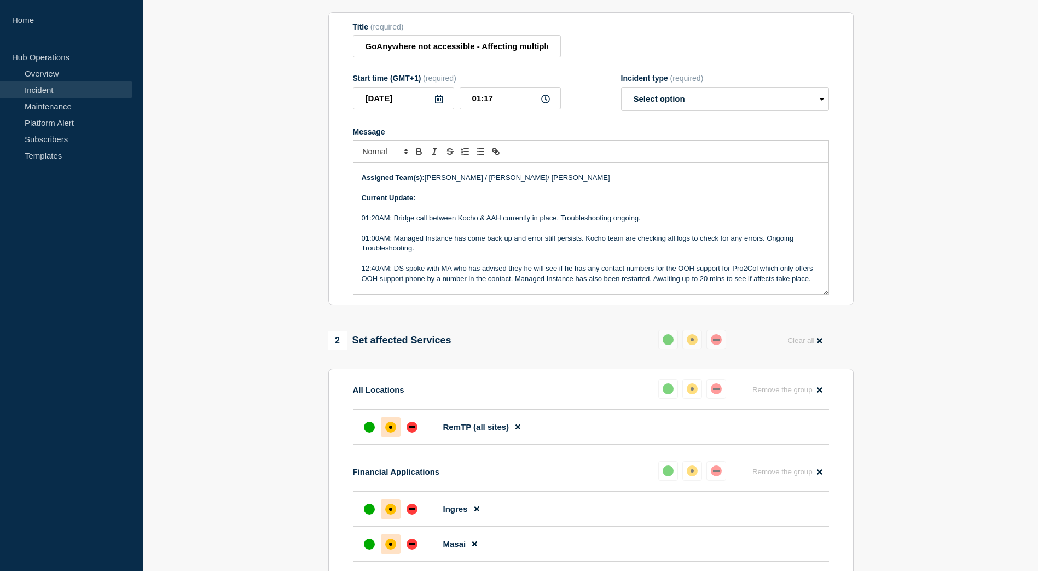
click at [669, 222] on p "01:20AM: Bridge call between Kocho & AAH currently in place. Troubleshooting on…" at bounding box center [591, 218] width 458 height 10
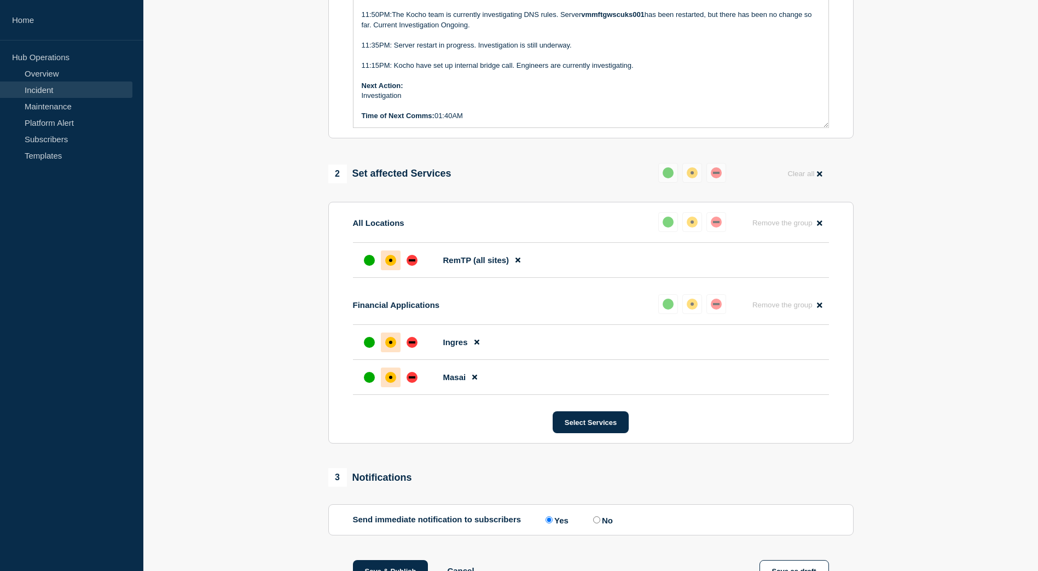
scroll to position [407, 0]
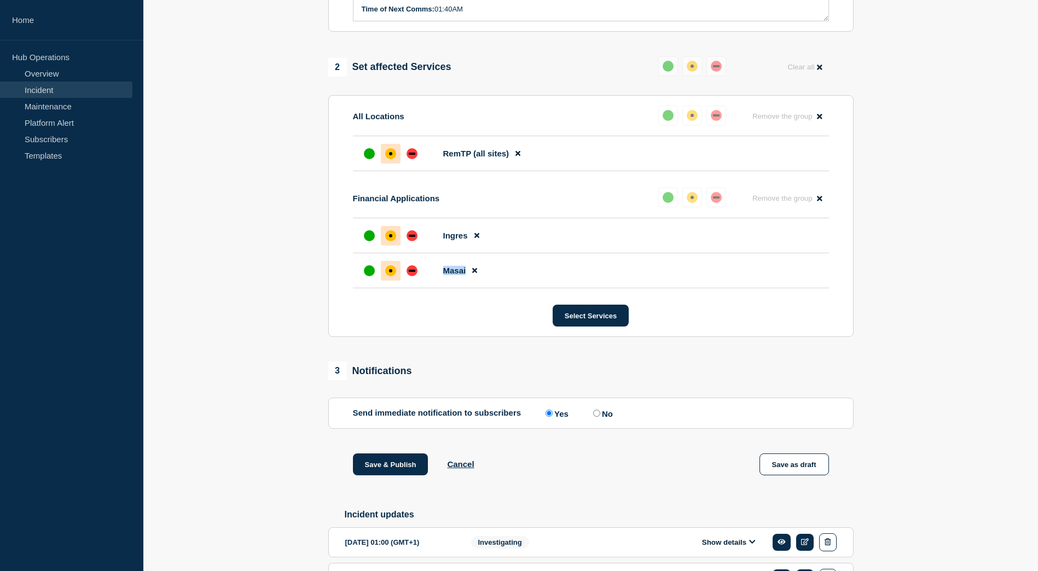
drag, startPoint x: 823, startPoint y: 232, endPoint x: 822, endPoint y: 268, distance: 36.1
click at [822, 268] on ul "Ingres Masai" at bounding box center [591, 253] width 476 height 70
click at [824, 268] on li "Masai" at bounding box center [591, 270] width 476 height 35
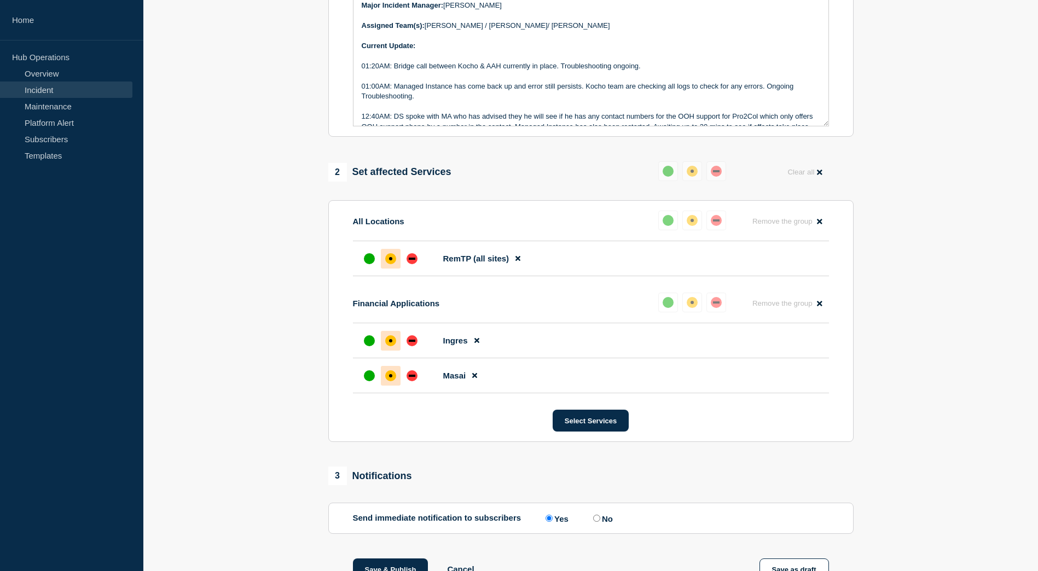
scroll to position [83, 0]
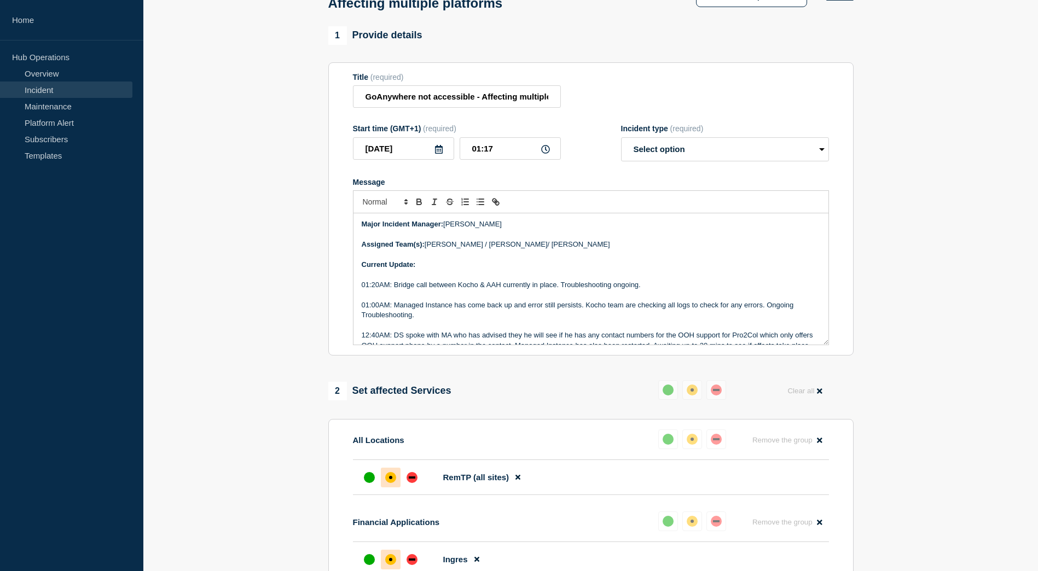
click at [651, 289] on p "01:20AM: Bridge call between Kocho & AAH currently in place. Troubleshooting on…" at bounding box center [591, 285] width 458 height 10
drag, startPoint x: 758, startPoint y: 290, endPoint x: 642, endPoint y: 289, distance: 115.4
click at [642, 289] on p "01:20AM: Bridge call between Kocho & AAH currently in place. Troubleshooting on…" at bounding box center [591, 285] width 458 height 10
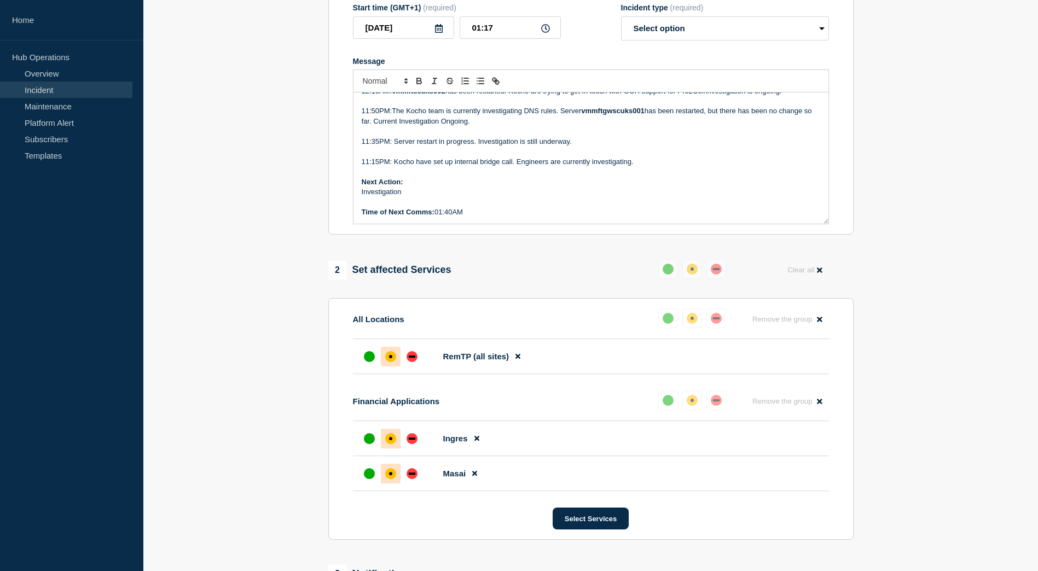
scroll to position [466, 0]
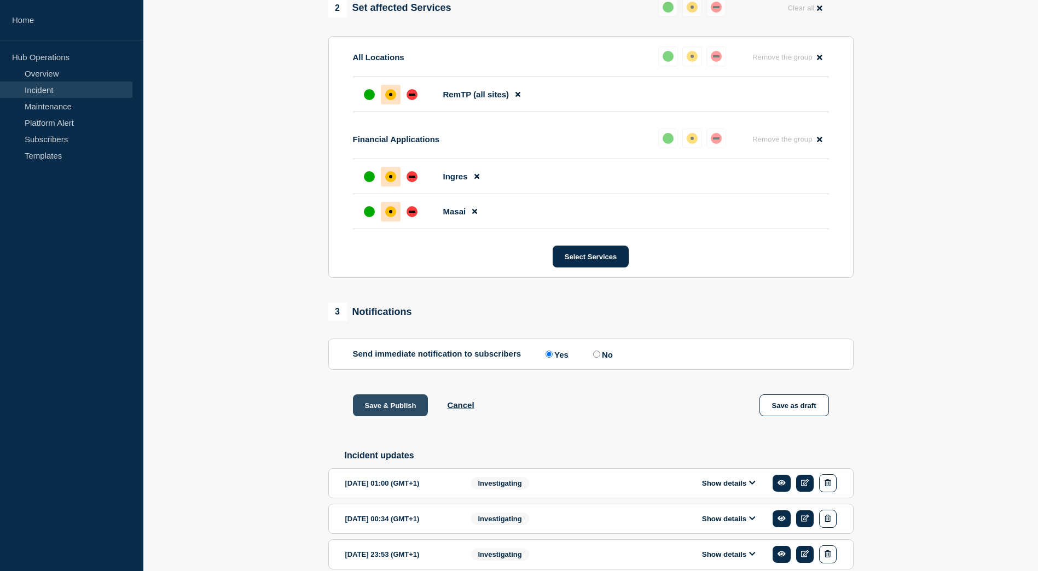
click at [388, 410] on button "Save & Publish" at bounding box center [390, 405] width 75 height 22
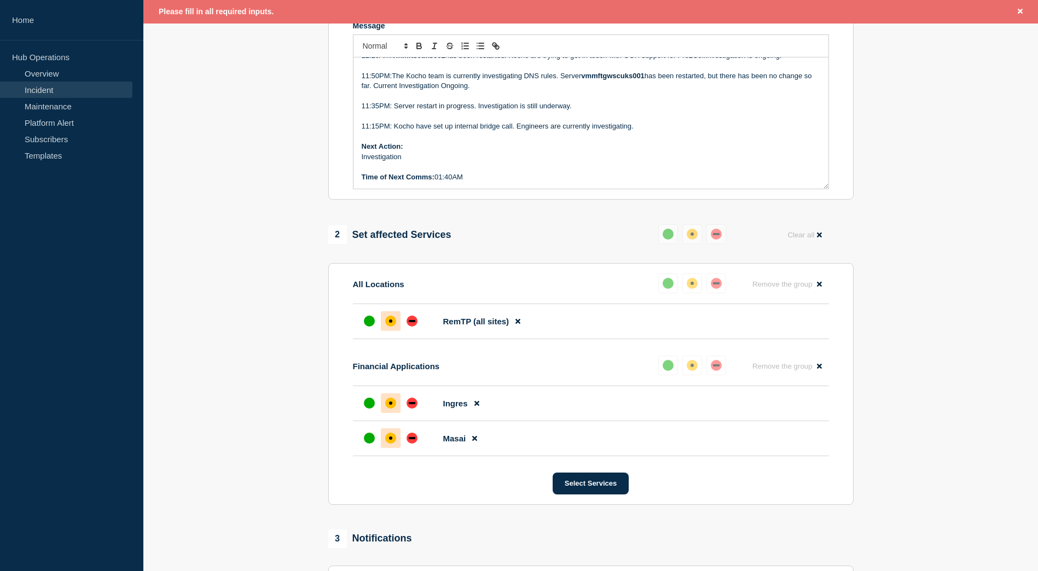
scroll to position [107, 0]
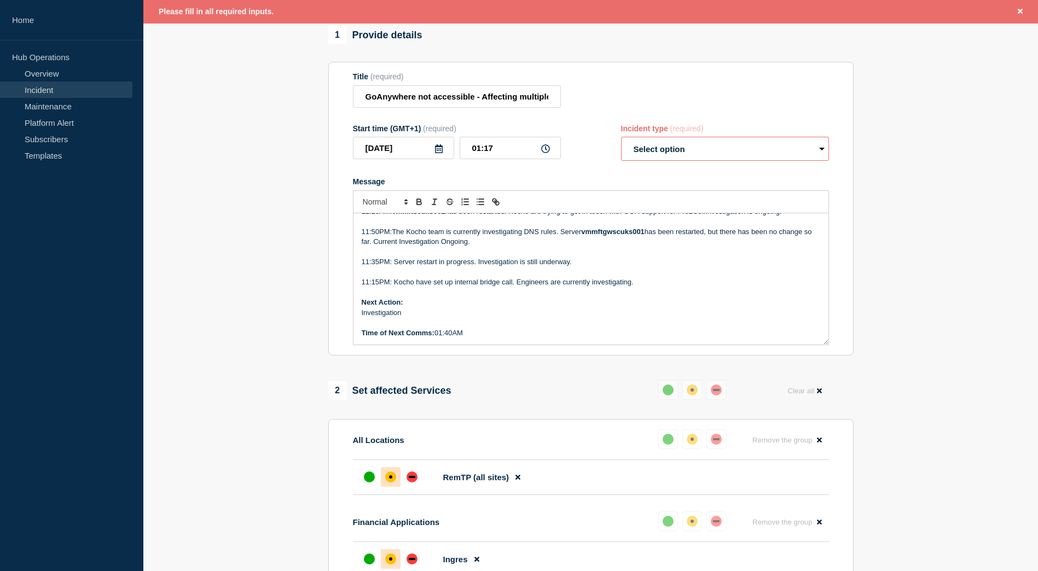
drag, startPoint x: 762, startPoint y: 163, endPoint x: 755, endPoint y: 166, distance: 7.6
click at [762, 161] on select "Select option Investigating Identified Monitoring Resolved" at bounding box center [725, 149] width 208 height 24
select select "investigating"
click at [621, 142] on select "Select option Investigating Identified Monitoring Resolved" at bounding box center [725, 149] width 208 height 24
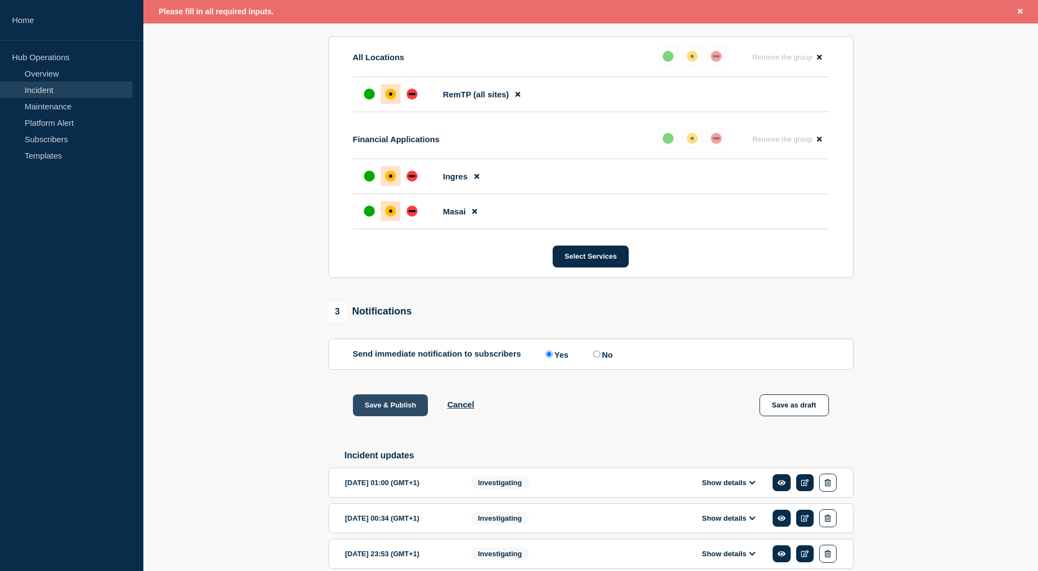
click at [402, 409] on button "Save & Publish" at bounding box center [390, 405] width 75 height 22
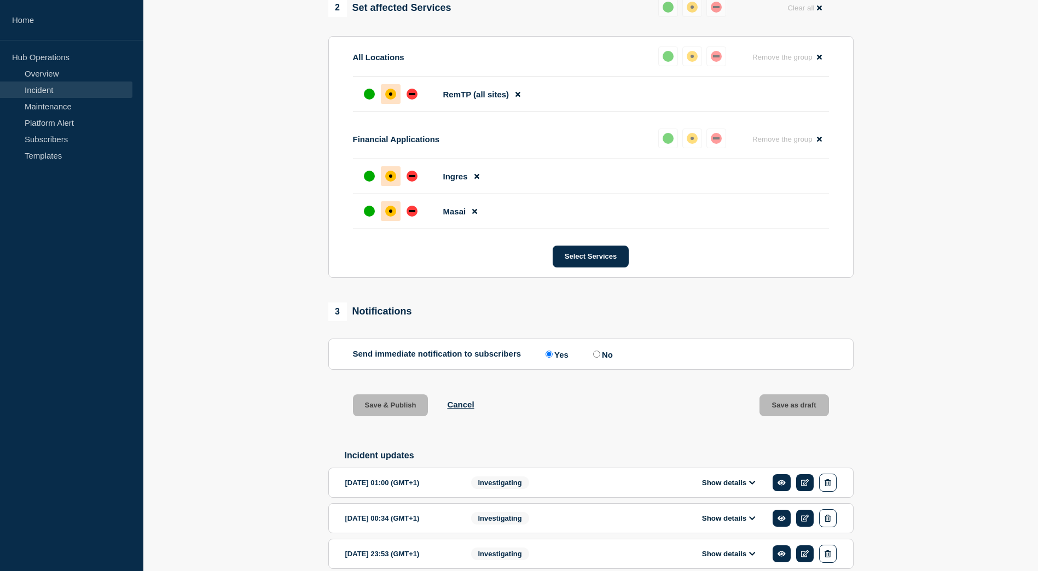
scroll to position [466, 0]
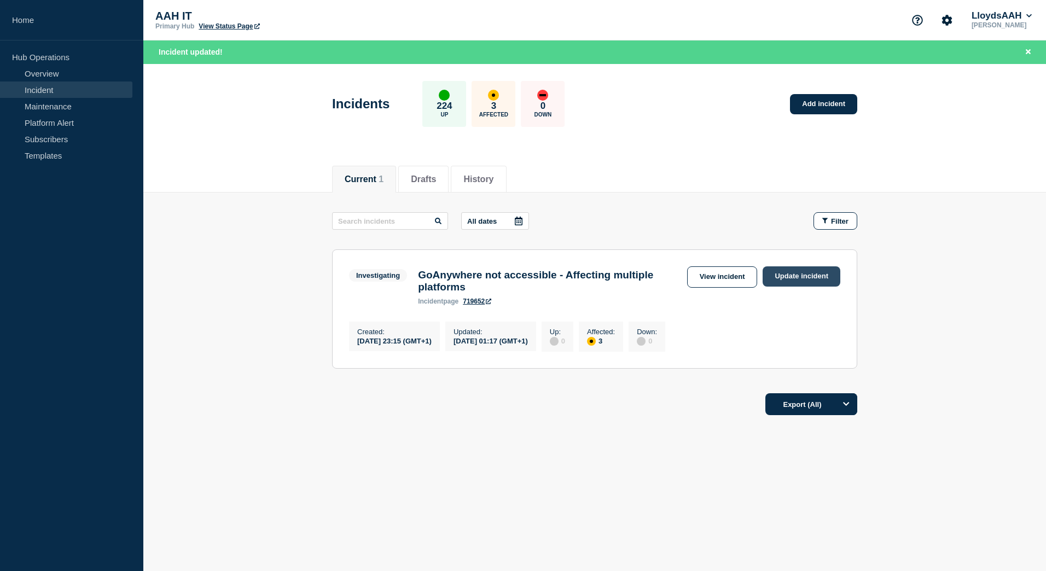
click at [793, 278] on link "Update incident" at bounding box center [801, 276] width 78 height 20
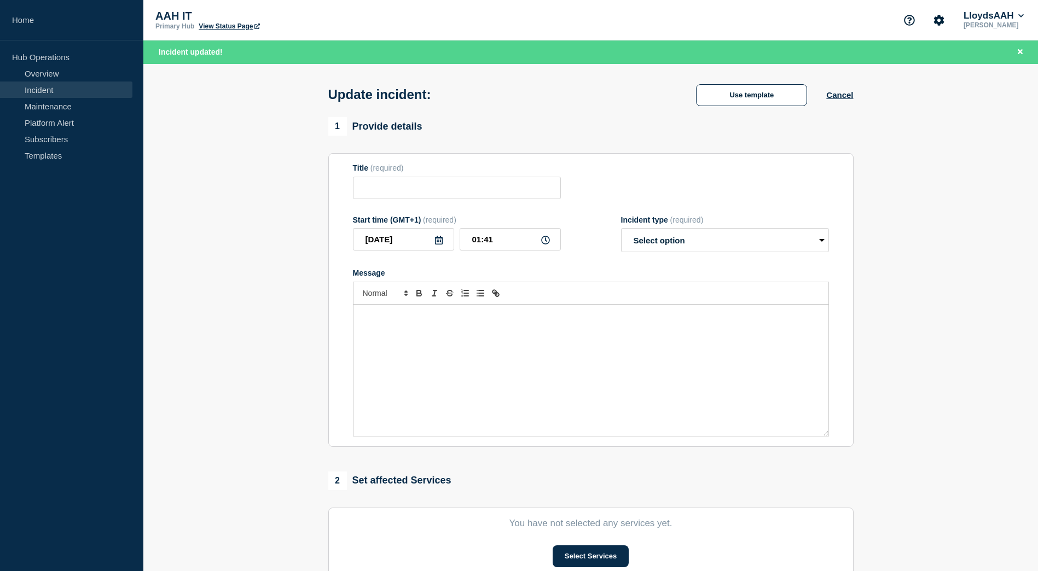
type input "GoAnywhere not accessible - Affecting multiple platforms"
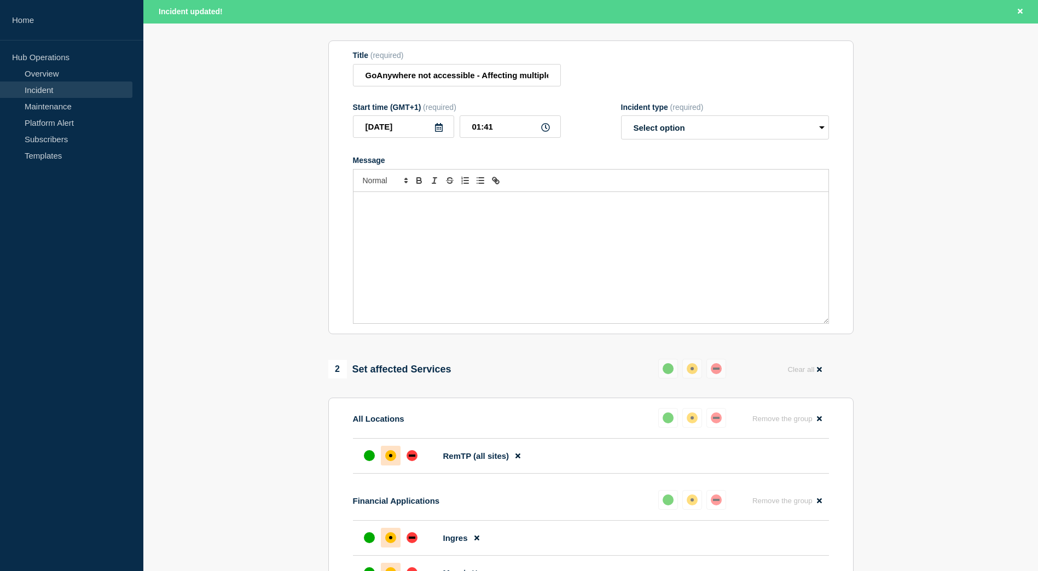
scroll to position [109, 0]
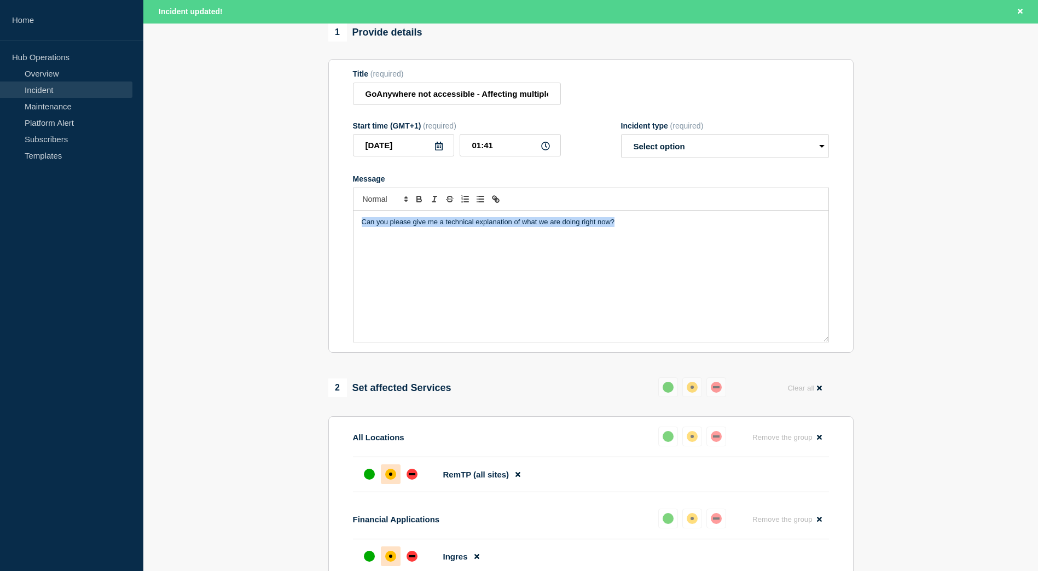
drag, startPoint x: 685, startPoint y: 224, endPoint x: 348, endPoint y: 223, distance: 336.9
click at [348, 223] on section "Title (required) GoAnywhere not accessible - Affecting multiple platforms Start…" at bounding box center [590, 206] width 525 height 294
click at [49, 89] on link "Incident" at bounding box center [66, 89] width 132 height 16
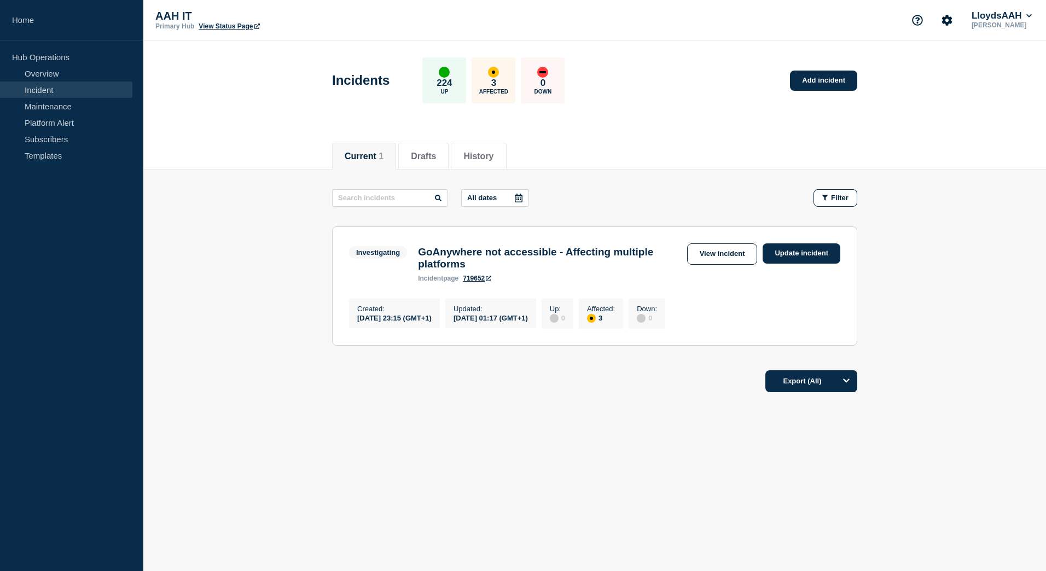
click at [478, 257] on h3 "GoAnywhere not accessible - Affecting multiple platforms" at bounding box center [549, 258] width 263 height 24
click at [713, 255] on link "View incident" at bounding box center [722, 253] width 71 height 21
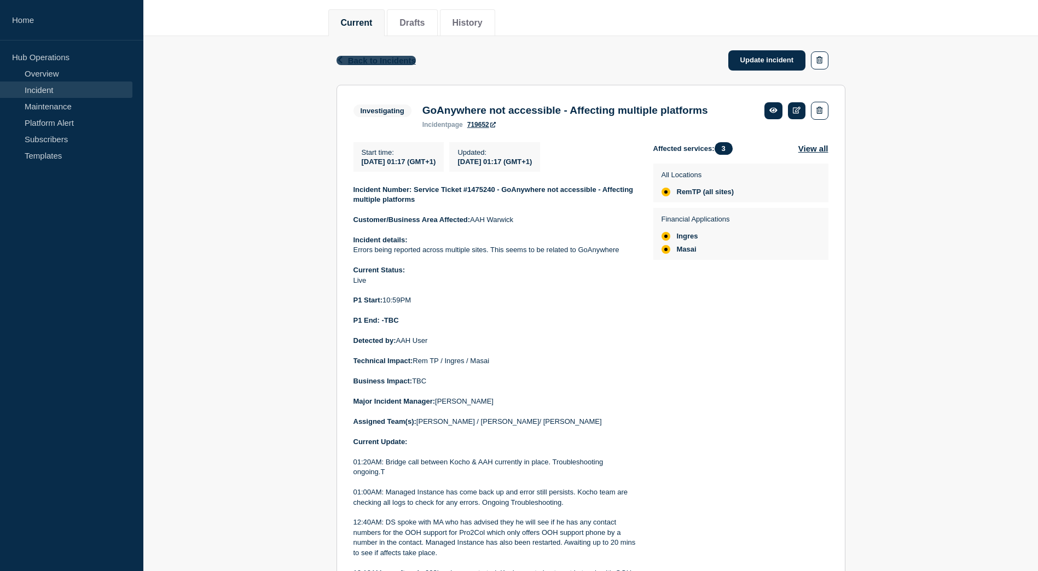
scroll to position [50, 0]
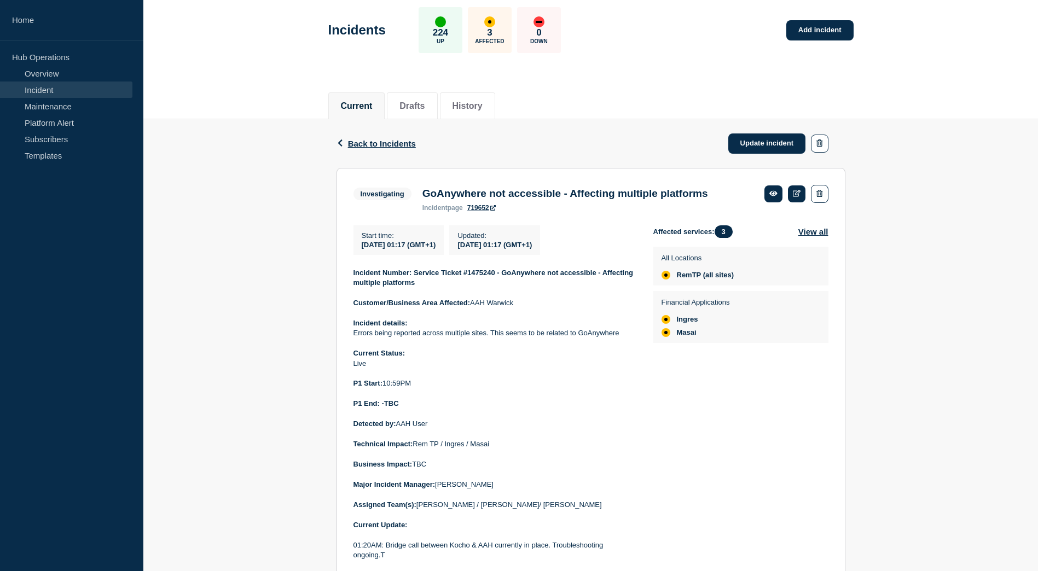
drag, startPoint x: 461, startPoint y: 359, endPoint x: 346, endPoint y: 277, distance: 141.0
click at [346, 277] on section "Investigating GoAnywhere not accessible - Affecting multiple platforms incident…" at bounding box center [590, 494] width 509 height 652
drag, startPoint x: 346, startPoint y: 277, endPoint x: 366, endPoint y: 278, distance: 19.7
click at [748, 141] on link "Update incident" at bounding box center [767, 143] width 78 height 20
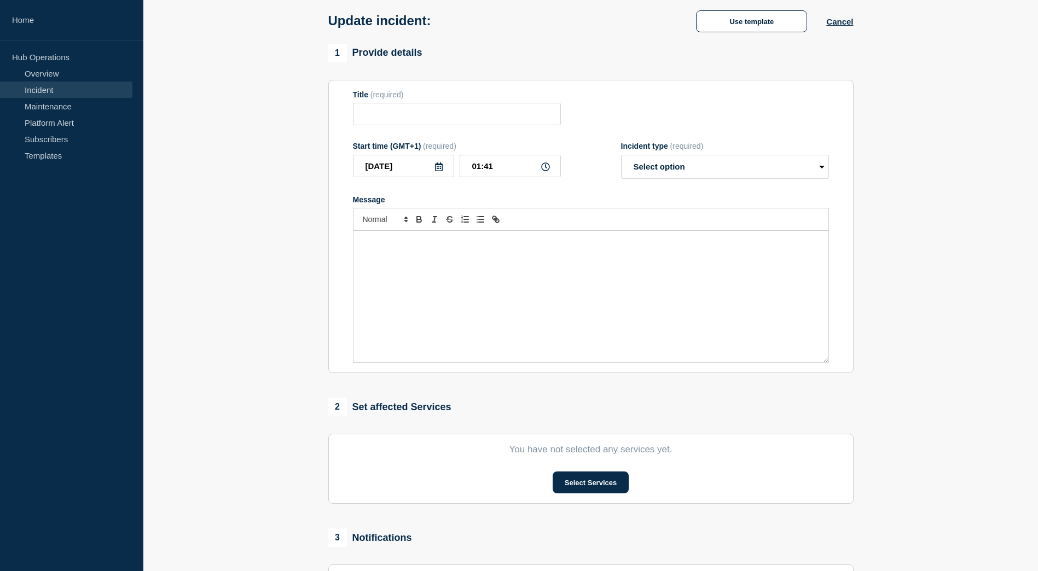
type input "GoAnywhere not accessible - Affecting multiple platforms"
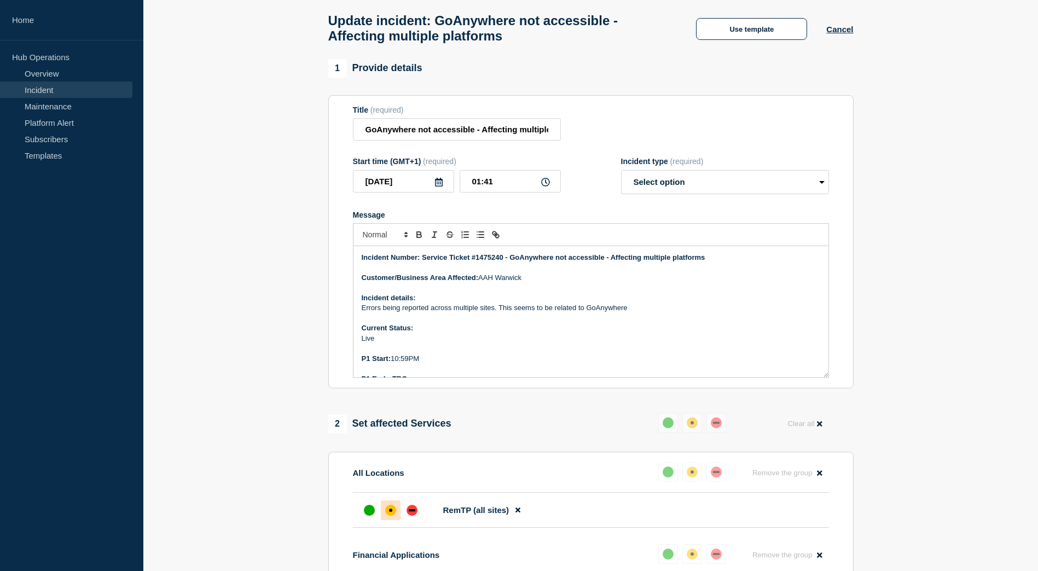
click at [440, 350] on p "Message" at bounding box center [591, 349] width 458 height 10
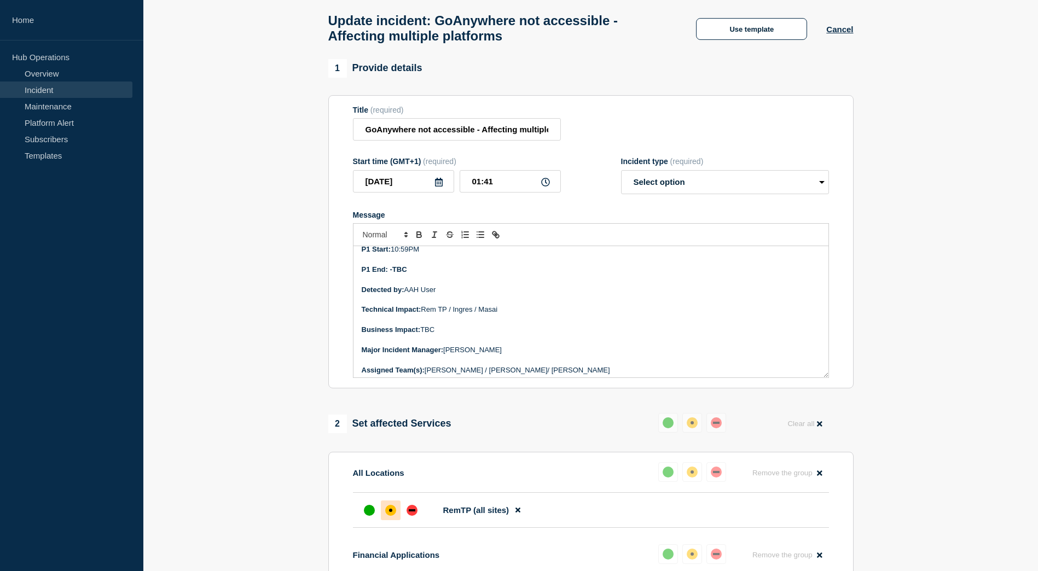
scroll to position [164, 0]
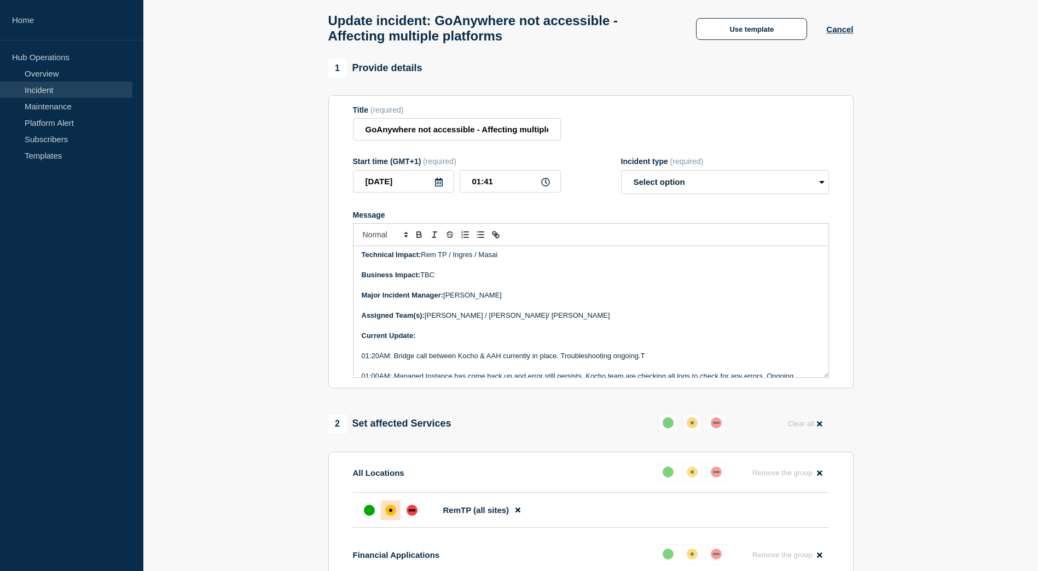
click at [467, 347] on p "Message" at bounding box center [591, 346] width 458 height 10
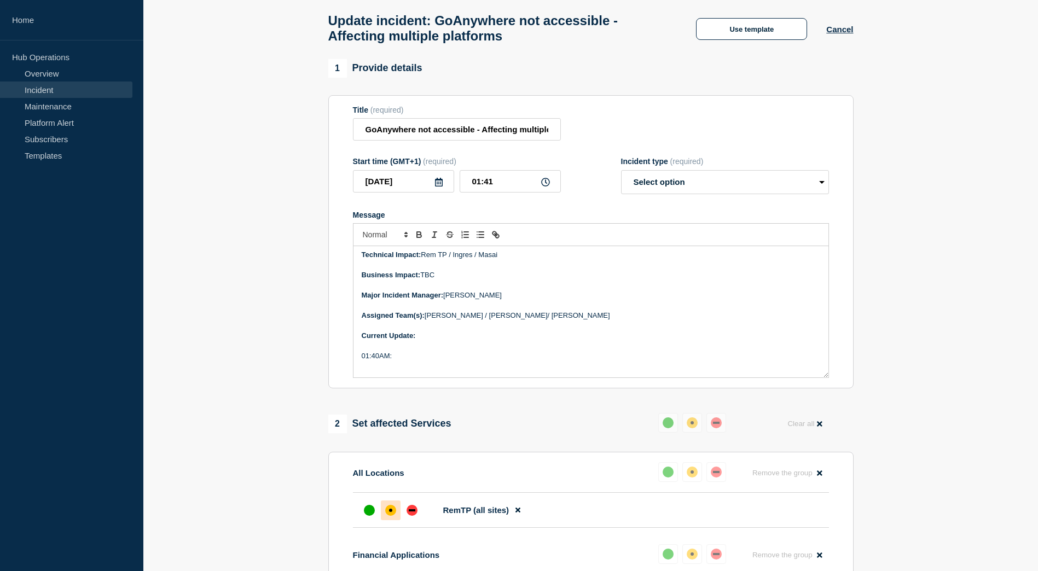
scroll to position [167, 0]
click at [416, 358] on p "01:40AM:" at bounding box center [591, 353] width 458 height 10
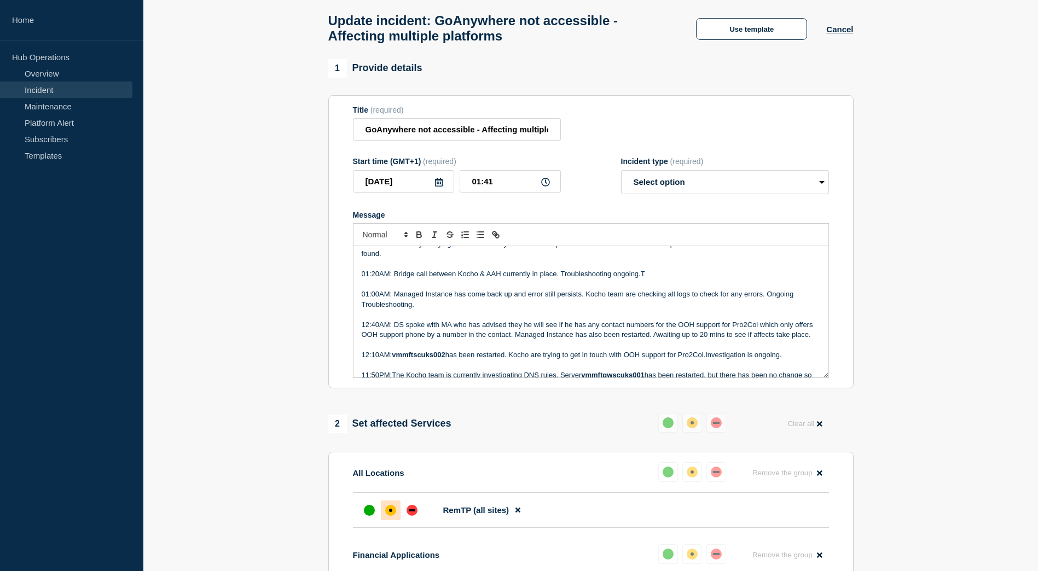
scroll to position [222, 0]
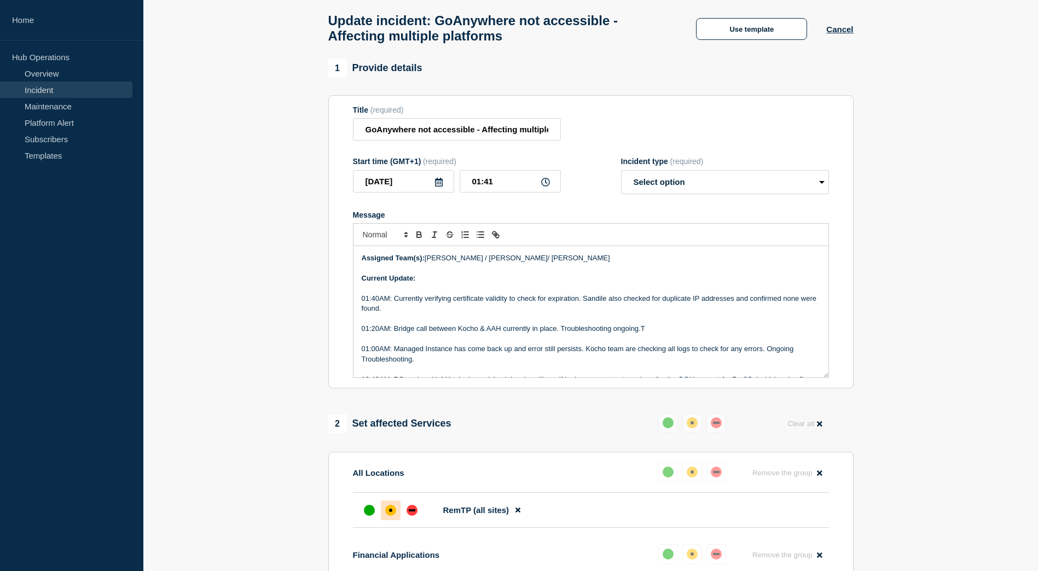
click at [415, 313] on p "01:40AM: Currently verifying certificate validity to check for expiration. Sand…" at bounding box center [591, 304] width 458 height 20
click at [461, 314] on p "01:40AM: Currently verifying certificate validity to check for expiration. Sand…" at bounding box center [591, 304] width 458 height 20
drag, startPoint x: 476, startPoint y: 312, endPoint x: 444, endPoint y: 312, distance: 32.8
click at [444, 312] on p "01:40AM: Currently verifying certificate validity to check for expiration. Sand…" at bounding box center [591, 304] width 458 height 20
click at [446, 314] on p "01:40AM: Currently verifying certificate validity to check for expiration. Sand…" at bounding box center [591, 304] width 458 height 20
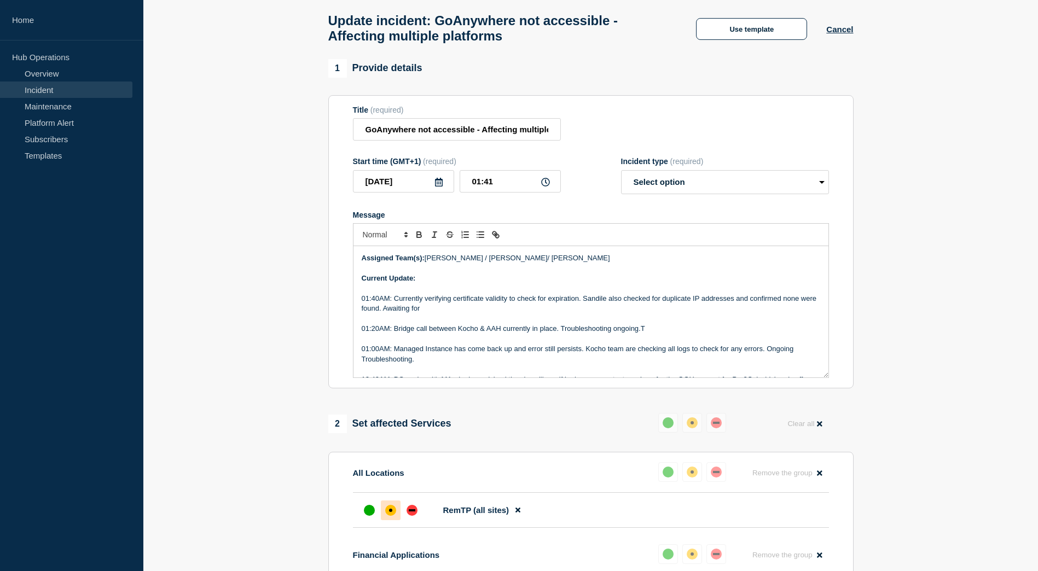
drag, startPoint x: 449, startPoint y: 315, endPoint x: 401, endPoint y: 313, distance: 47.1
click at [401, 313] on p "01:40AM: Currently verifying certificate validity to check for expiration. Sand…" at bounding box center [591, 304] width 458 height 20
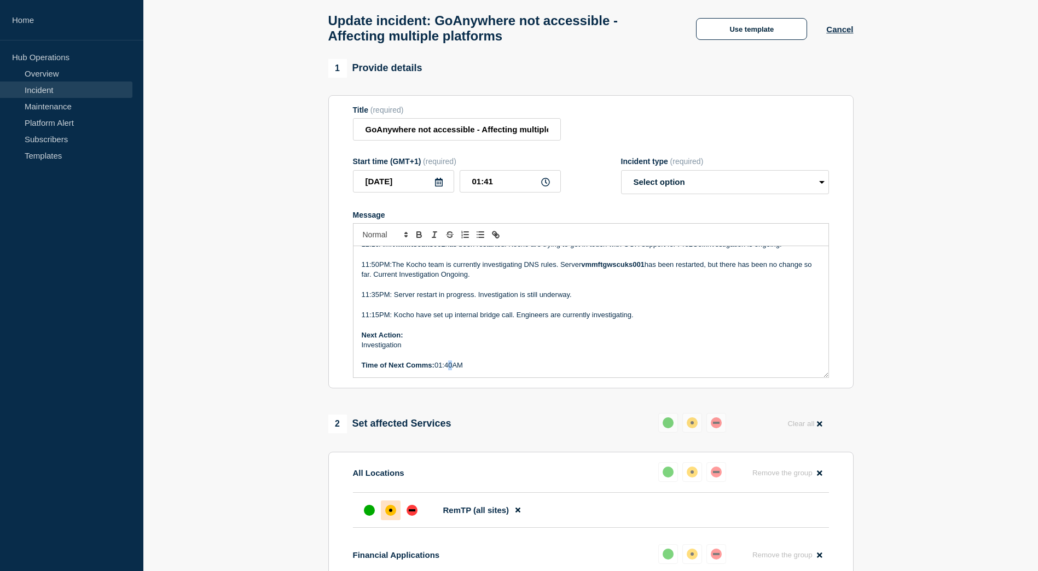
click at [447, 370] on p "Time of Next Comms: 01:40AM" at bounding box center [591, 365] width 458 height 10
drag, startPoint x: 452, startPoint y: 371, endPoint x: 441, endPoint y: 371, distance: 11.5
click at [441, 370] on p "Time of Next Comms: 01:40AM" at bounding box center [591, 365] width 458 height 10
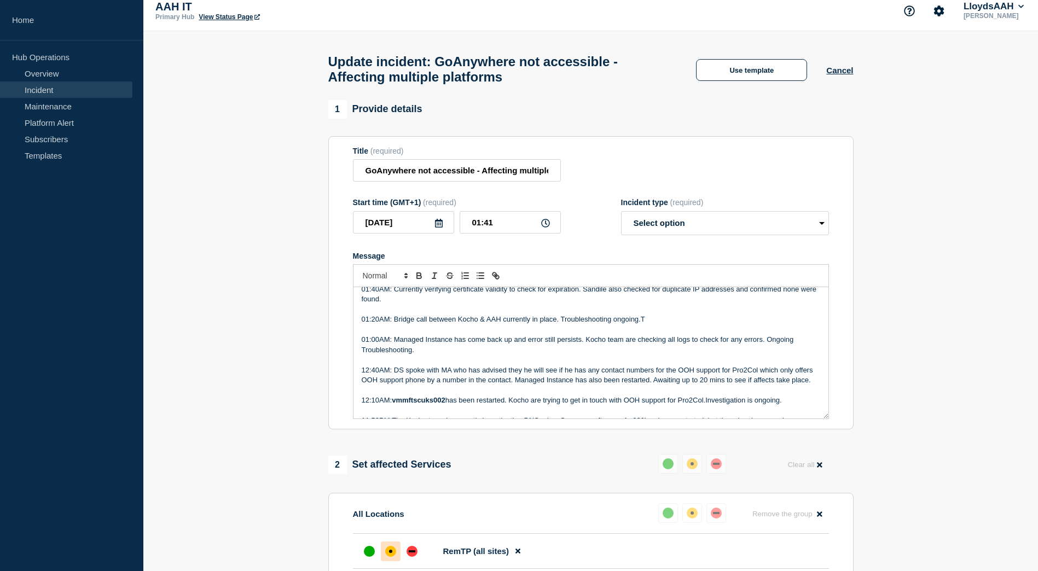
scroll to position [0, 0]
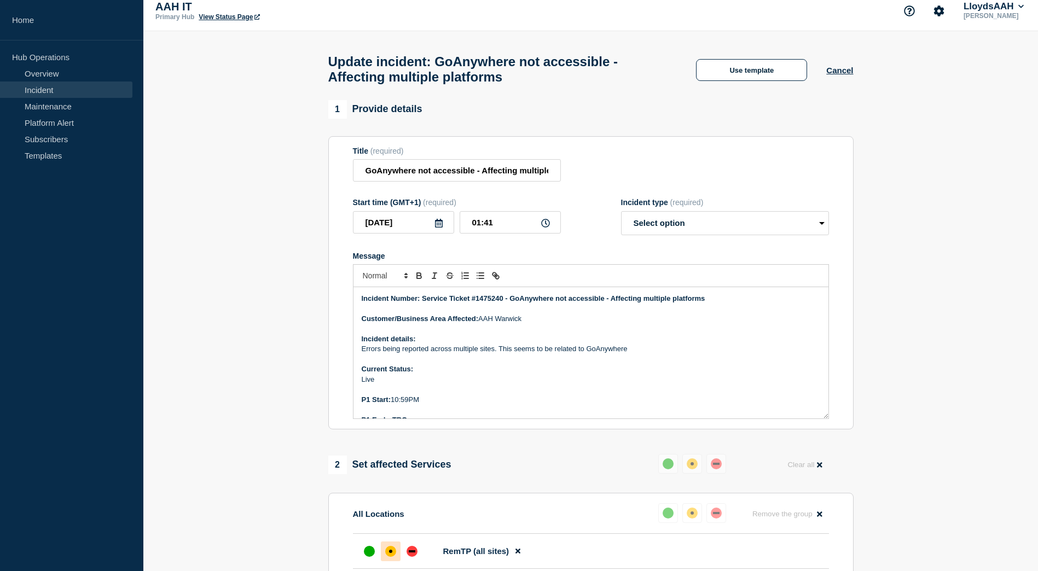
drag, startPoint x: 476, startPoint y: 412, endPoint x: 345, endPoint y: 270, distance: 193.5
click at [345, 270] on section "Title (required) GoAnywhere not accessible - Affecting multiple platforms Start…" at bounding box center [590, 283] width 525 height 294
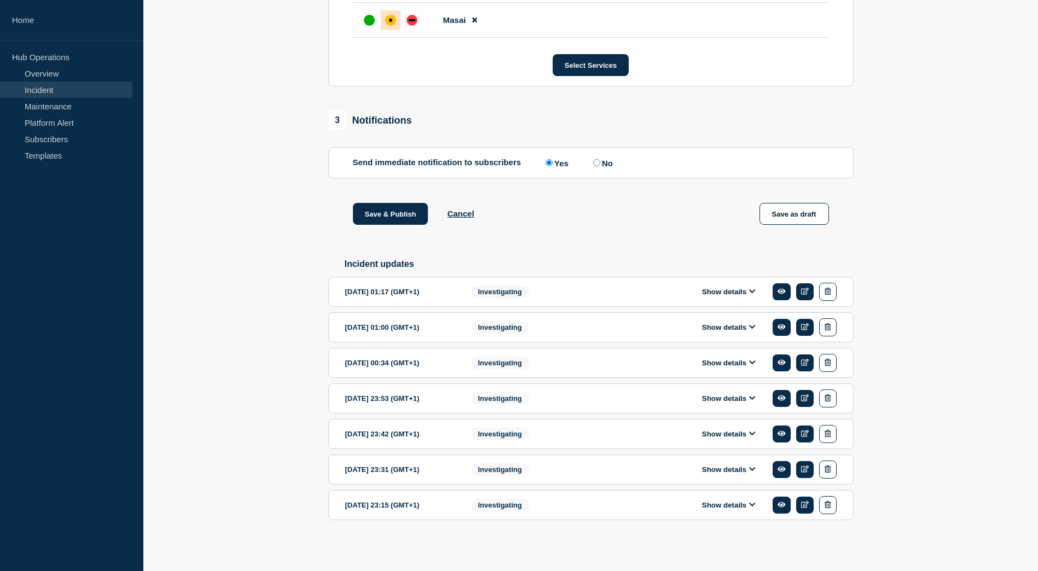
scroll to position [666, 0]
click at [401, 216] on button "Save & Publish" at bounding box center [390, 214] width 75 height 22
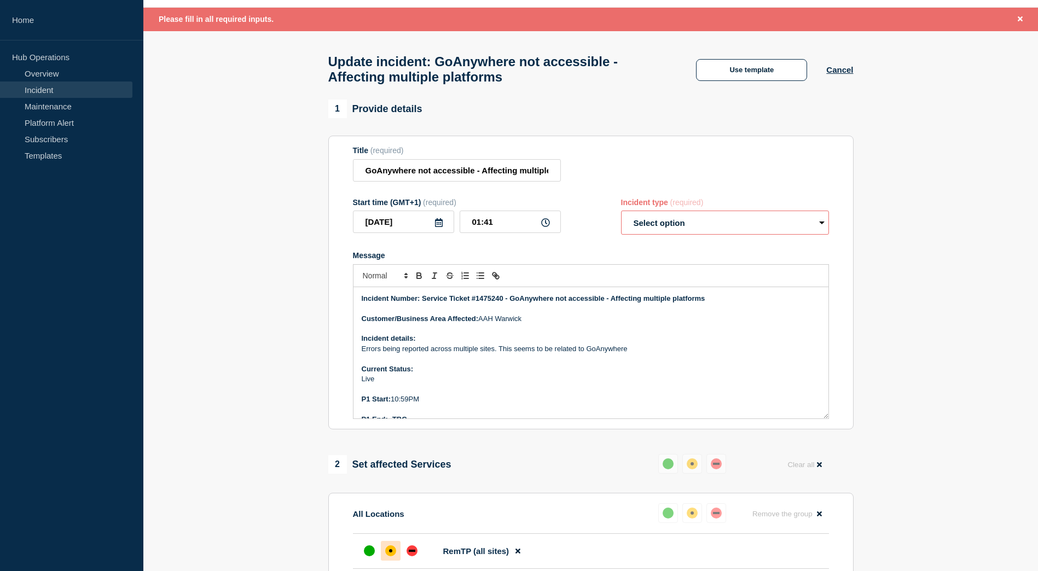
scroll to position [32, 0]
drag, startPoint x: 749, startPoint y: 217, endPoint x: 741, endPoint y: 238, distance: 23.1
click at [749, 217] on select "Select option Investigating Identified Monitoring Resolved" at bounding box center [725, 223] width 208 height 24
select select "investigating"
click at [621, 217] on select "Select option Investigating Identified Monitoring Resolved" at bounding box center [725, 223] width 208 height 24
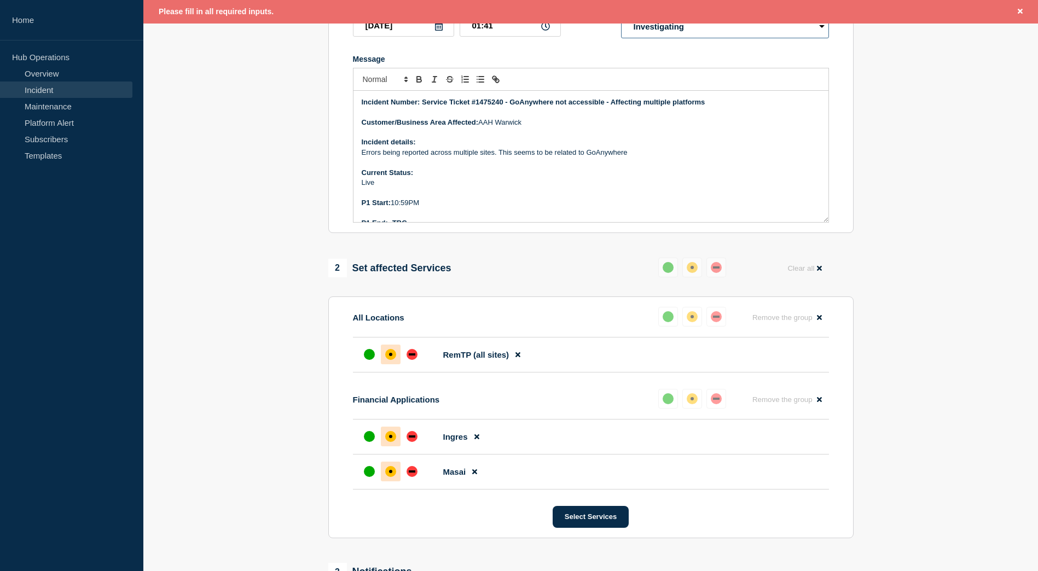
scroll to position [525, 0]
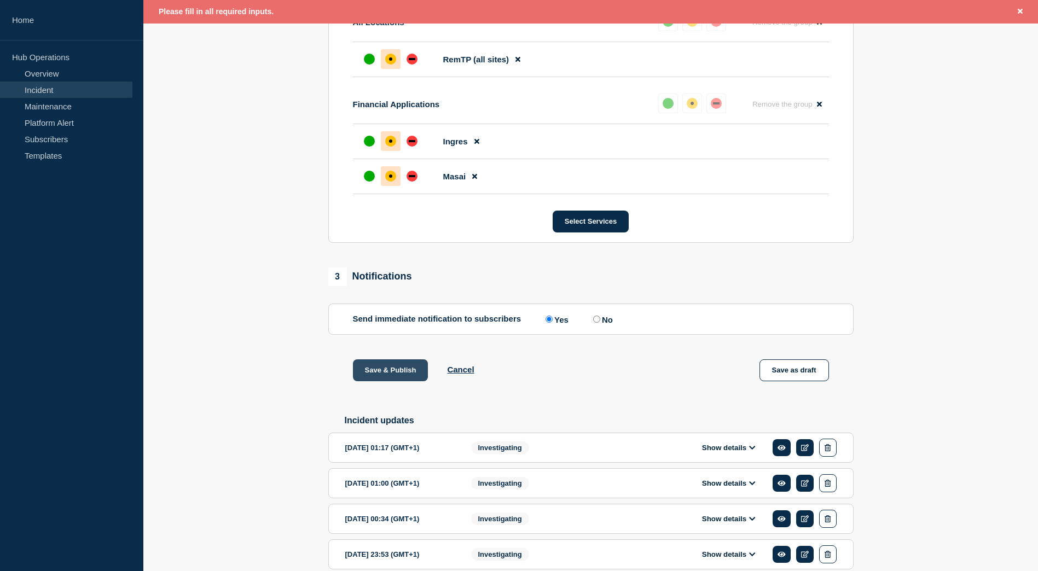
click at [398, 379] on button "Save & Publish" at bounding box center [390, 370] width 75 height 22
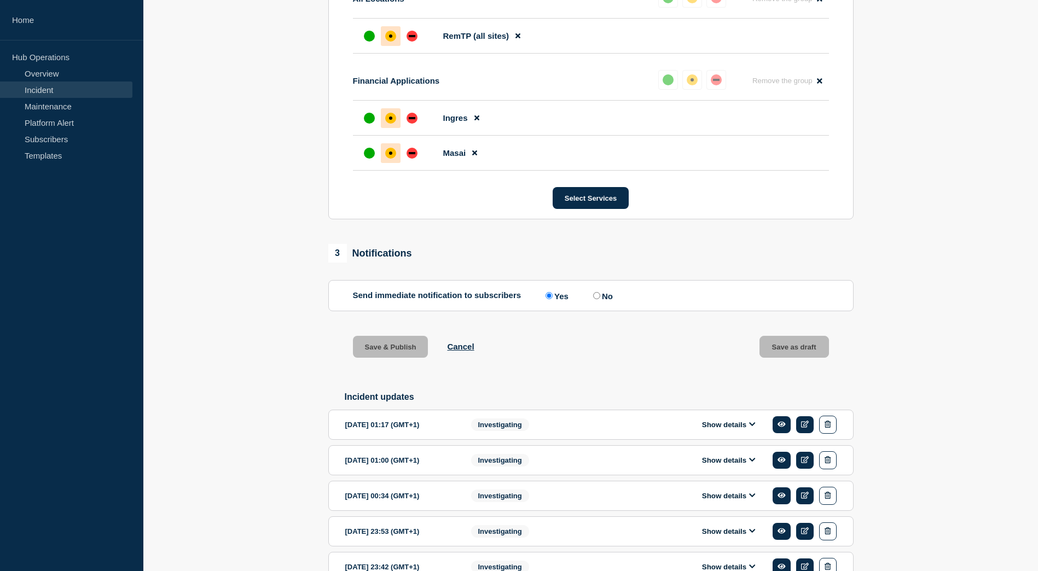
scroll to position [501, 0]
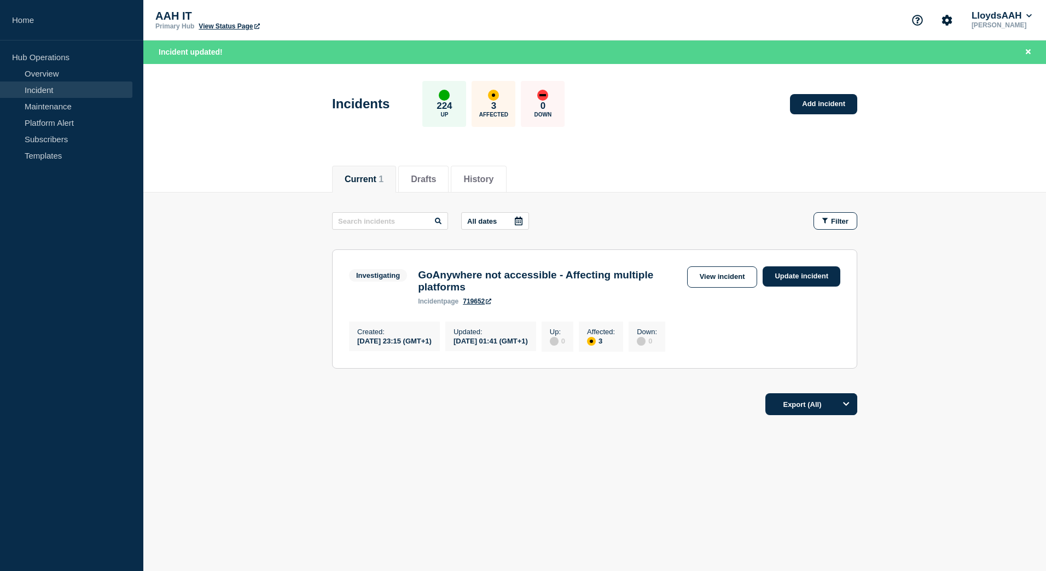
click at [389, 442] on div "Current Drafts History Current 1 Drafts History All dates Filter Investigating …" at bounding box center [594, 327] width 903 height 344
click at [377, 416] on div "Export (All)" at bounding box center [594, 400] width 525 height 31
click at [504, 278] on h3 "GoAnywhere not accessible - Affecting multiple platforms" at bounding box center [549, 281] width 263 height 24
click at [692, 284] on link "View incident" at bounding box center [722, 276] width 71 height 21
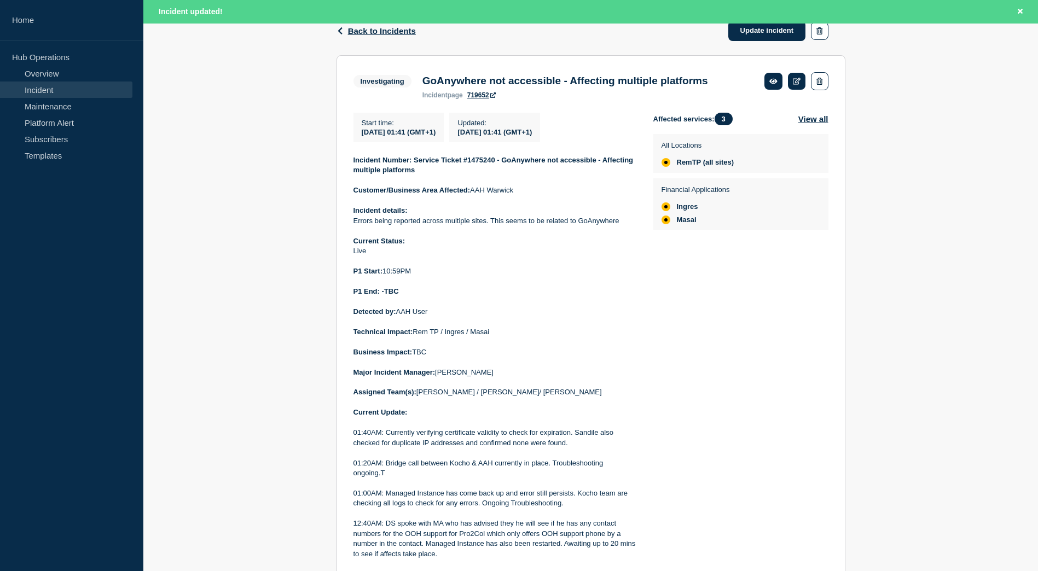
scroll to position [120, 0]
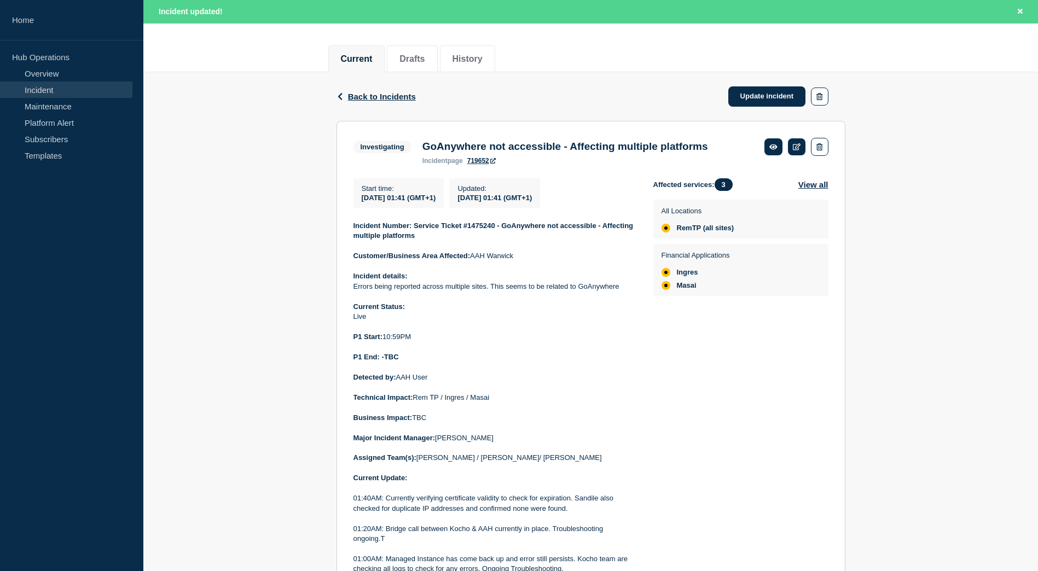
drag, startPoint x: 466, startPoint y: 305, endPoint x: 350, endPoint y: 231, distance: 137.5
click at [350, 231] on section "Investigating GoAnywhere not accessible - Affecting multiple platforms incident…" at bounding box center [590, 462] width 509 height 682
drag, startPoint x: 350, startPoint y: 231, endPoint x: 389, endPoint y: 241, distance: 40.5
click at [770, 95] on link "Update incident" at bounding box center [767, 96] width 78 height 20
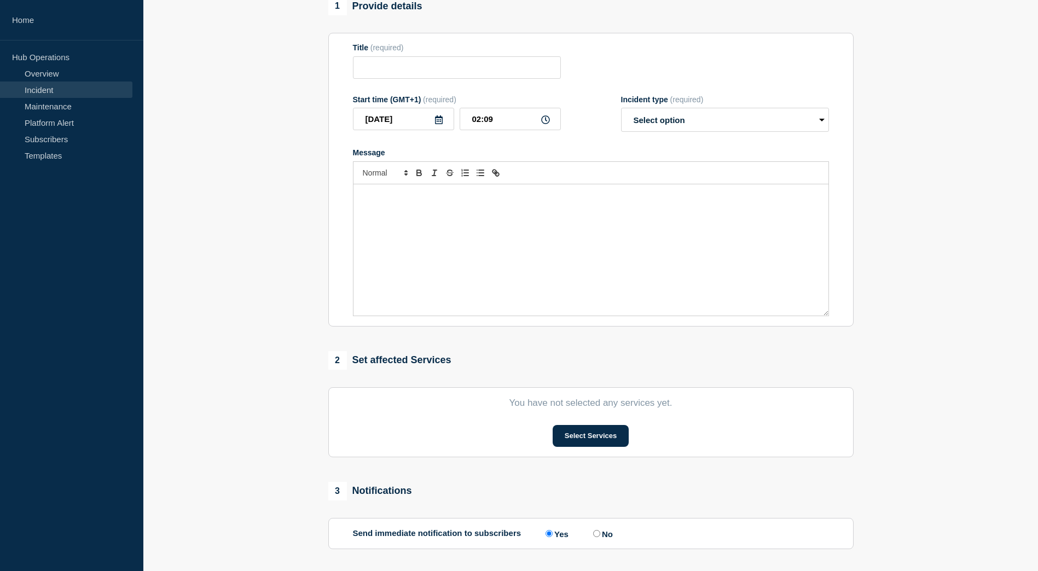
type input "GoAnywhere not accessible - Affecting multiple platforms"
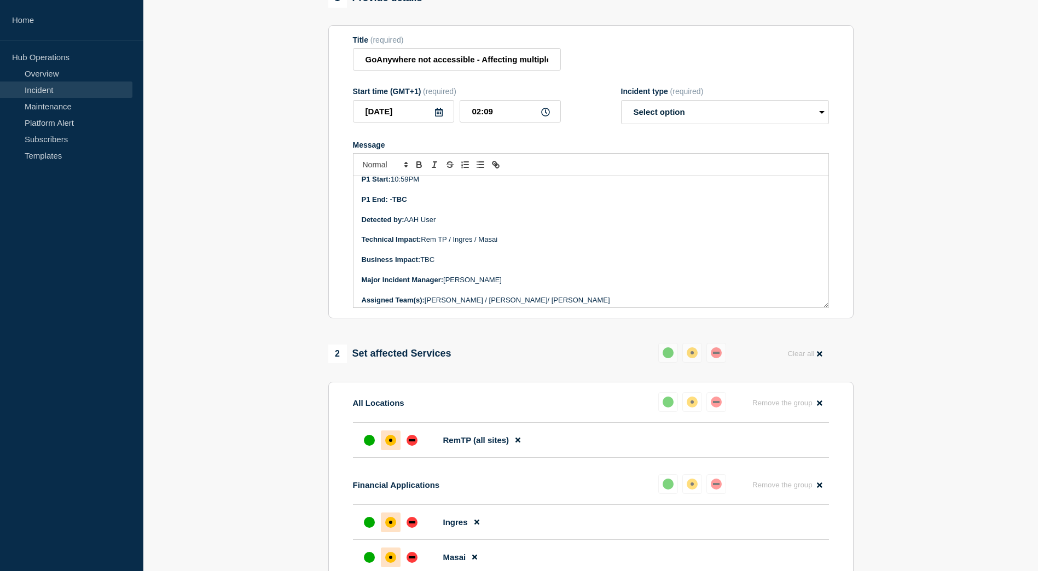
scroll to position [164, 0]
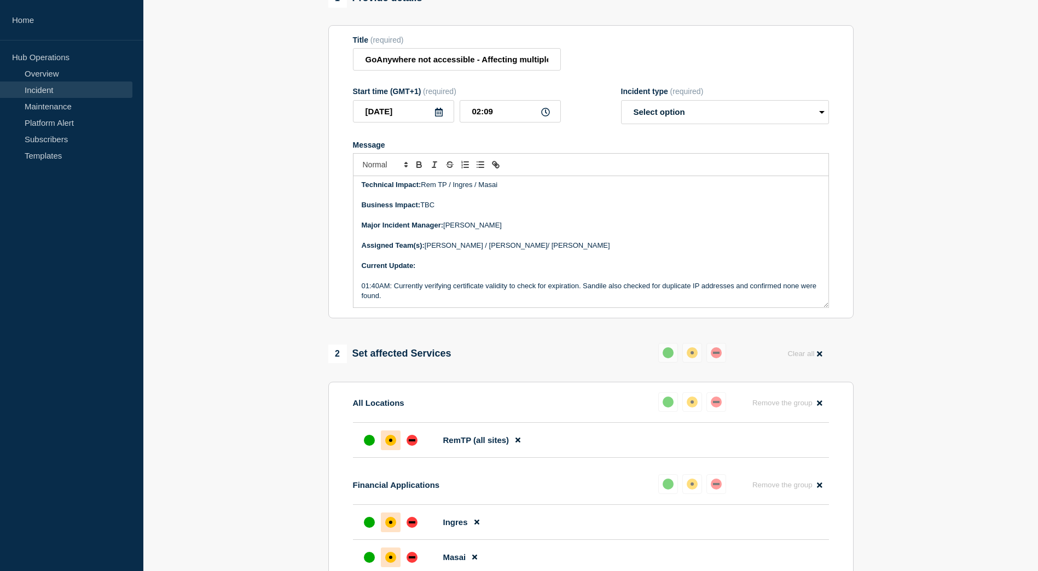
drag, startPoint x: 444, startPoint y: 280, endPoint x: 453, endPoint y: 282, distance: 9.6
click at [453, 281] on p "Message" at bounding box center [591, 276] width 458 height 10
click at [563, 291] on p "2:10AM: Support ticket logged with Pro2col" at bounding box center [591, 286] width 458 height 10
click at [523, 291] on p "2:10AM: Support ticket logged with Pro2col. Agreed to Hold until 07:00AM" at bounding box center [591, 286] width 458 height 10
click at [578, 291] on p "2:10AM: Support ticket logged with Pro2col. Agreed with KW to Hold until 07:00AM" at bounding box center [591, 286] width 458 height 10
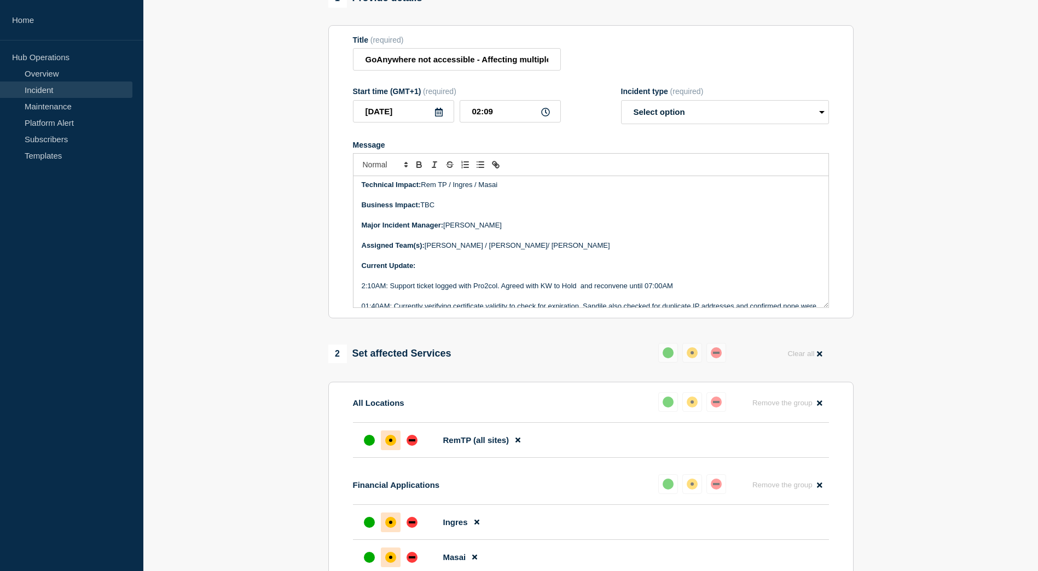
click at [700, 291] on p "2:10AM: Support ticket logged with Pro2col. Agreed with KW to Hold and reconven…" at bounding box center [591, 286] width 458 height 10
click at [612, 290] on p "2:10AM: Support ticket logged with Pro2col. Agreed with KW to Hold and reconven…" at bounding box center [591, 286] width 458 height 10
click at [619, 291] on p "2:10AM: Support ticket logged with Pro2col. Agreed with KW to Hold and reconven…" at bounding box center [591, 286] width 458 height 10
click at [707, 289] on p "2:10AM: Support ticket logged with Pro2col. Agreed with KW to Hold and reconven…" at bounding box center [591, 286] width 458 height 10
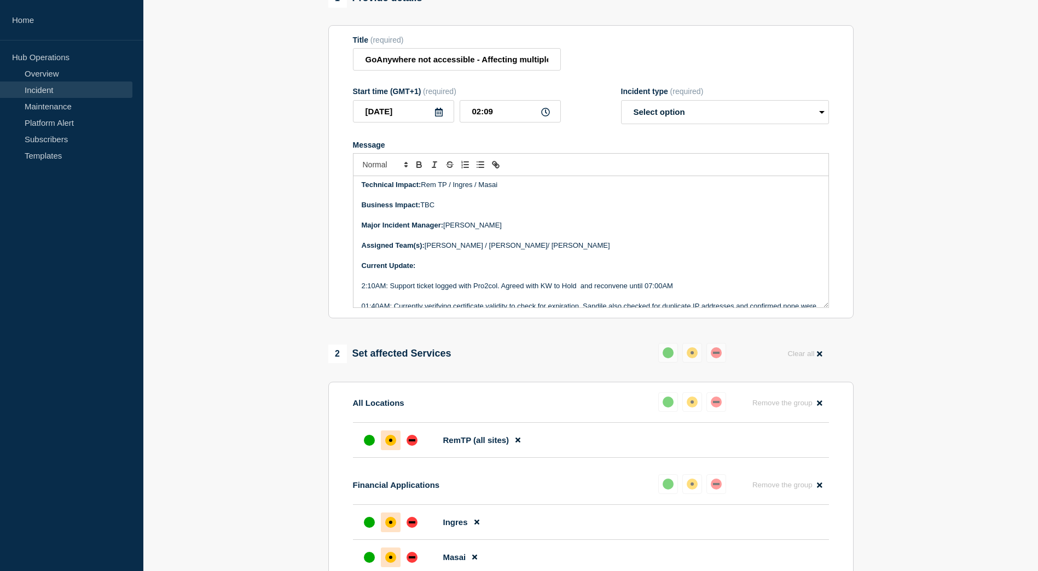
click at [635, 291] on p "2:10AM: Support ticket logged with Pro2col. Agreed with KW to Hold and reconven…" at bounding box center [591, 286] width 458 height 10
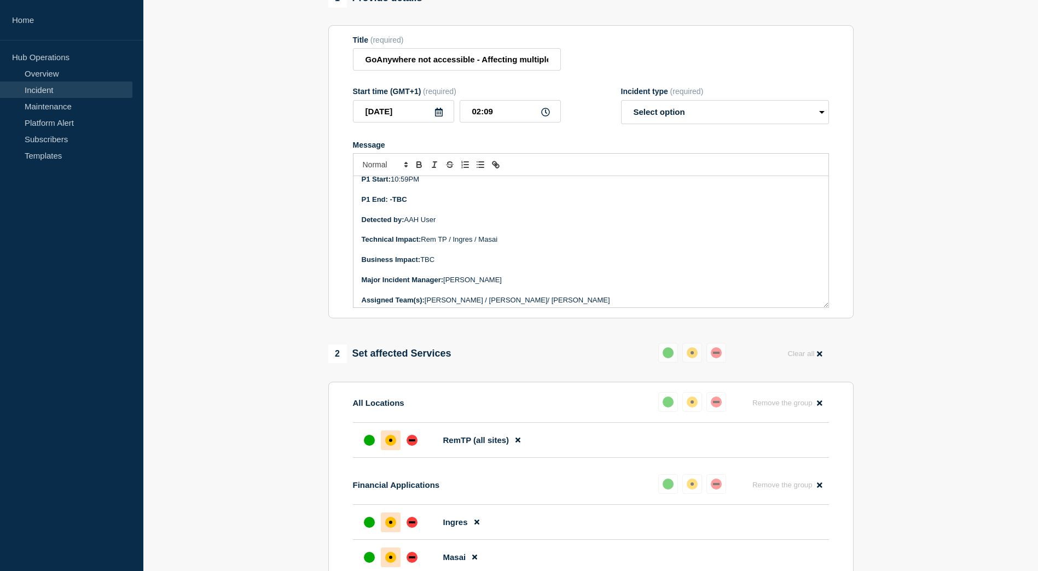
scroll to position [55, 0]
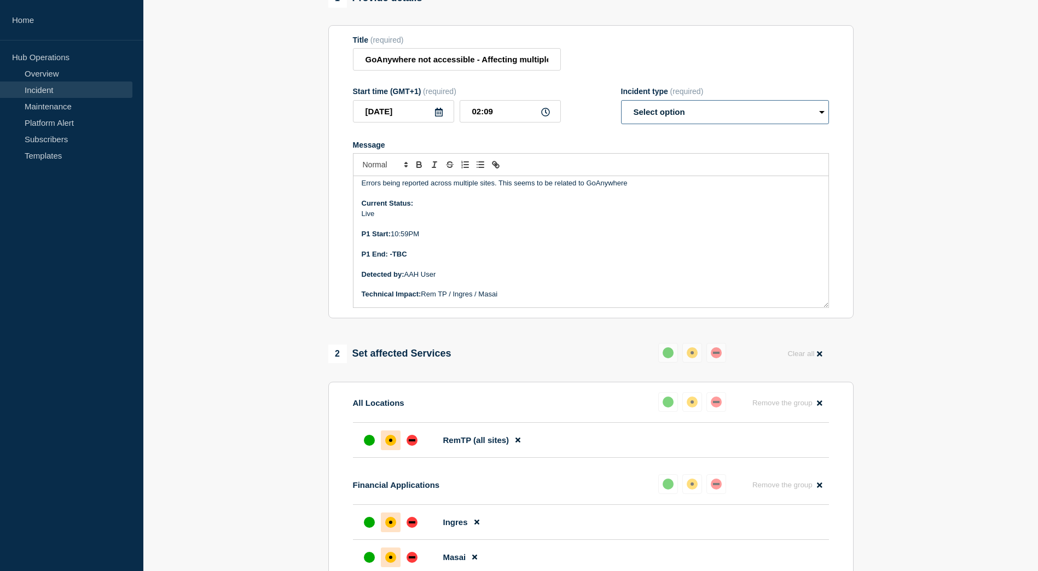
drag, startPoint x: 726, startPoint y: 122, endPoint x: 713, endPoint y: 131, distance: 16.1
click at [726, 122] on select "Select option Investigating Identified Monitoring Resolved" at bounding box center [725, 112] width 208 height 24
select select "investigating"
click at [621, 105] on select "Select option Investigating Identified Monitoring Resolved" at bounding box center [725, 112] width 208 height 24
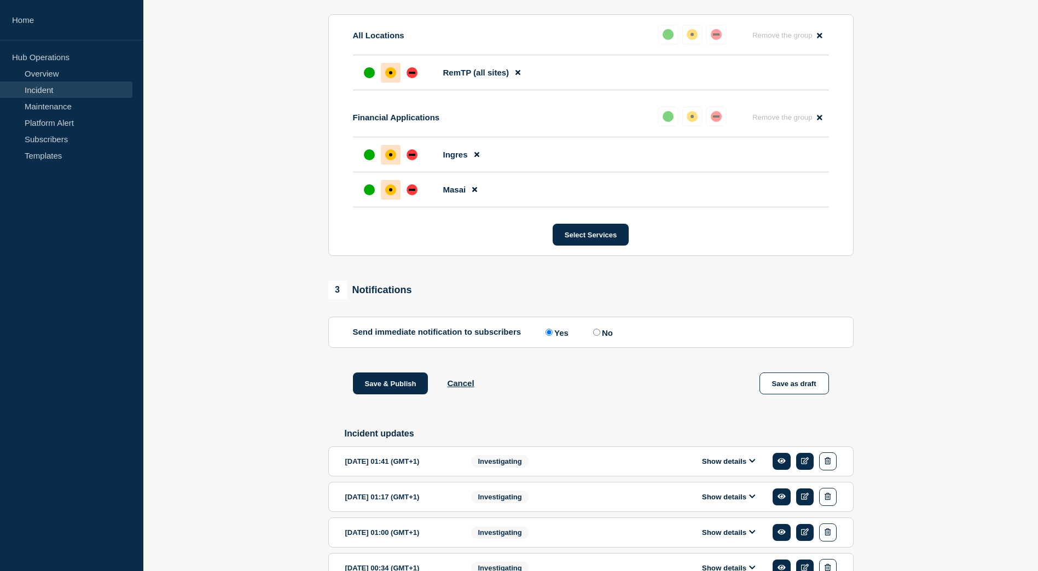
scroll to position [492, 0]
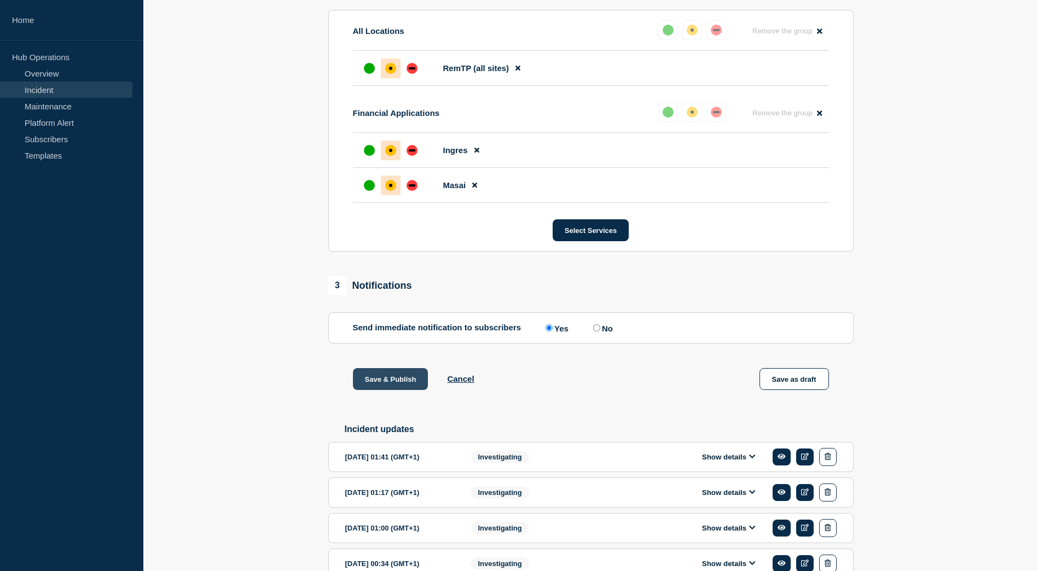
click at [387, 385] on button "Save & Publish" at bounding box center [390, 379] width 75 height 22
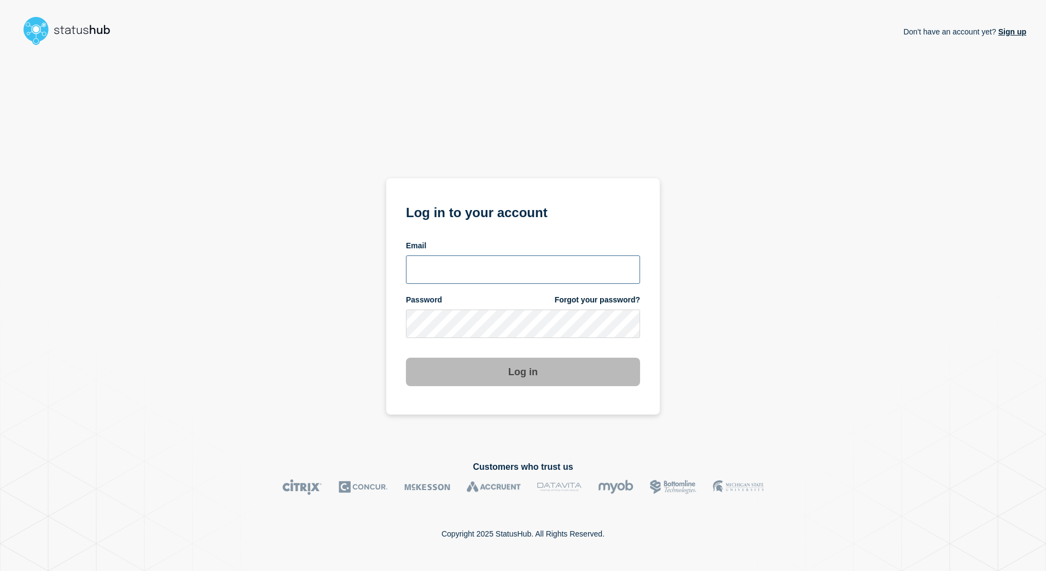
type input "[PERSON_NAME][EMAIL_ADDRESS][PERSON_NAME][DOMAIN_NAME]"
click at [499, 378] on button "Log in" at bounding box center [523, 372] width 234 height 28
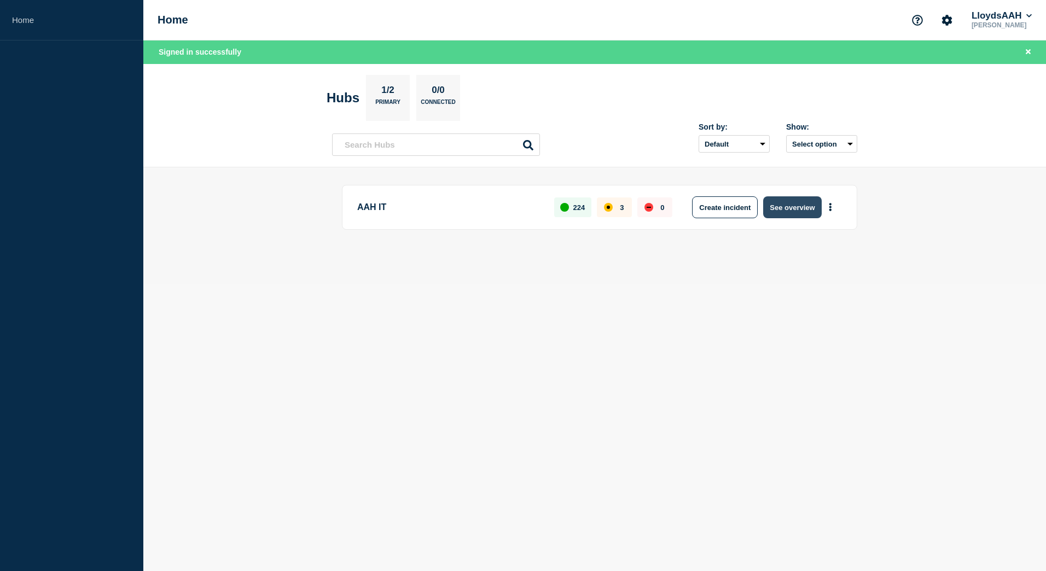
click at [795, 207] on button "See overview" at bounding box center [792, 207] width 58 height 22
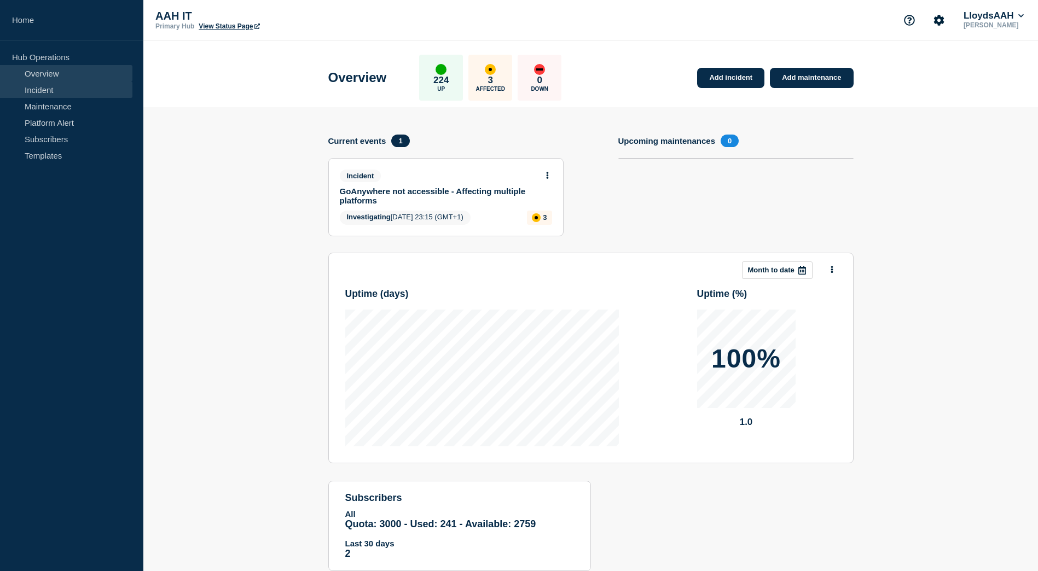
click at [64, 90] on link "Incident" at bounding box center [66, 89] width 132 height 16
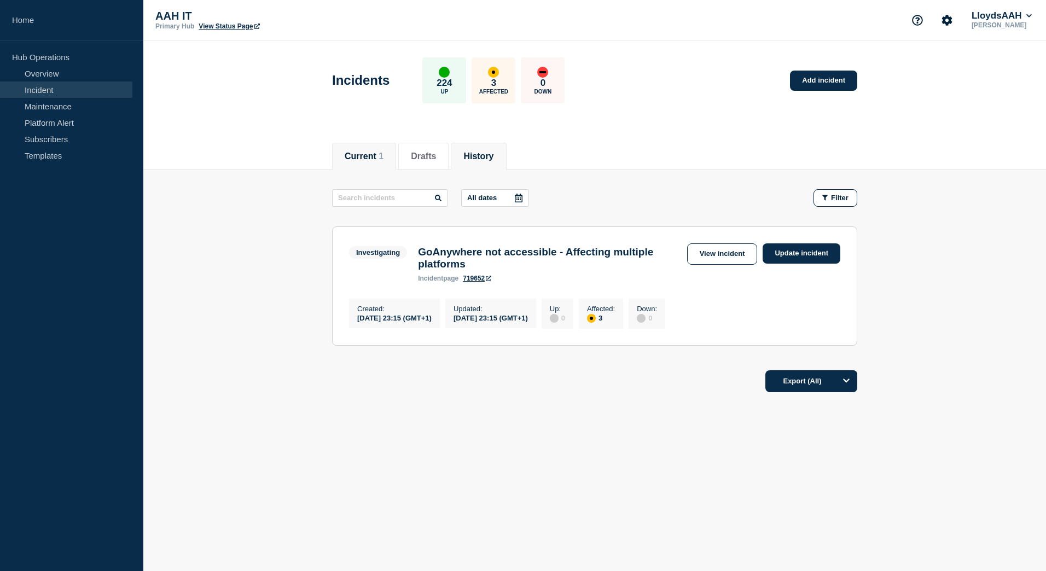
click at [487, 153] on button "History" at bounding box center [478, 157] width 30 height 10
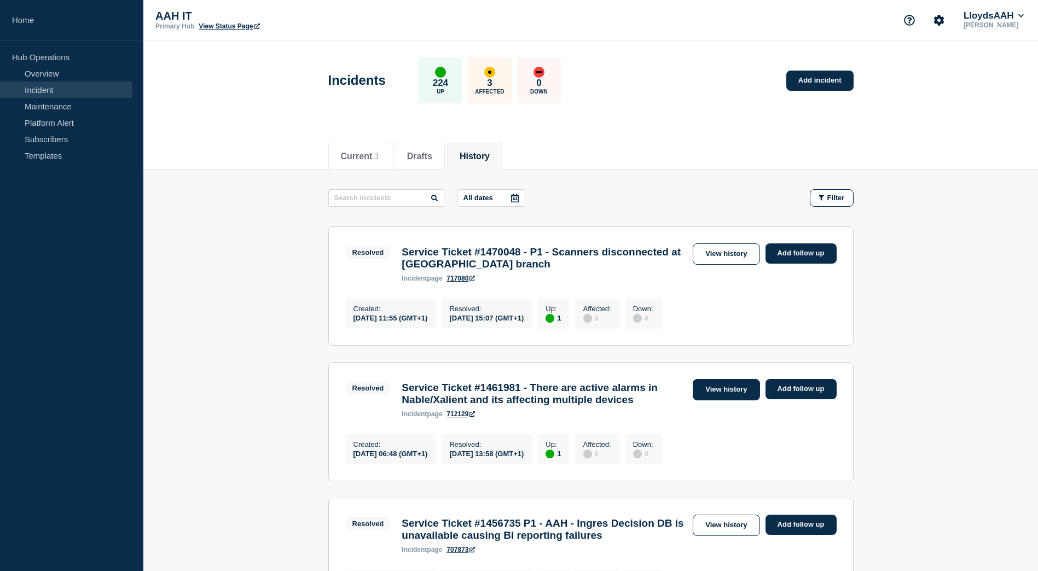
click at [711, 398] on link "View history" at bounding box center [725, 389] width 67 height 21
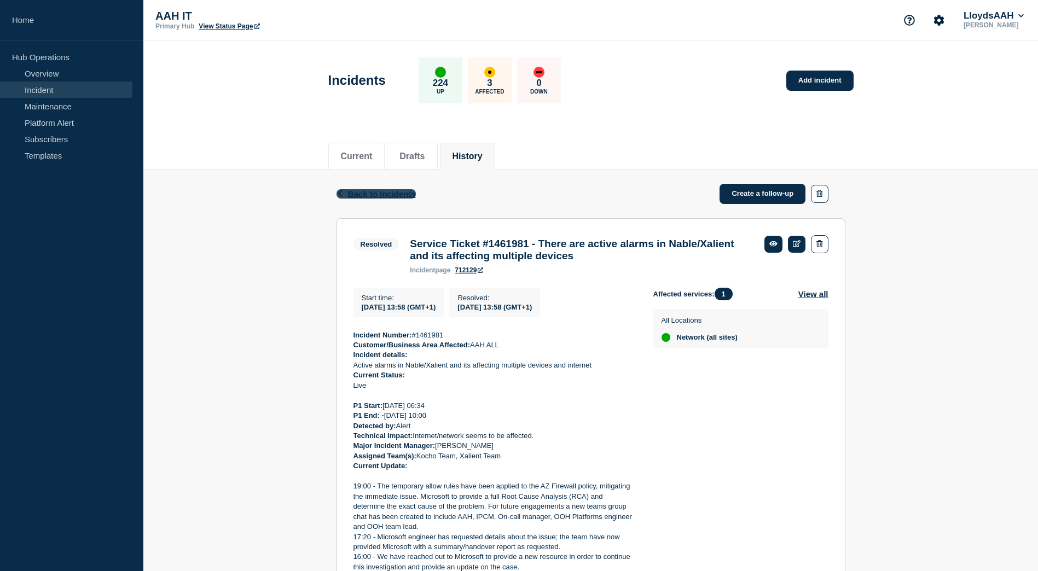
click at [376, 192] on span "Back to Incidents" at bounding box center [382, 193] width 68 height 9
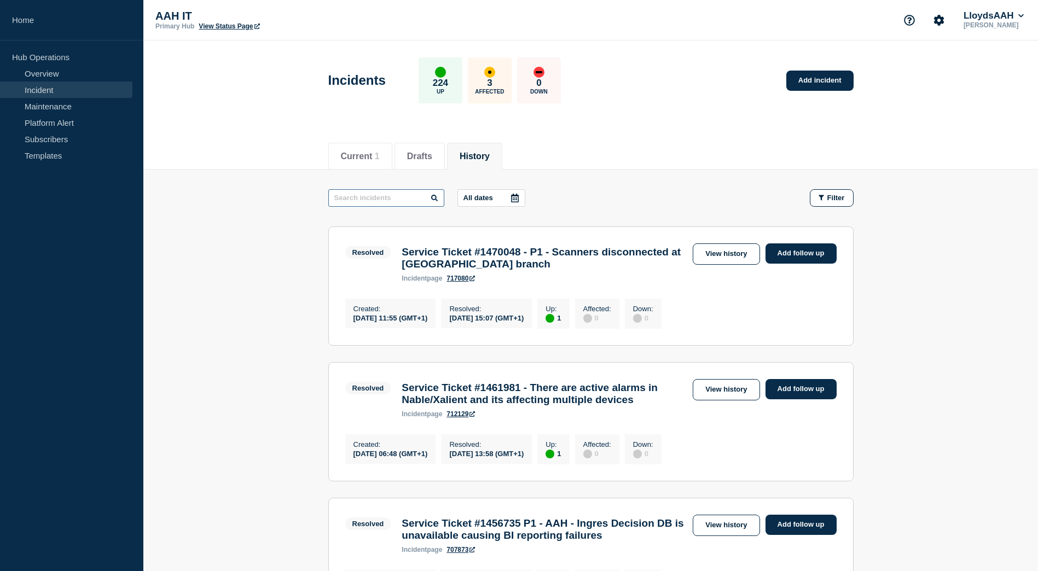
click at [411, 201] on input "text" at bounding box center [386, 198] width 116 height 18
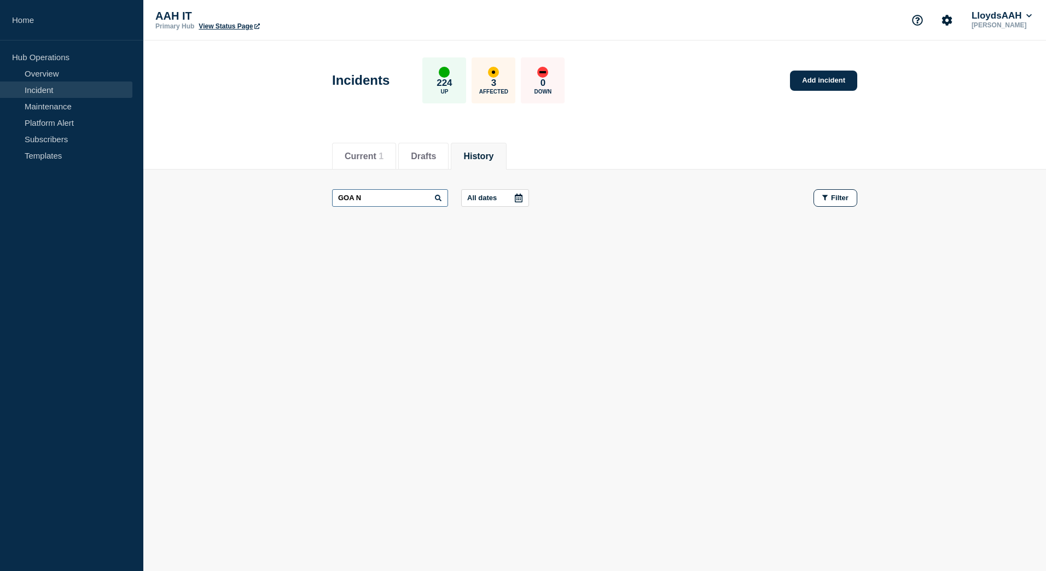
click at [355, 198] on input "GOA N" at bounding box center [390, 198] width 116 height 18
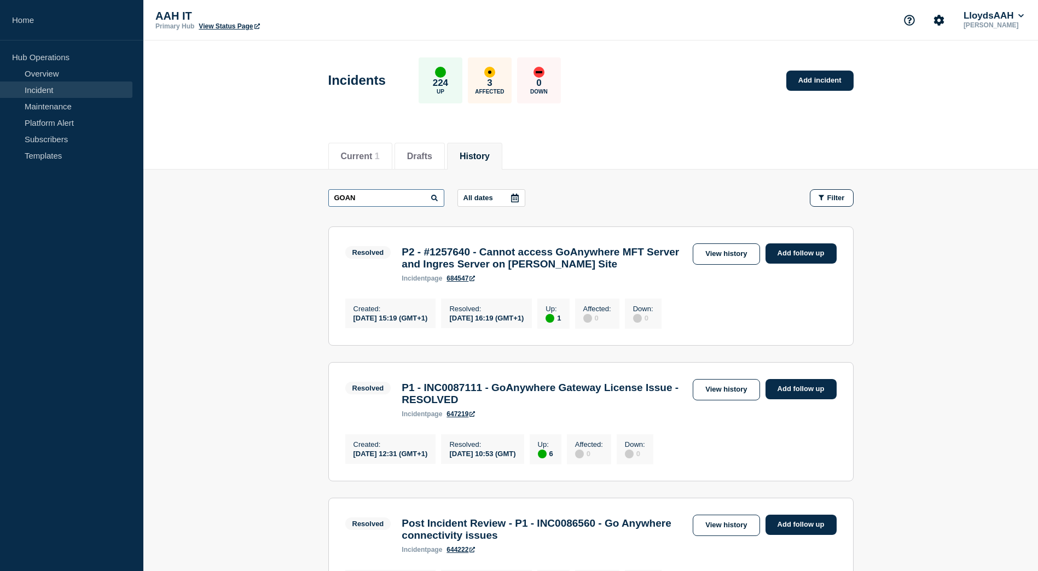
click at [345, 196] on input "GOAN" at bounding box center [386, 198] width 116 height 18
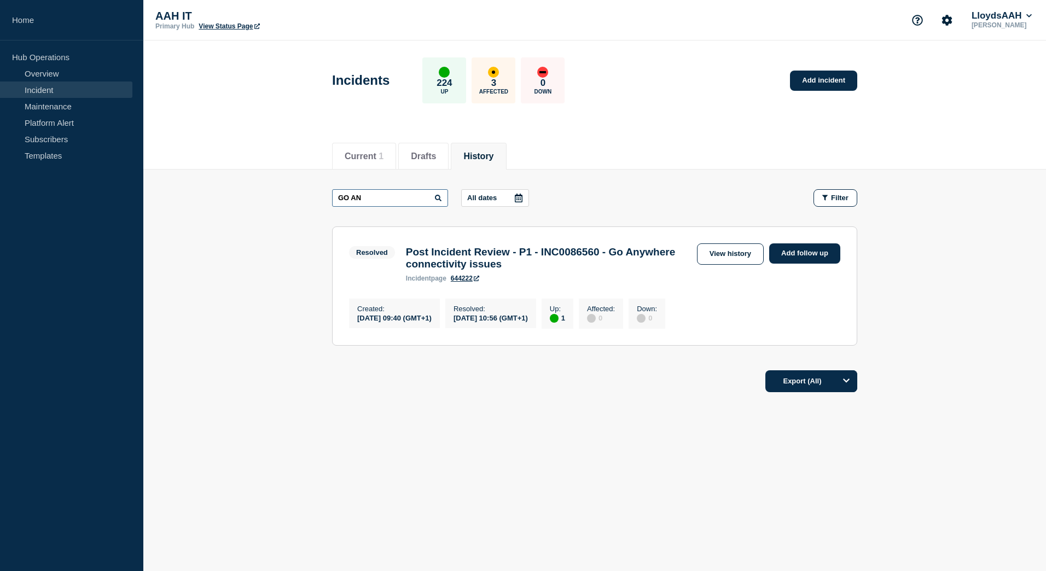
click at [410, 201] on input "GO AN" at bounding box center [390, 198] width 116 height 18
type input "GO ANYW"
click at [723, 256] on link "View history" at bounding box center [730, 253] width 67 height 21
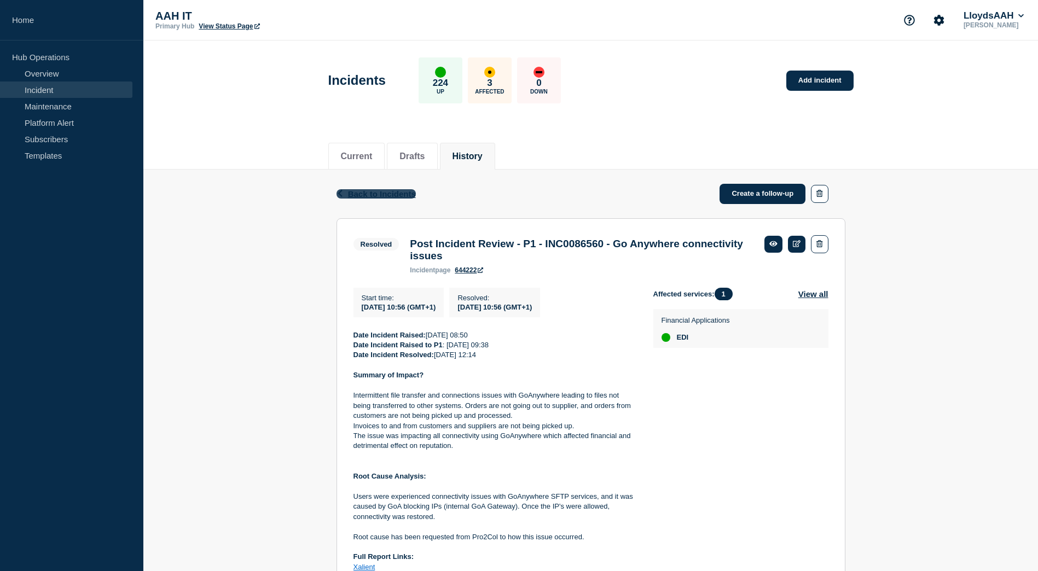
click at [374, 193] on span "Back to Incidents" at bounding box center [382, 193] width 68 height 9
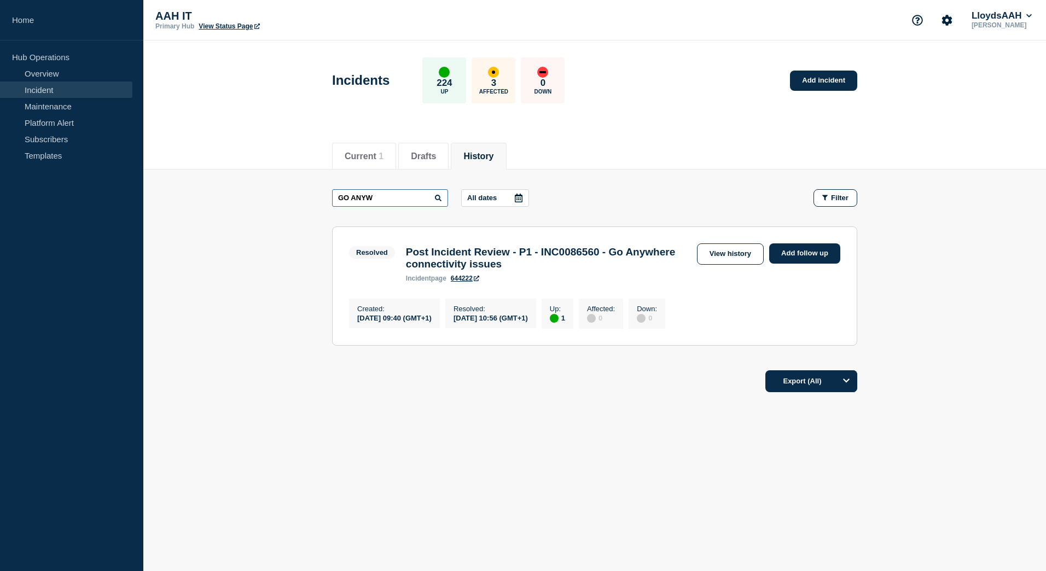
click at [406, 203] on input "GO ANYW" at bounding box center [390, 198] width 116 height 18
type input "GO ANY"
click at [408, 202] on input "GO ANY" at bounding box center [390, 198] width 116 height 18
